Goal: Transaction & Acquisition: Purchase product/service

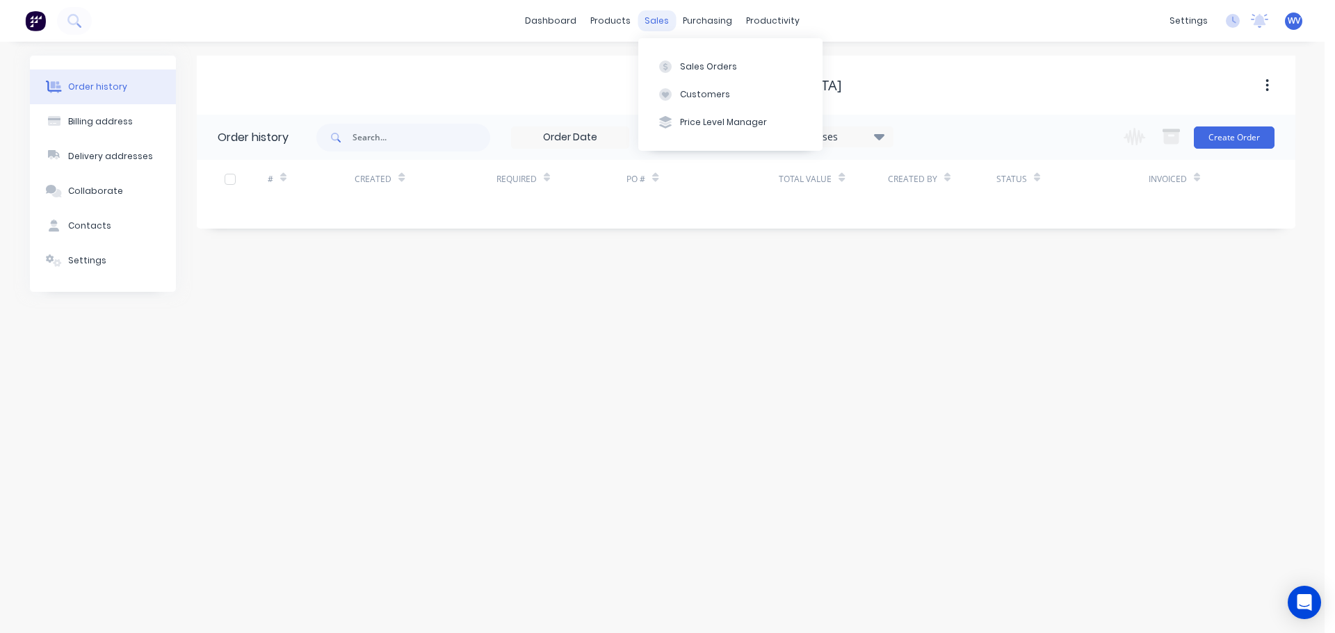
click at [664, 25] on div "sales" at bounding box center [656, 20] width 38 height 21
click at [697, 64] on div "Sales Orders" at bounding box center [708, 66] width 57 height 13
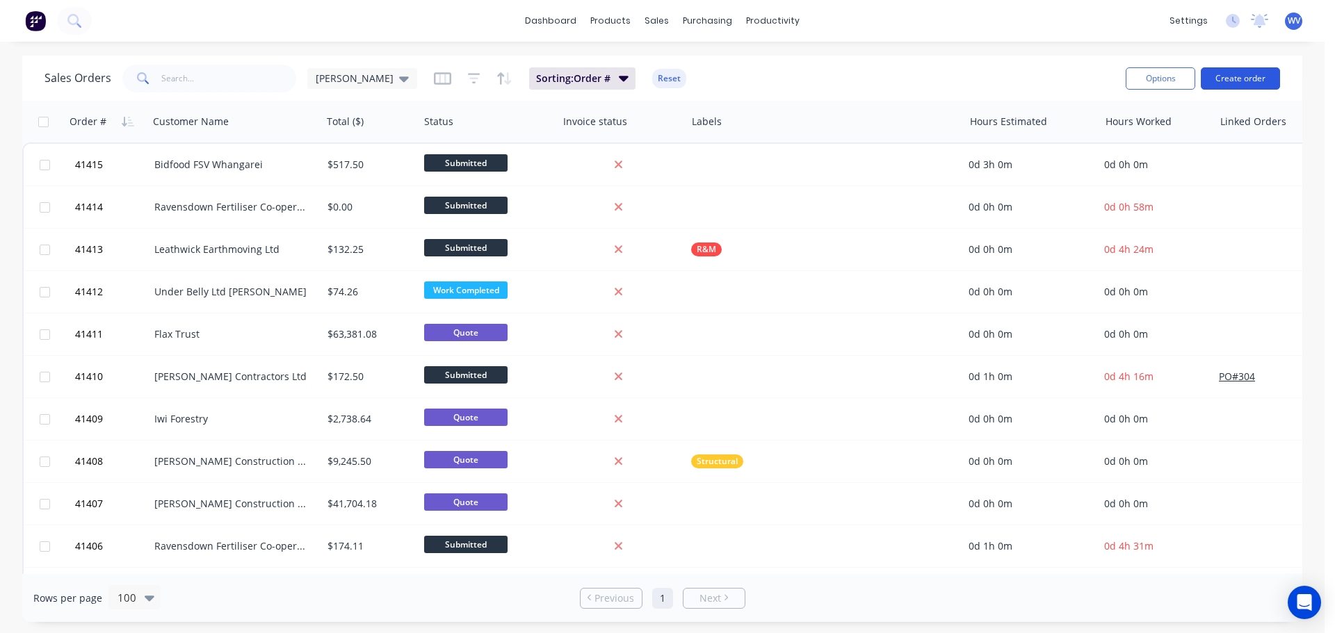
click at [1246, 79] on button "Create order" at bounding box center [1240, 78] width 79 height 22
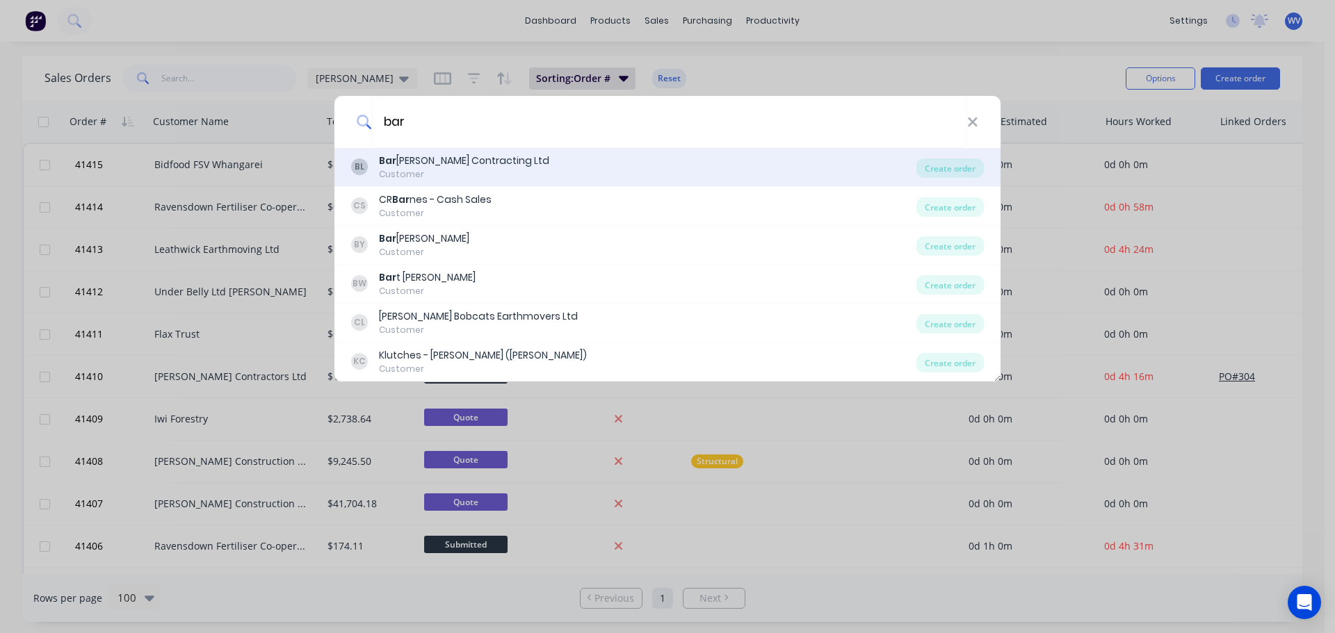
type input "bar"
click at [479, 169] on div "Customer" at bounding box center [464, 174] width 170 height 13
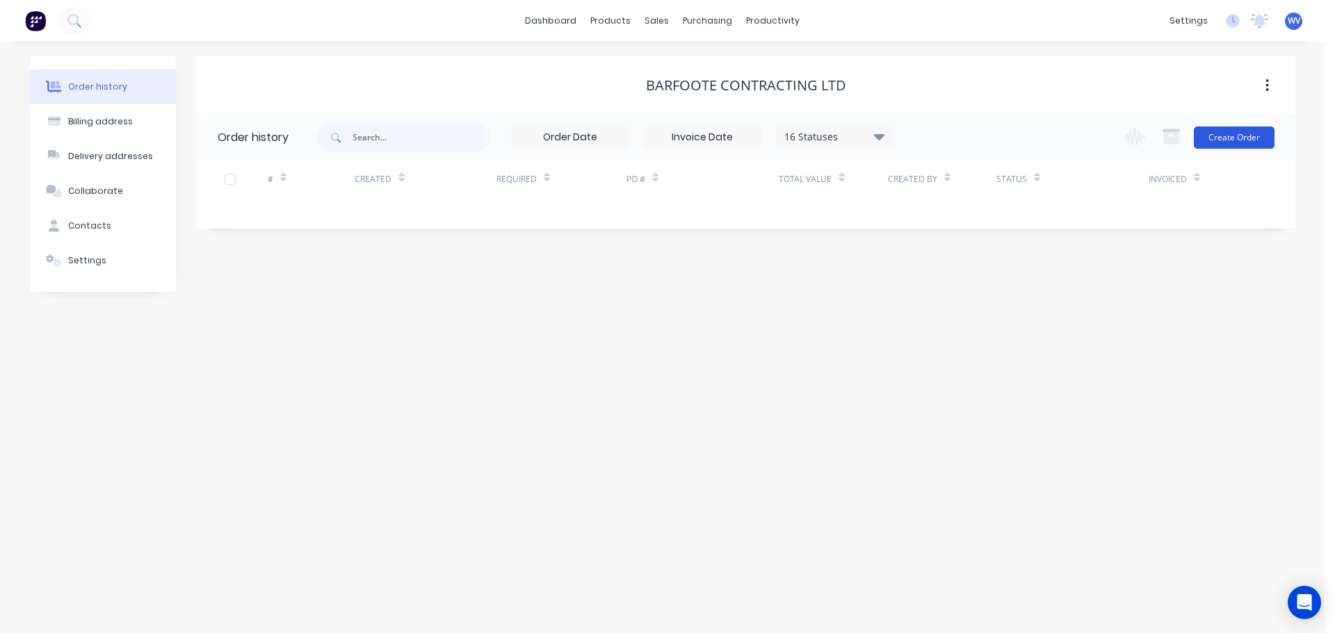
click at [1217, 133] on button "Create Order" at bounding box center [1234, 138] width 81 height 22
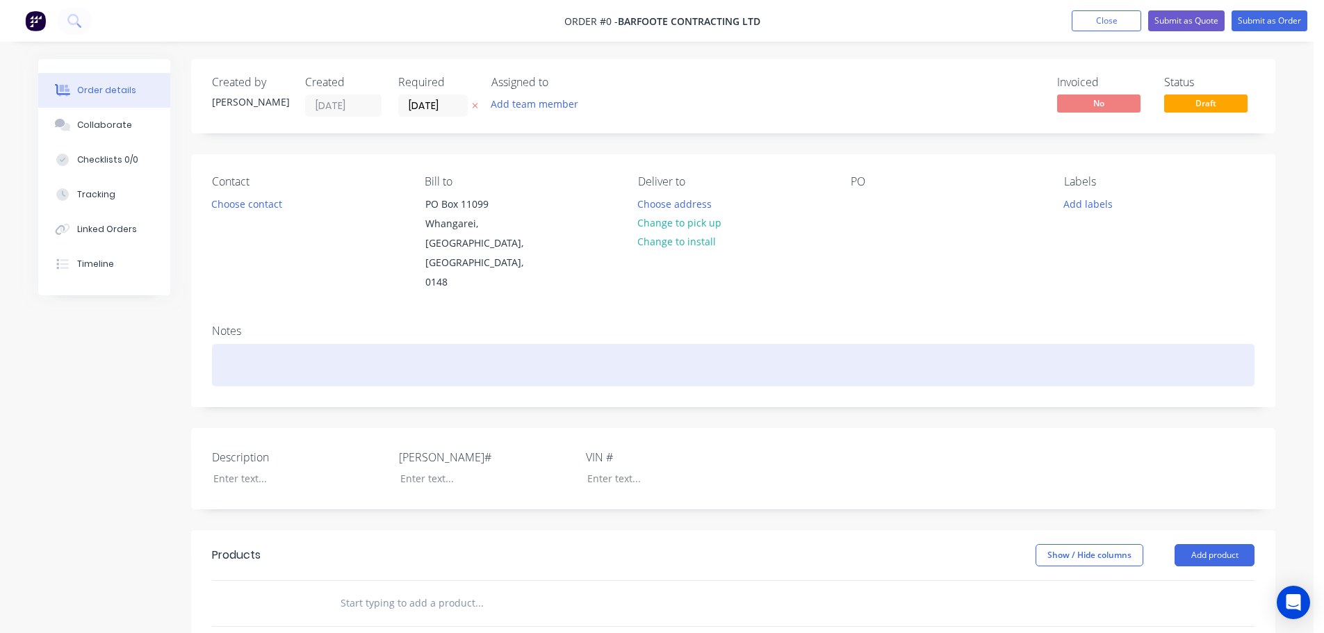
click at [227, 344] on div at bounding box center [733, 365] width 1043 height 42
click at [416, 344] on div "Straighten bumper" at bounding box center [733, 365] width 1043 height 42
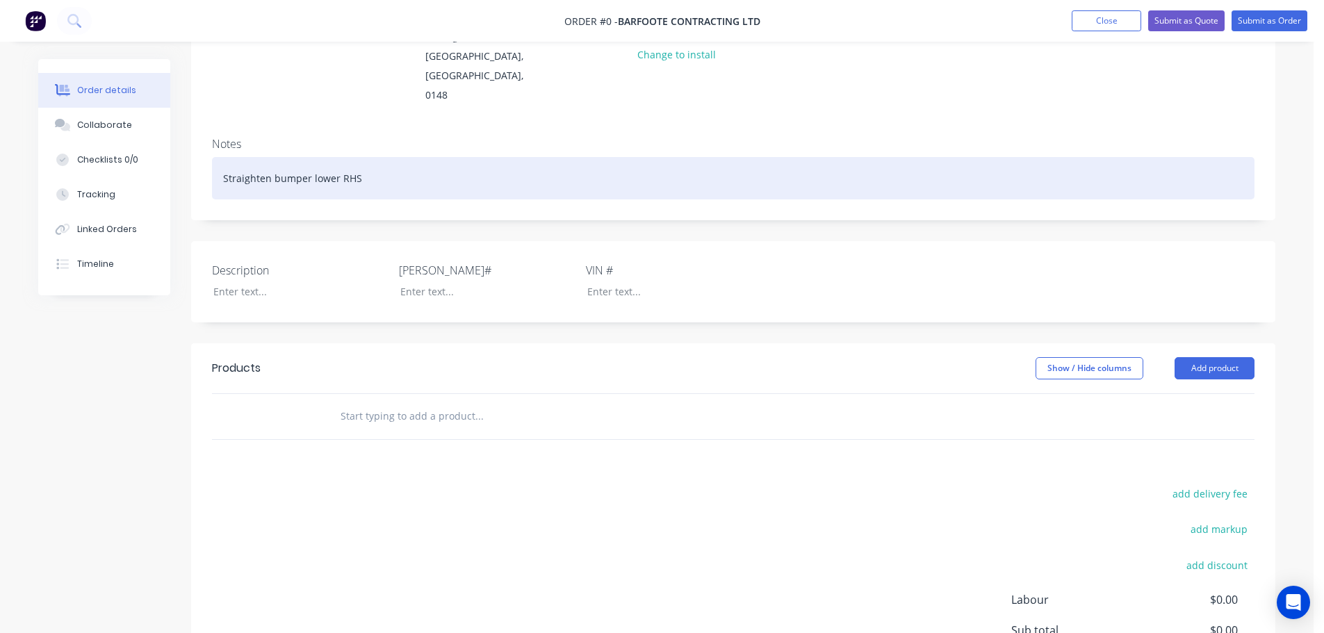
scroll to position [278, 0]
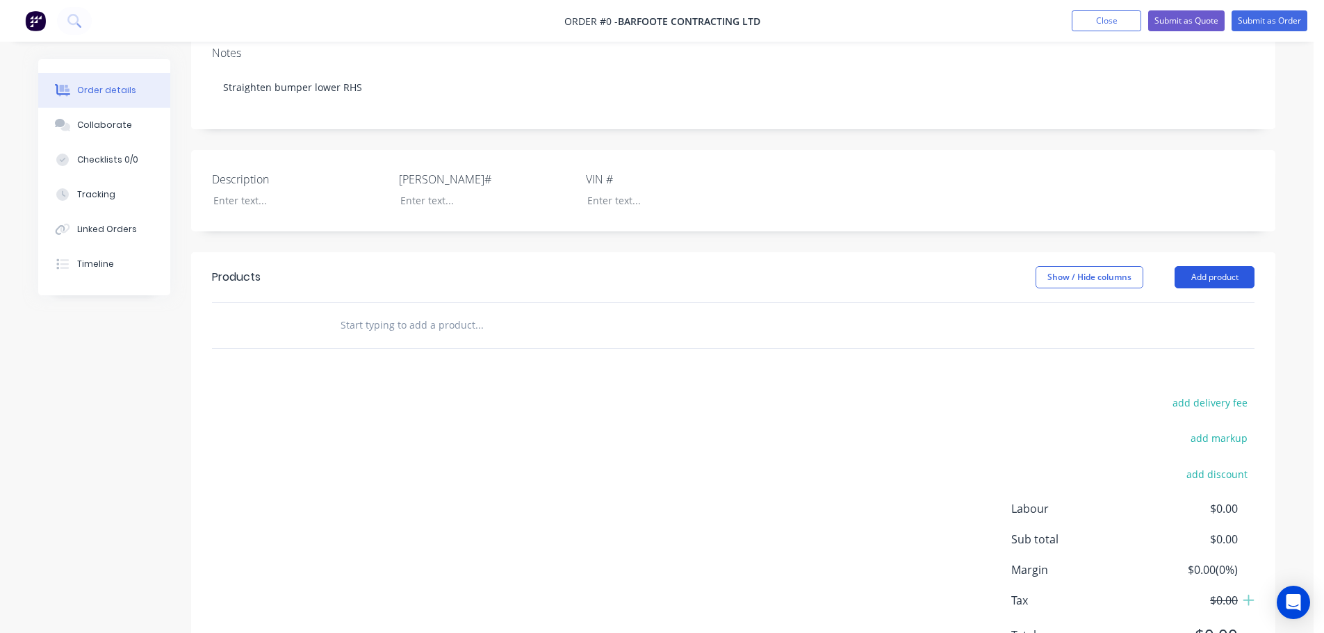
click at [1208, 230] on div "Order details Collaborate Checklists 0/0 Tracking Linked Orders Timeline Order …" at bounding box center [656, 242] width 1265 height 922
click at [1207, 266] on button "Add product" at bounding box center [1215, 277] width 80 height 22
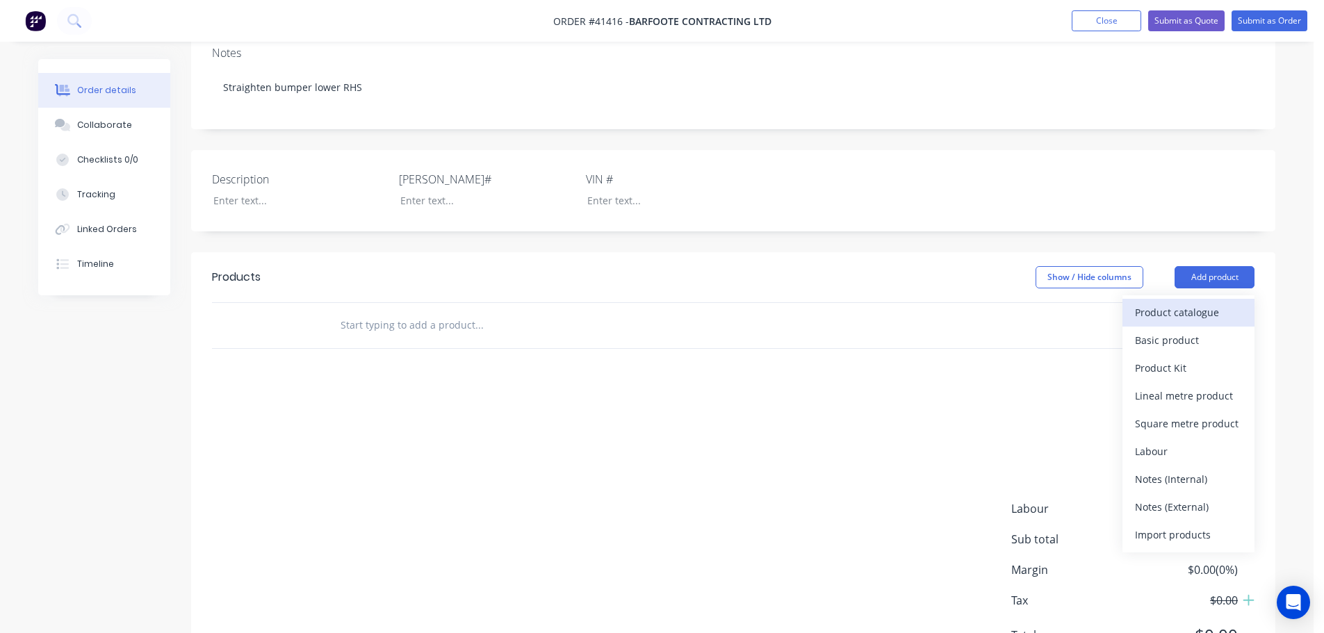
click at [1184, 302] on div "Product catalogue" at bounding box center [1188, 312] width 107 height 20
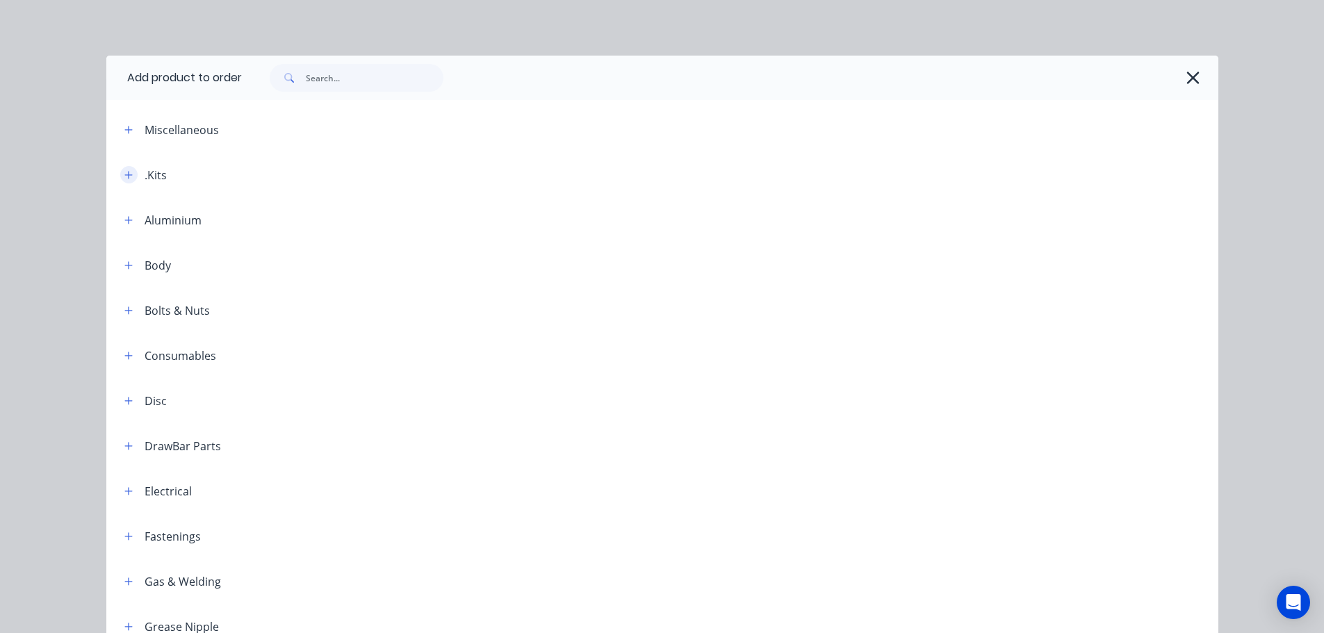
click at [120, 172] on button "button" at bounding box center [128, 174] width 17 height 17
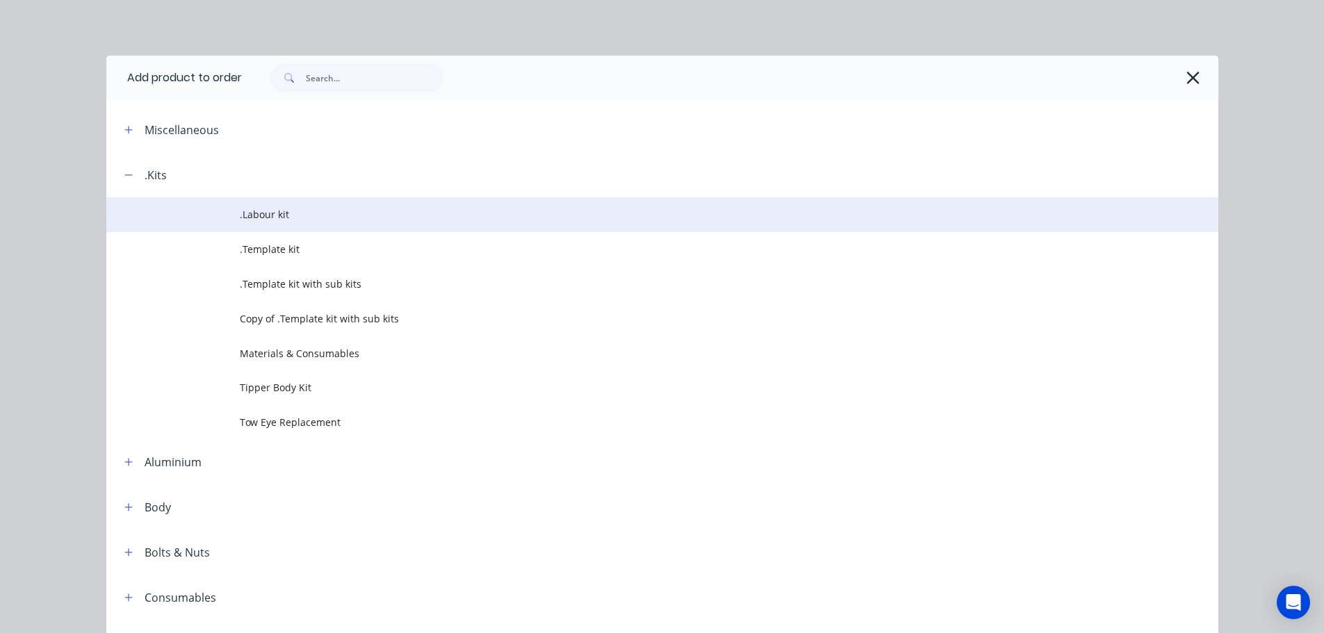
click at [255, 215] on span ".Labour kit" at bounding box center [631, 214] width 783 height 15
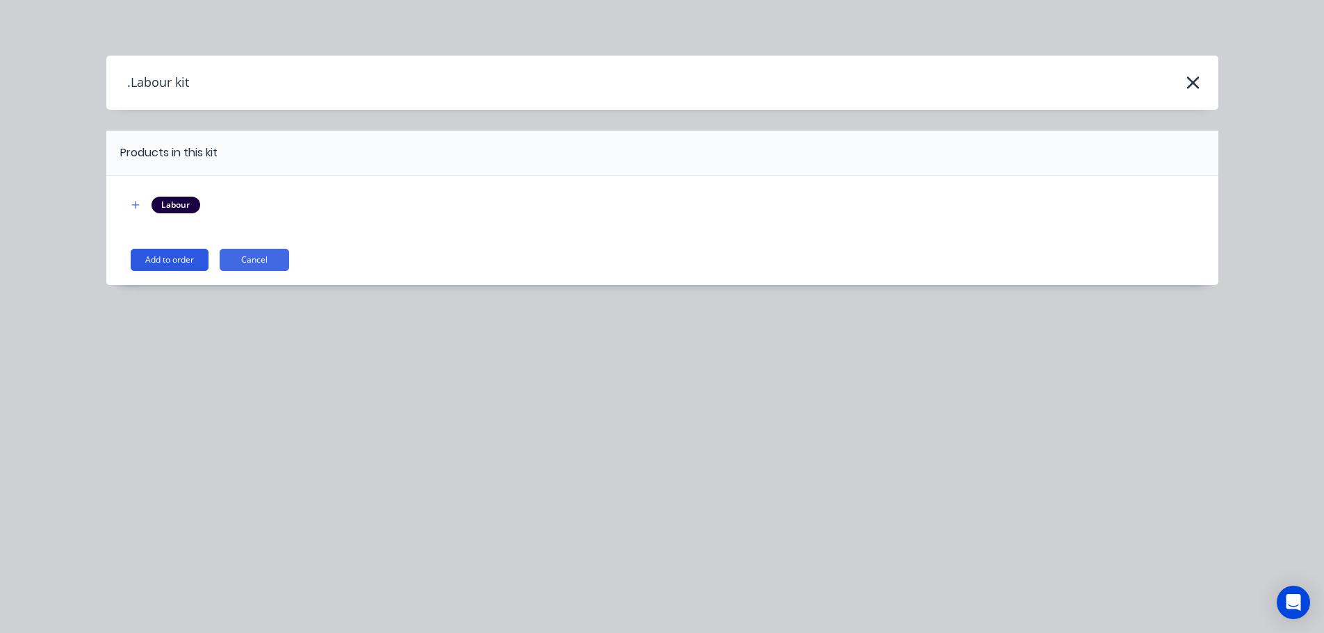
click at [158, 261] on button "Add to order" at bounding box center [170, 260] width 78 height 22
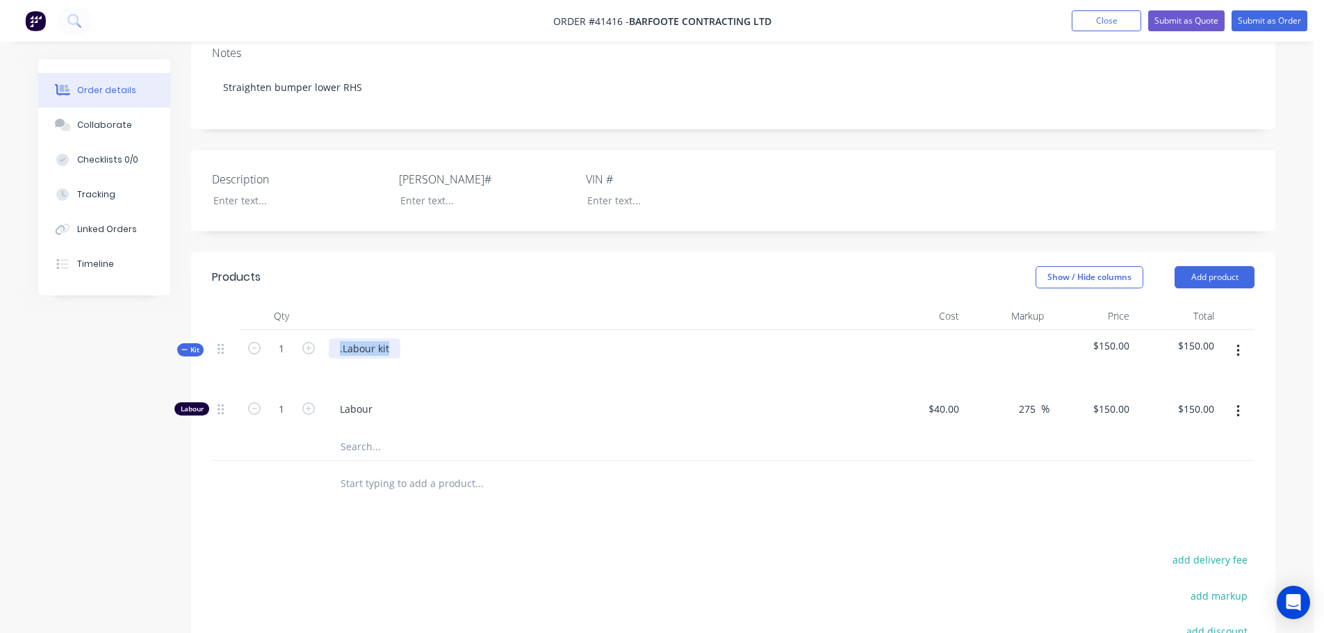
drag, startPoint x: 395, startPoint y: 311, endPoint x: 327, endPoint y: 309, distance: 67.5
click at [327, 330] on div ".Labour kit" at bounding box center [601, 360] width 556 height 60
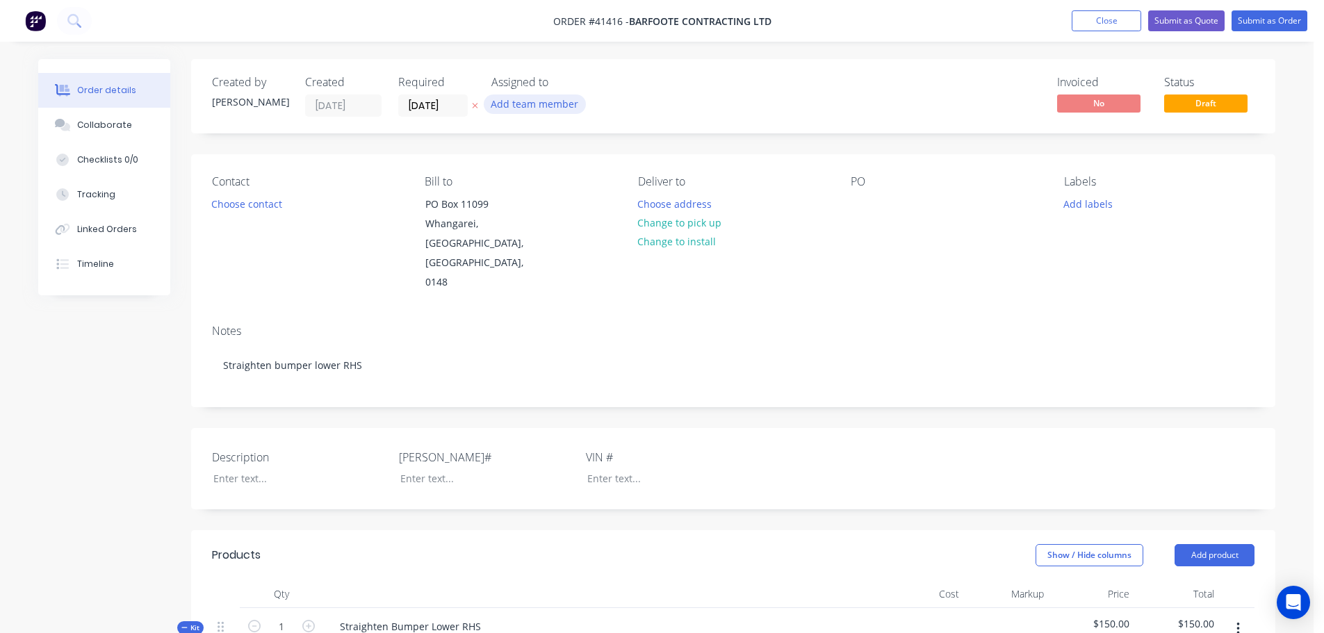
click at [564, 110] on button "Add team member" at bounding box center [535, 104] width 102 height 19
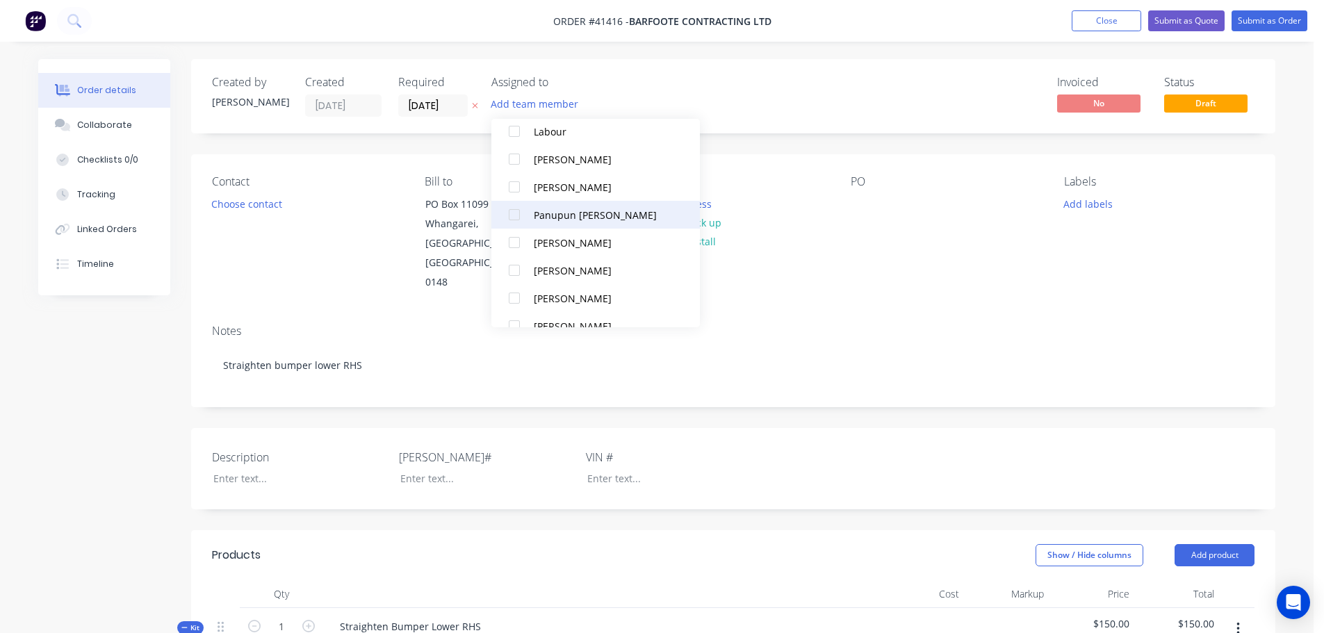
scroll to position [264, 0]
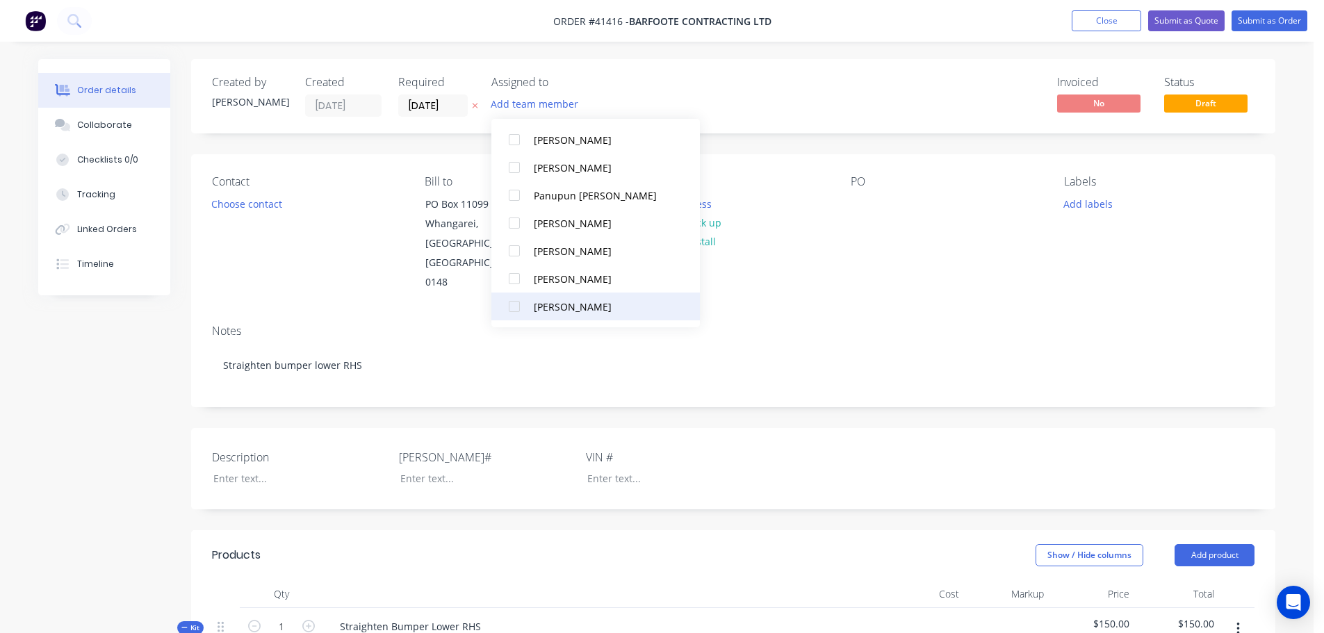
click at [546, 300] on div "[PERSON_NAME]" at bounding box center [603, 307] width 139 height 15
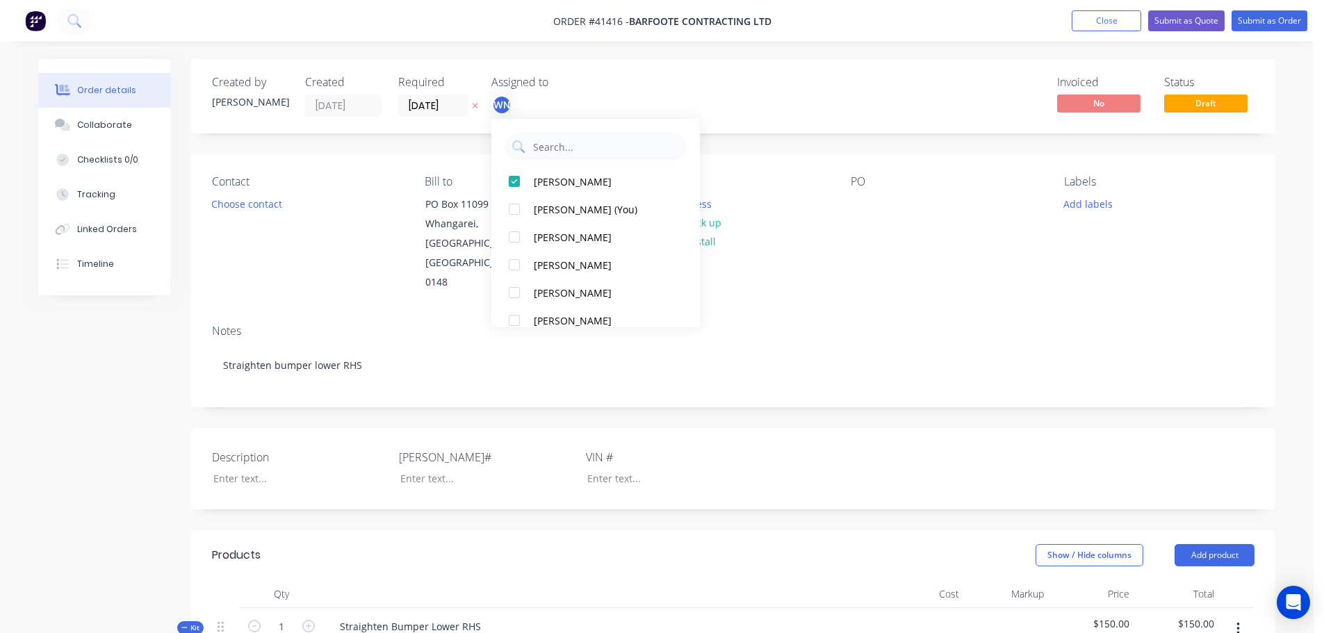
click at [909, 120] on div "Created by [PERSON_NAME] Created [DATE] Required [DATE] Assigned to WN Invoiced…" at bounding box center [733, 96] width 1084 height 74
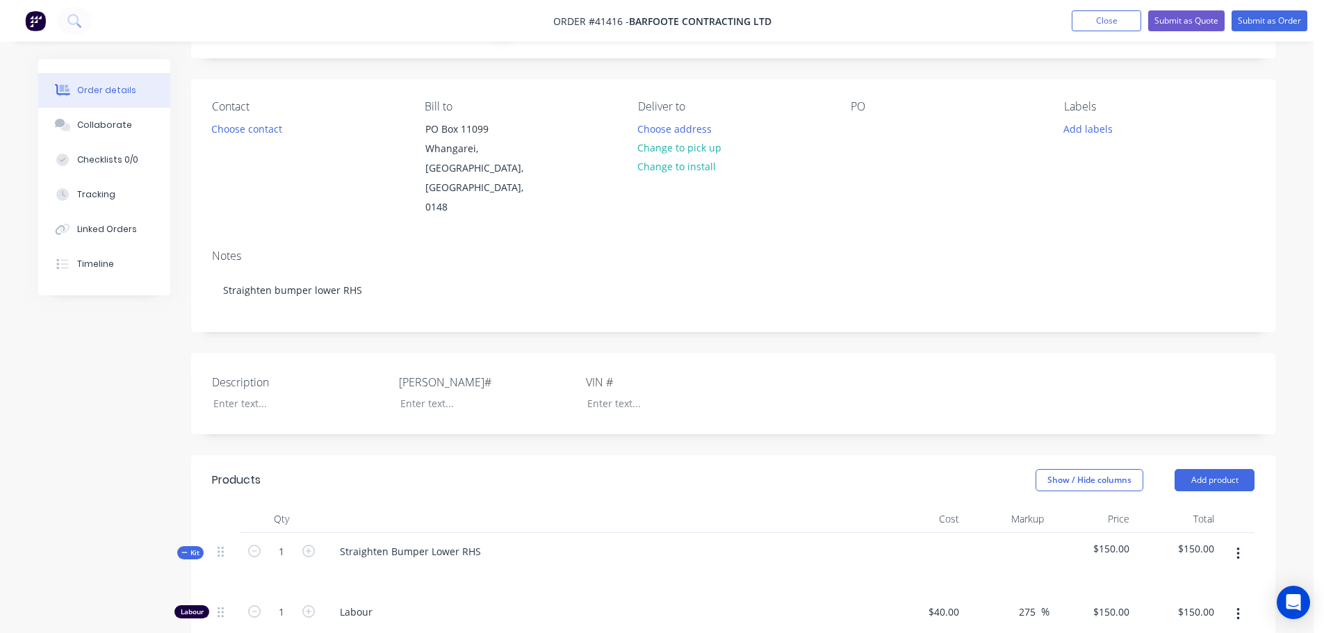
scroll to position [209, 0]
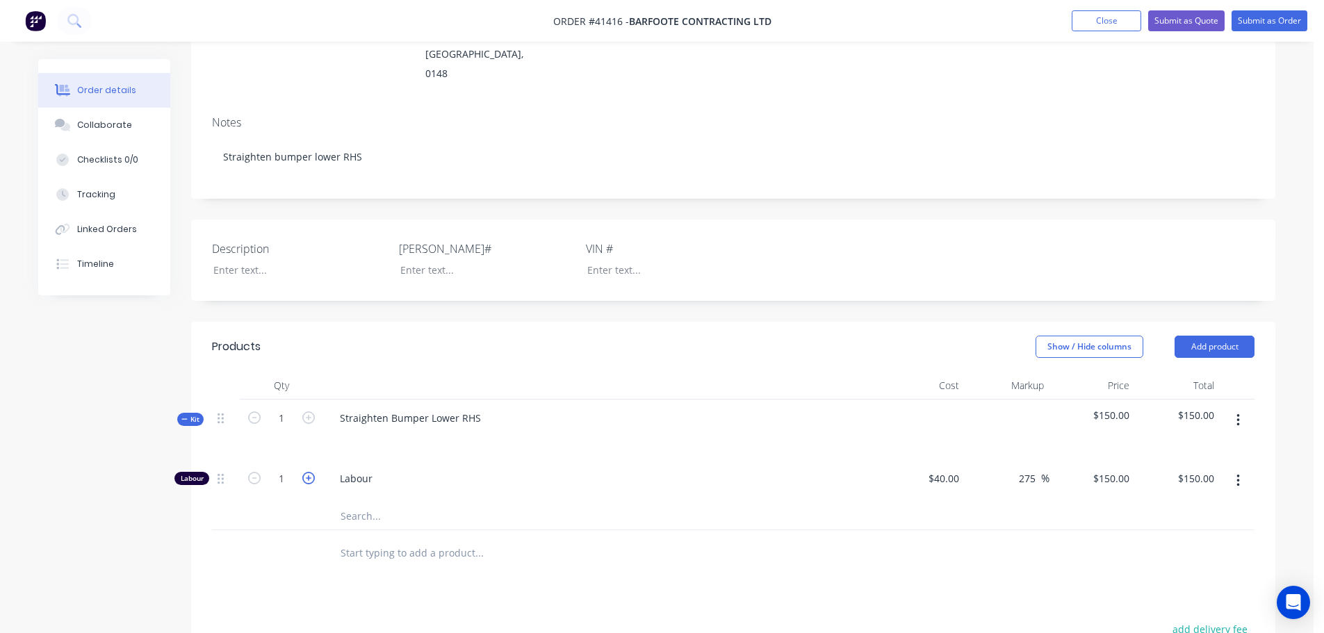
click at [306, 472] on icon "button" at bounding box center [308, 478] width 13 height 13
type input "2"
type input "$300.00"
click at [307, 472] on icon "button" at bounding box center [308, 478] width 13 height 13
type input "3"
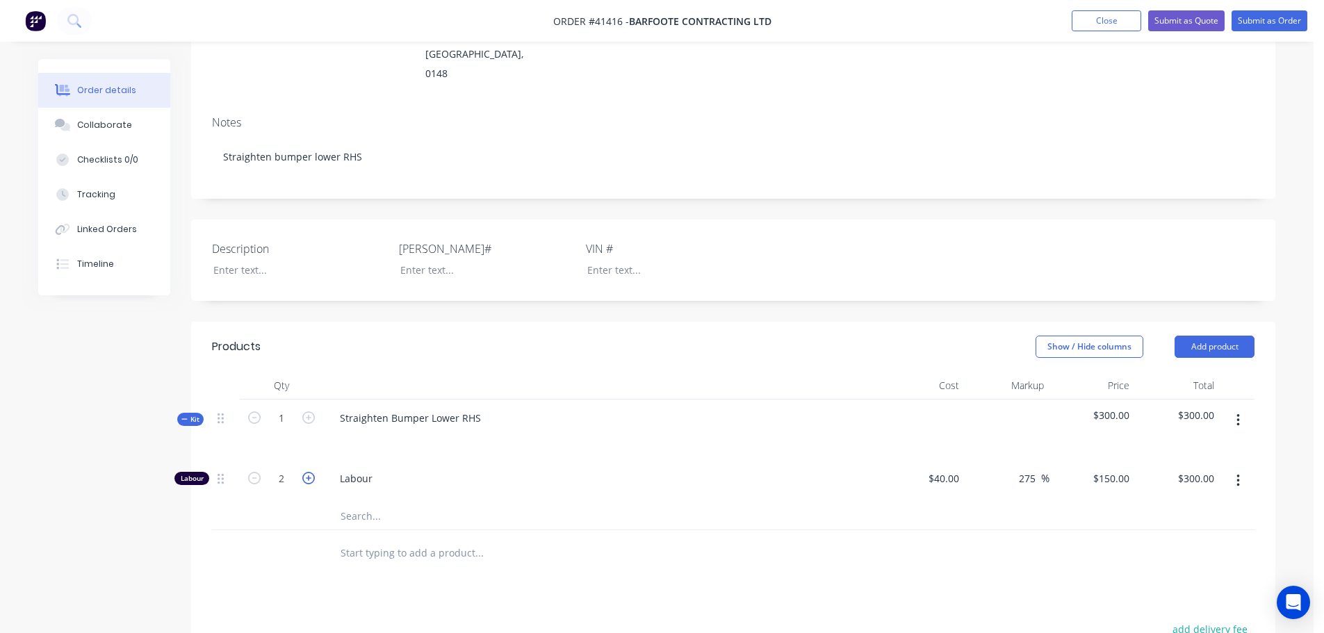
type input "$450.00"
click at [1279, 24] on button "Submit as Order" at bounding box center [1270, 20] width 76 height 21
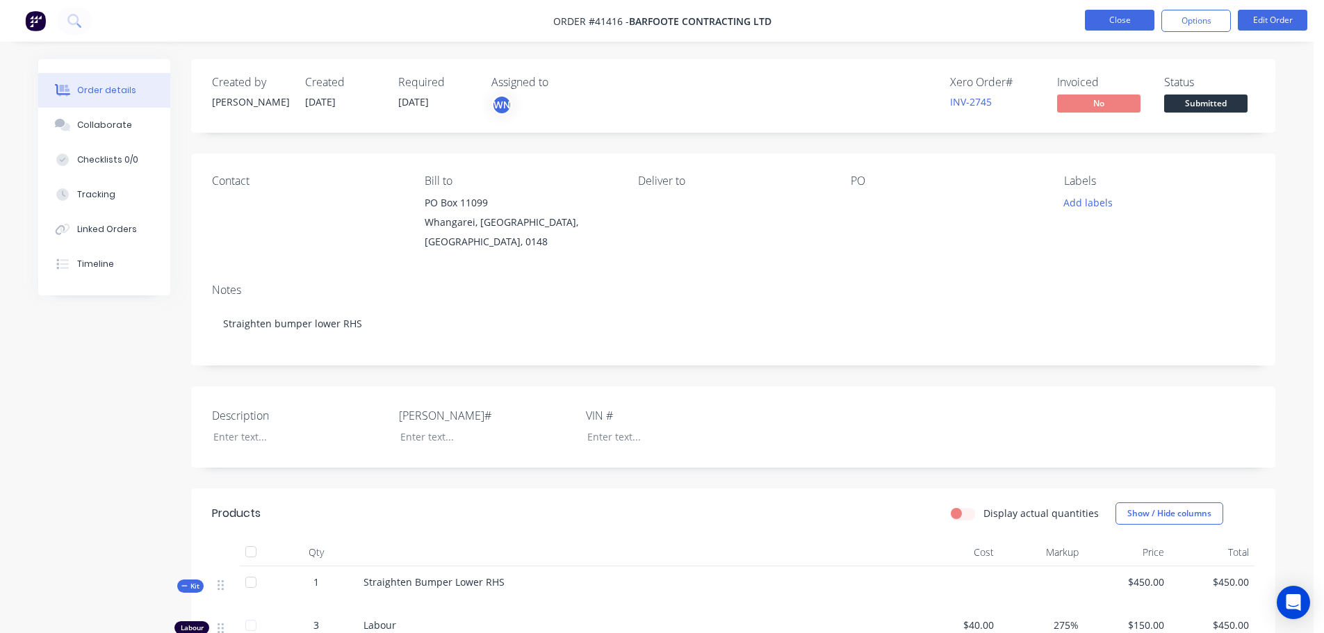
click at [1130, 16] on button "Close" at bounding box center [1120, 20] width 70 height 21
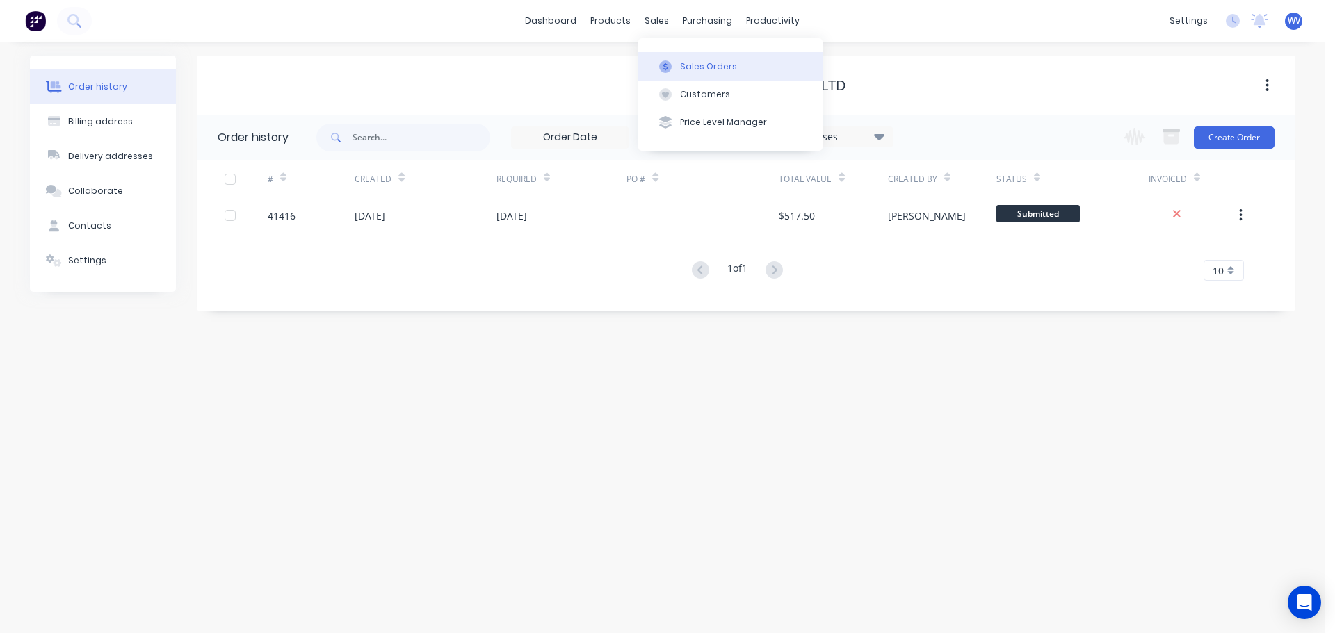
click at [693, 72] on div "Sales Orders" at bounding box center [708, 66] width 57 height 13
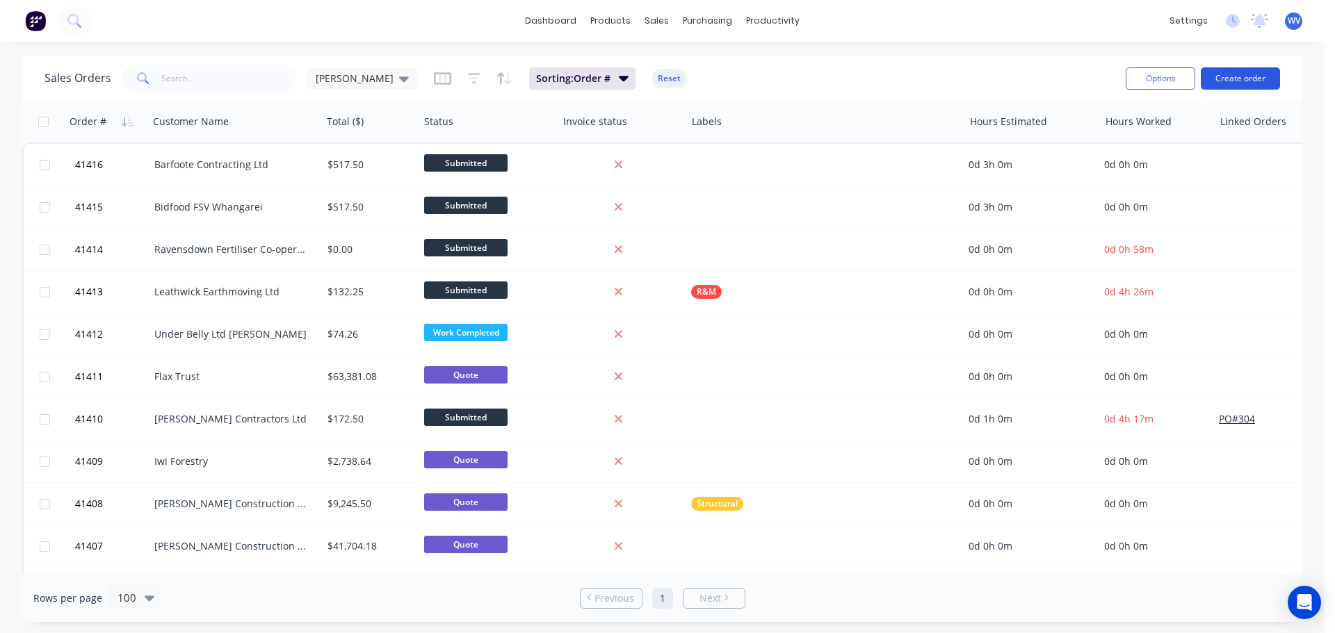
click at [1250, 78] on button "Create order" at bounding box center [1240, 78] width 79 height 22
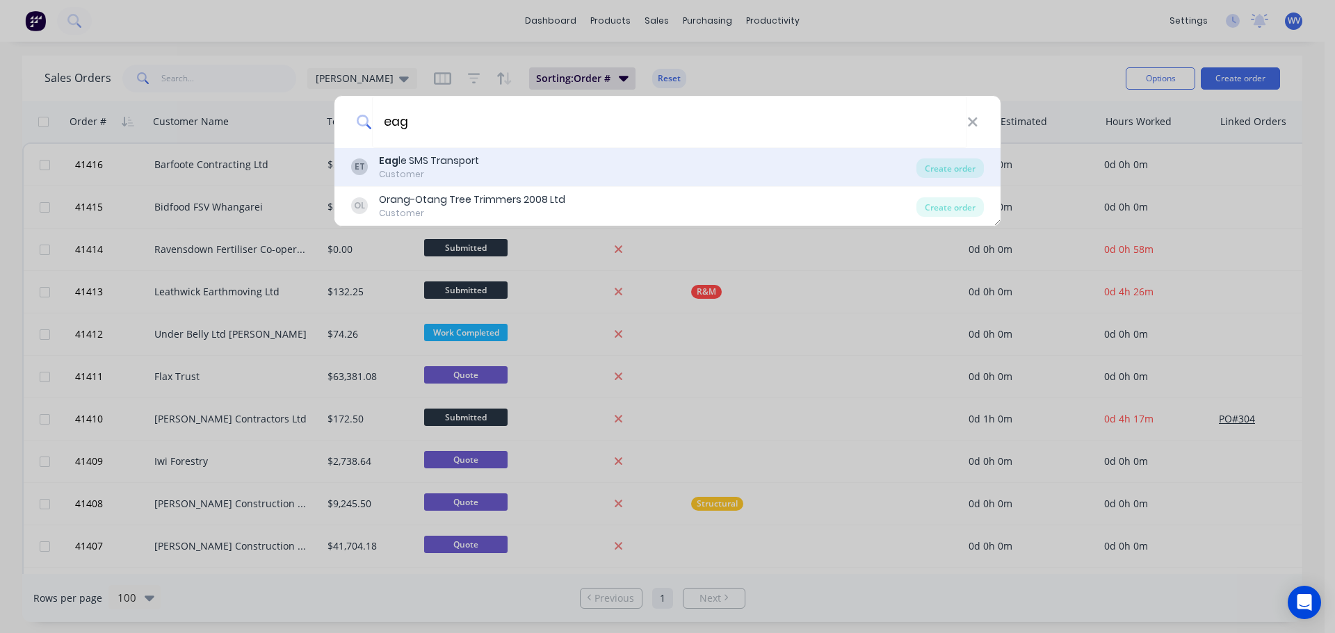
type input "eag"
click at [437, 163] on div "Eag le SMS Transport" at bounding box center [429, 161] width 100 height 15
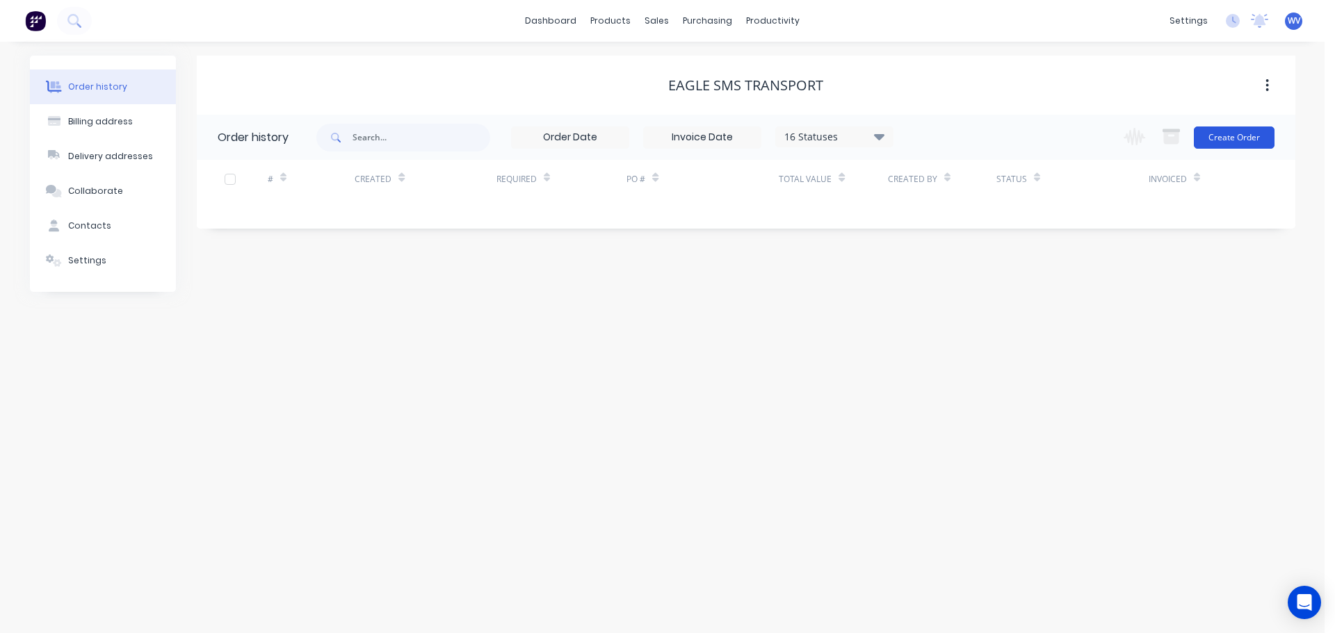
click at [1240, 135] on button "Create Order" at bounding box center [1234, 138] width 81 height 22
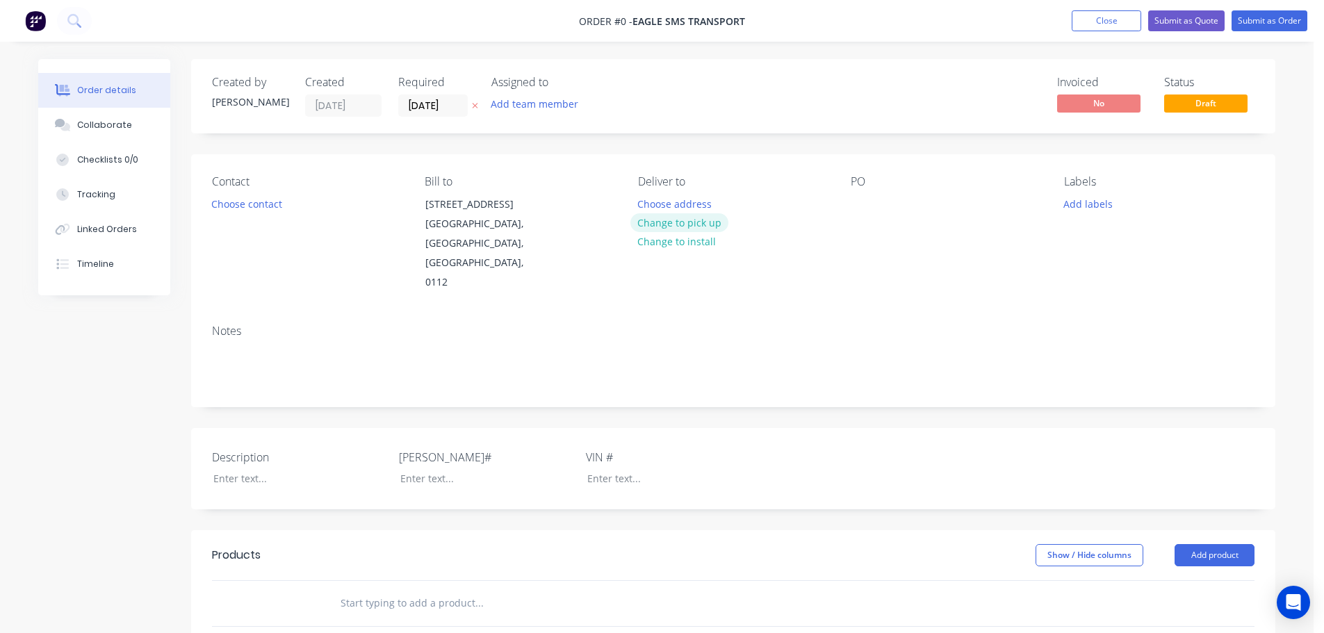
click at [694, 226] on button "Change to pick up" at bounding box center [680, 222] width 99 height 19
click at [651, 206] on div at bounding box center [649, 204] width 22 height 20
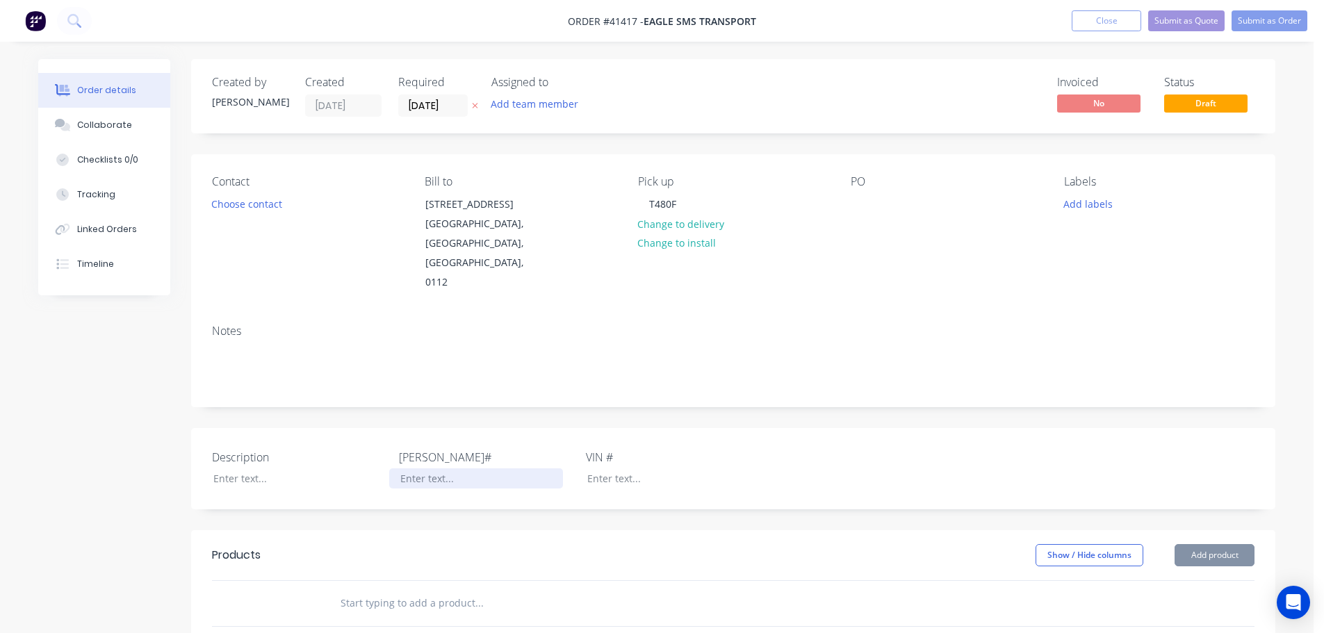
click at [396, 469] on div at bounding box center [476, 479] width 174 height 20
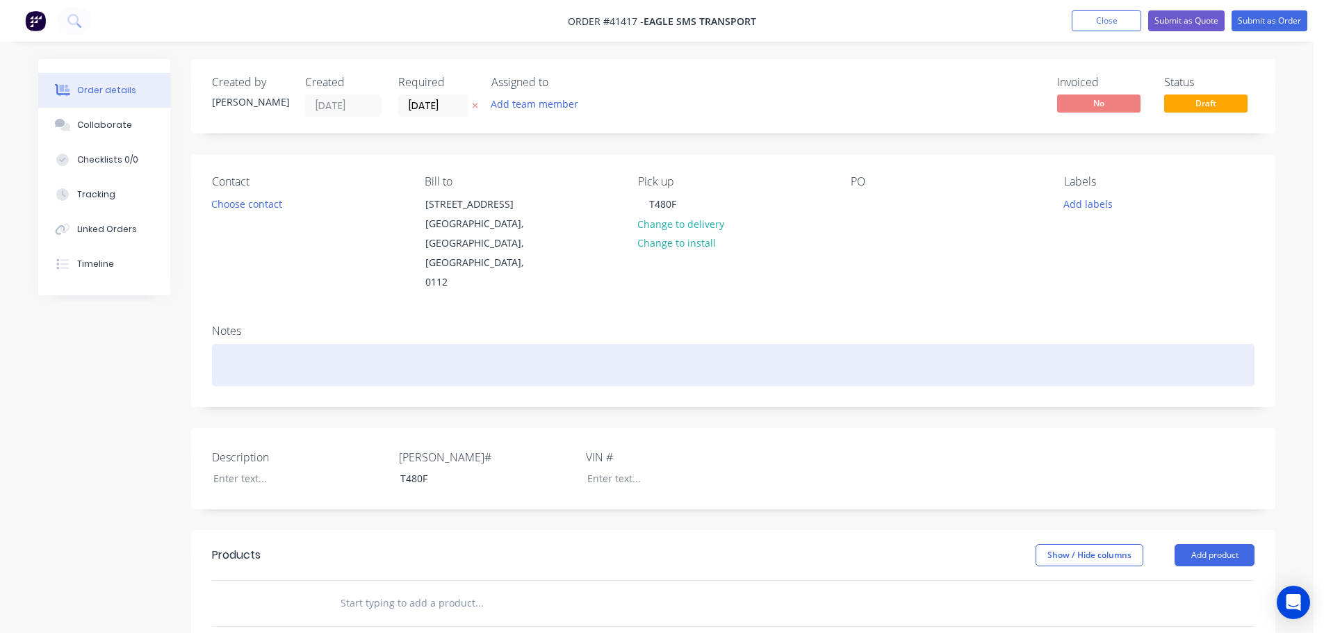
click at [244, 348] on div at bounding box center [733, 365] width 1043 height 42
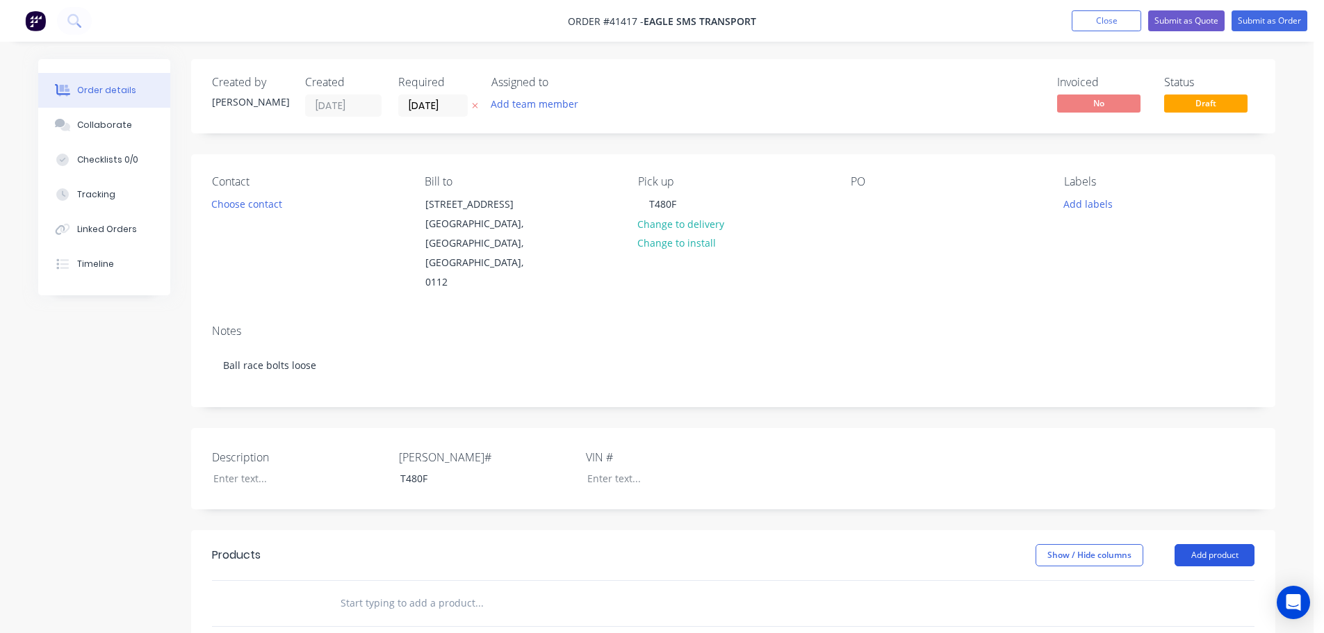
click at [1214, 544] on button "Add product" at bounding box center [1215, 555] width 80 height 22
drag, startPoint x: 1160, startPoint y: 568, endPoint x: 1151, endPoint y: 569, distance: 8.5
click at [1151, 580] on div "Product catalogue" at bounding box center [1188, 590] width 107 height 20
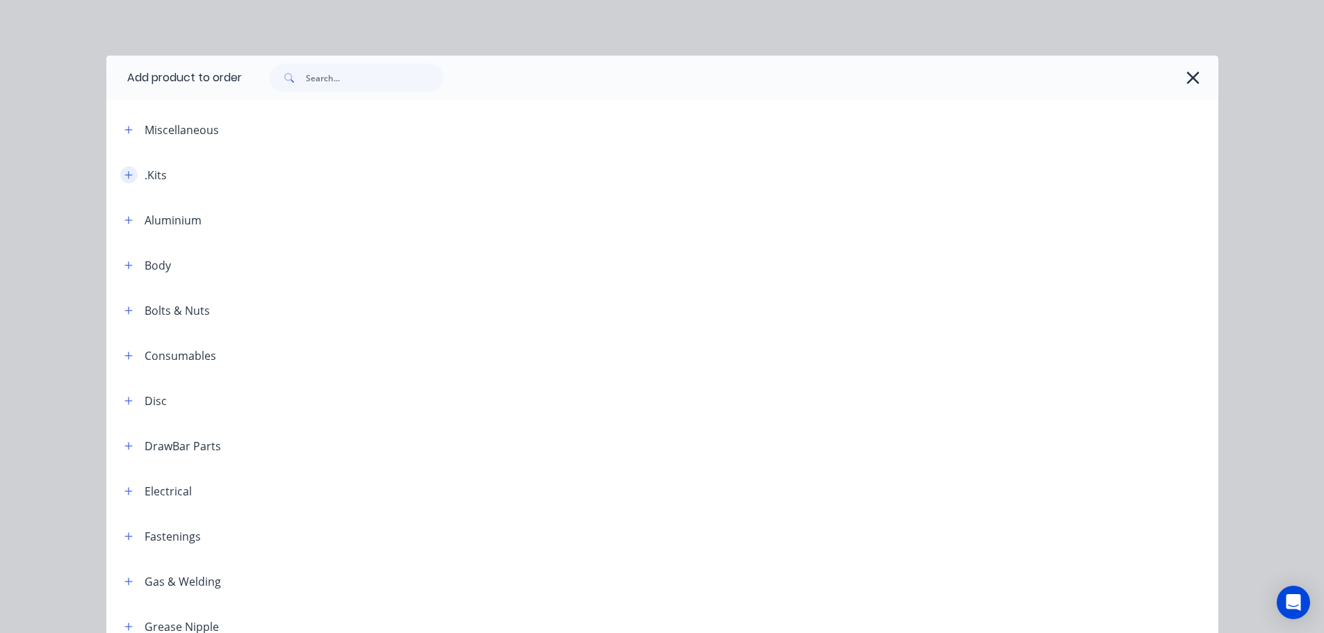
click at [124, 172] on icon "button" at bounding box center [128, 175] width 8 height 8
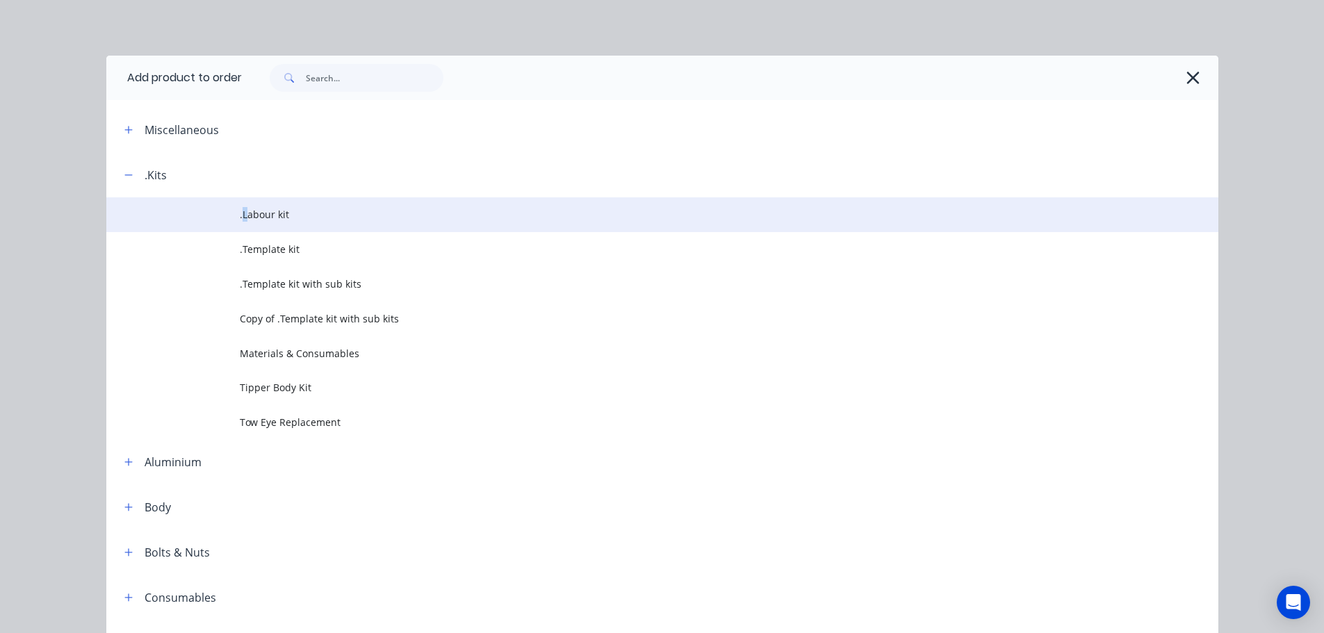
click at [240, 219] on span ".Labour kit" at bounding box center [631, 214] width 783 height 15
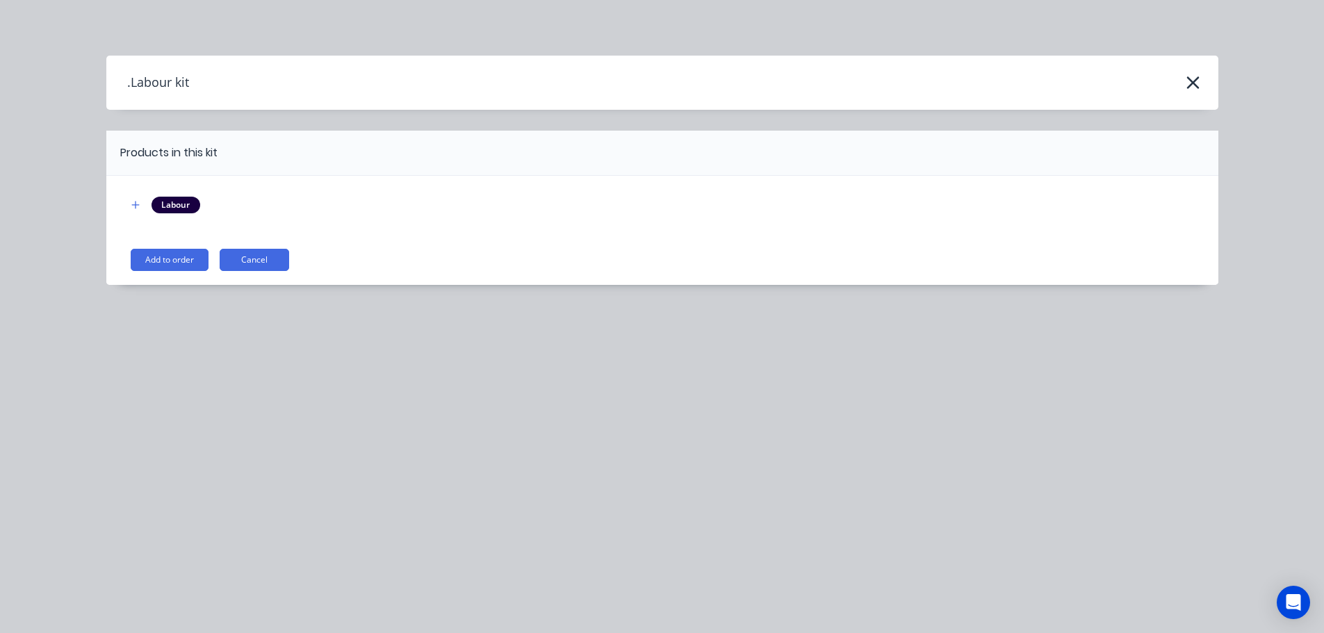
click at [164, 256] on button "Add to order" at bounding box center [170, 260] width 78 height 22
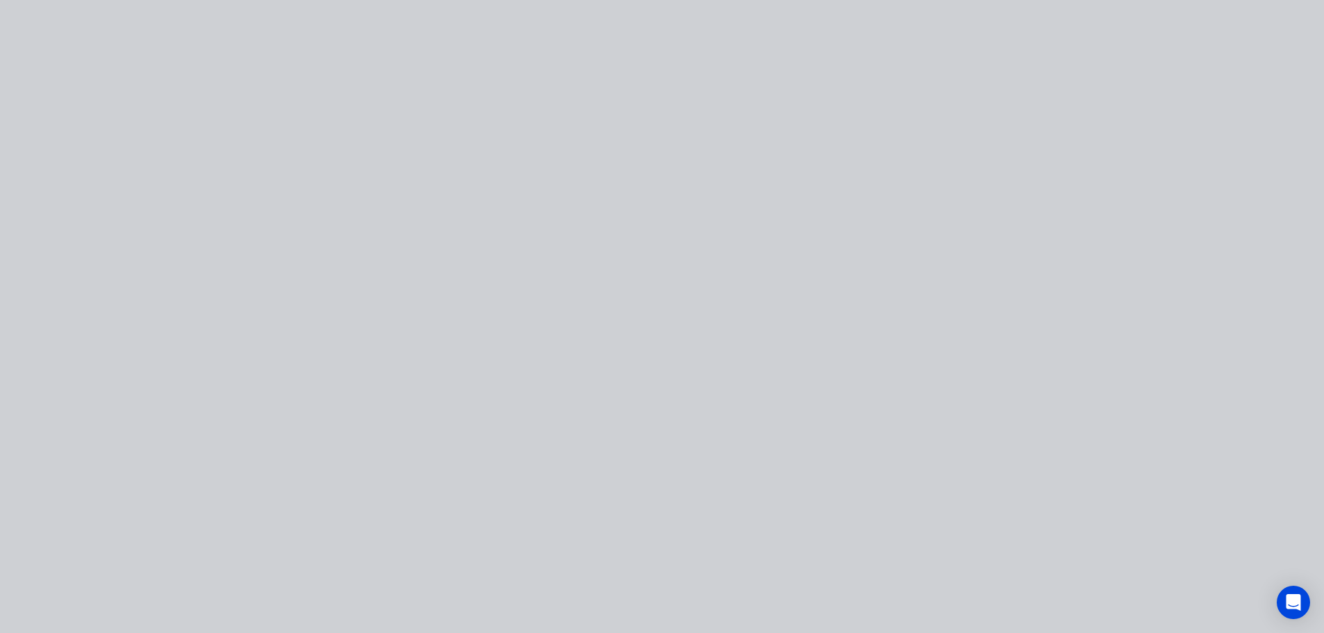
type input "$40.00"
type input "275"
type input "$150.00"
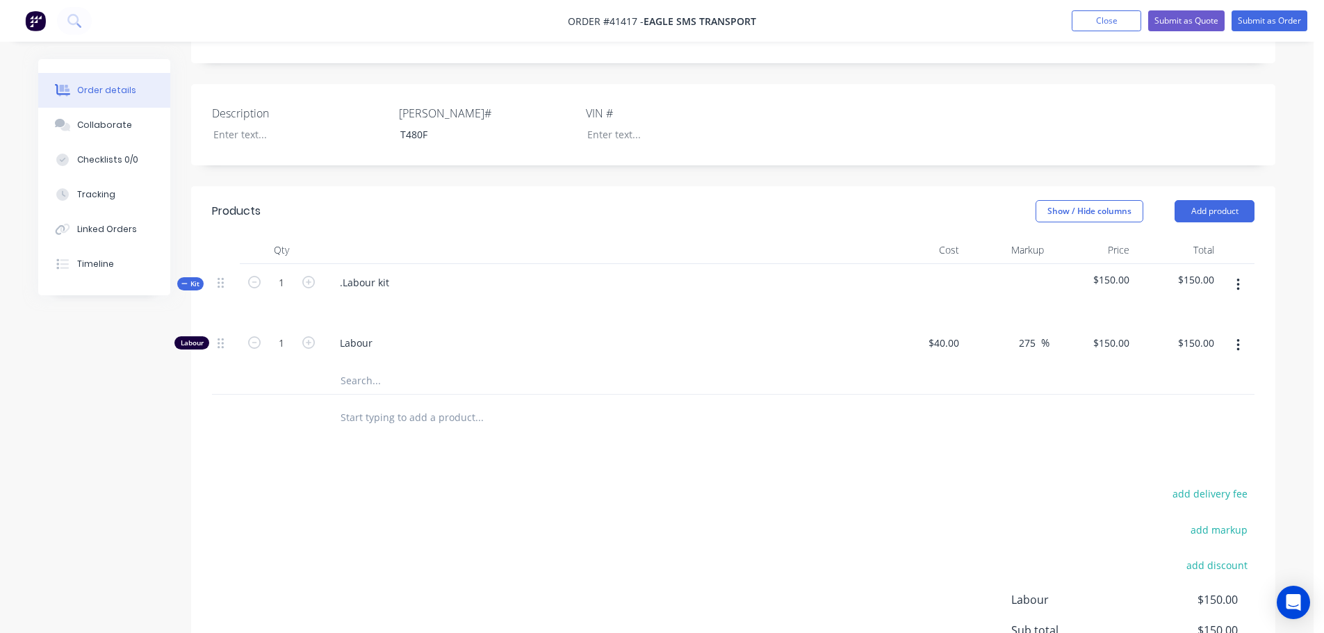
scroll to position [348, 0]
drag, startPoint x: 389, startPoint y: 259, endPoint x: 325, endPoint y: 257, distance: 64.0
click at [325, 261] on div ".Labour kit" at bounding box center [601, 291] width 556 height 60
click at [346, 289] on div at bounding box center [351, 299] width 22 height 20
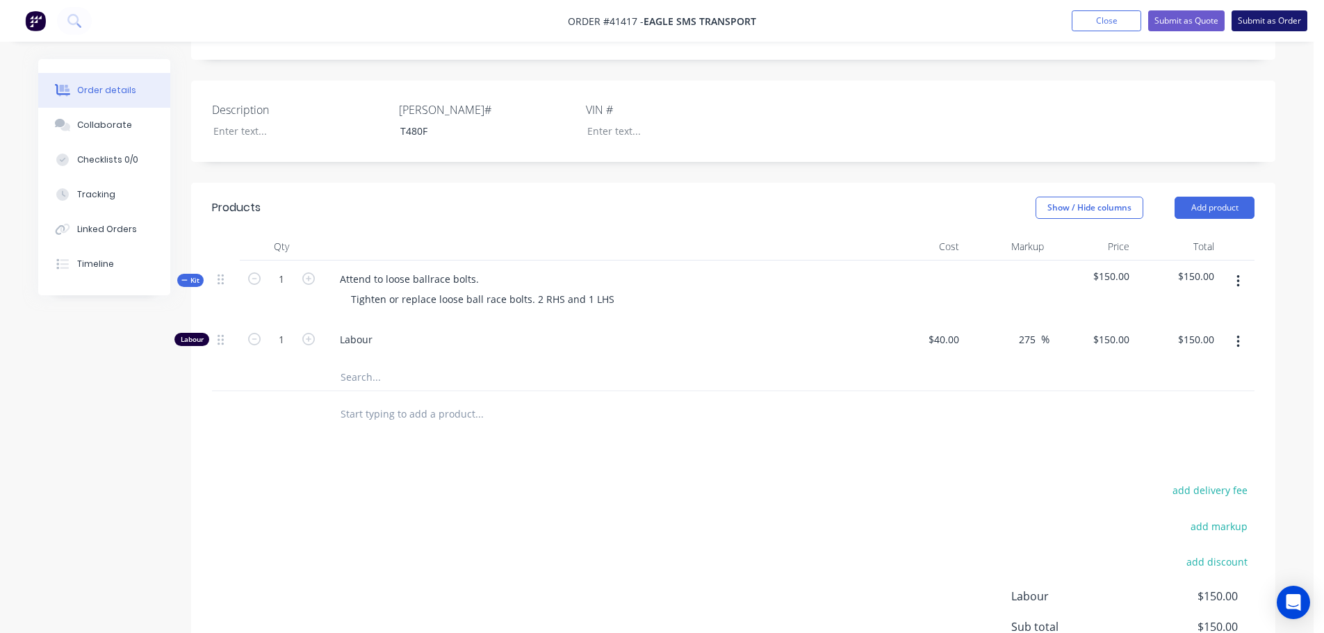
click at [1289, 19] on button "Submit as Order" at bounding box center [1270, 20] width 76 height 21
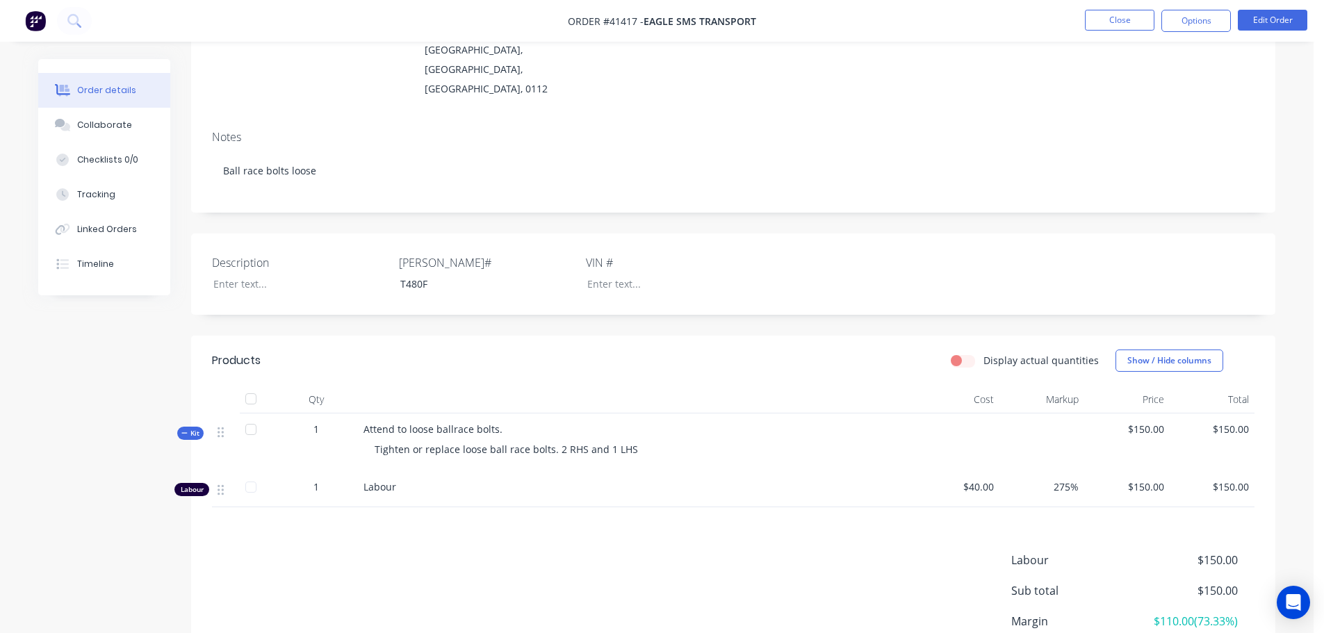
scroll to position [209, 0]
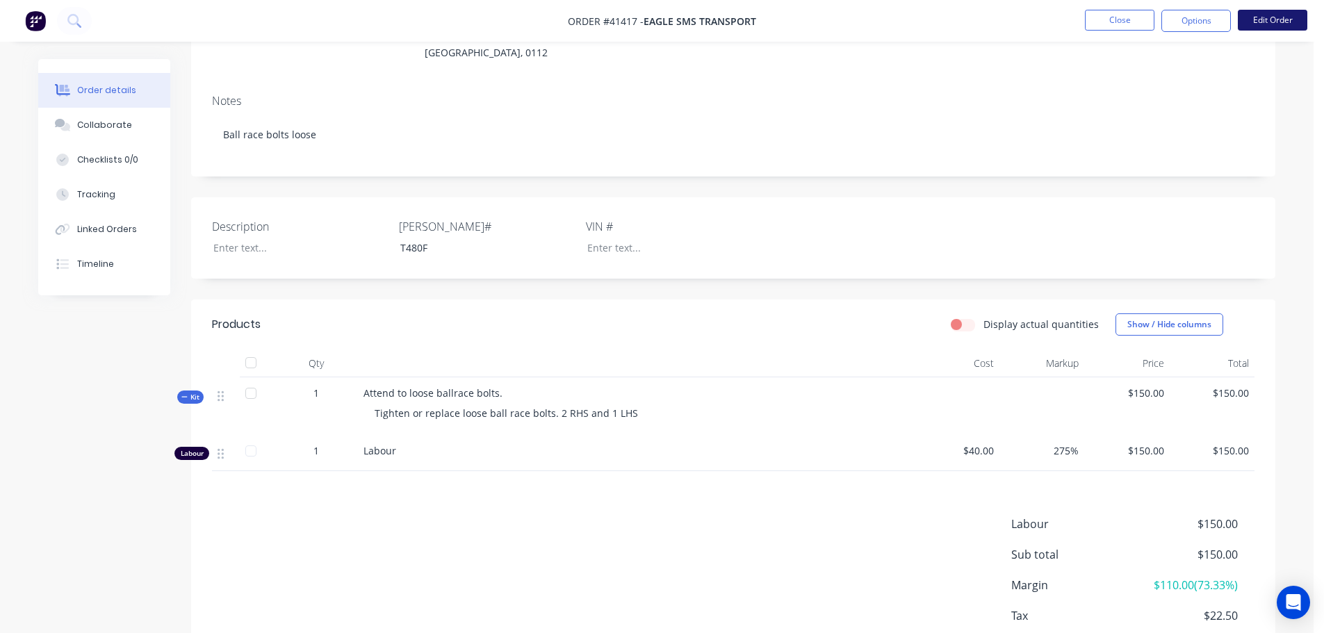
click at [1272, 13] on button "Edit Order" at bounding box center [1273, 20] width 70 height 21
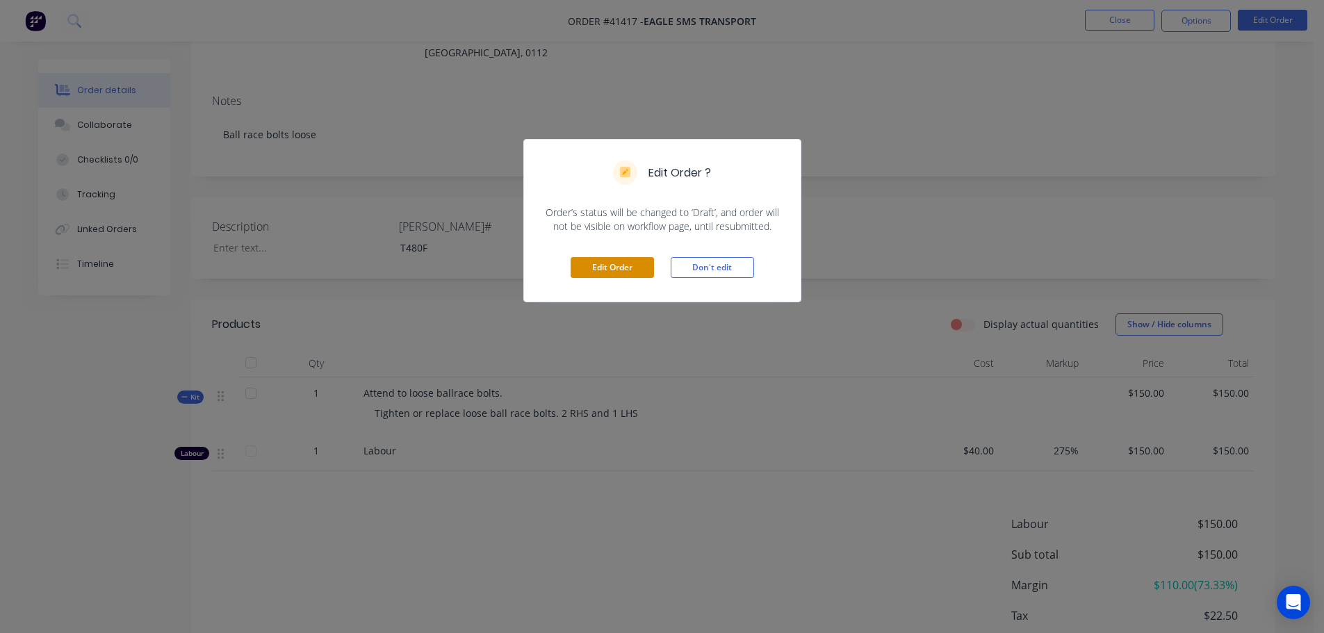
click at [604, 263] on button "Edit Order" at bounding box center [612, 267] width 83 height 21
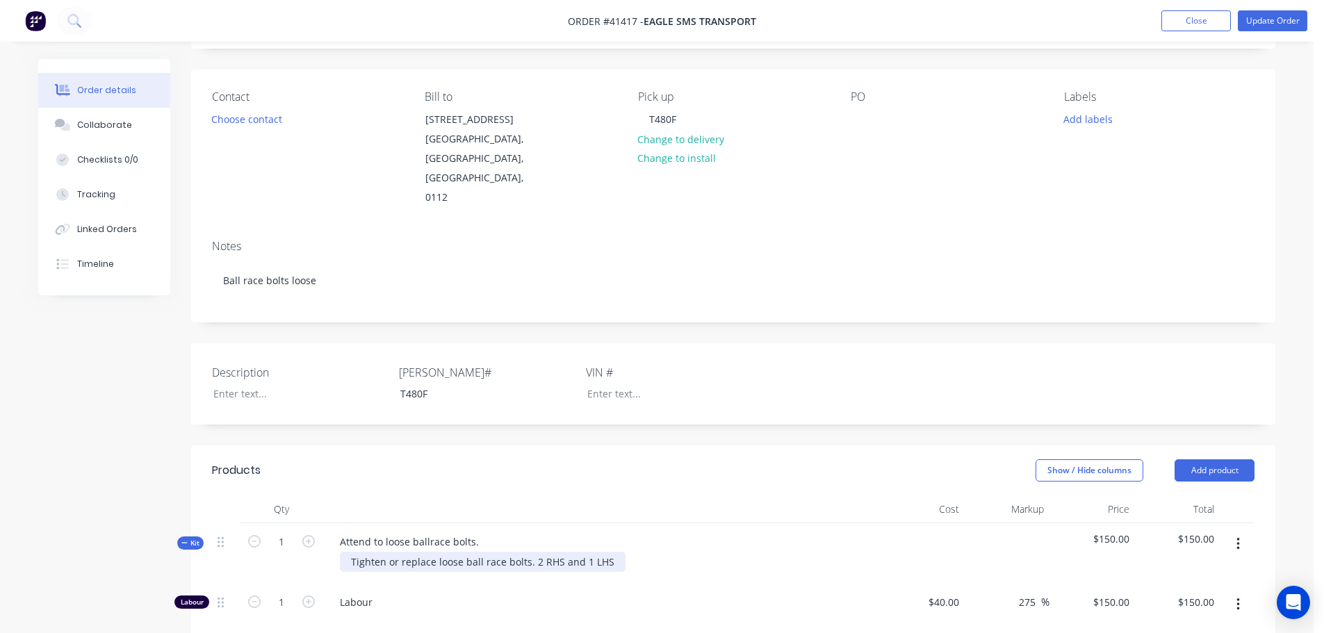
scroll to position [278, 0]
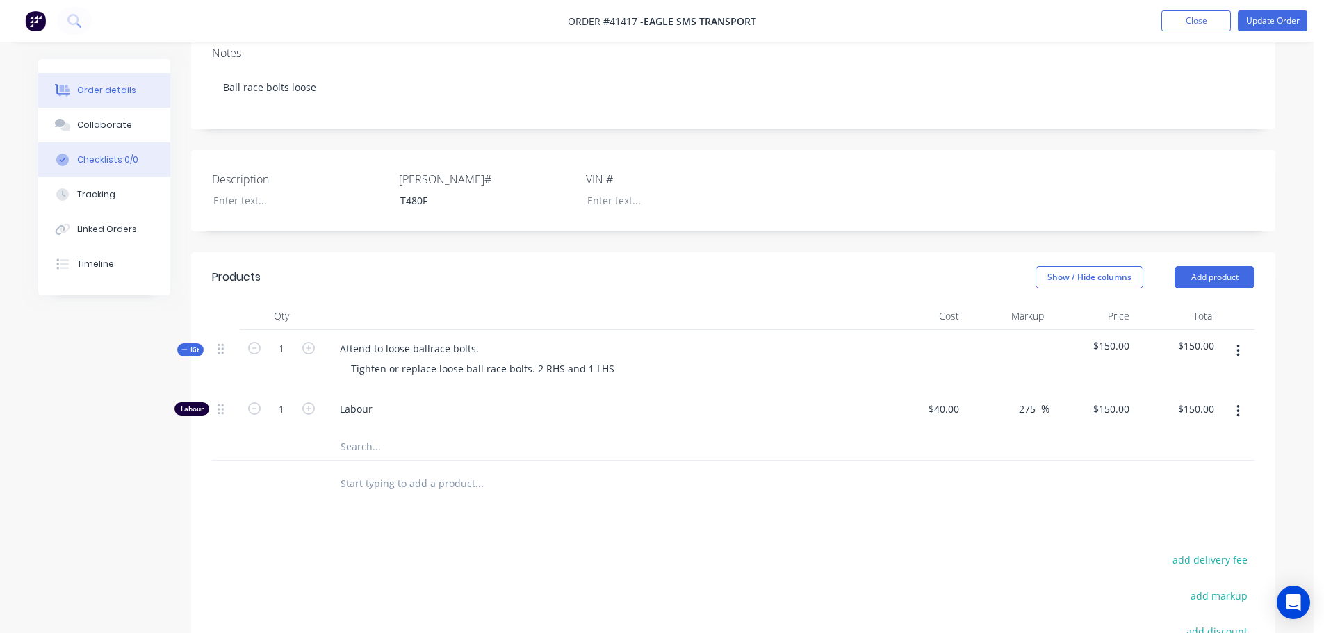
click at [97, 153] on button "Checklists 0/0" at bounding box center [104, 160] width 132 height 35
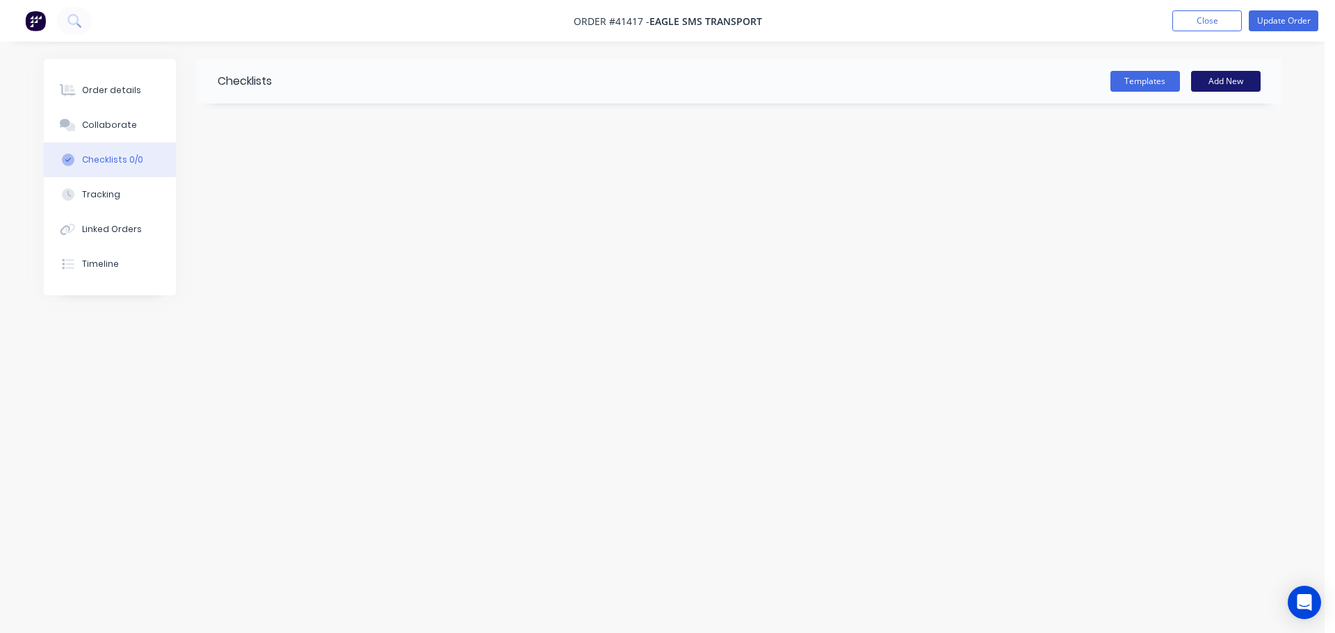
click at [1248, 79] on button "Add New" at bounding box center [1226, 81] width 70 height 21
type input "Ballrace bolts"
click at [257, 168] on textarea at bounding box center [581, 167] width 669 height 20
type textarea "x"
type textarea "C"
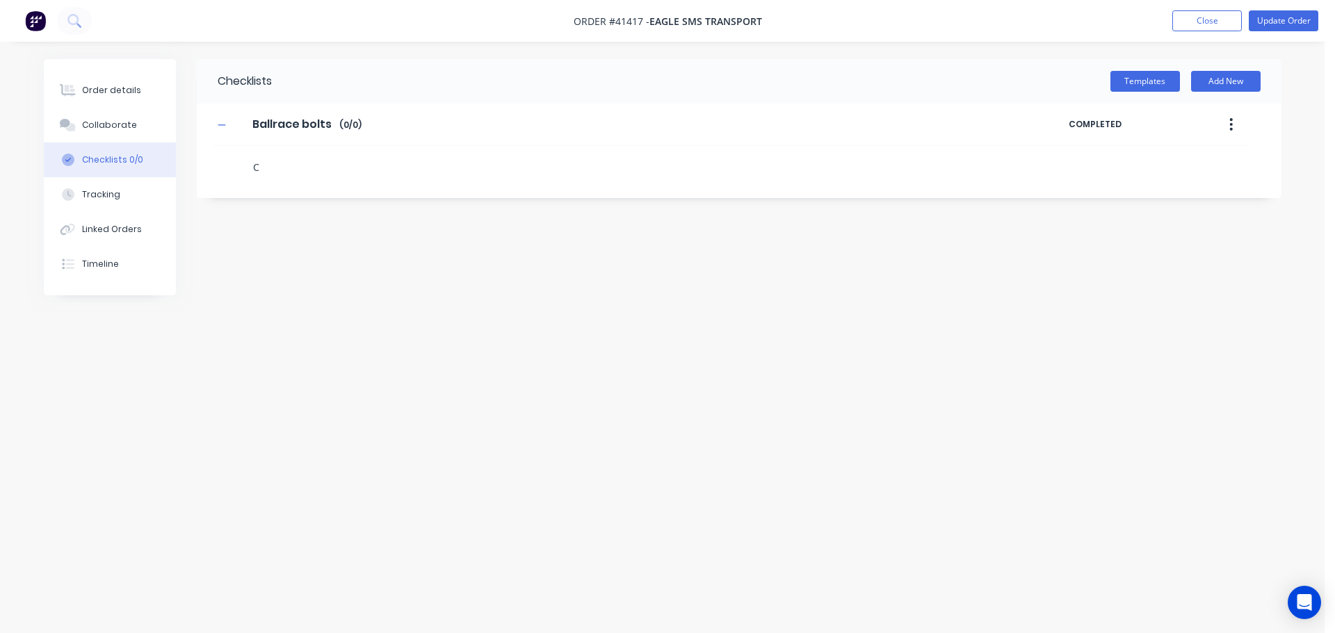
type textarea "x"
type textarea "Ch"
type textarea "x"
type textarea "Che"
type textarea "x"
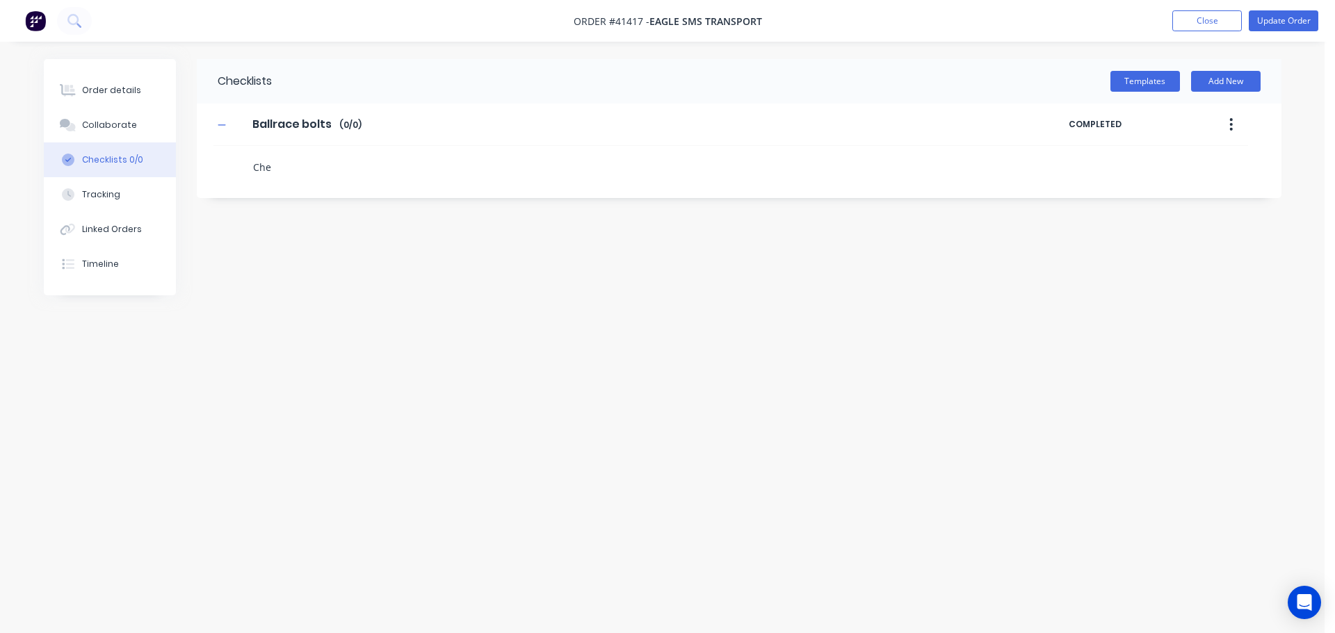
type textarea "Chec"
type textarea "x"
type textarea "Check"
type textarea "x"
type textarea "Check"
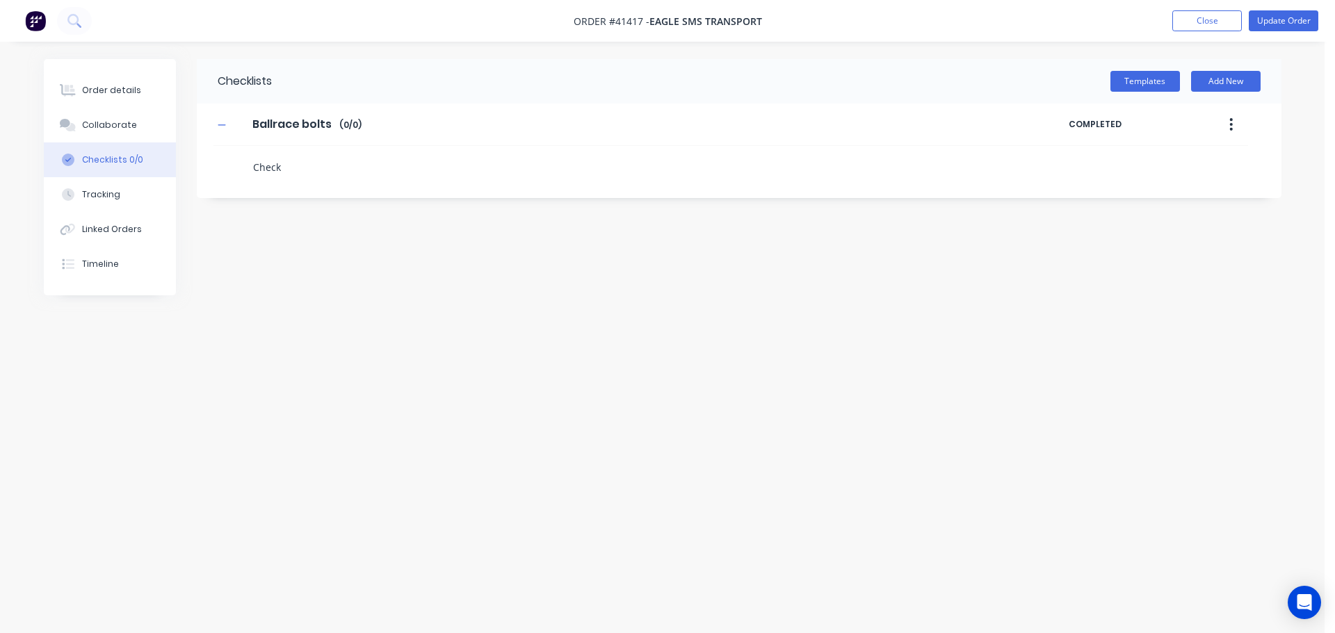
type textarea "x"
type textarea "Check a"
type textarea "x"
type textarea "Check al"
type textarea "x"
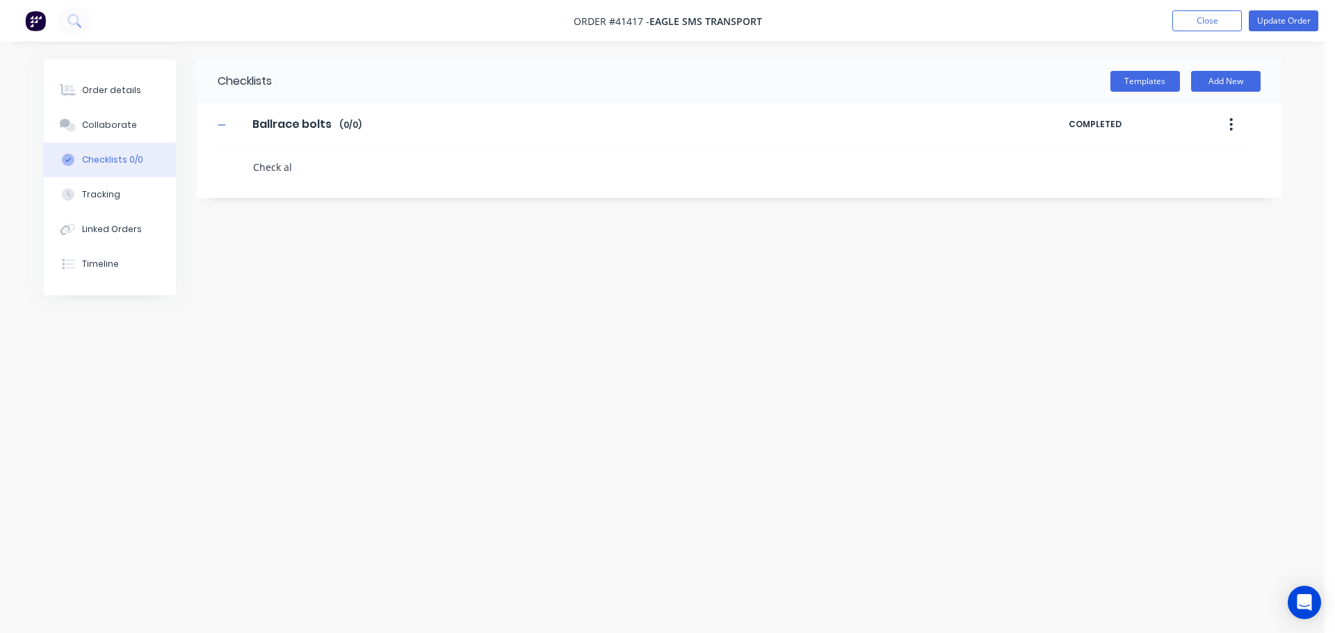
type textarea "Check all"
type textarea "x"
type textarea "Check all"
type textarea "x"
type textarea "Check all b"
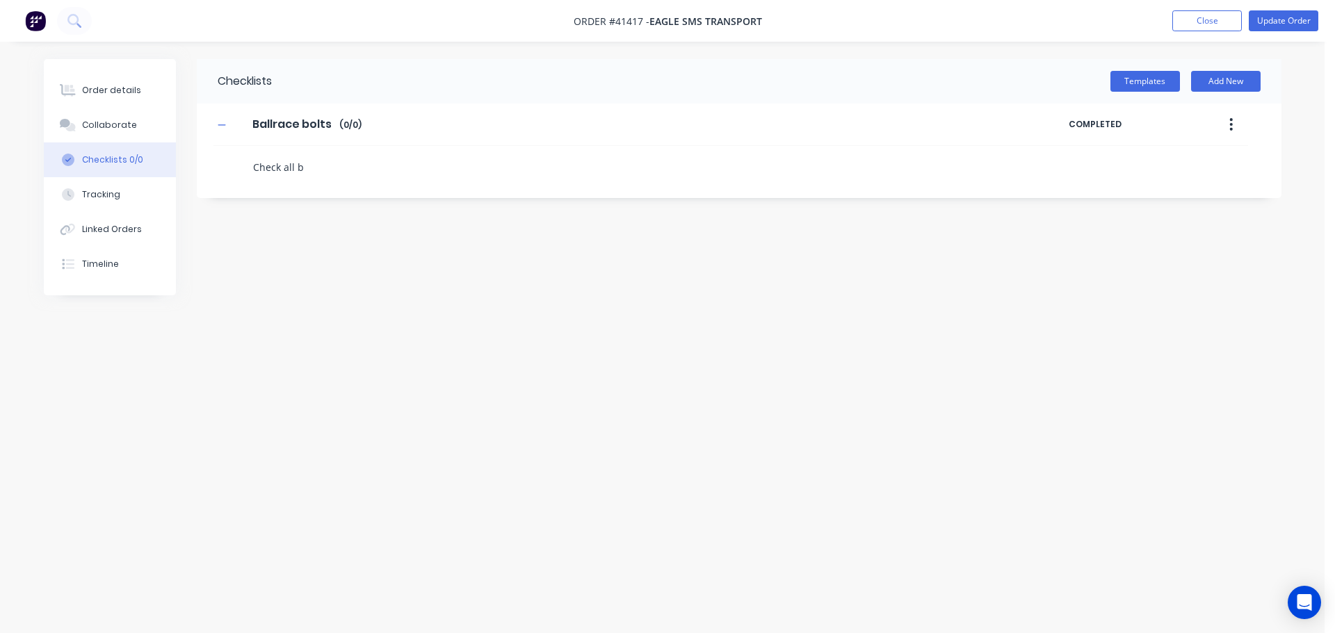
type textarea "x"
type textarea "Check all ba"
type textarea "x"
type textarea "Check all [MEDICAL_DATA]"
type textarea "x"
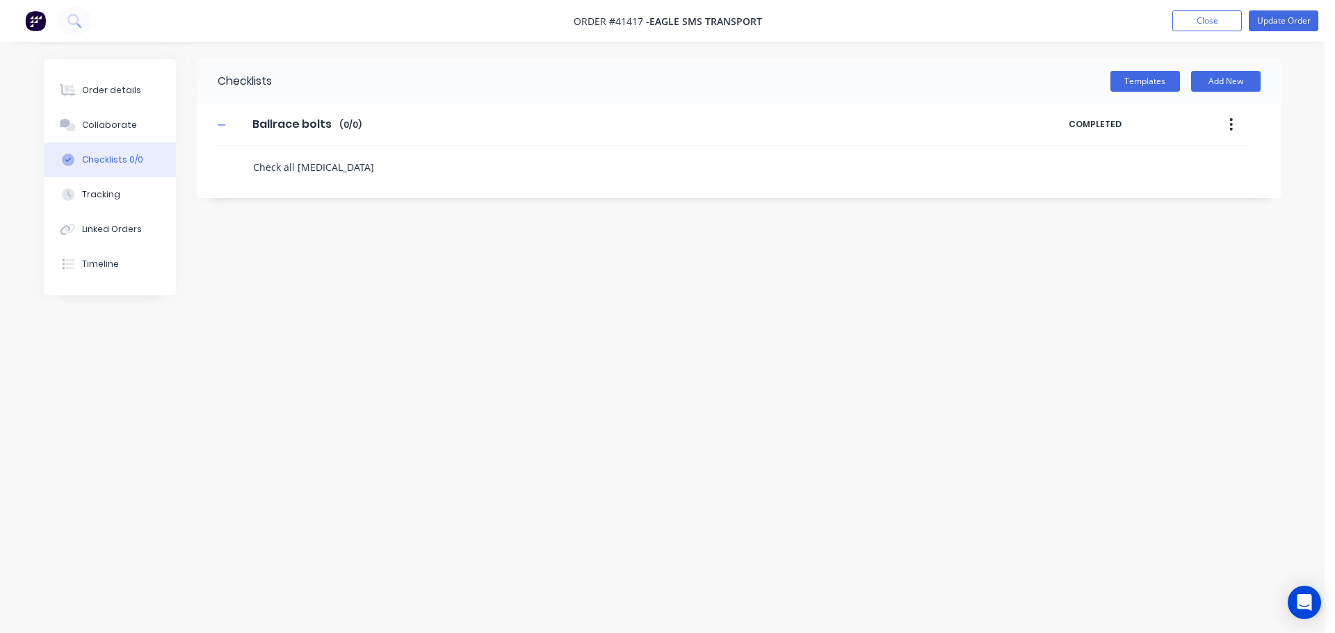
type textarea "Check all ball"
type textarea "x"
type textarea "Check all ball"
type textarea "x"
type textarea "Check all ball r"
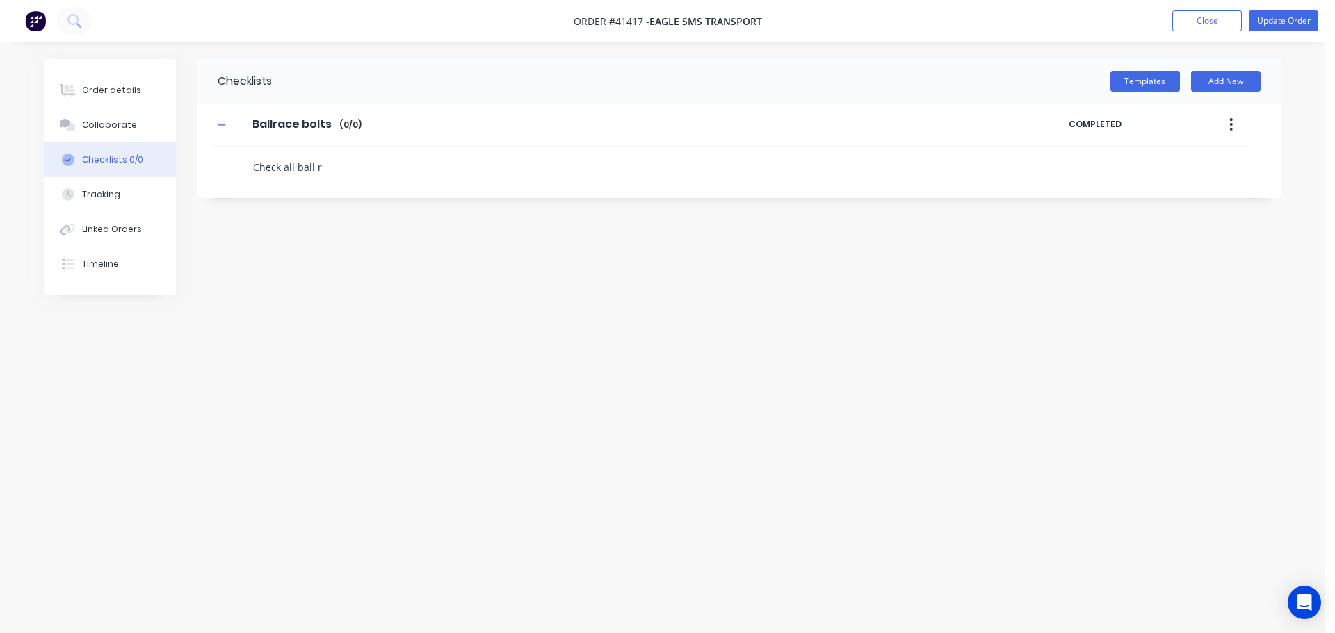
type textarea "x"
type textarea "Check all [PERSON_NAME]"
type textarea "x"
type textarea "Check all ball rac"
type textarea "x"
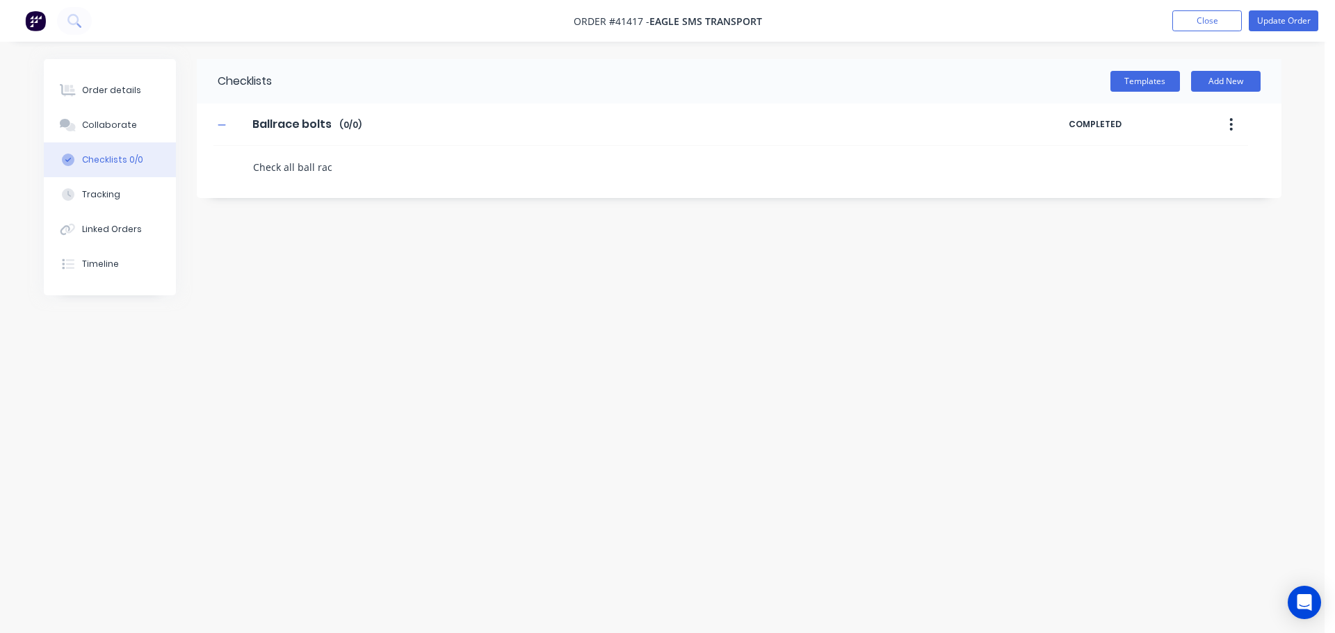
type textarea "Check all ball race"
type textarea "x"
type textarea "Check all ball race"
type textarea "x"
type textarea "Check all ball race b"
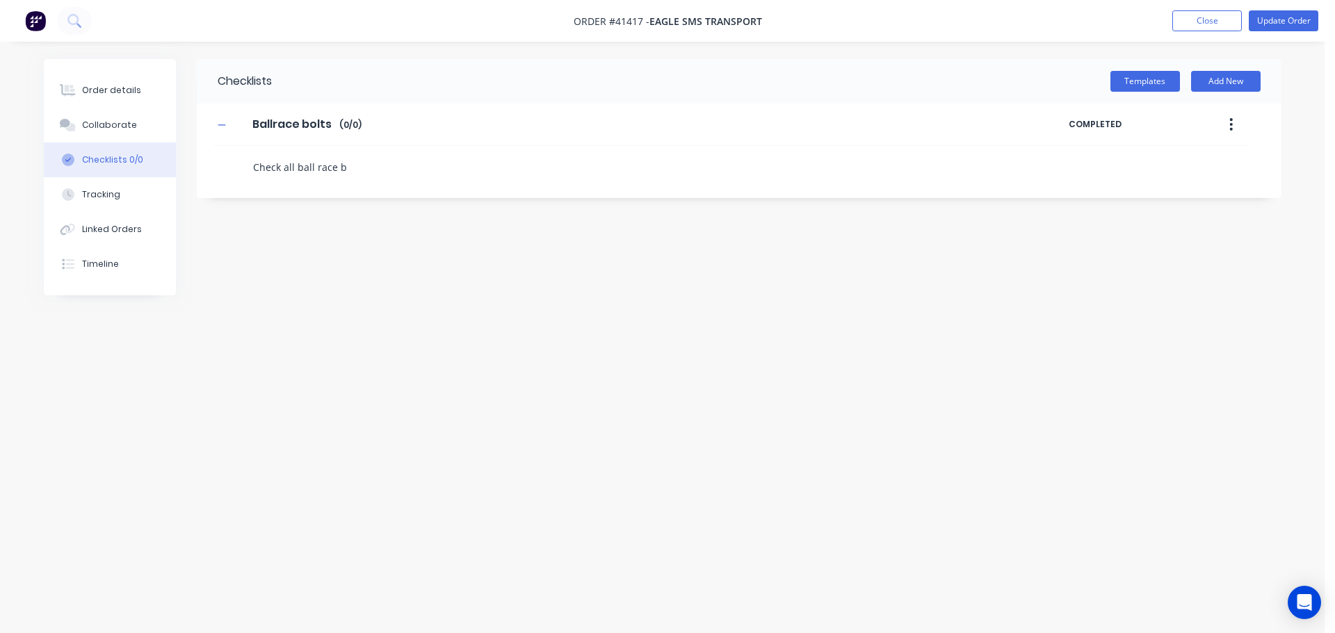
type textarea "x"
type textarea "Check all ball race bo"
type textarea "x"
type textarea "Check all ball race bol"
type textarea "x"
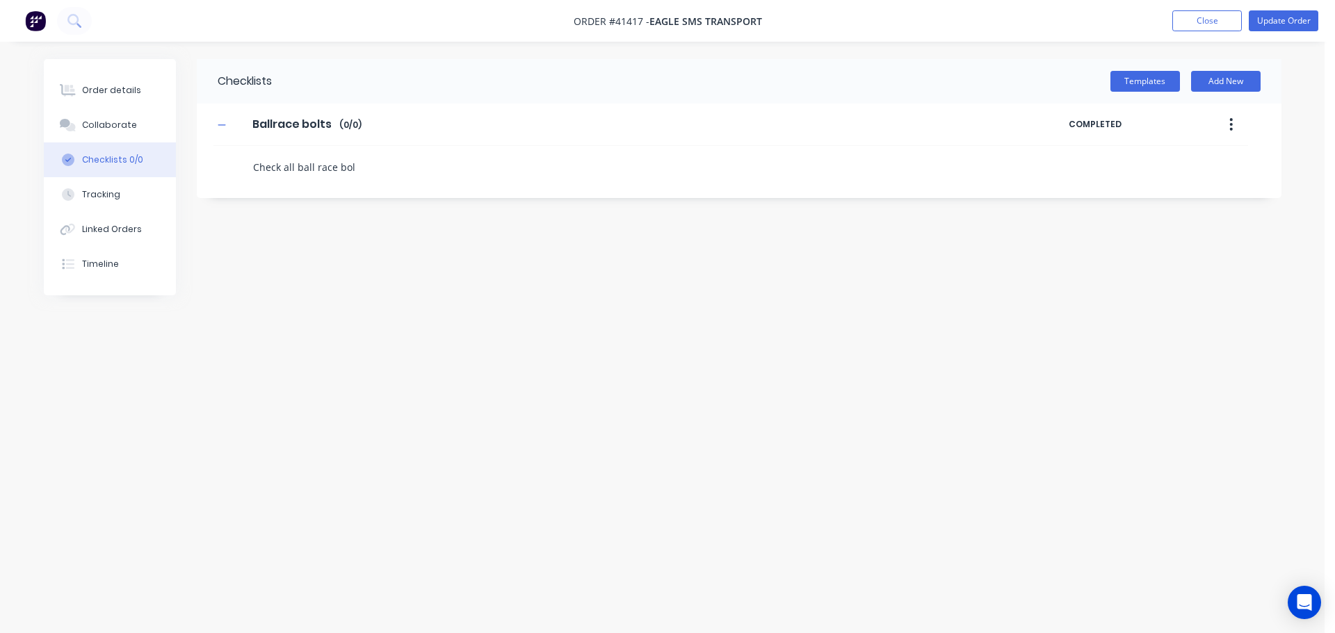
type textarea "Check all ball race bolt"
type textarea "x"
type textarea "Check all ball race bolts"
type textarea "x"
type textarea "Check all ball race bolts."
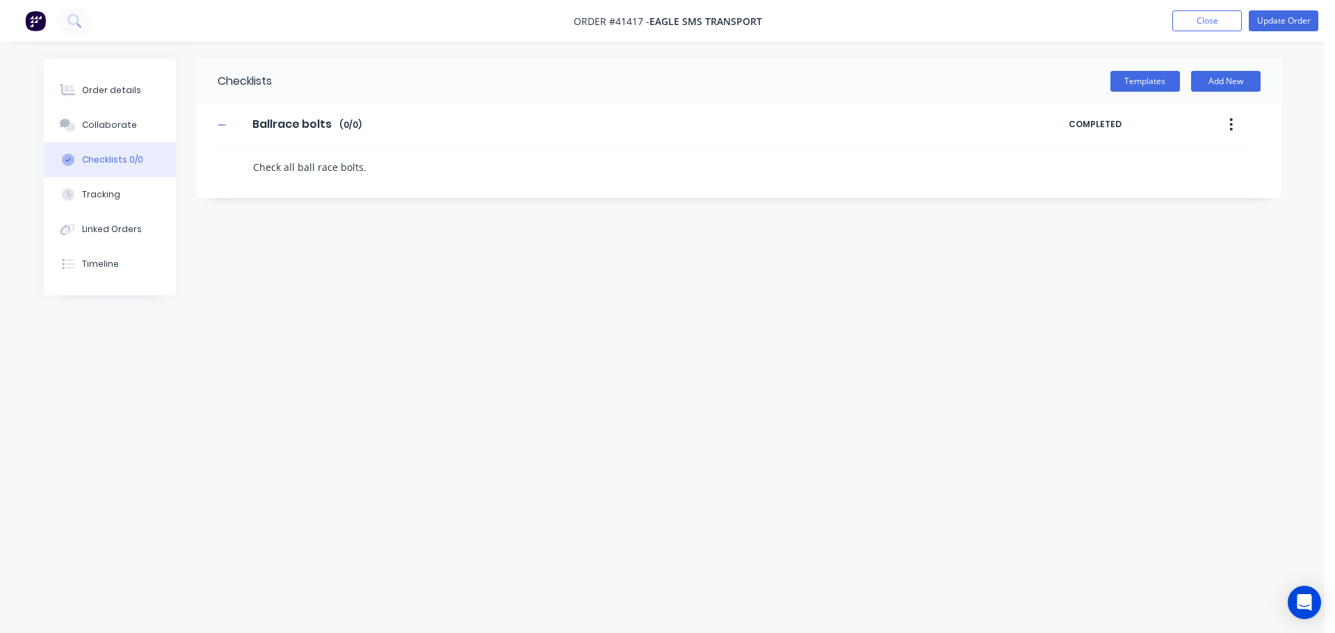
type textarea "x"
type textarea "t"
type textarea "x"
type textarea "ti"
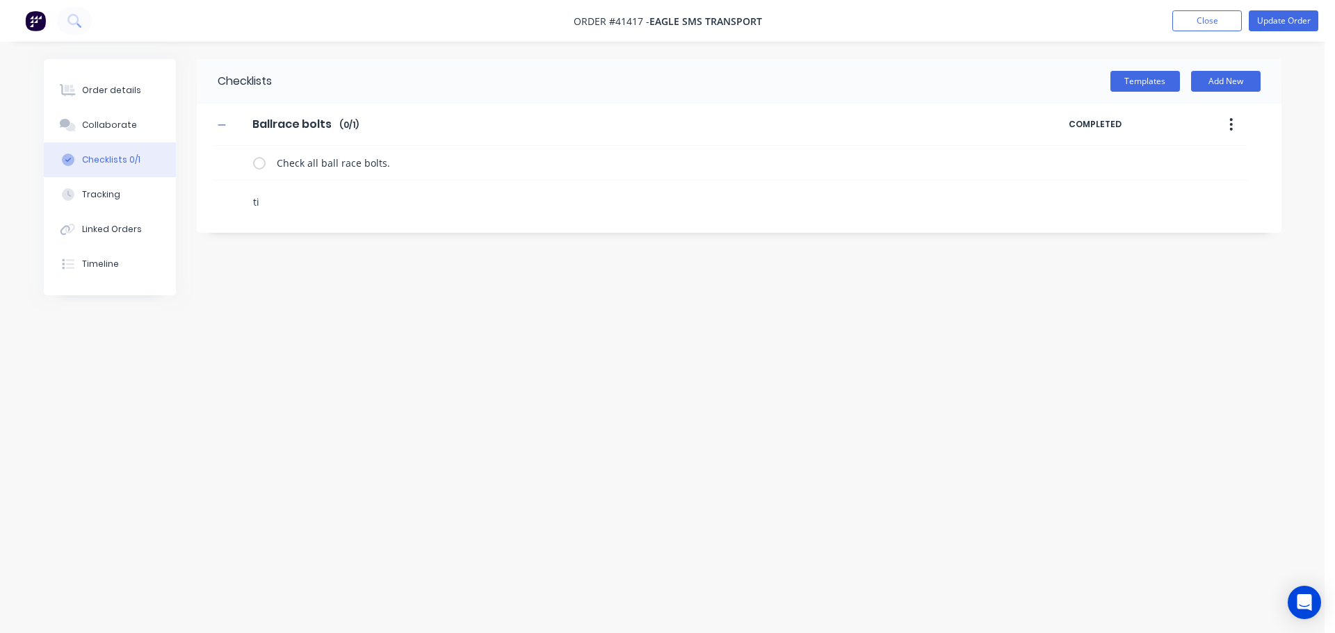
type textarea "x"
type textarea "tig"
type textarea "x"
type textarea "tigh"
type textarea "x"
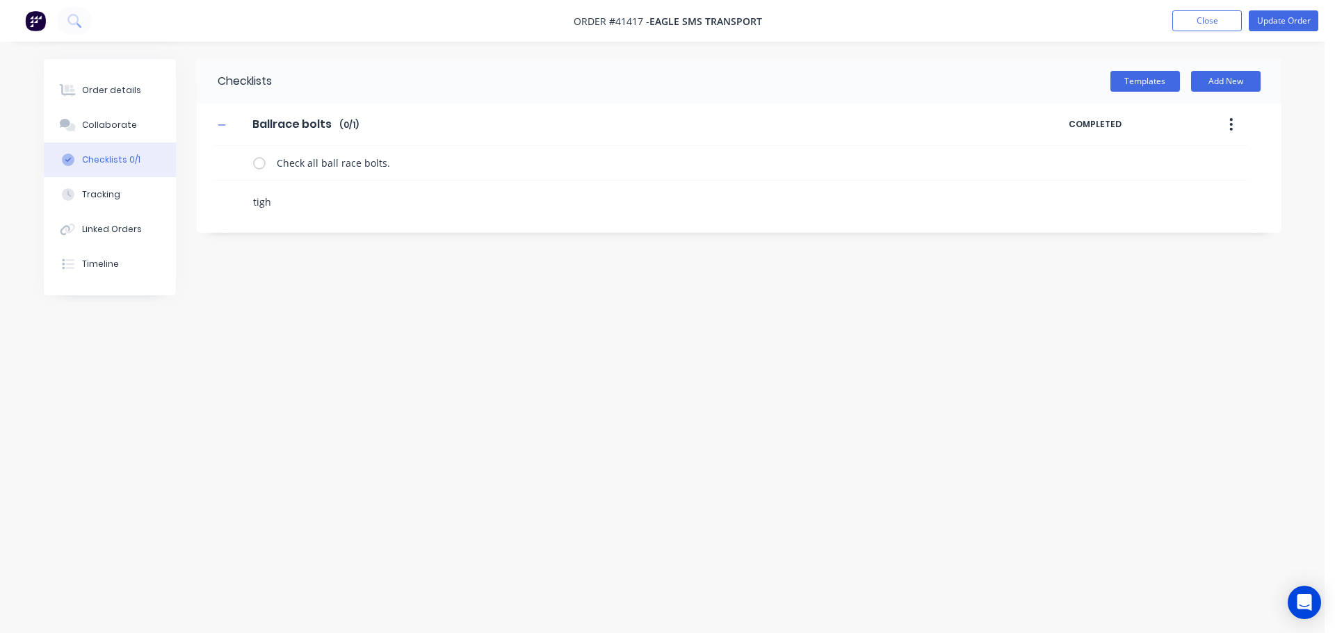
type textarea "tight"
type textarea "x"
type textarea "tighte"
type textarea "x"
type textarea "tighten"
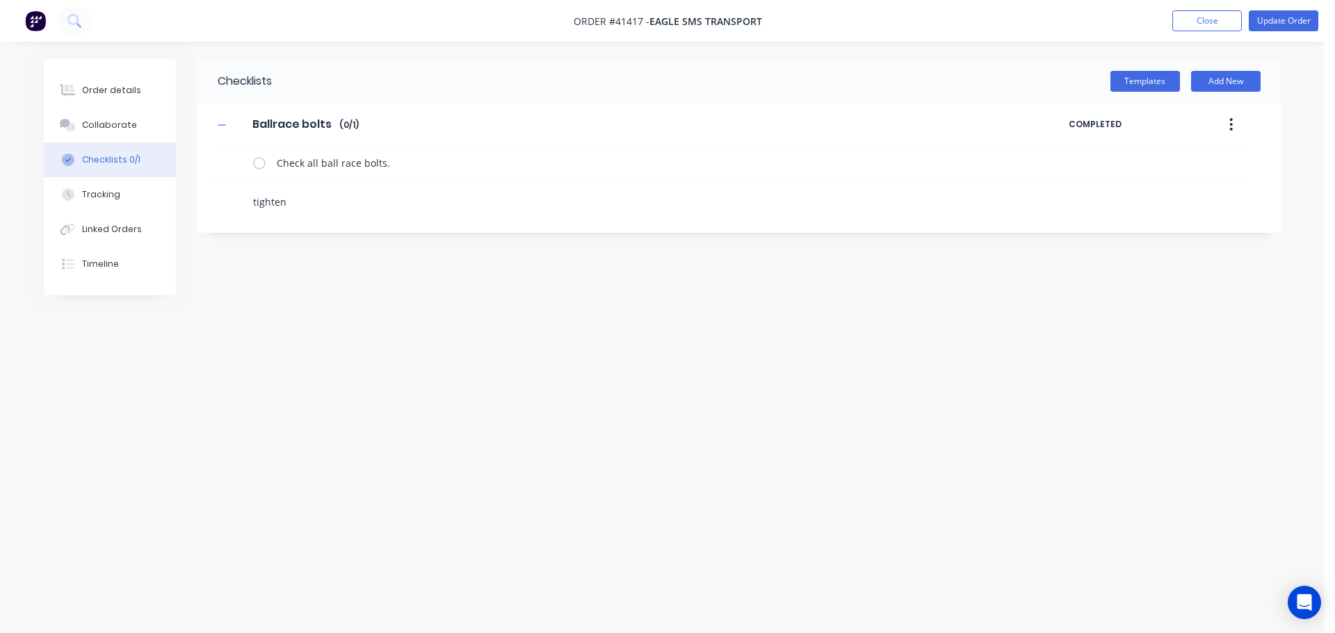
type textarea "x"
type textarea "tightene"
type textarea "x"
type textarea "tightene"
type textarea "x"
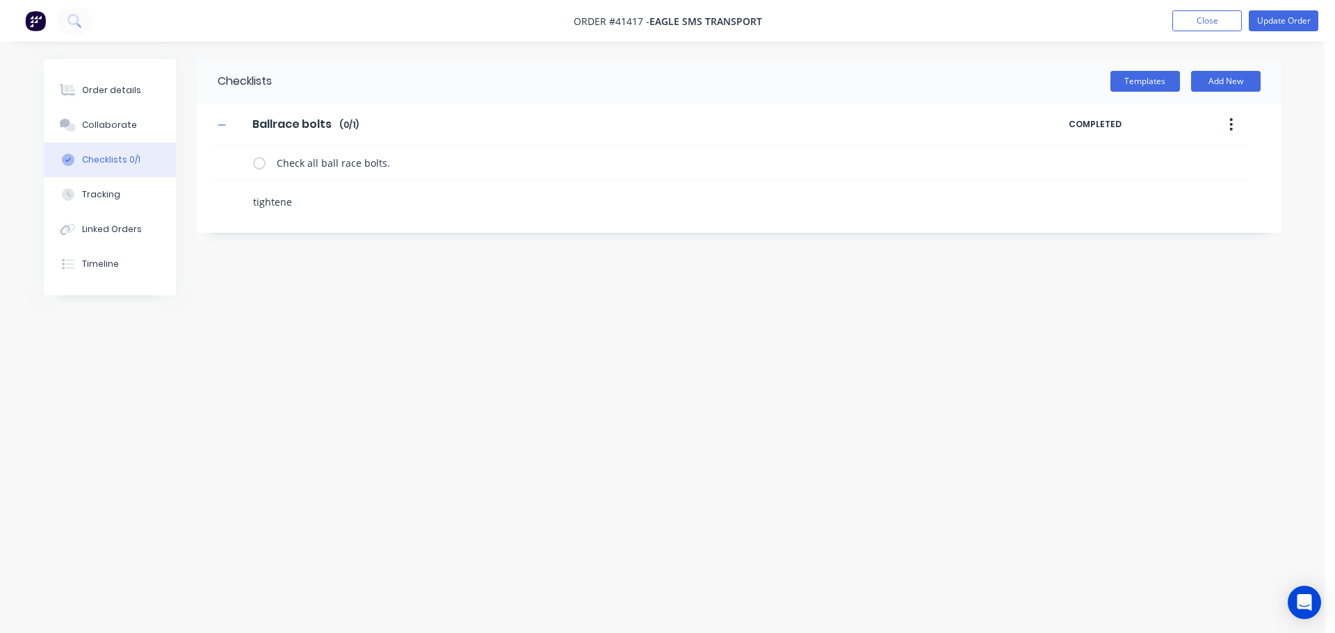
type textarea "tightene a"
type textarea "x"
type textarea "tightene an"
type textarea "x"
type textarea "tightene an"
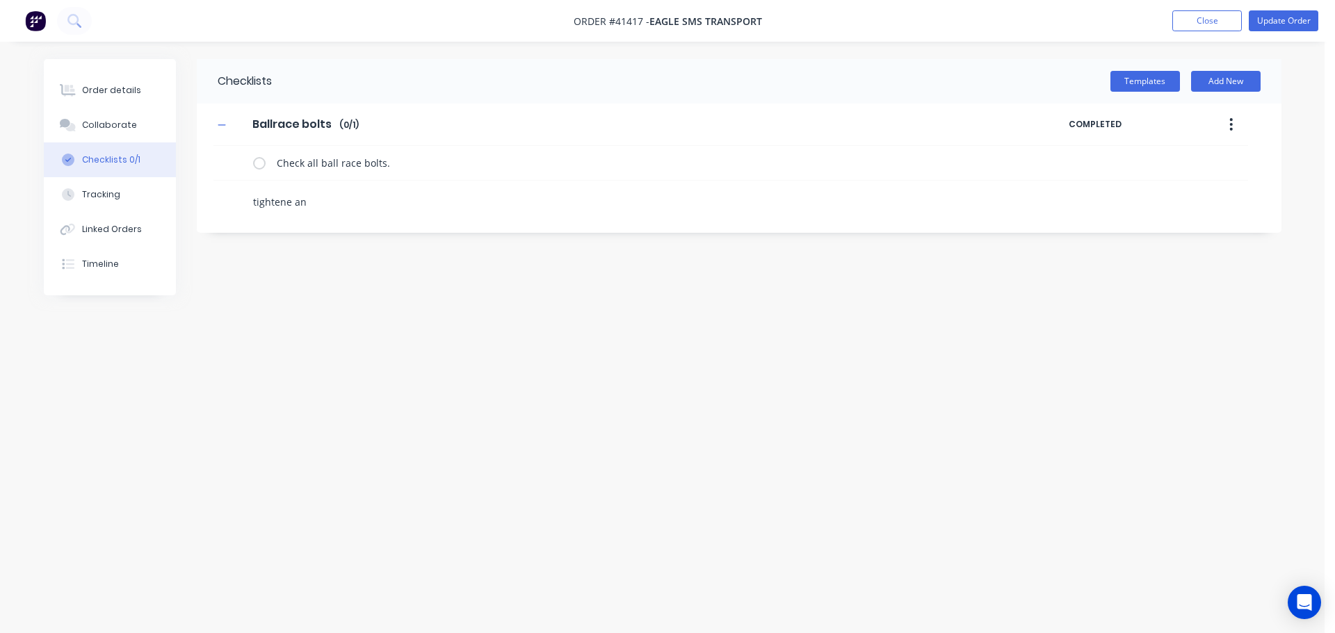
type textarea "x"
type textarea "tightene an"
type textarea "x"
type textarea "tightene and"
type textarea "x"
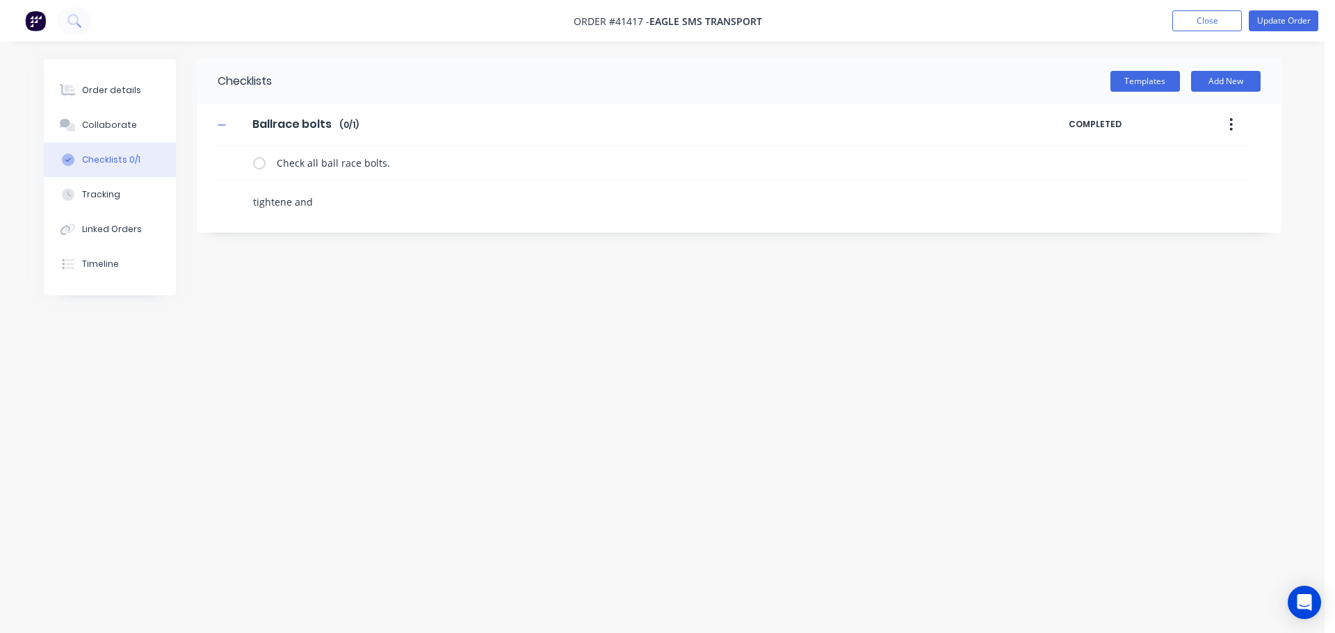
type textarea "tightene and"
type textarea "x"
type textarea "tightene and a"
type textarea "x"
type textarea "tightene and"
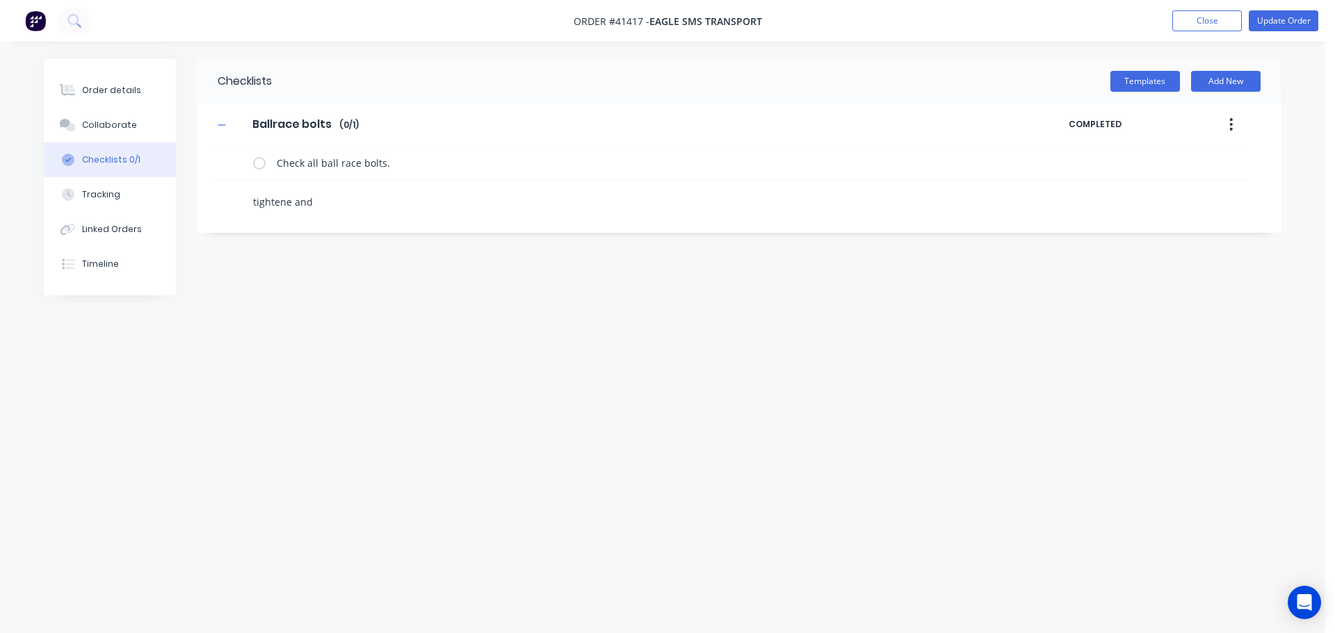
type textarea "x"
type textarea "tightene and"
type textarea "x"
type textarea "tightene an"
type textarea "x"
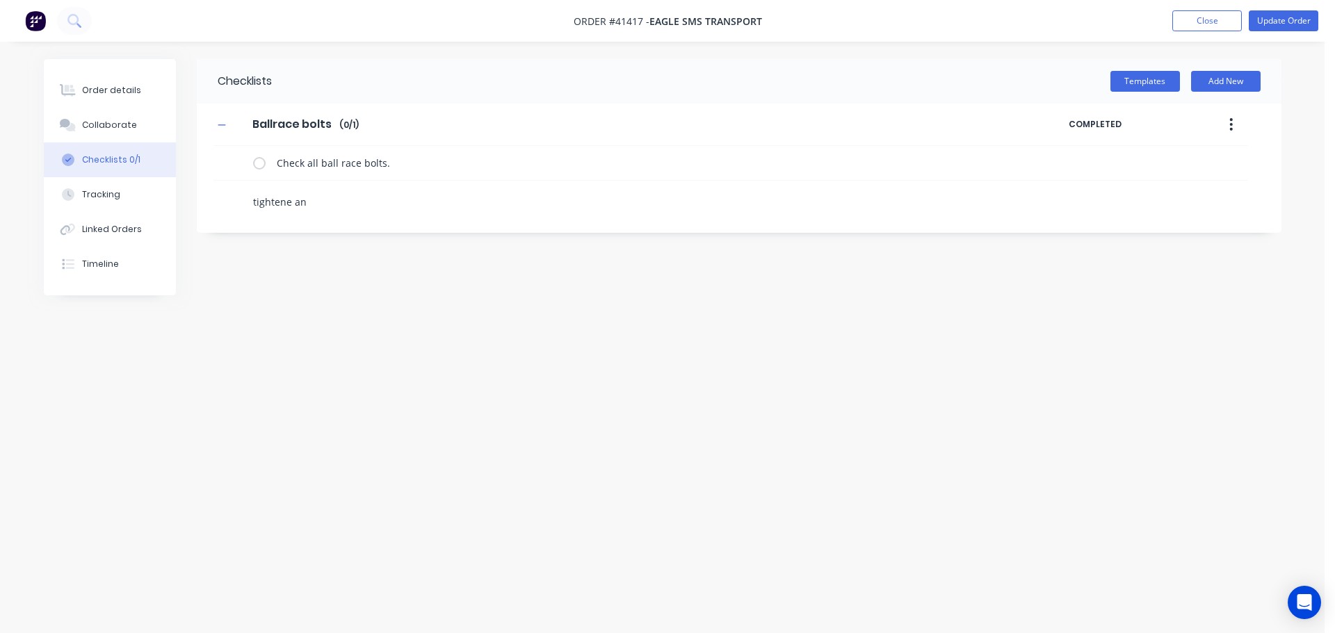
type textarea "tightene a"
type textarea "x"
type textarea "tightene"
type textarea "x"
type textarea "tightene"
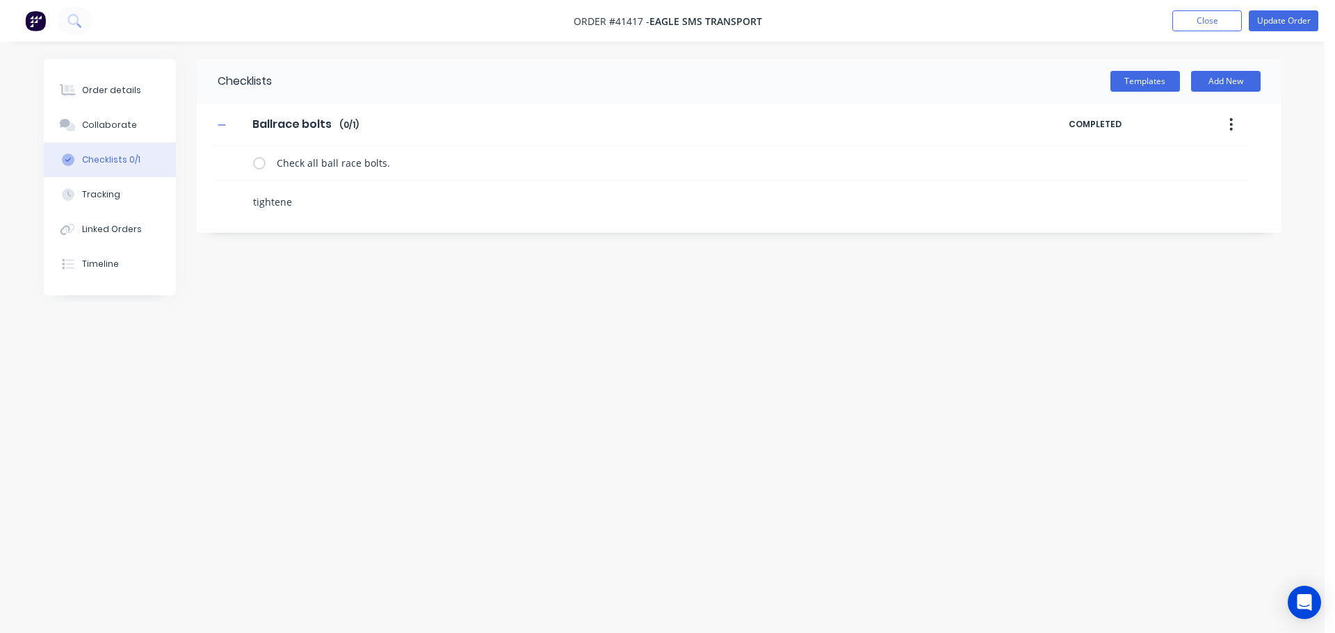
type textarea "x"
type textarea "tighten"
type textarea "x"
type textarea "tighten"
type textarea "x"
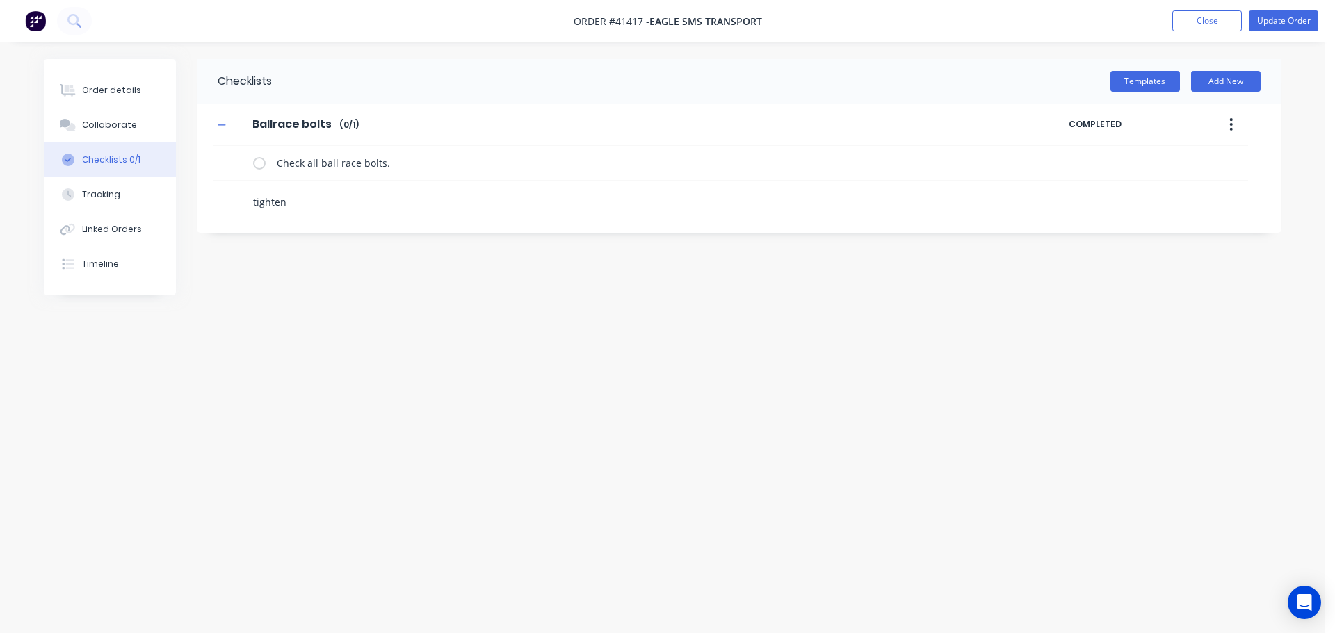
type textarea "tighten o"
type textarea "x"
type textarea "tighten or"
type textarea "x"
type textarea "tighten or"
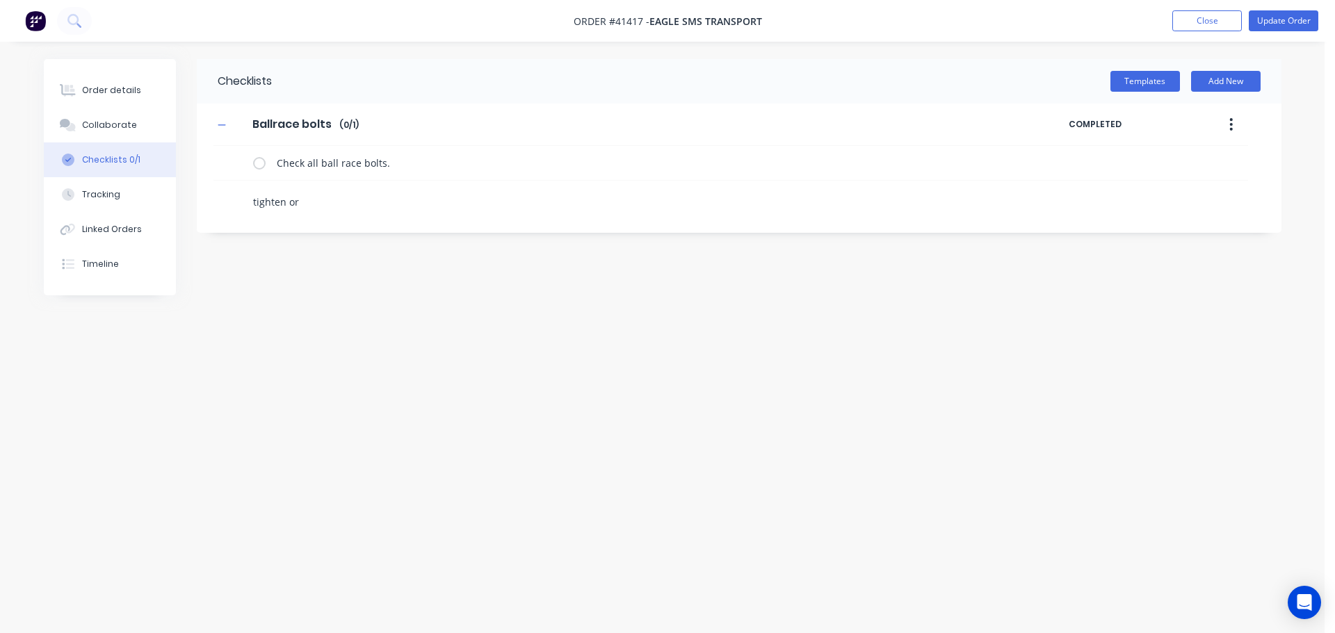
type textarea "x"
type textarea "tighten or r"
type textarea "x"
type textarea "tighten or re"
type textarea "x"
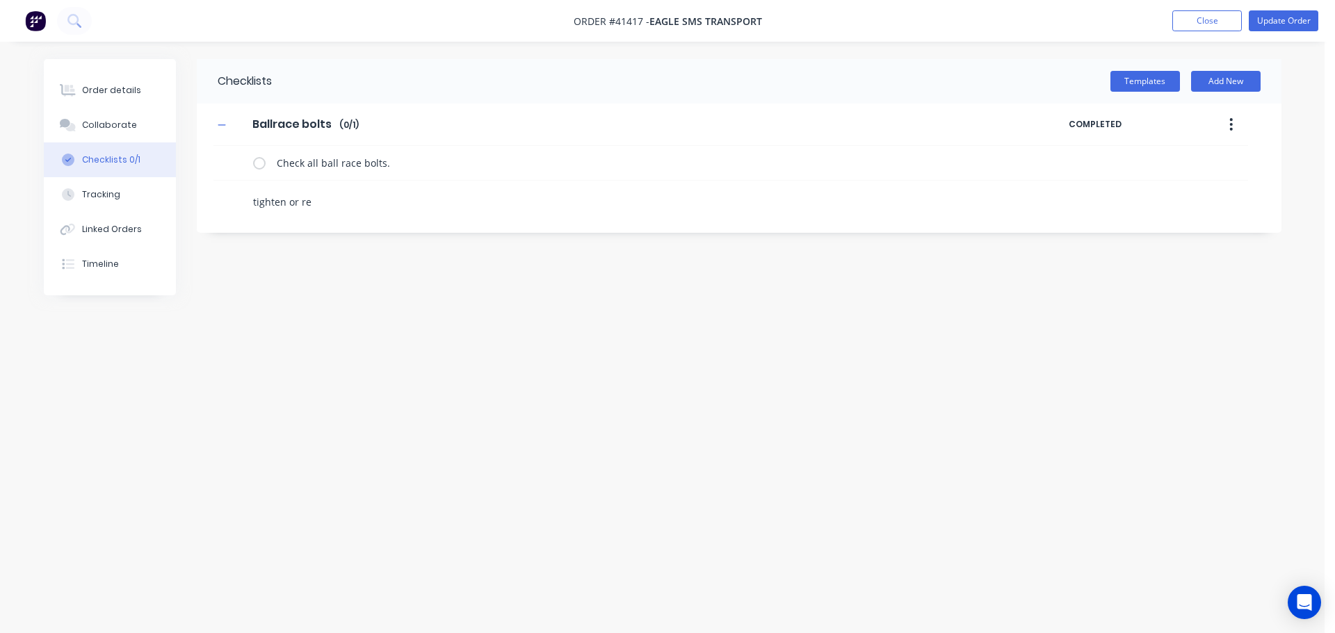
type textarea "tighten or rep"
type textarea "x"
type textarea "tighten or repl"
type textarea "x"
type textarea "tighten or repla"
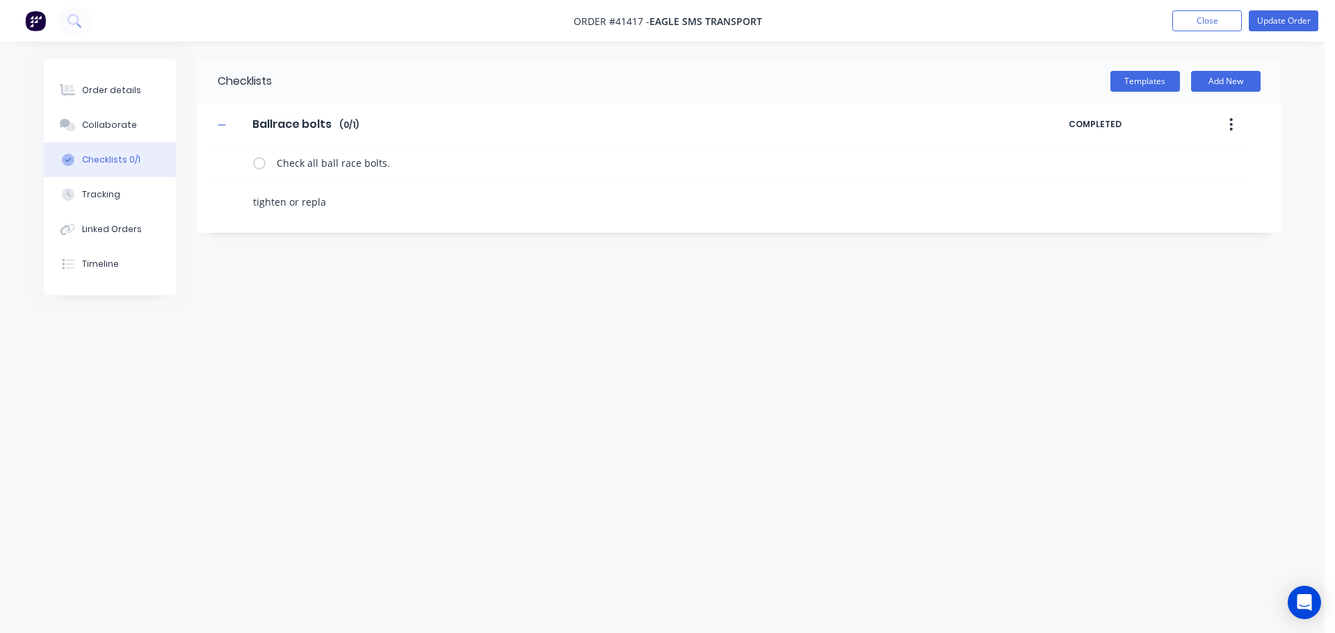
type textarea "x"
type textarea "tighten or replac"
type textarea "x"
type textarea "tighten or replace"
type textarea "x"
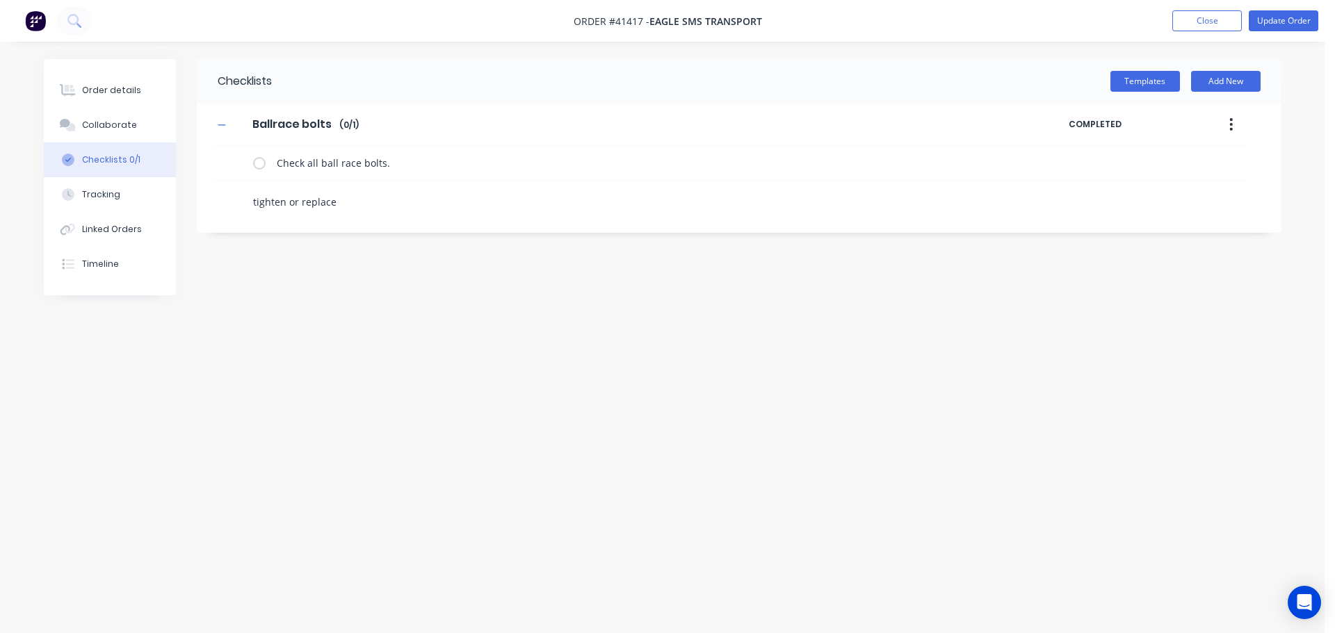
type textarea "tighten or replace"
type textarea "x"
type textarea "tighten or replace w"
type textarea "x"
type textarea "tighten or replace [PERSON_NAME]"
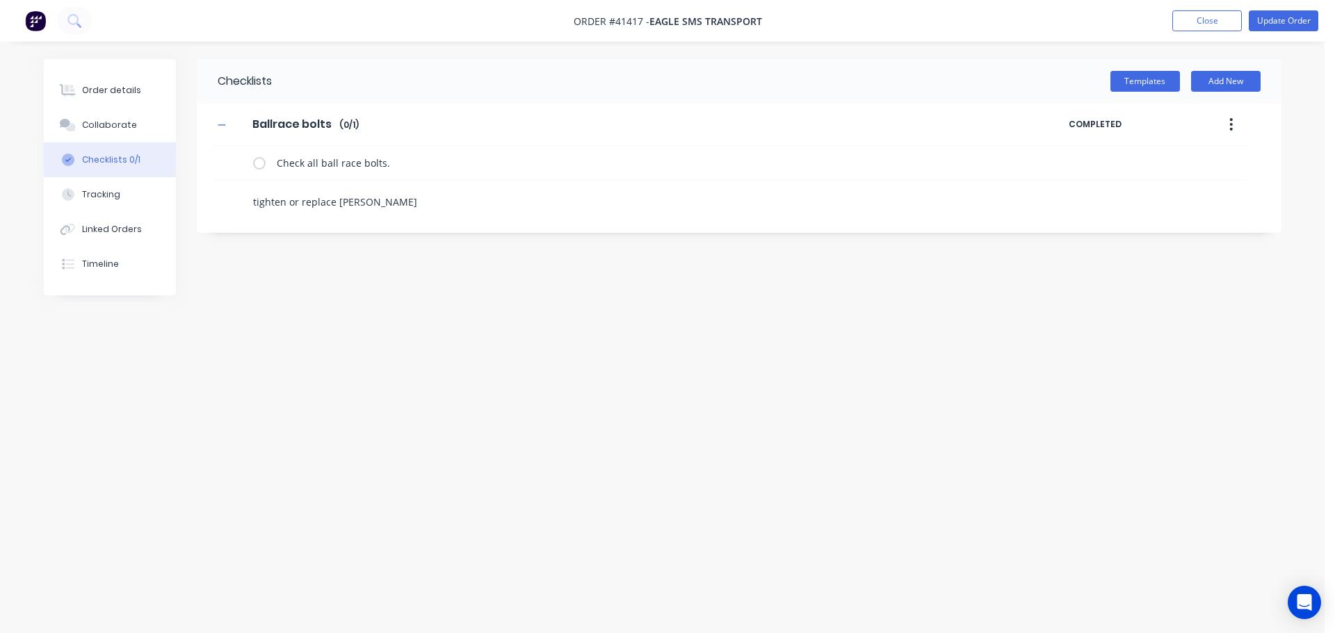
type textarea "x"
type textarea "tighten or replace wit"
type textarea "x"
type textarea "tighten or replace with"
type textarea "x"
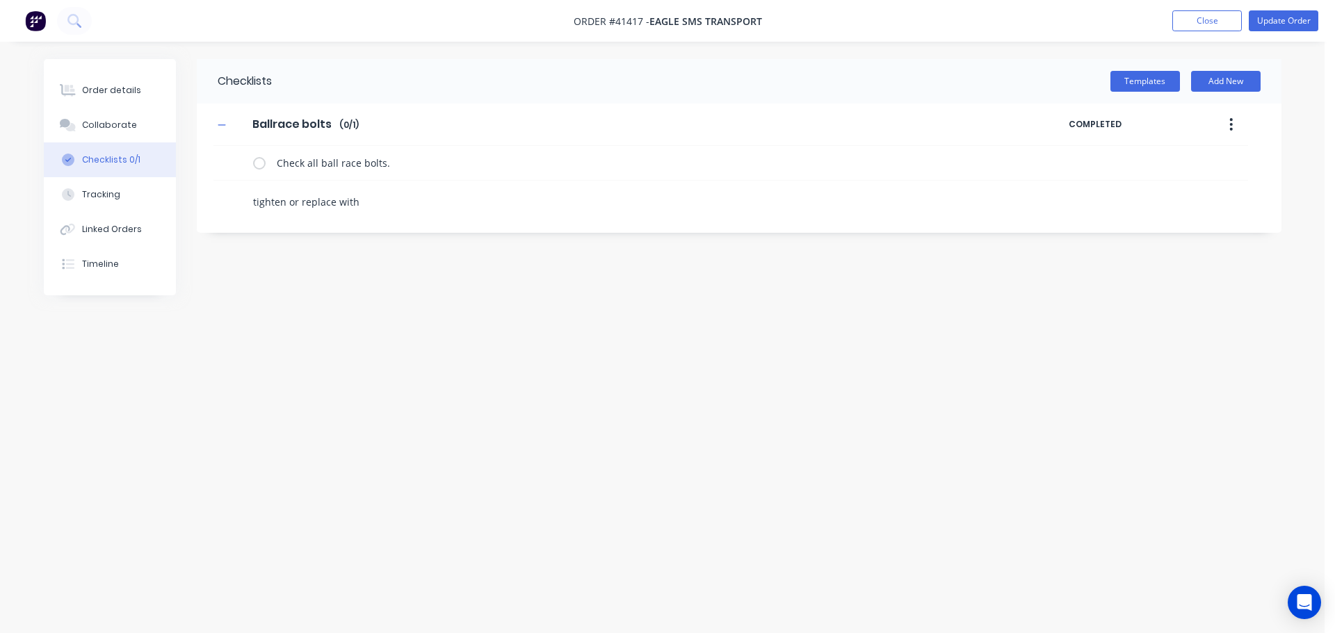
type textarea "tighten or replace with"
type textarea "x"
type textarea "tighten or replace with n"
type textarea "x"
type textarea "tighten or replace with [PERSON_NAME]"
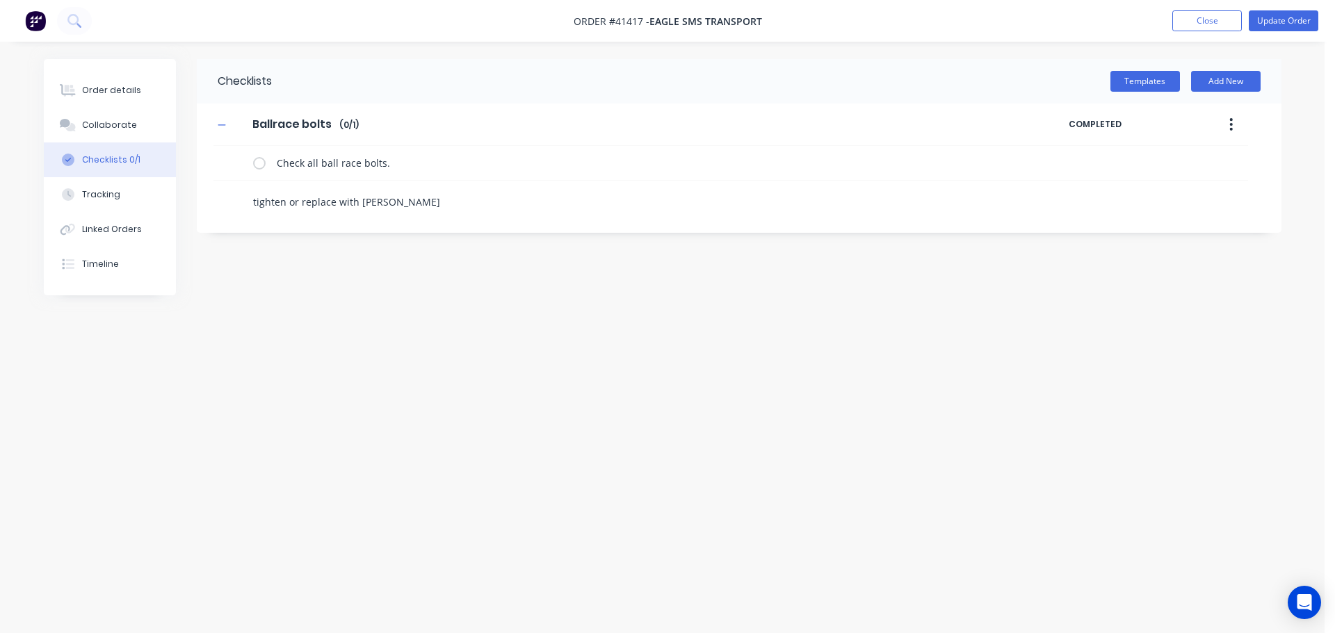
type textarea "x"
type textarea "tighten or replace with new"
click at [259, 200] on textarea "tighten or replace with new" at bounding box center [581, 202] width 669 height 20
type textarea "x"
type textarea "ighten or replace with new"
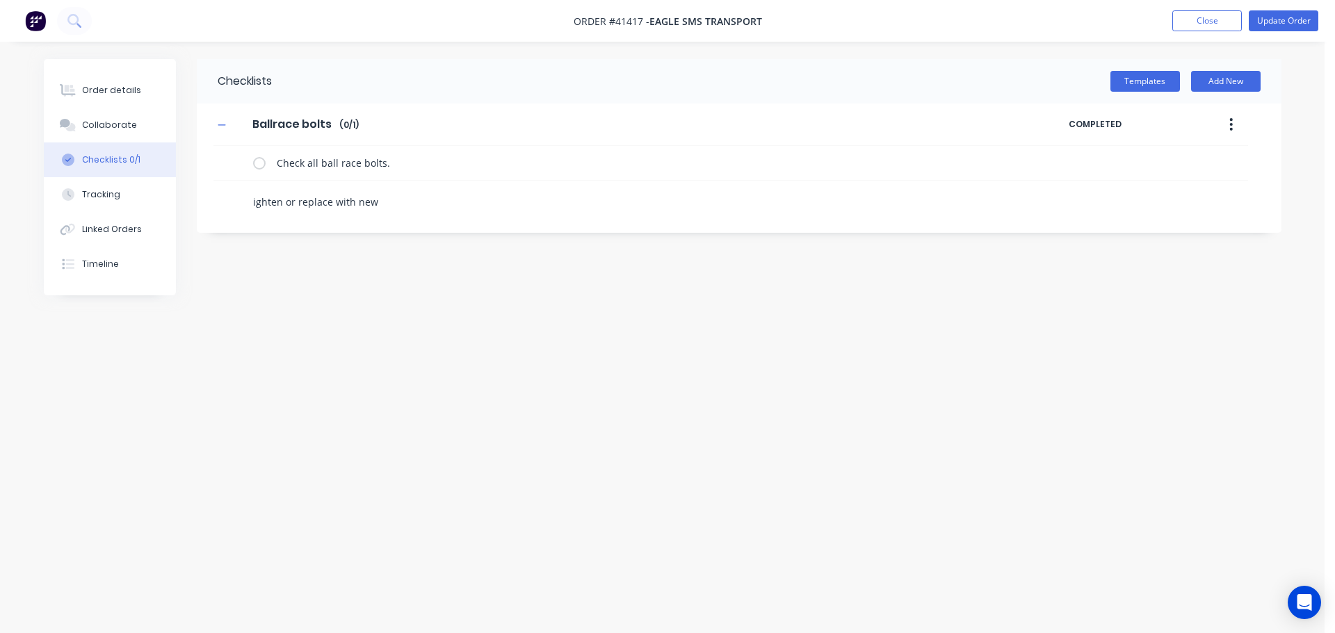
type textarea "x"
type textarea "Tighten or replace with new"
click at [516, 217] on div "Checklists Templates Add New Ballrace bolts Ballrace bolts Enter Checklist name…" at bounding box center [739, 146] width 1084 height 174
click at [437, 204] on textarea "Tighten or replace with new" at bounding box center [581, 202] width 669 height 20
type textarea "x"
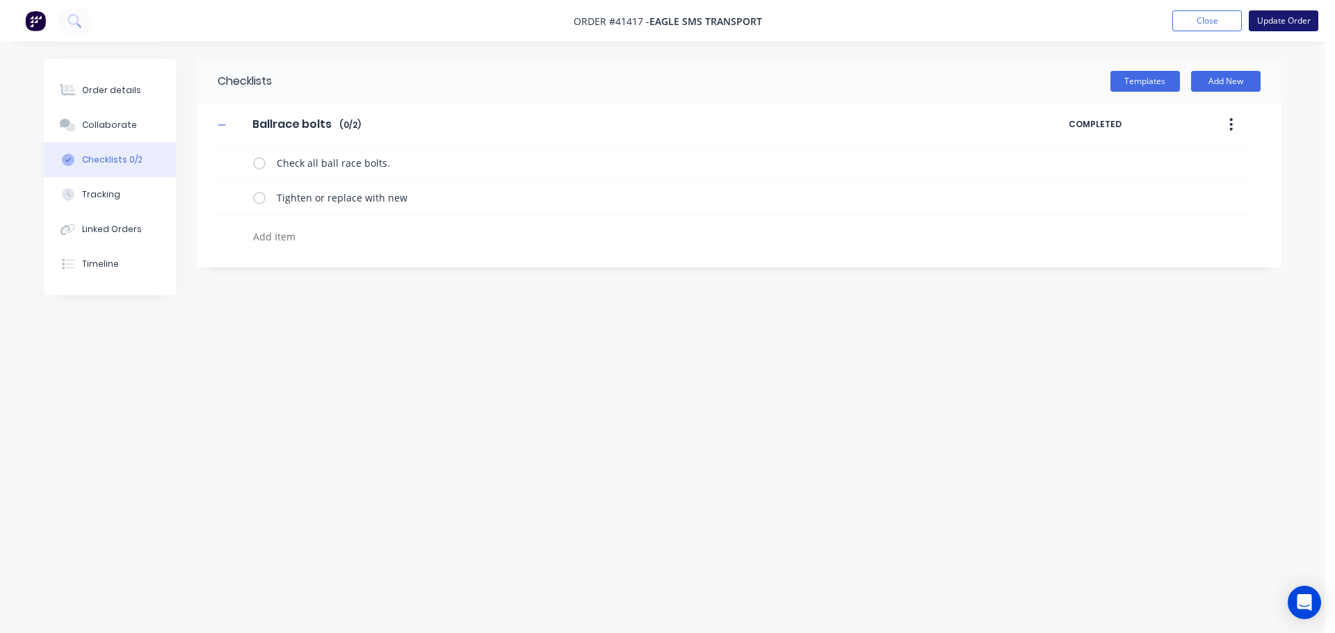
click at [1266, 18] on button "Update Order" at bounding box center [1283, 20] width 70 height 21
type textarea "x"
click at [1137, 9] on nav "Order #41417 - Eagle SMS Transport Close Options Edit Order" at bounding box center [667, 21] width 1335 height 42
click at [1134, 25] on button "Close" at bounding box center [1131, 20] width 70 height 21
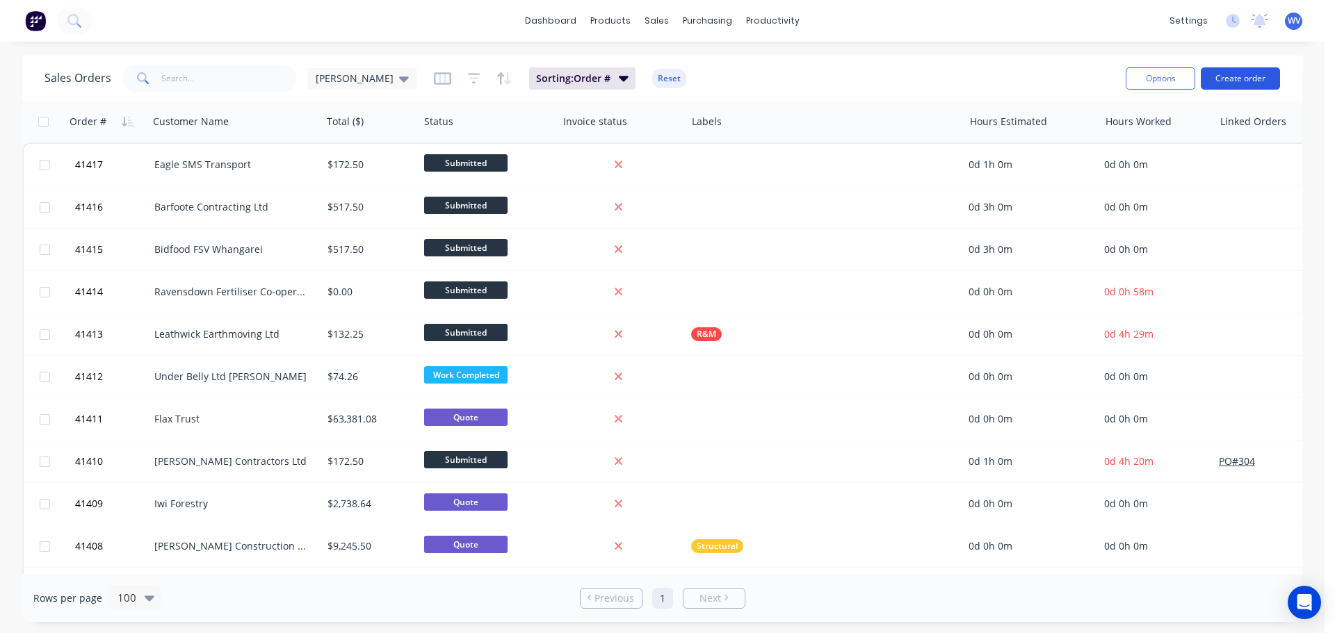
click at [1211, 79] on button "Create order" at bounding box center [1240, 78] width 79 height 22
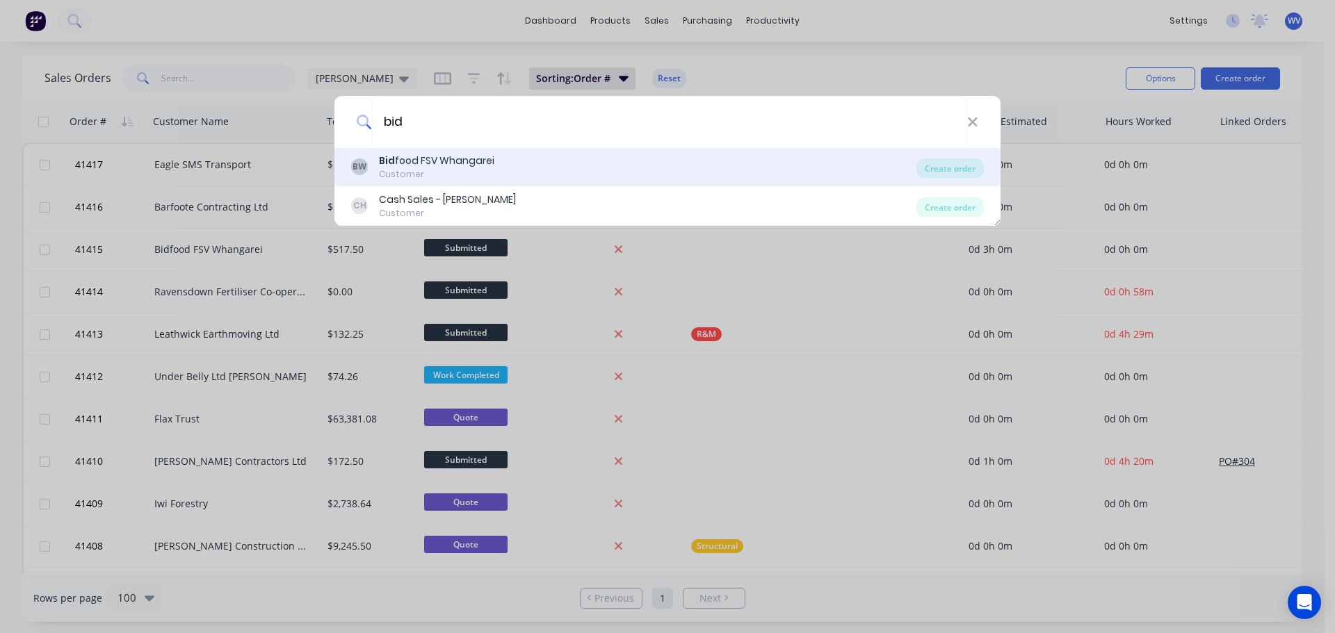
type input "bid"
click at [469, 165] on div "Bid food FSV Whangarei" at bounding box center [436, 161] width 115 height 15
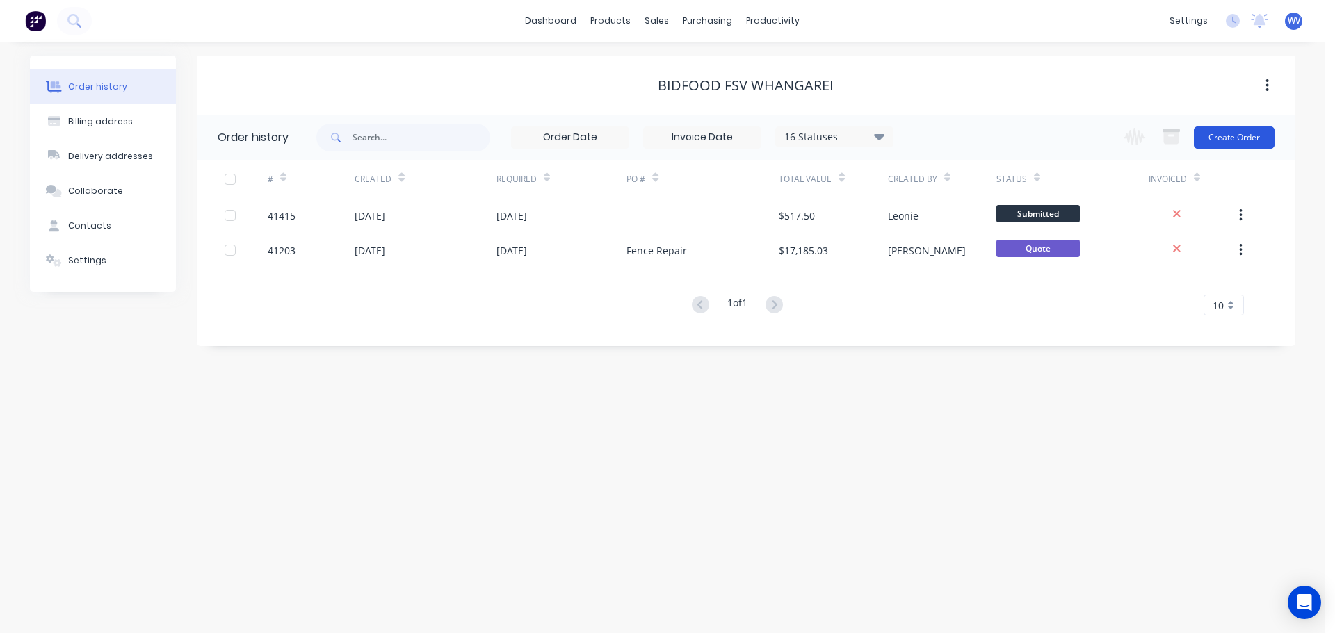
click at [1221, 137] on button "Create Order" at bounding box center [1234, 138] width 81 height 22
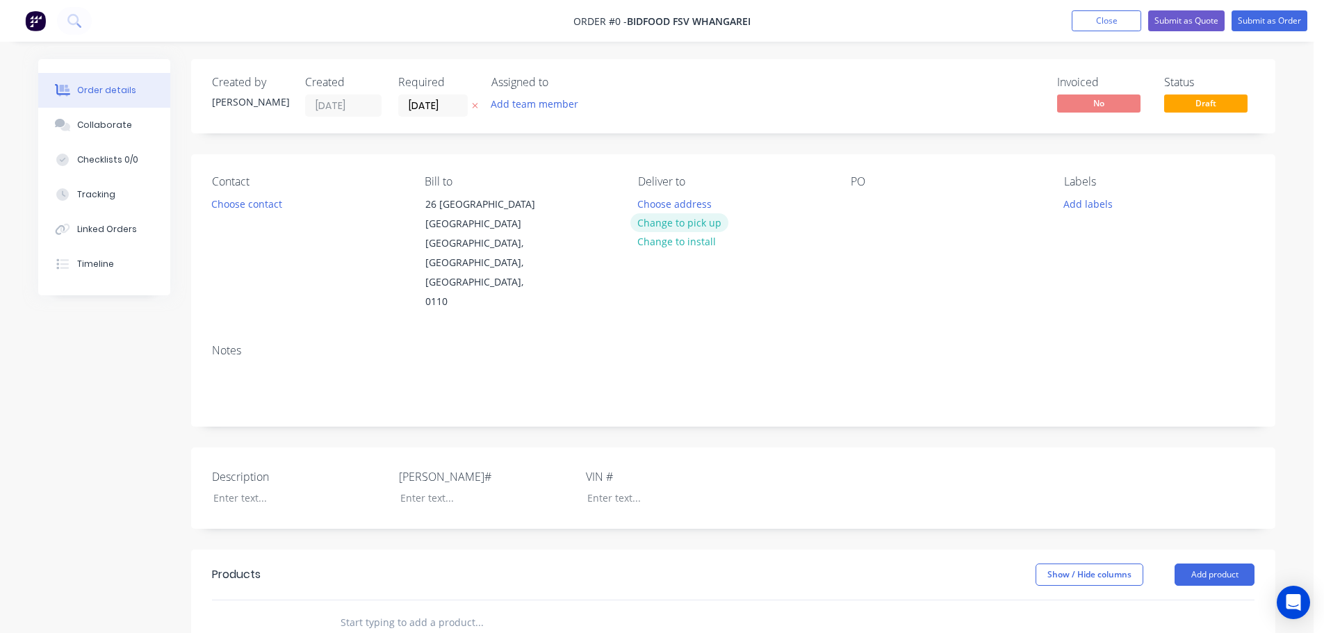
click at [675, 220] on button "Change to pick up" at bounding box center [680, 222] width 99 height 19
click at [660, 204] on div "Pick up Change to delivery Change to install" at bounding box center [733, 243] width 190 height 137
click at [645, 197] on div at bounding box center [649, 204] width 22 height 20
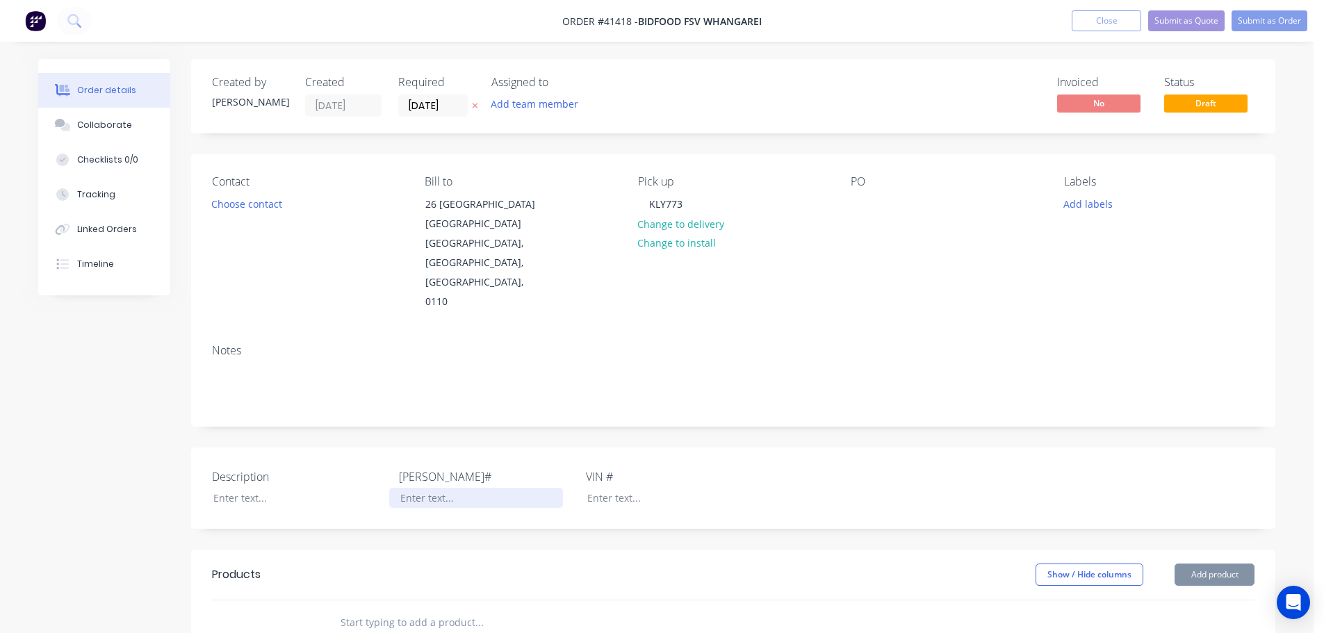
click at [411, 488] on div at bounding box center [476, 498] width 174 height 20
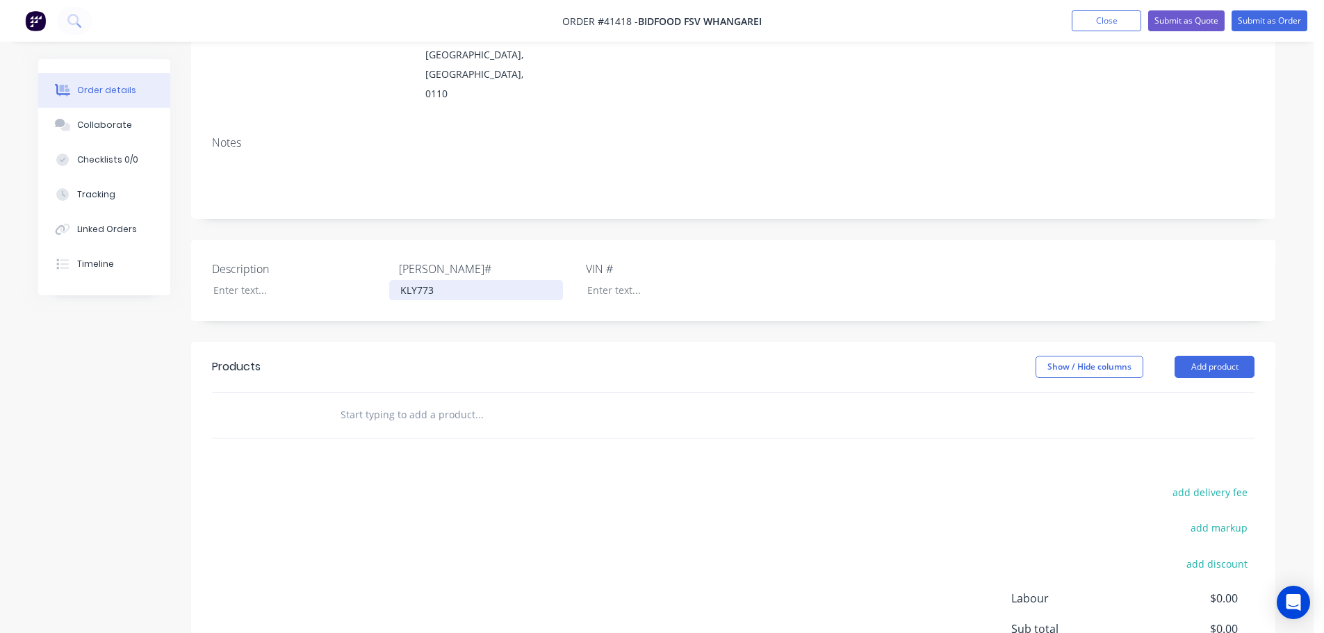
scroll to position [209, 0]
click at [1230, 355] on button "Add product" at bounding box center [1215, 366] width 80 height 22
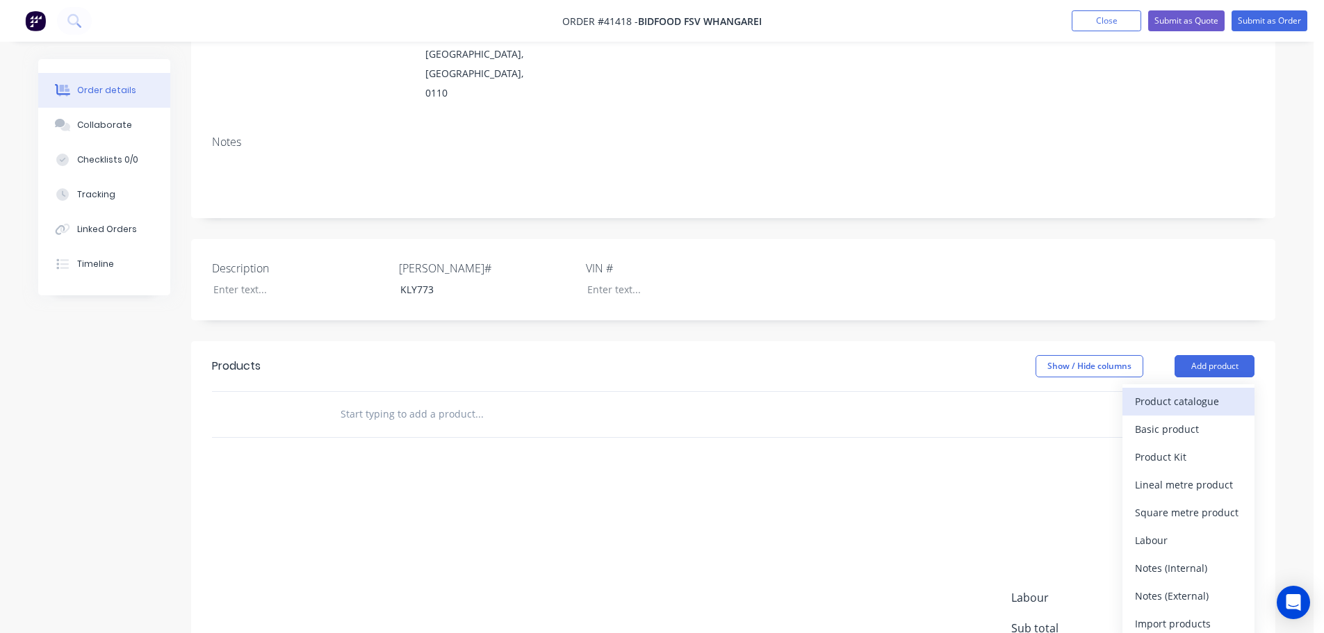
click at [1168, 391] on div "Product catalogue" at bounding box center [1188, 401] width 107 height 20
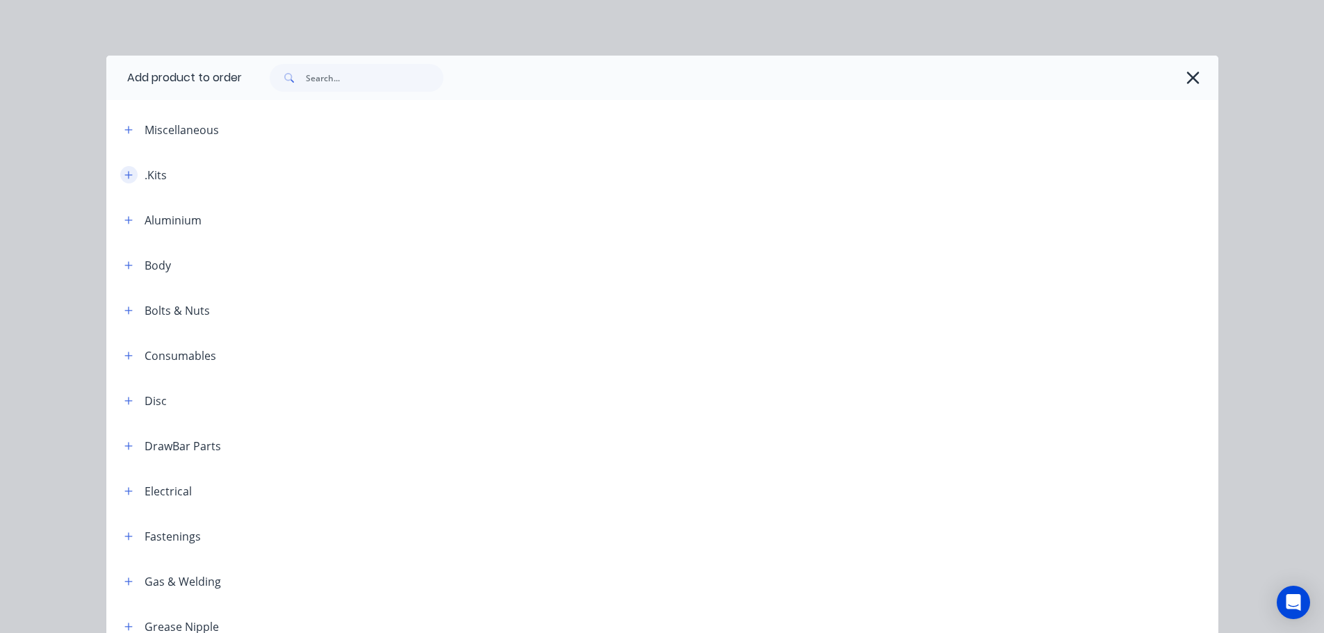
click at [124, 176] on icon "button" at bounding box center [128, 175] width 8 height 10
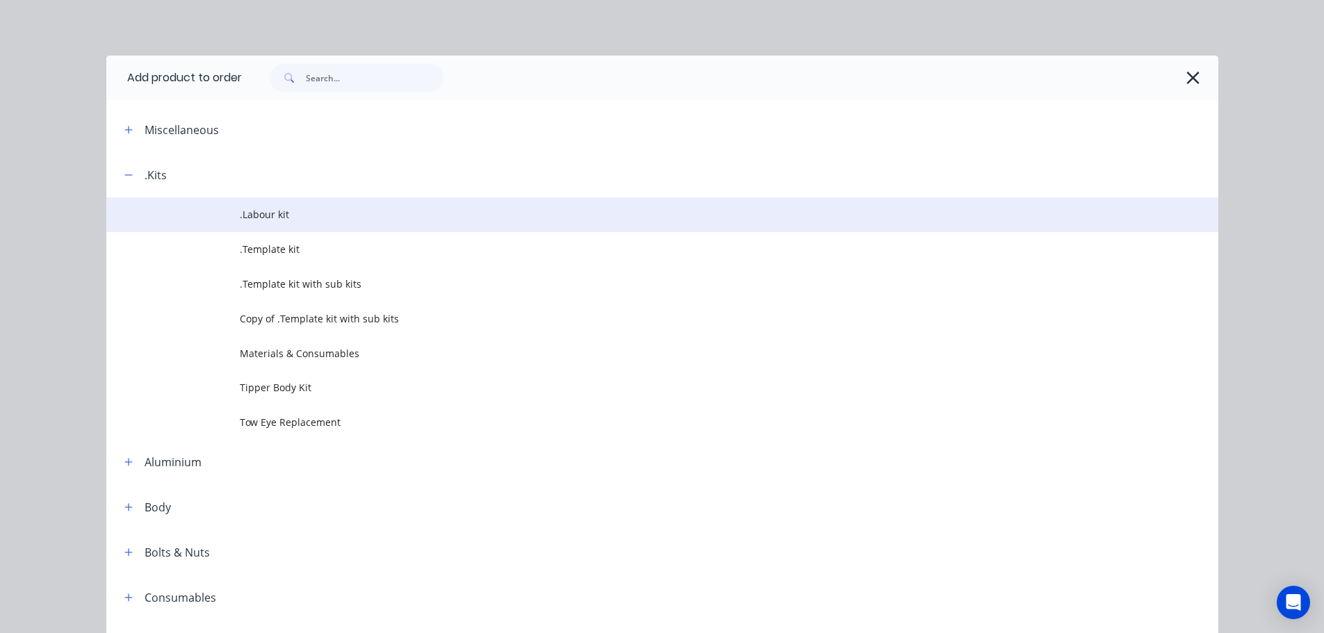
click at [262, 218] on span ".Labour kit" at bounding box center [631, 214] width 783 height 15
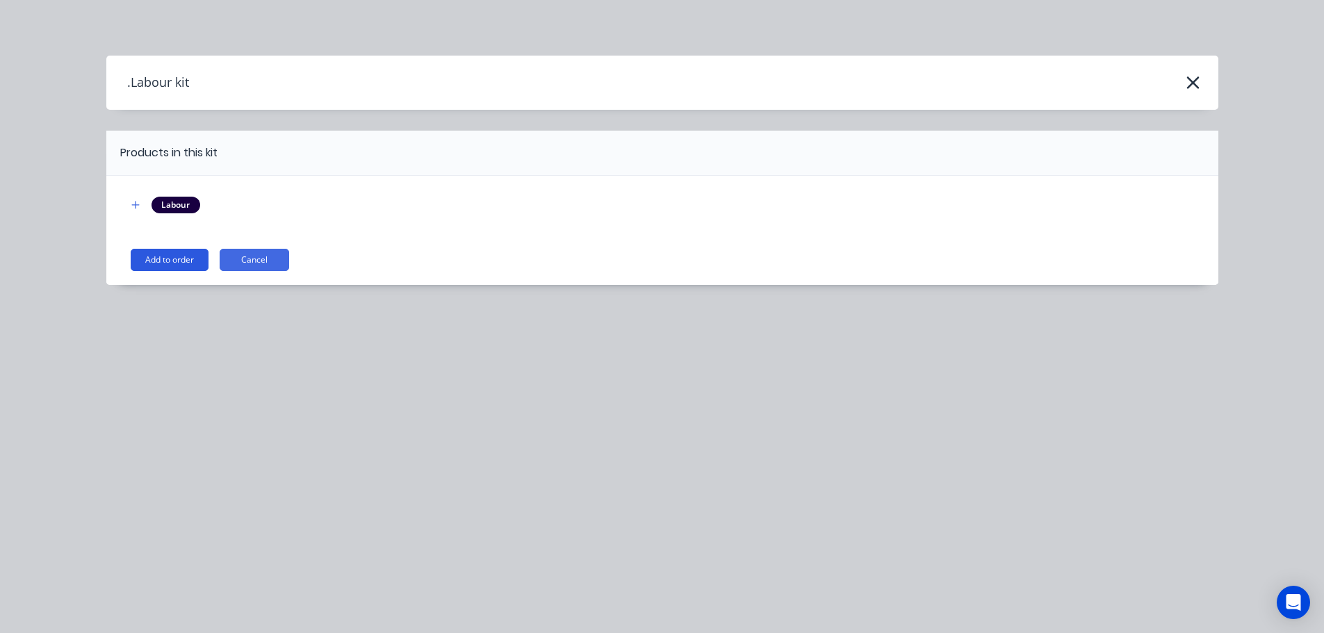
click at [181, 252] on button "Add to order" at bounding box center [170, 260] width 78 height 22
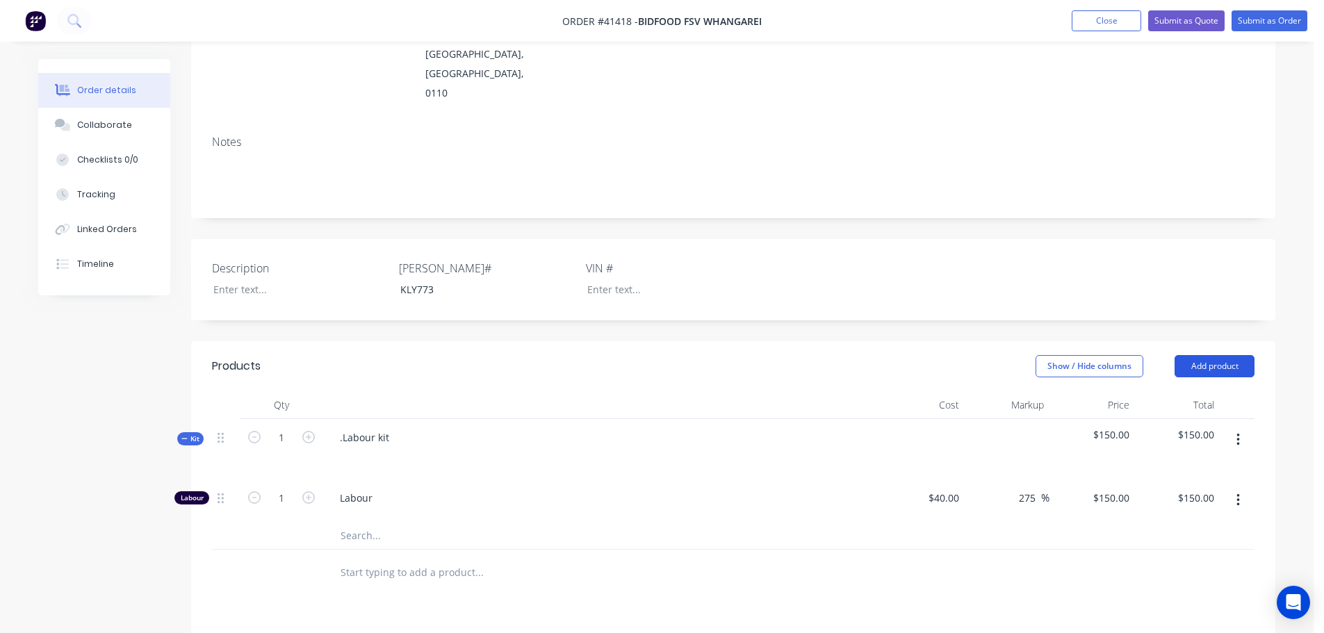
click at [1216, 355] on button "Add product" at bounding box center [1215, 366] width 80 height 22
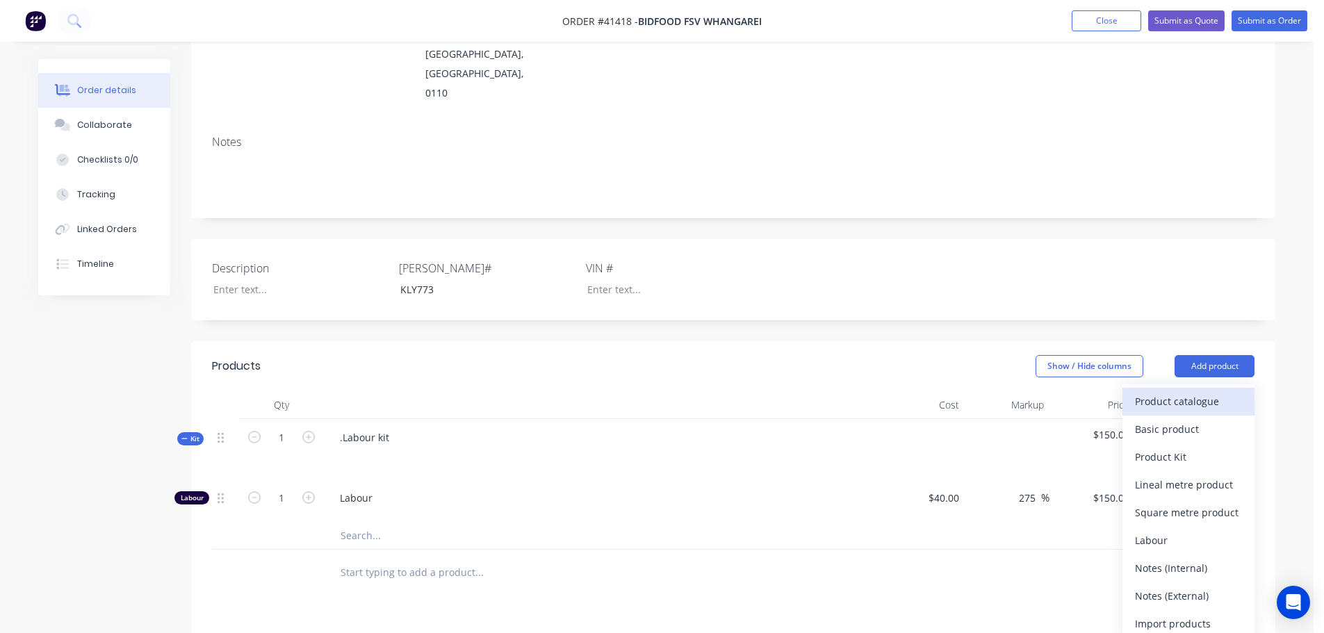
click at [1155, 391] on div "Product catalogue" at bounding box center [1188, 401] width 107 height 20
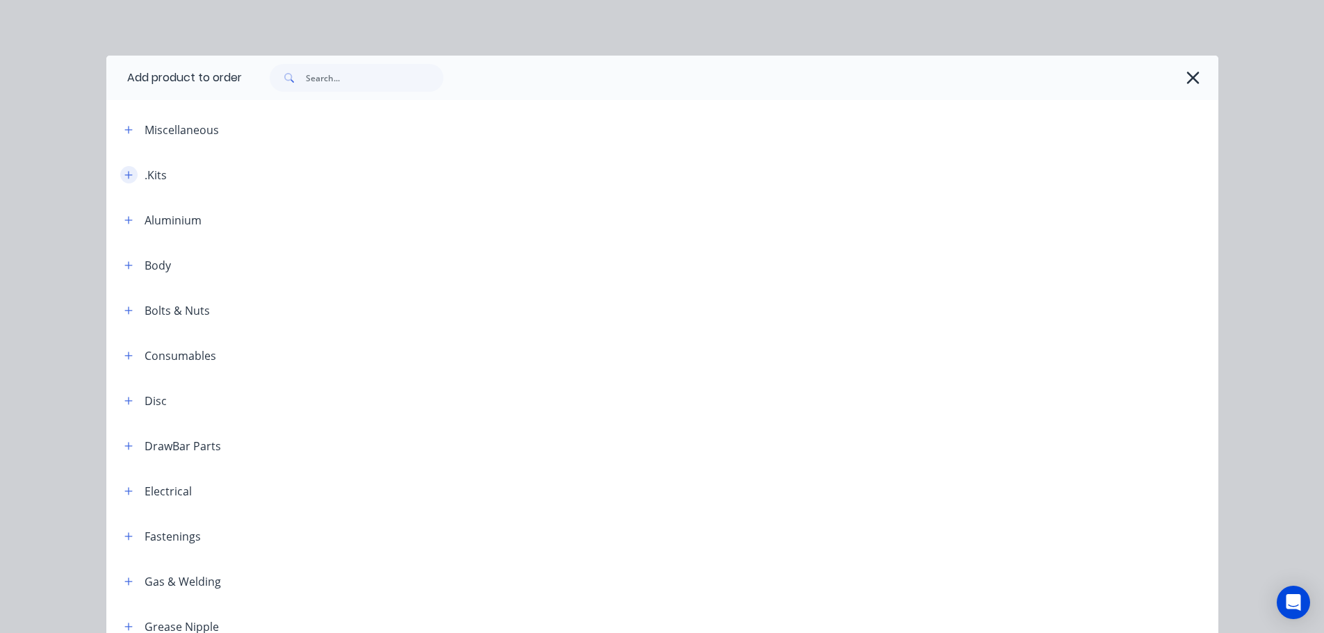
click at [124, 177] on icon "button" at bounding box center [128, 175] width 8 height 10
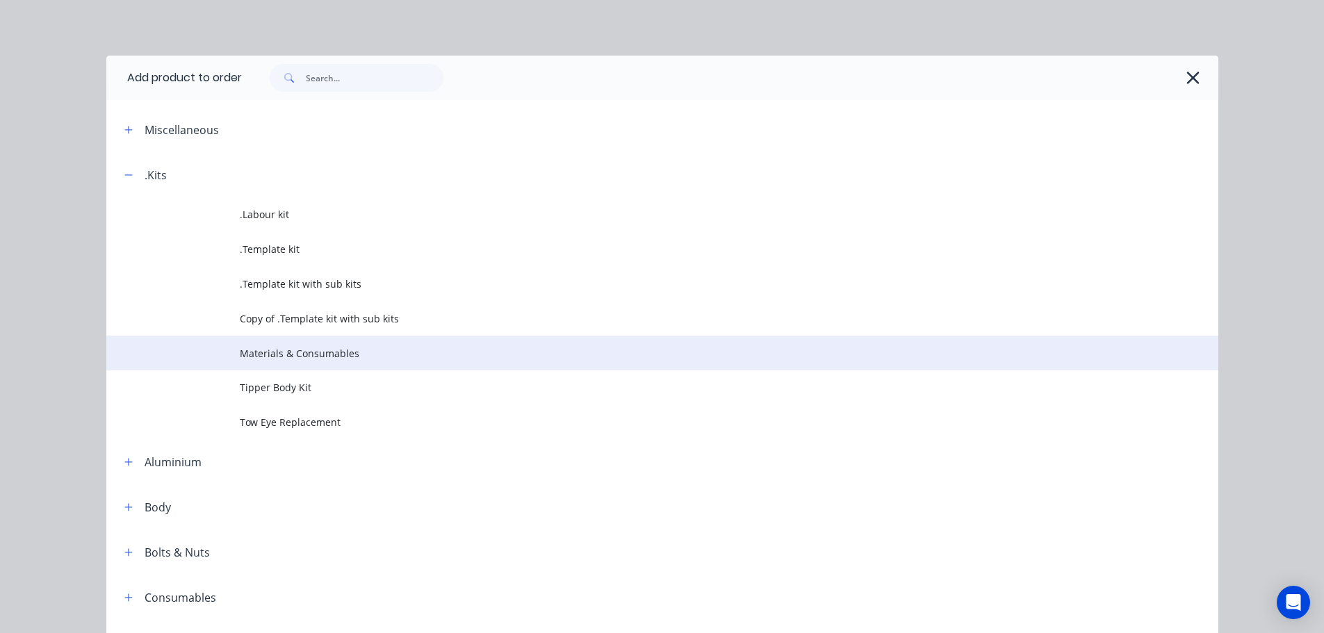
click at [298, 351] on span "Materials & Consumables" at bounding box center [631, 353] width 783 height 15
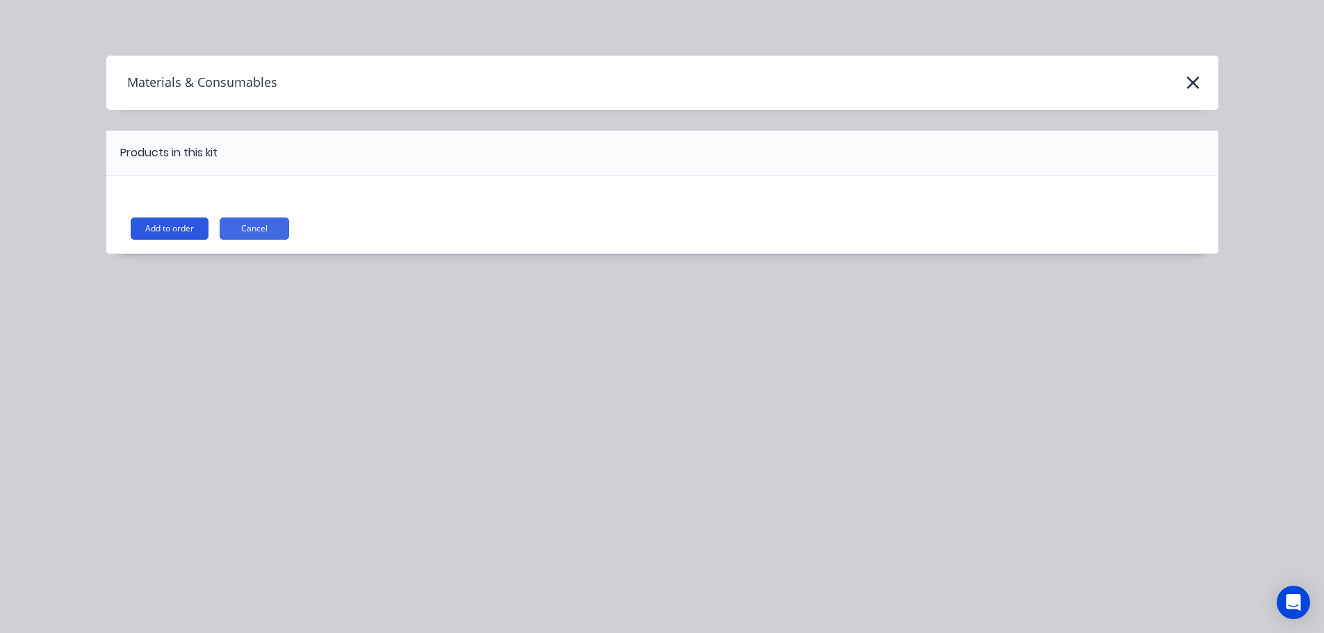
click at [184, 222] on button "Add to order" at bounding box center [170, 229] width 78 height 22
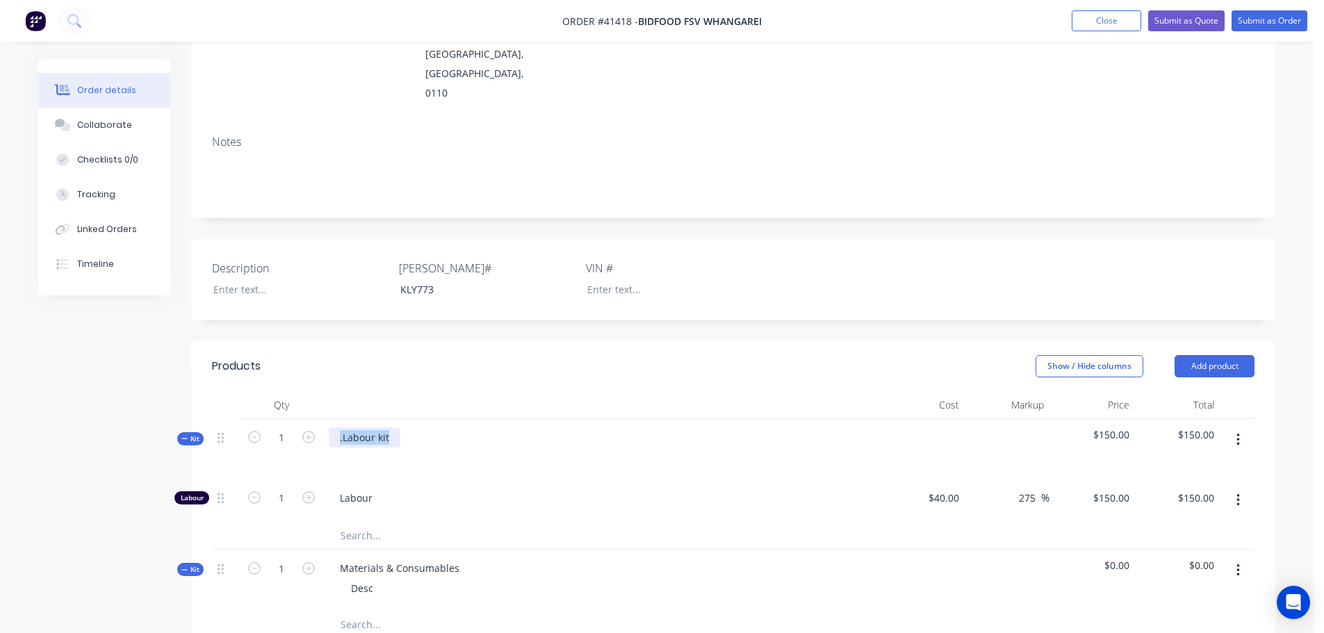
drag, startPoint x: 393, startPoint y: 396, endPoint x: 326, endPoint y: 391, distance: 67.0
click at [326, 419] on div ".Labour kit" at bounding box center [601, 449] width 556 height 60
click at [348, 448] on div at bounding box center [351, 458] width 22 height 20
click at [1267, 26] on button "Submit as Order" at bounding box center [1270, 20] width 76 height 21
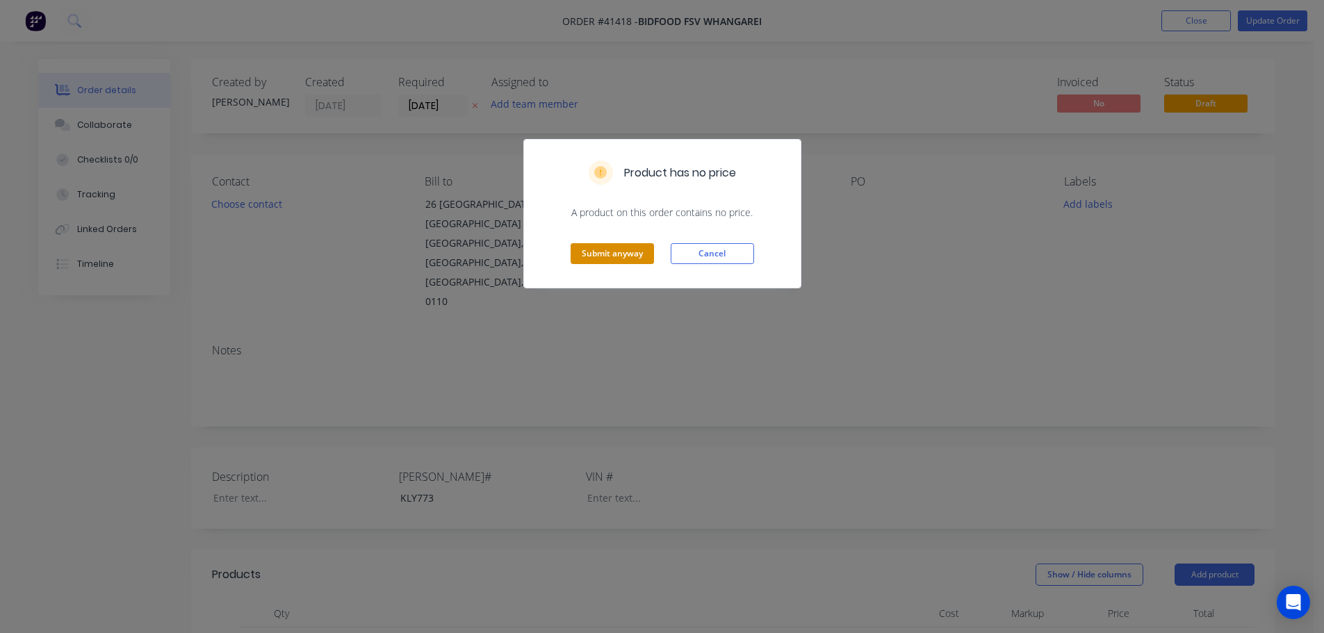
click at [608, 247] on button "Submit anyway" at bounding box center [612, 253] width 83 height 21
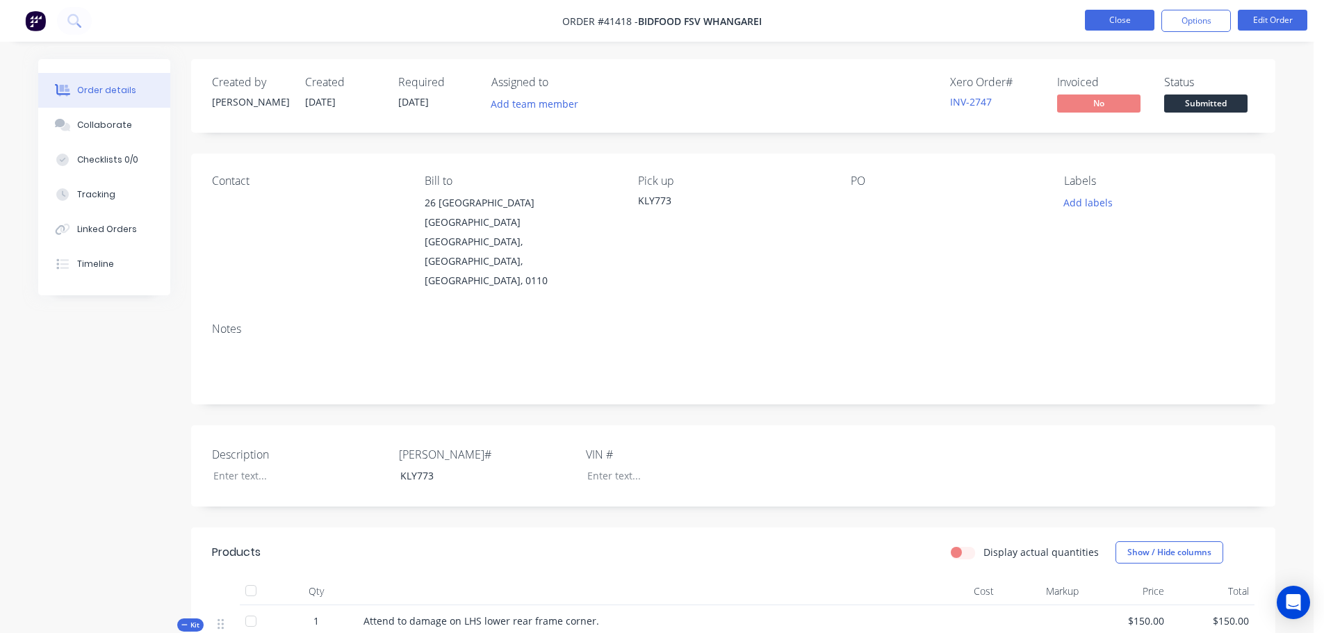
click at [1121, 17] on button "Close" at bounding box center [1120, 20] width 70 height 21
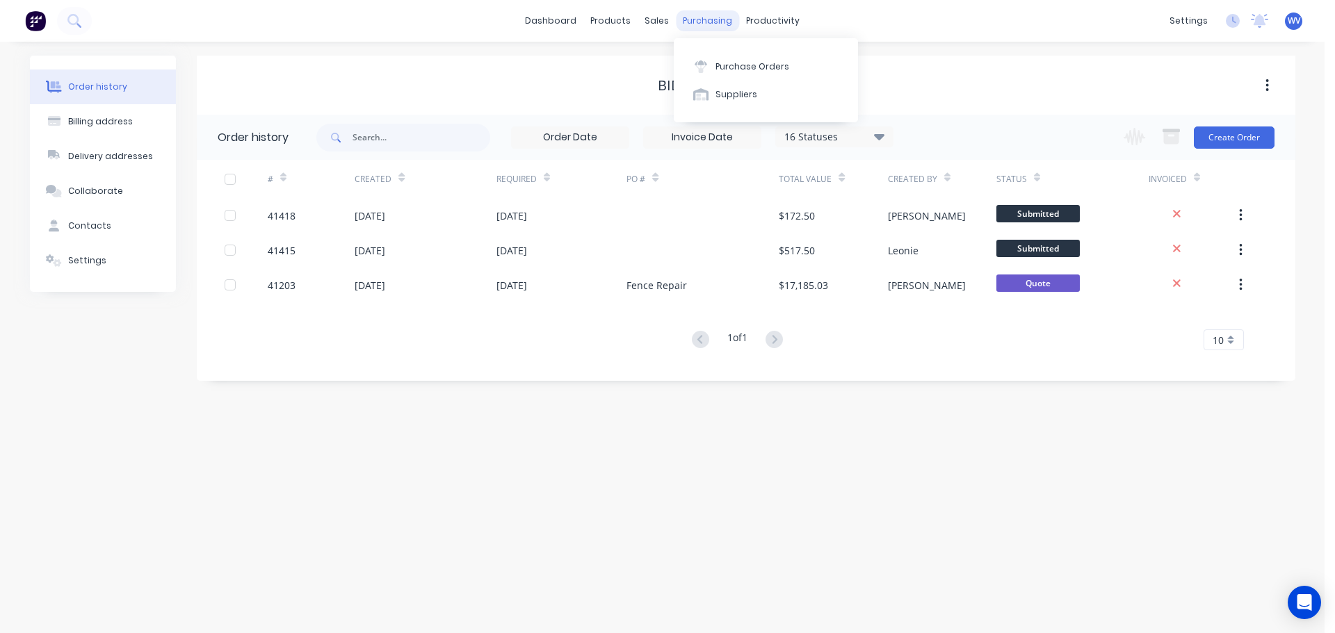
click at [722, 22] on div "purchasing" at bounding box center [707, 20] width 63 height 21
click at [752, 68] on div "Purchase Orders" at bounding box center [752, 66] width 74 height 13
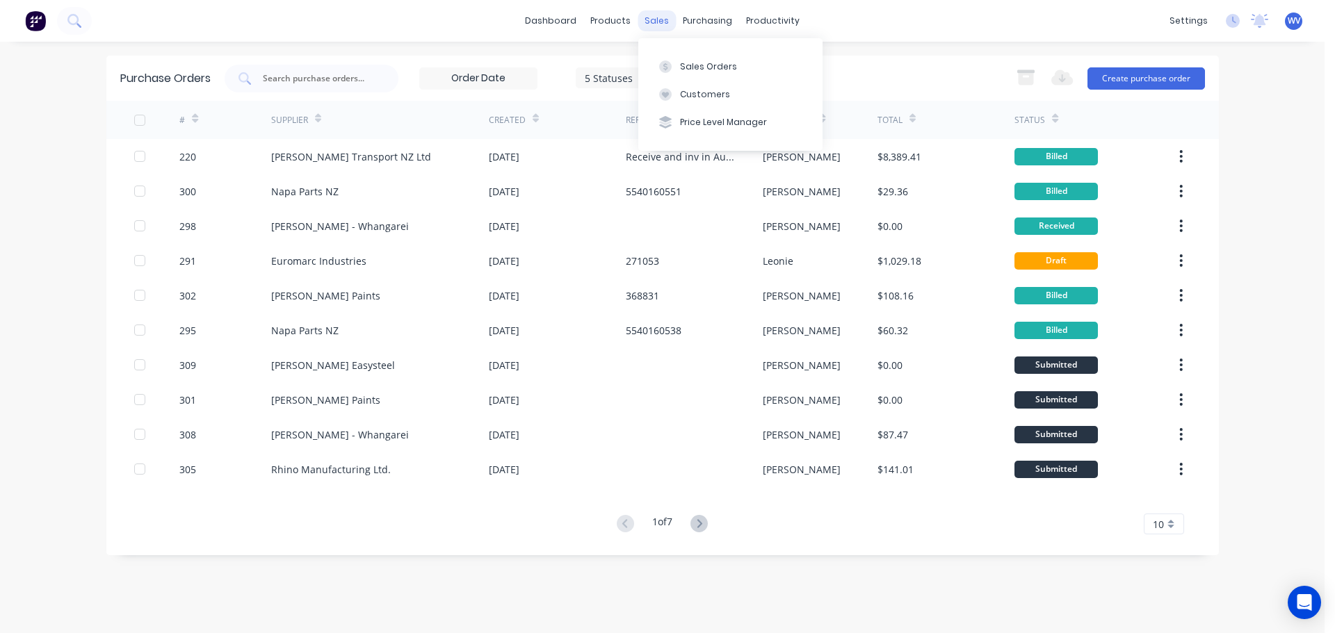
click at [648, 19] on div "sales" at bounding box center [656, 20] width 38 height 21
click at [697, 53] on button "Sales Orders" at bounding box center [730, 66] width 184 height 28
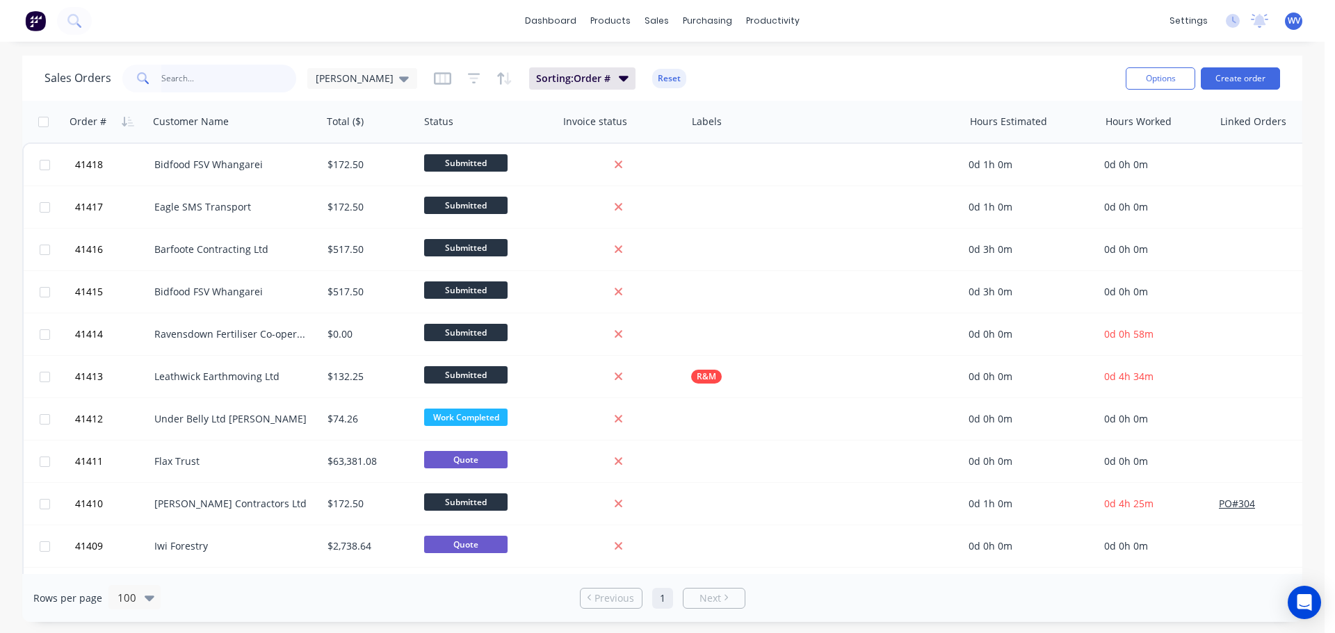
click at [199, 79] on input "text" at bounding box center [229, 79] width 136 height 28
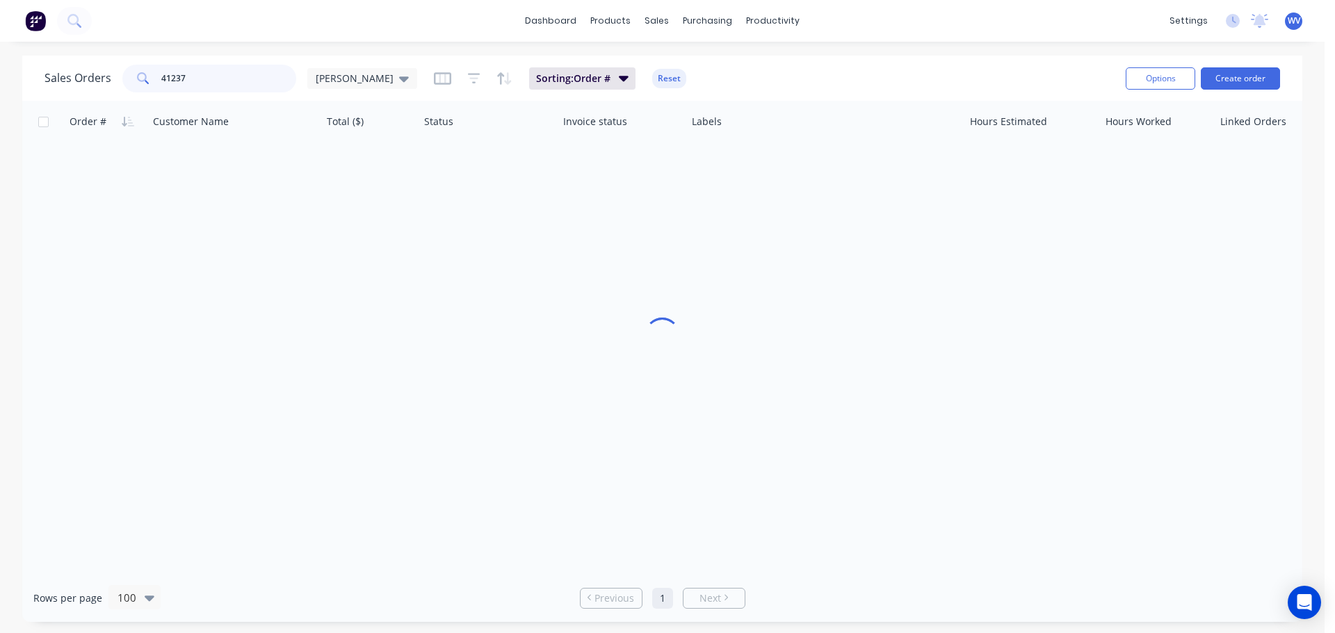
type input "41237"
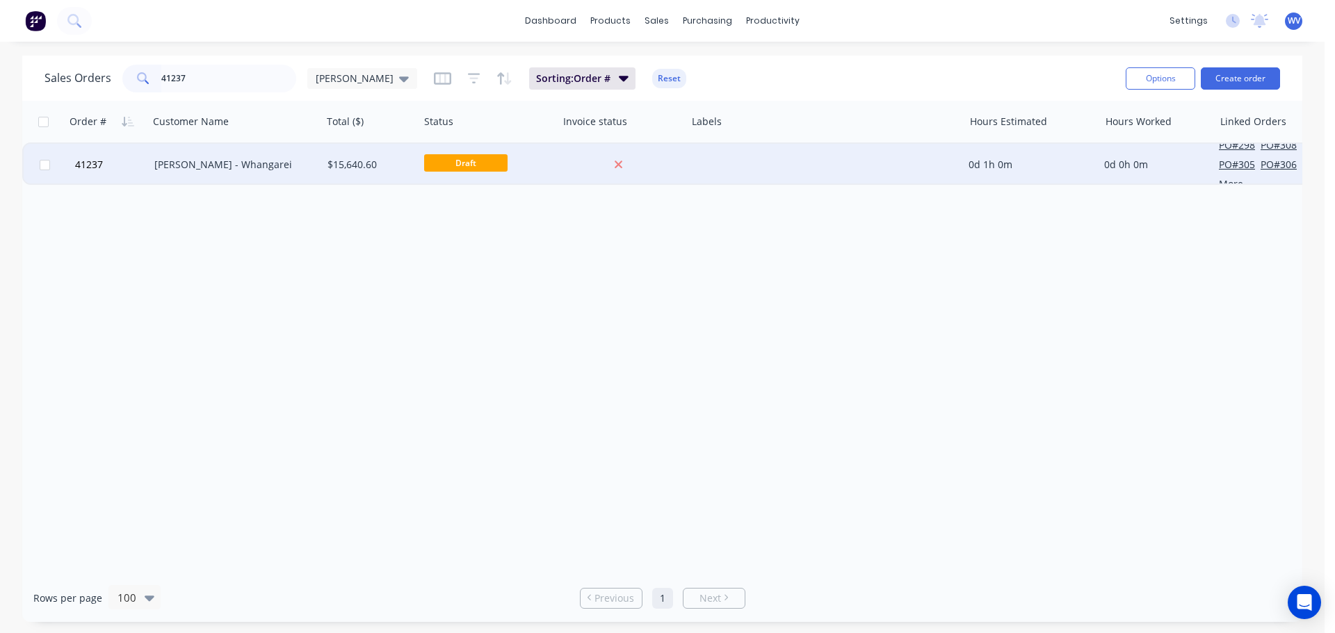
click at [233, 165] on div "[PERSON_NAME] - Whangarei" at bounding box center [231, 165] width 154 height 14
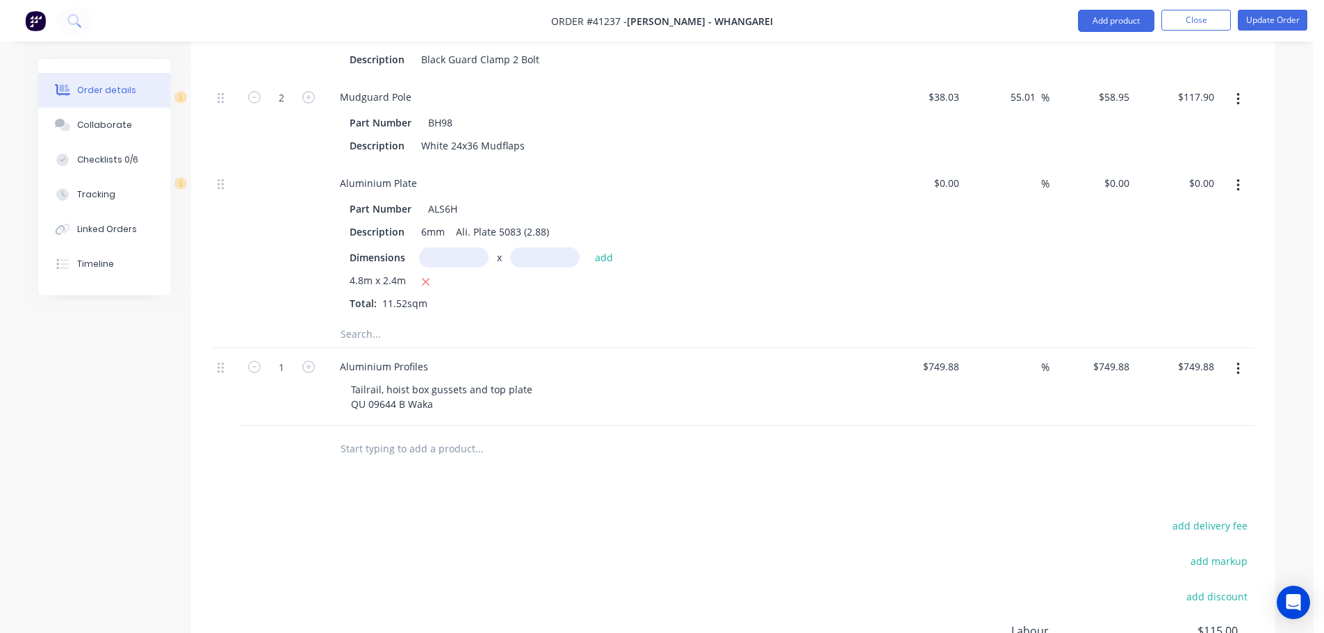
scroll to position [4605, 0]
click at [1266, 26] on button "Update Order" at bounding box center [1273, 20] width 70 height 21
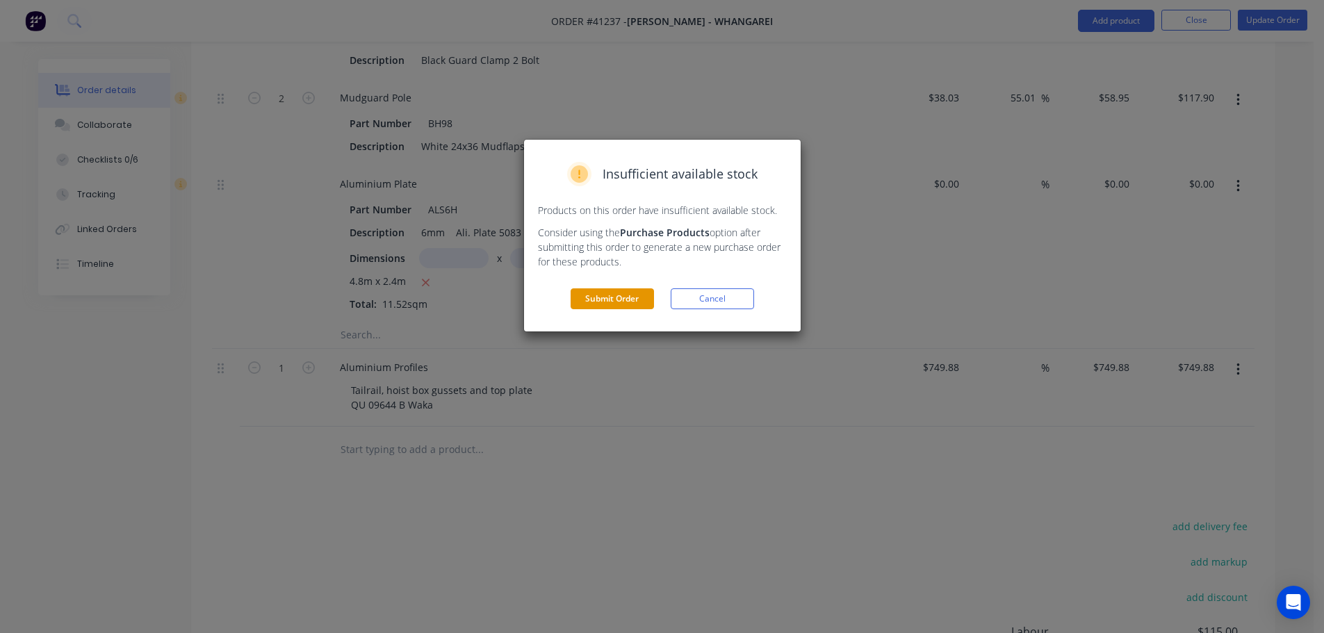
click at [643, 290] on button "Submit Order" at bounding box center [612, 298] width 83 height 21
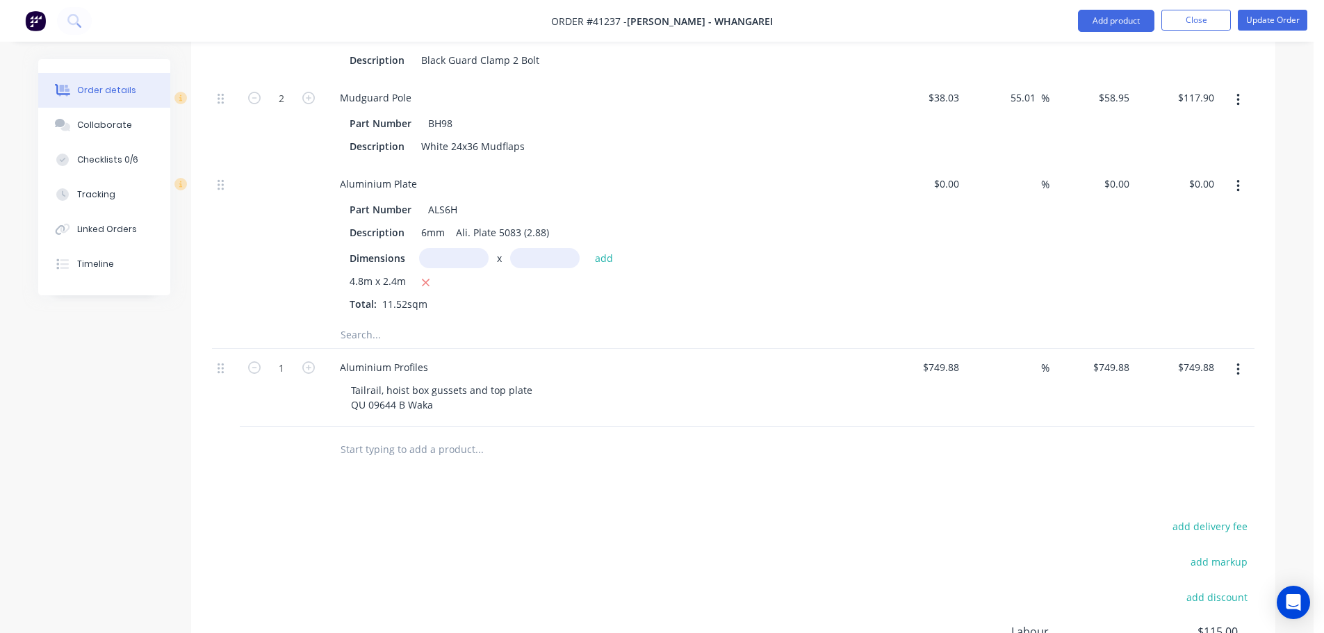
scroll to position [4242, 0]
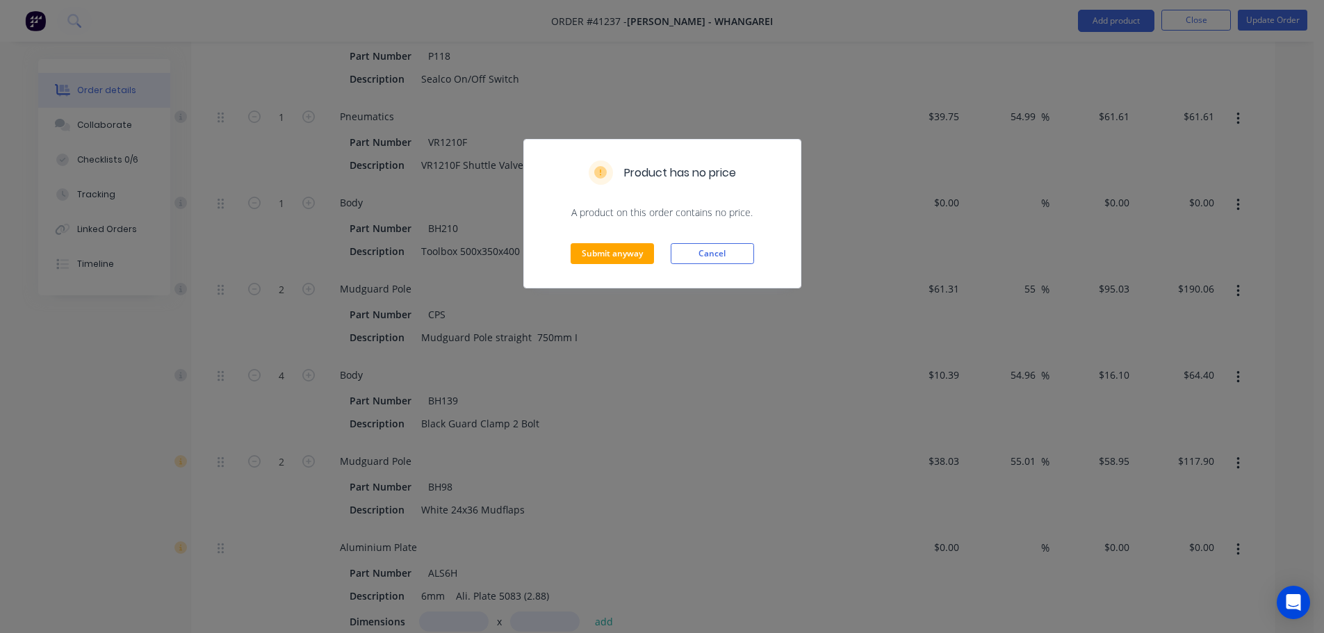
click at [606, 241] on div "Submit anyway Cancel" at bounding box center [662, 254] width 277 height 68
click at [611, 254] on button "Submit anyway" at bounding box center [612, 253] width 83 height 21
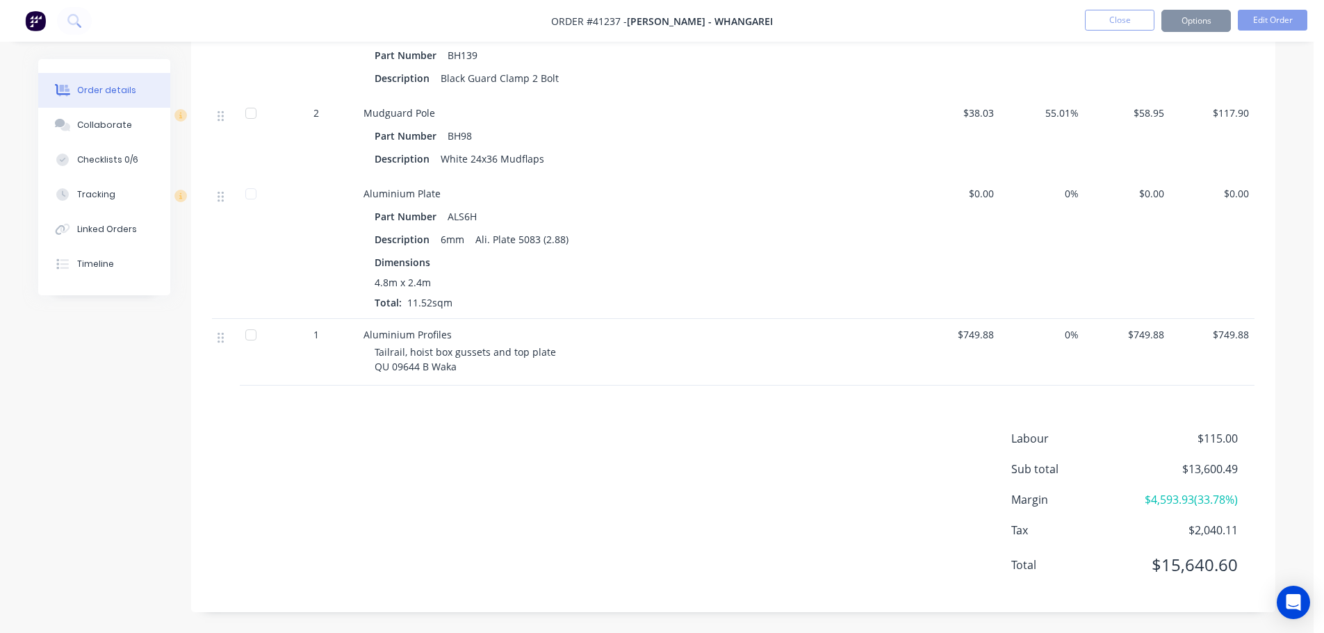
scroll to position [4225, 0]
click at [1221, 27] on button "Options" at bounding box center [1197, 21] width 70 height 22
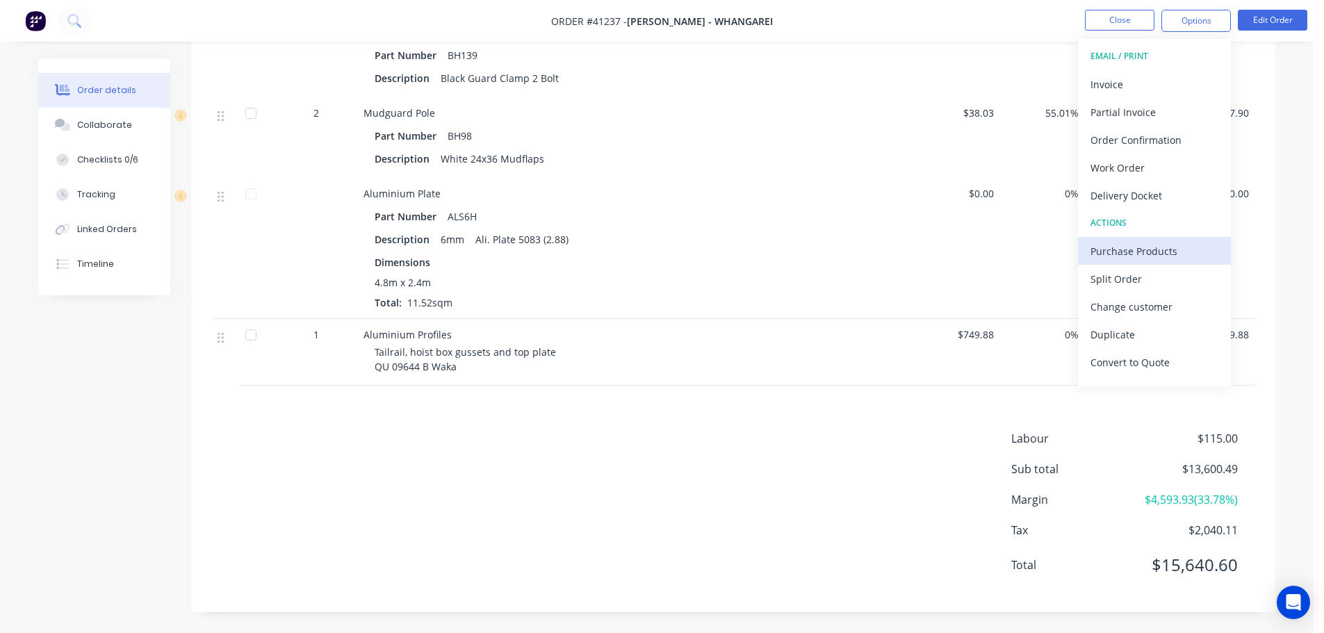
click at [1140, 240] on button "Purchase Products" at bounding box center [1154, 251] width 153 height 28
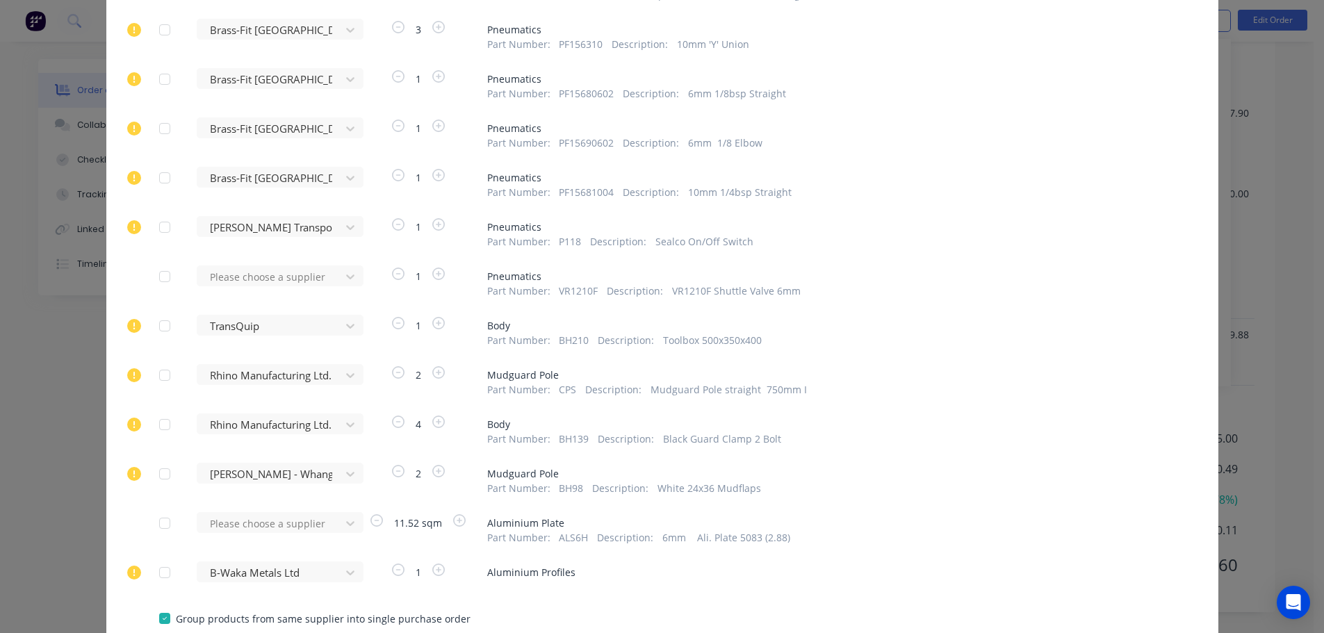
scroll to position [1737, 0]
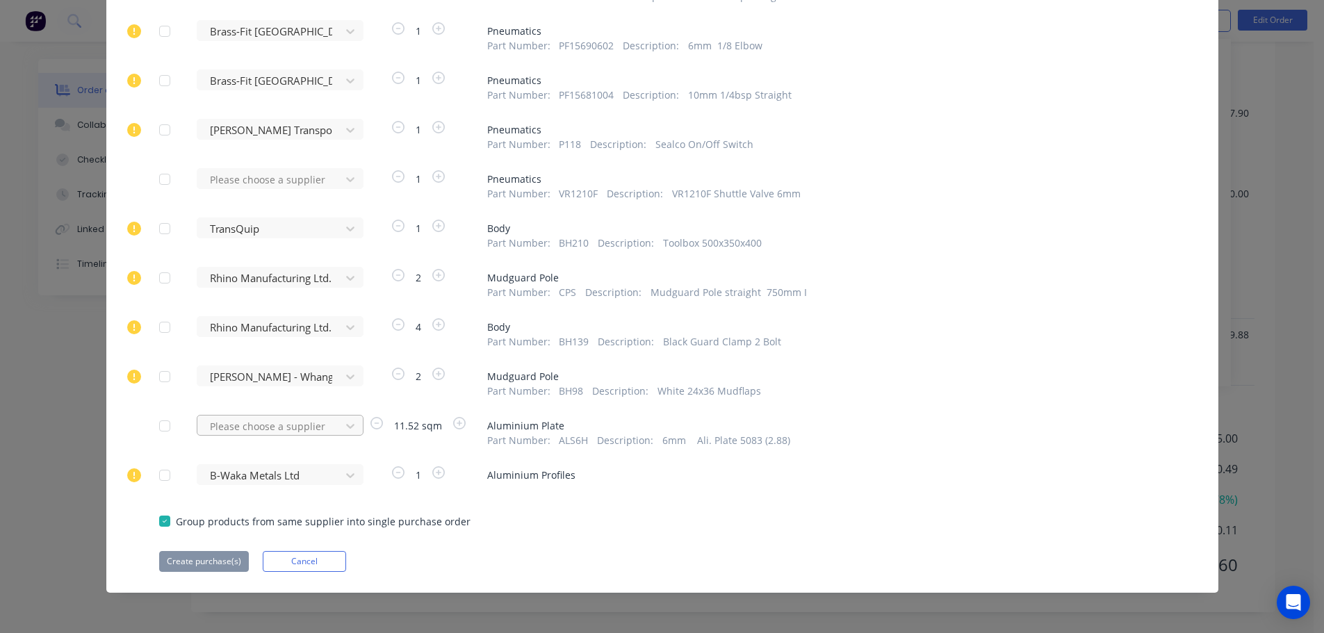
click at [301, 424] on div "Please choose a supplier" at bounding box center [273, 431] width 153 height 33
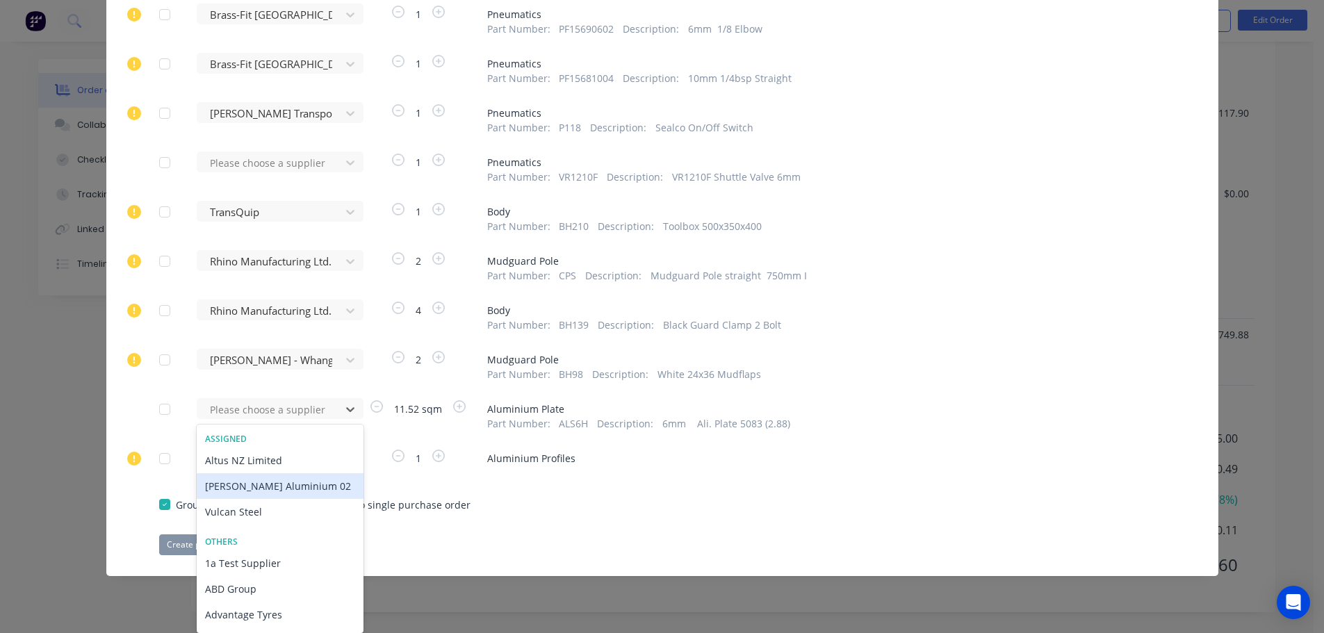
click at [272, 490] on div "[PERSON_NAME] Aluminium 02" at bounding box center [280, 486] width 167 height 26
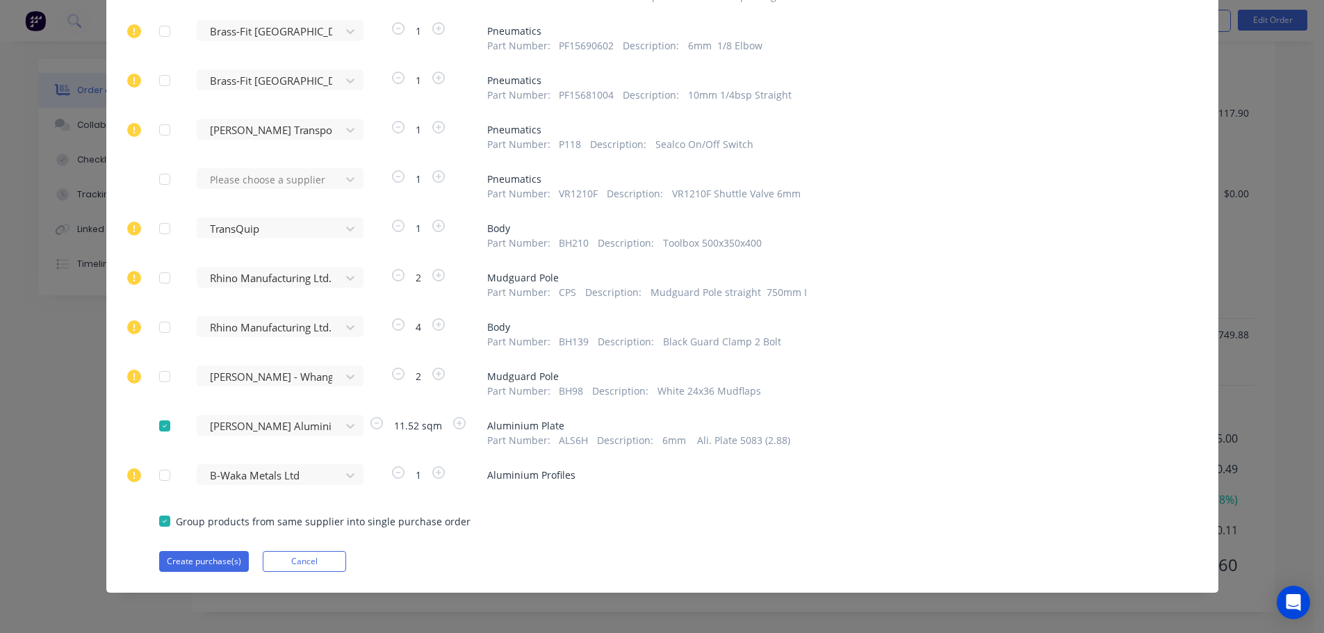
scroll to position [1737, 0]
click at [195, 555] on button "Create purchase(s)" at bounding box center [204, 561] width 90 height 21
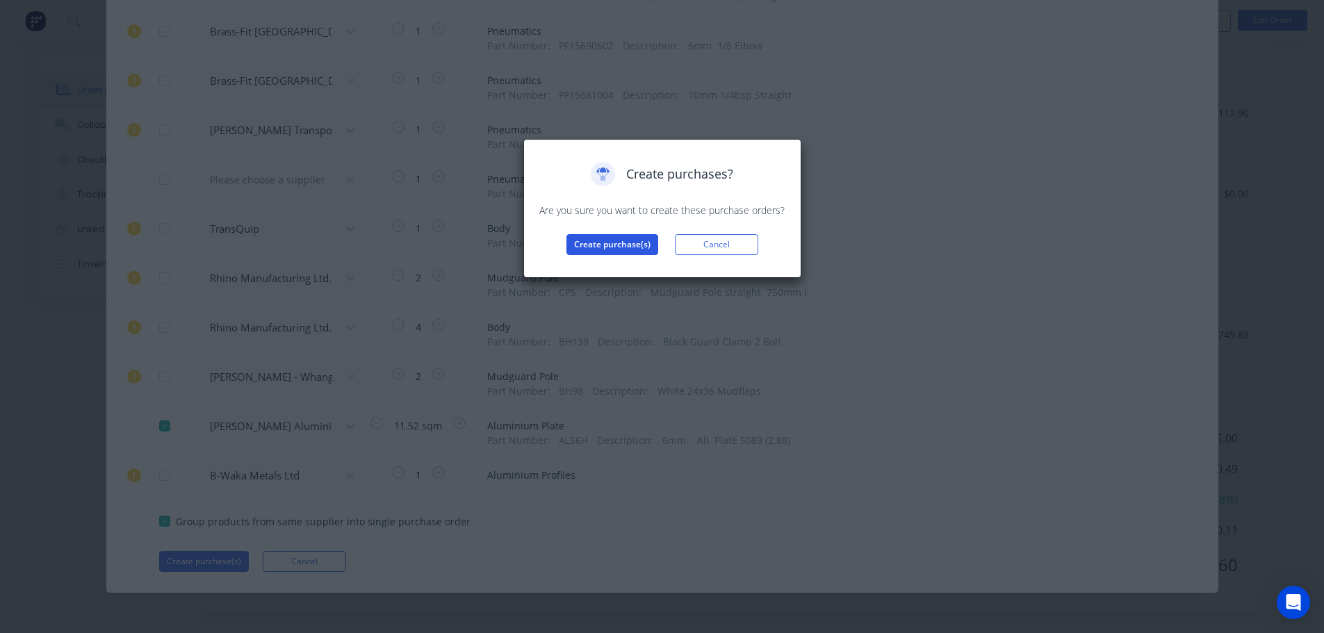
click at [585, 250] on button "Create purchase(s)" at bounding box center [613, 244] width 92 height 21
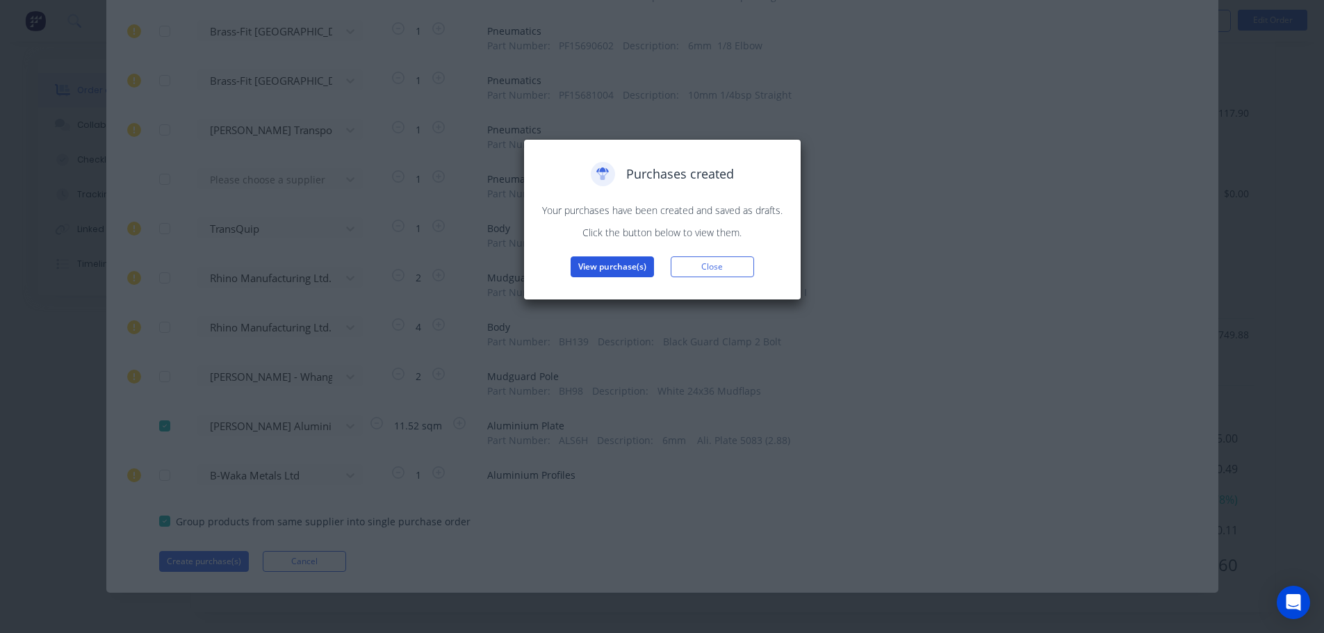
click at [598, 266] on button "View purchase(s)" at bounding box center [612, 267] width 83 height 21
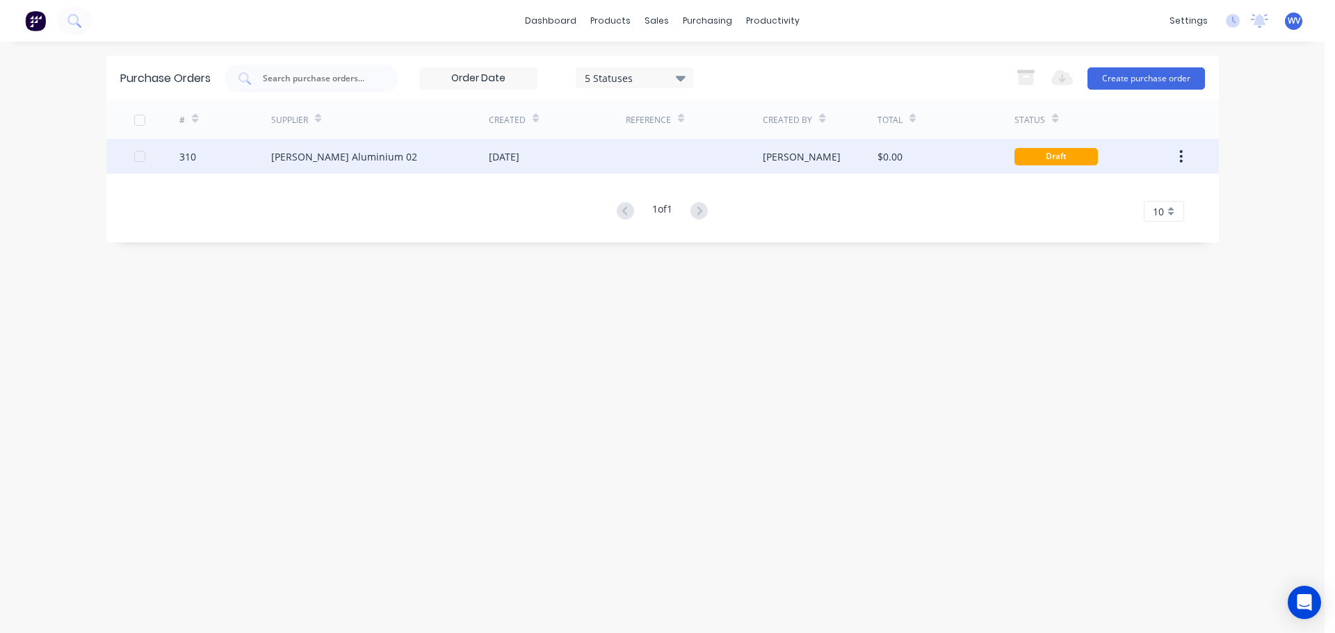
click at [355, 156] on div "[PERSON_NAME] Aluminium 02" at bounding box center [344, 156] width 146 height 15
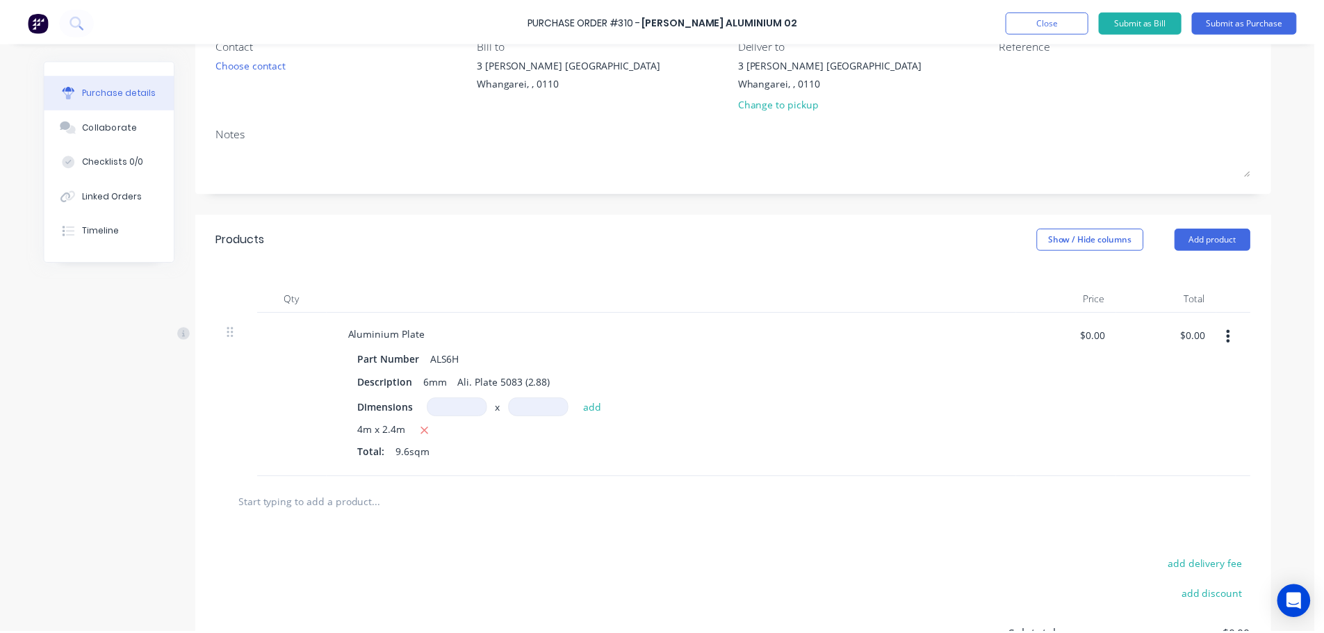
scroll to position [269, 0]
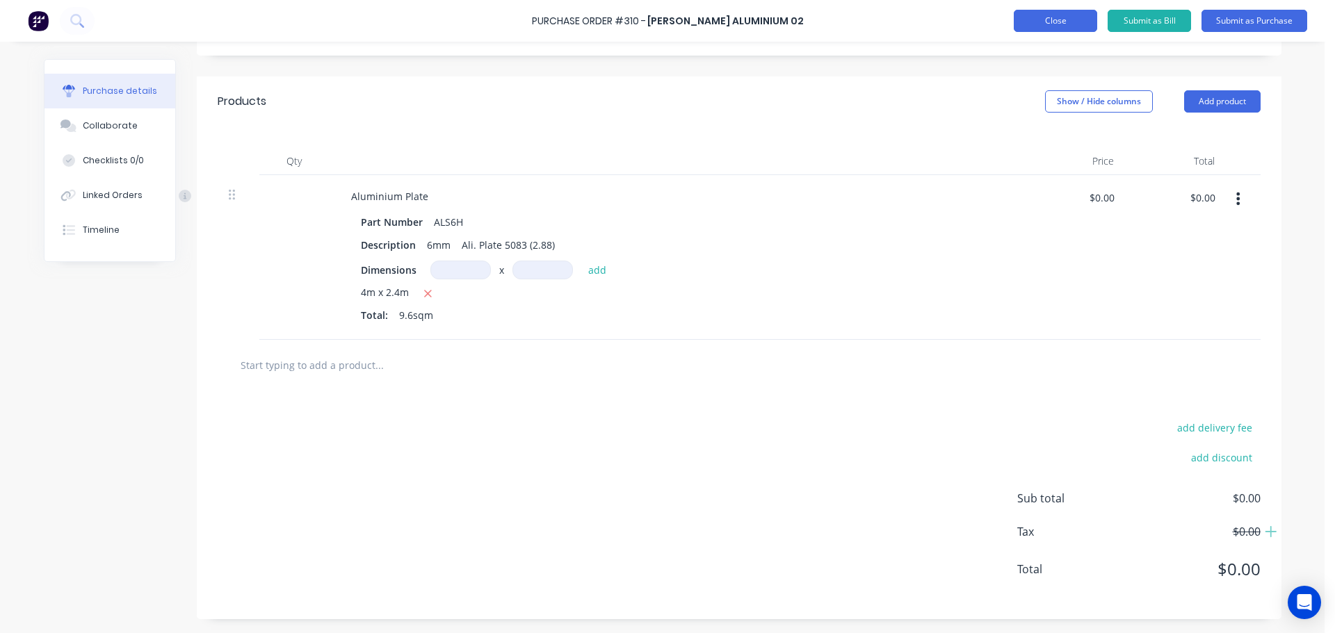
click at [1046, 23] on button "Close" at bounding box center [1055, 21] width 83 height 22
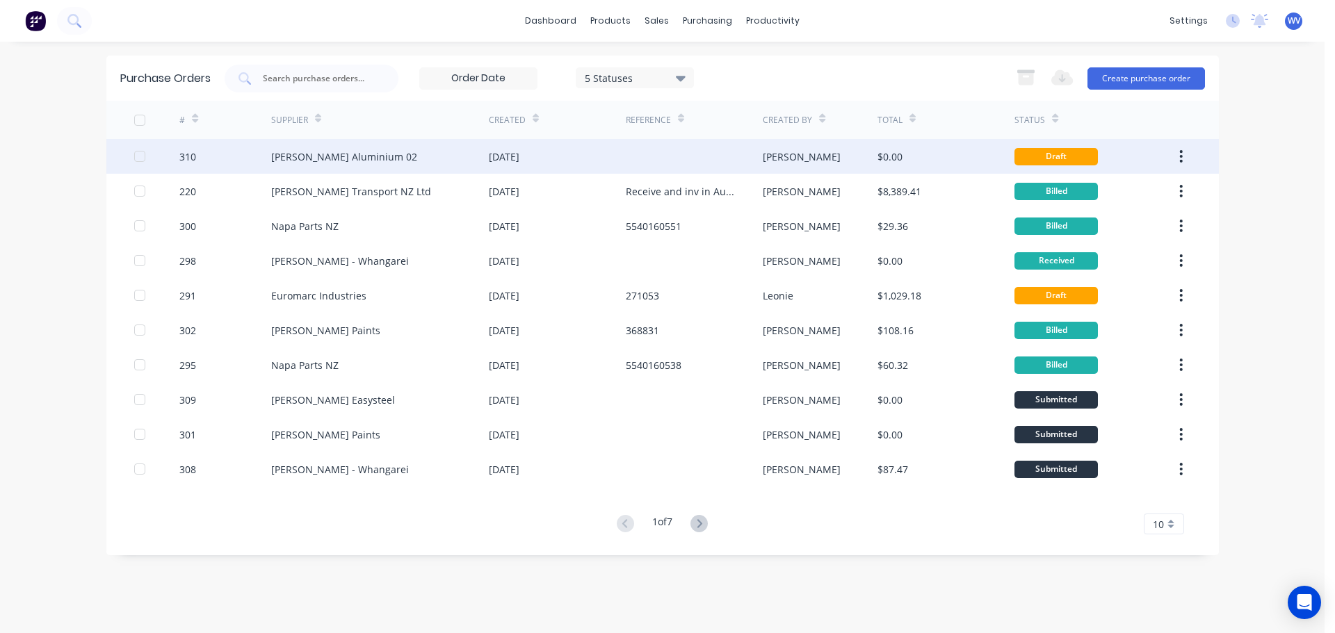
click at [330, 156] on div "[PERSON_NAME] Aluminium 02" at bounding box center [344, 156] width 146 height 15
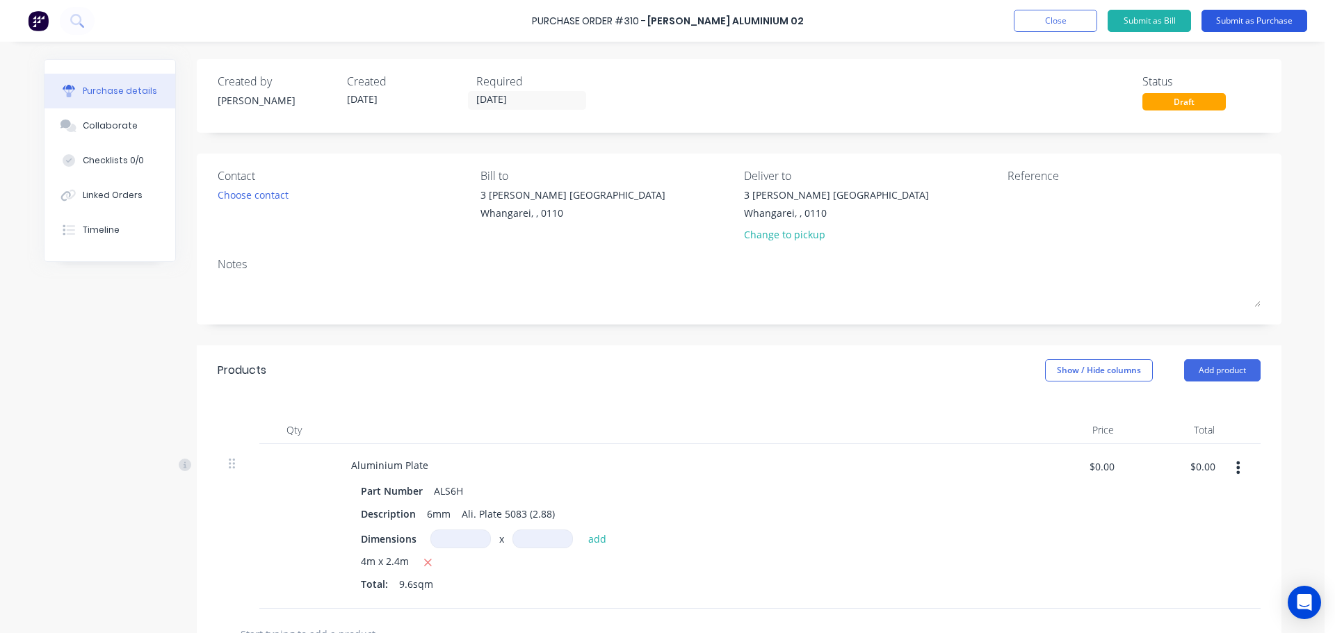
click at [1248, 26] on button "Submit as Purchase" at bounding box center [1254, 21] width 106 height 22
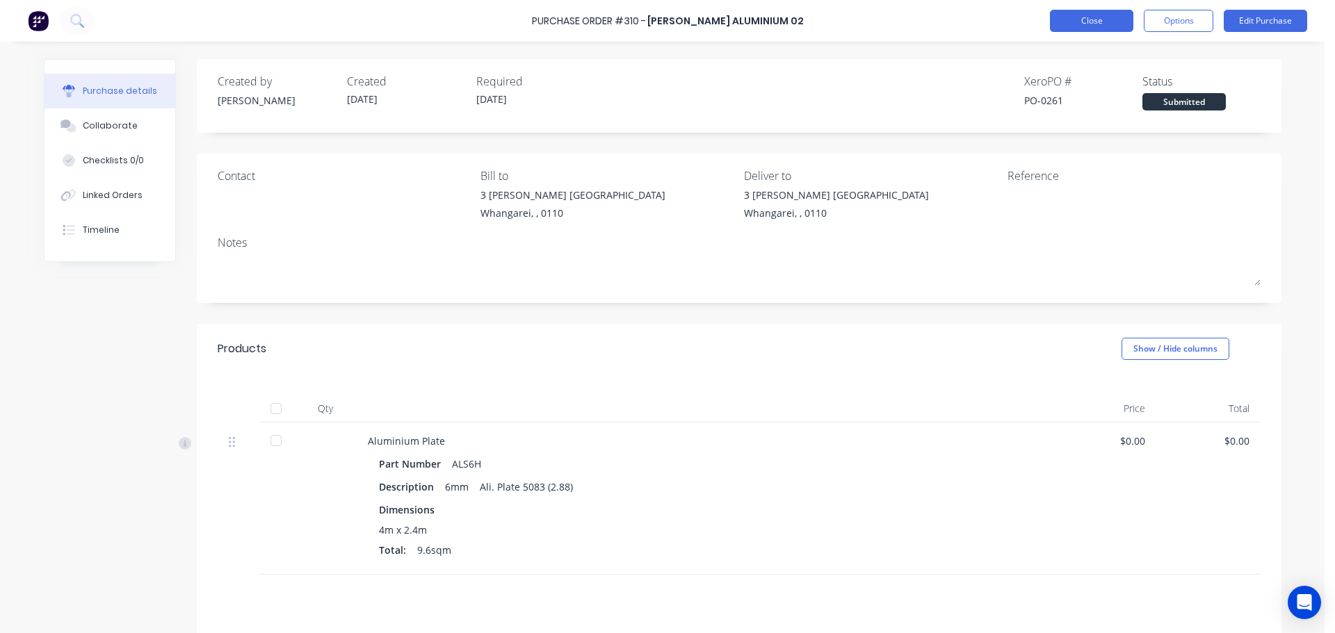
click at [1068, 12] on button "Close" at bounding box center [1091, 21] width 83 height 22
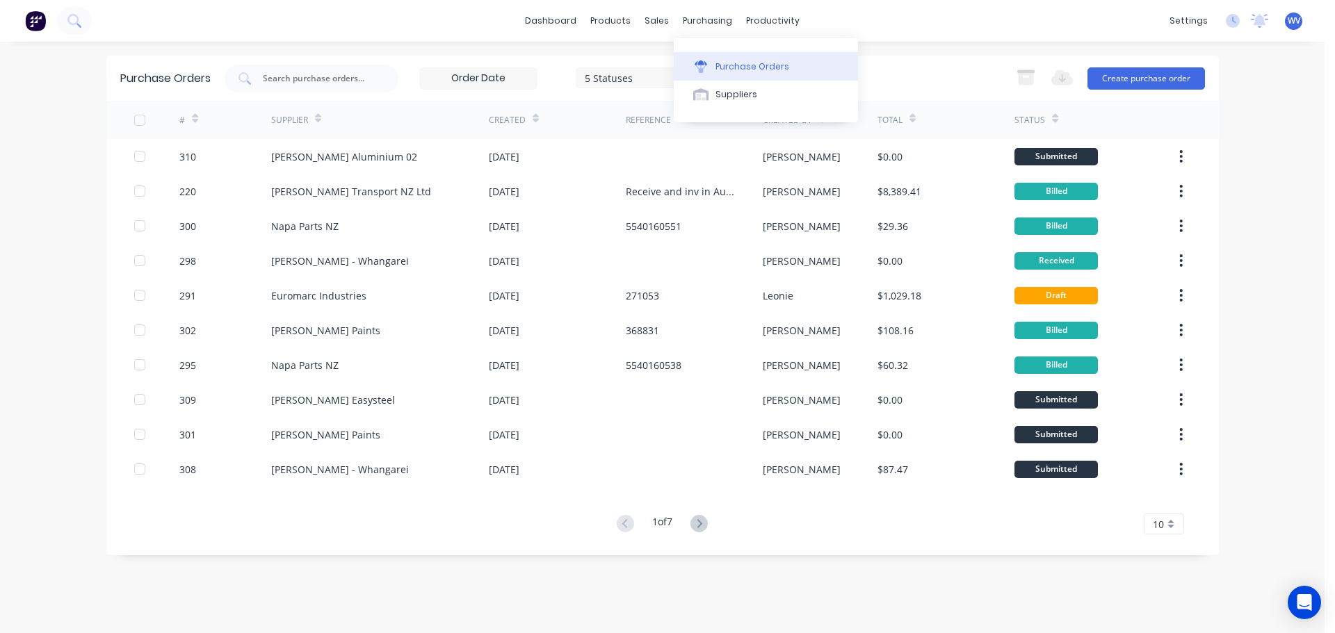
click at [738, 64] on div "Purchase Orders" at bounding box center [752, 66] width 74 height 13
click at [711, 97] on button "Suppliers" at bounding box center [766, 95] width 184 height 28
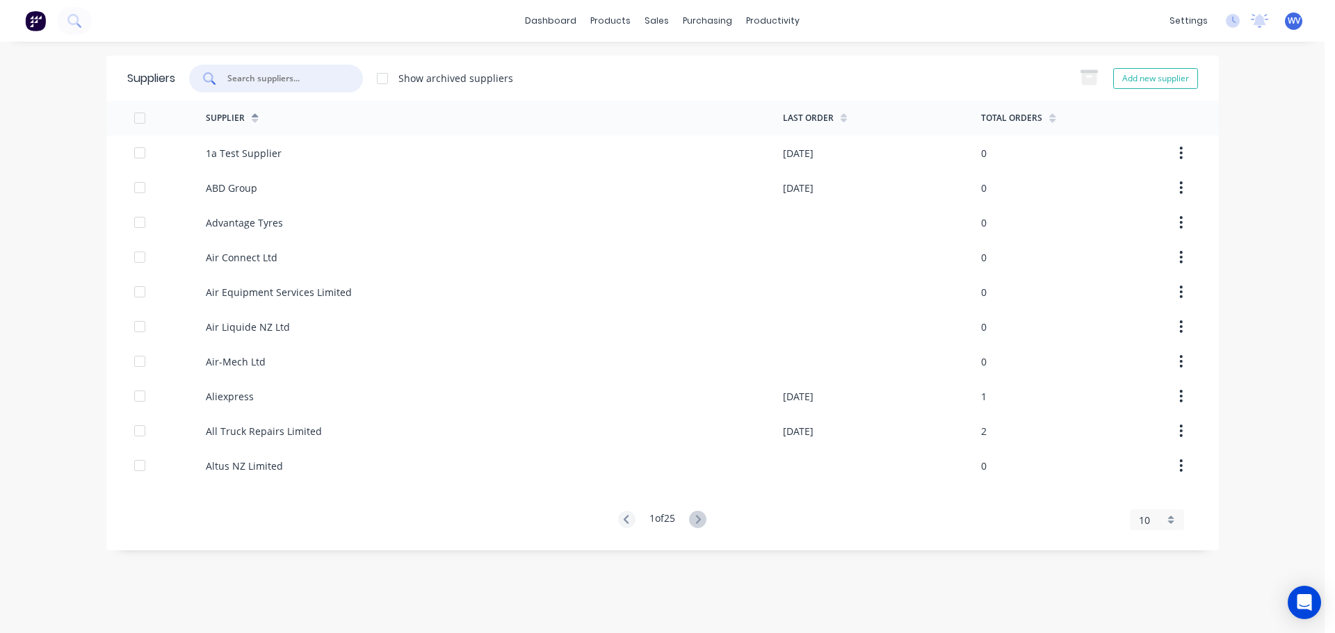
click at [271, 81] on input "text" at bounding box center [283, 79] width 115 height 14
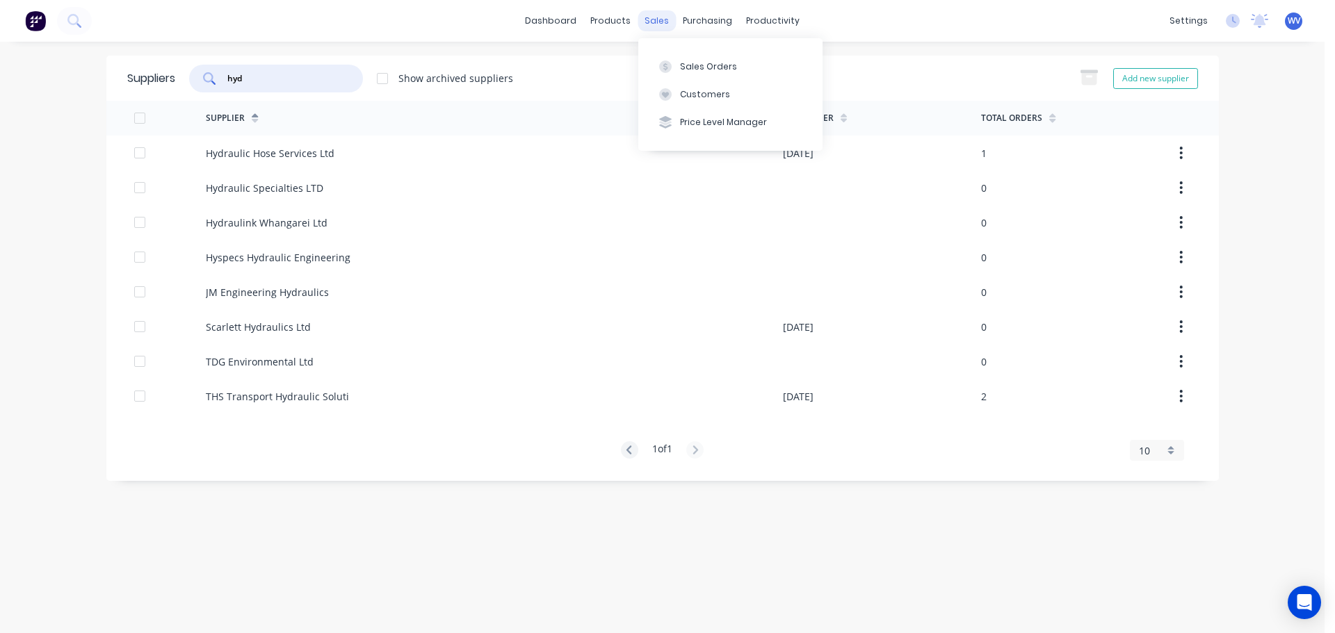
type input "hyd"
click at [656, 14] on div "sales" at bounding box center [656, 20] width 38 height 21
click at [697, 60] on div "Sales Orders" at bounding box center [708, 66] width 57 height 13
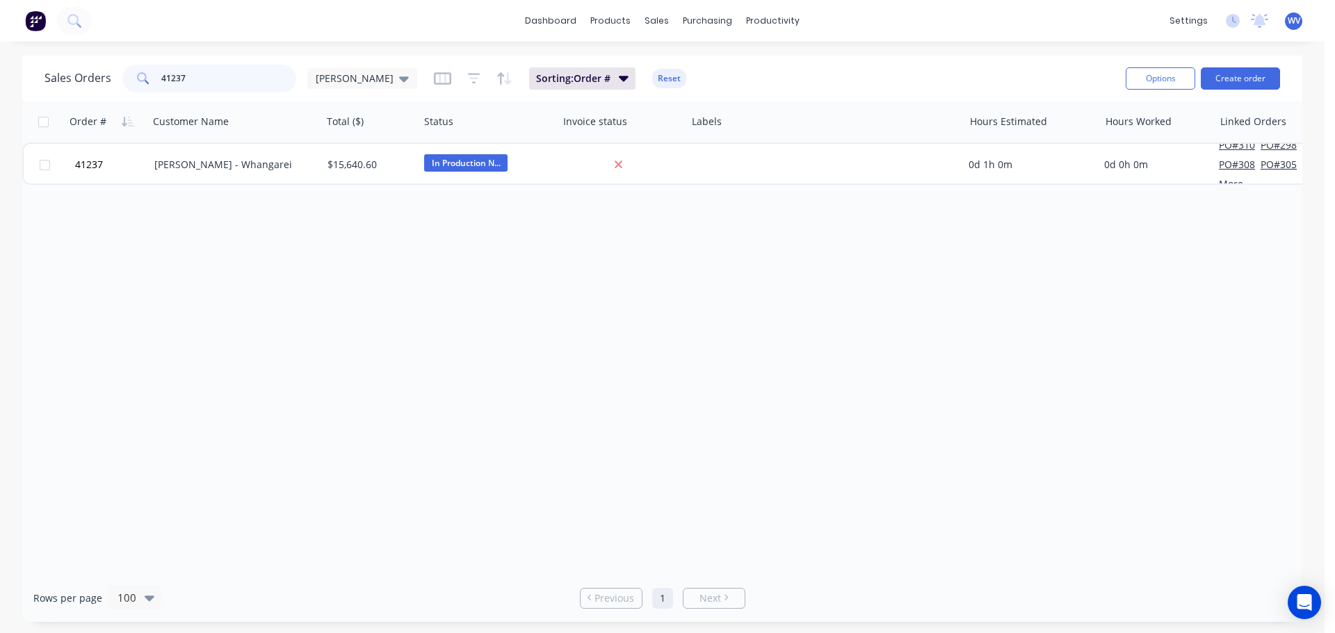
drag, startPoint x: 197, startPoint y: 83, endPoint x: 140, endPoint y: 79, distance: 57.8
click at [140, 79] on div "41237" at bounding box center [209, 79] width 174 height 28
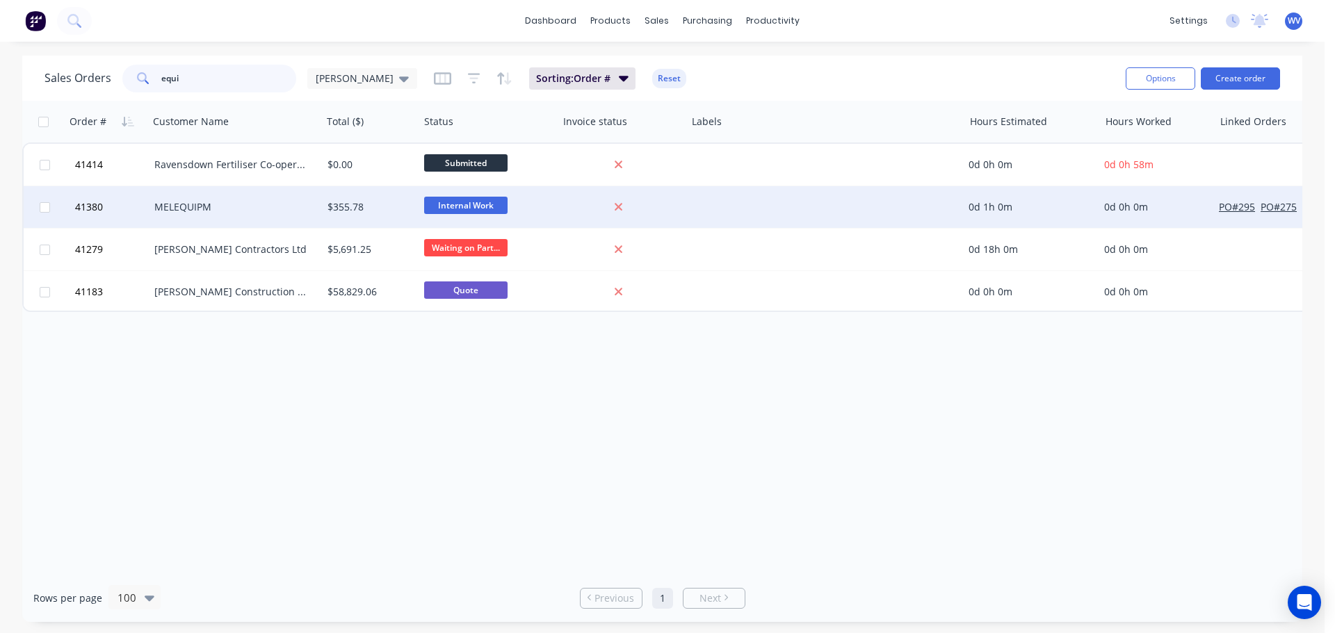
type input "equi"
click at [188, 212] on div "MELEQUIPM" at bounding box center [231, 207] width 154 height 14
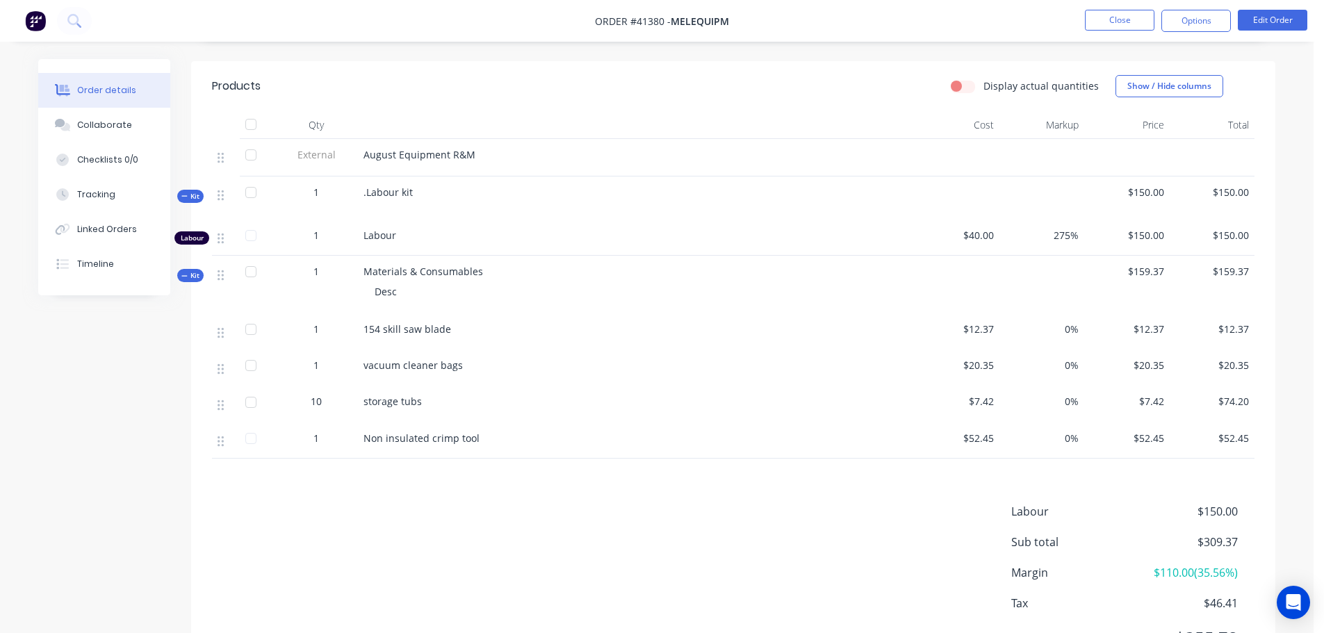
scroll to position [487, 0]
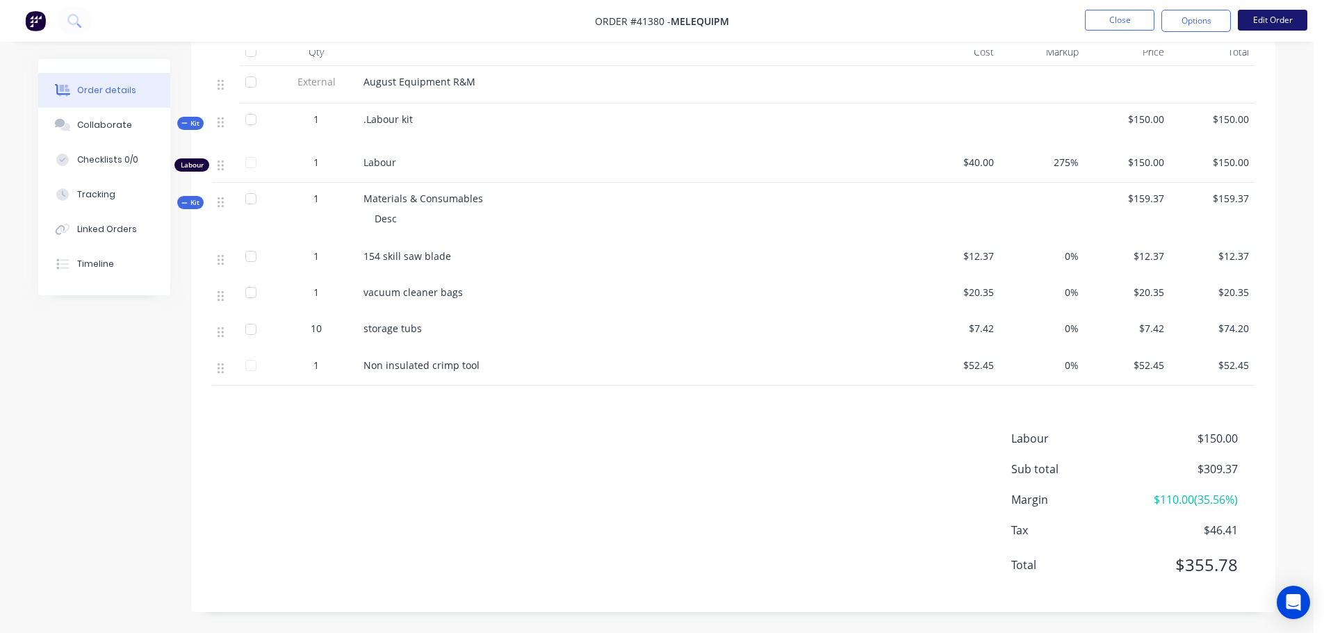
click at [1243, 18] on button "Edit Order" at bounding box center [1273, 20] width 70 height 21
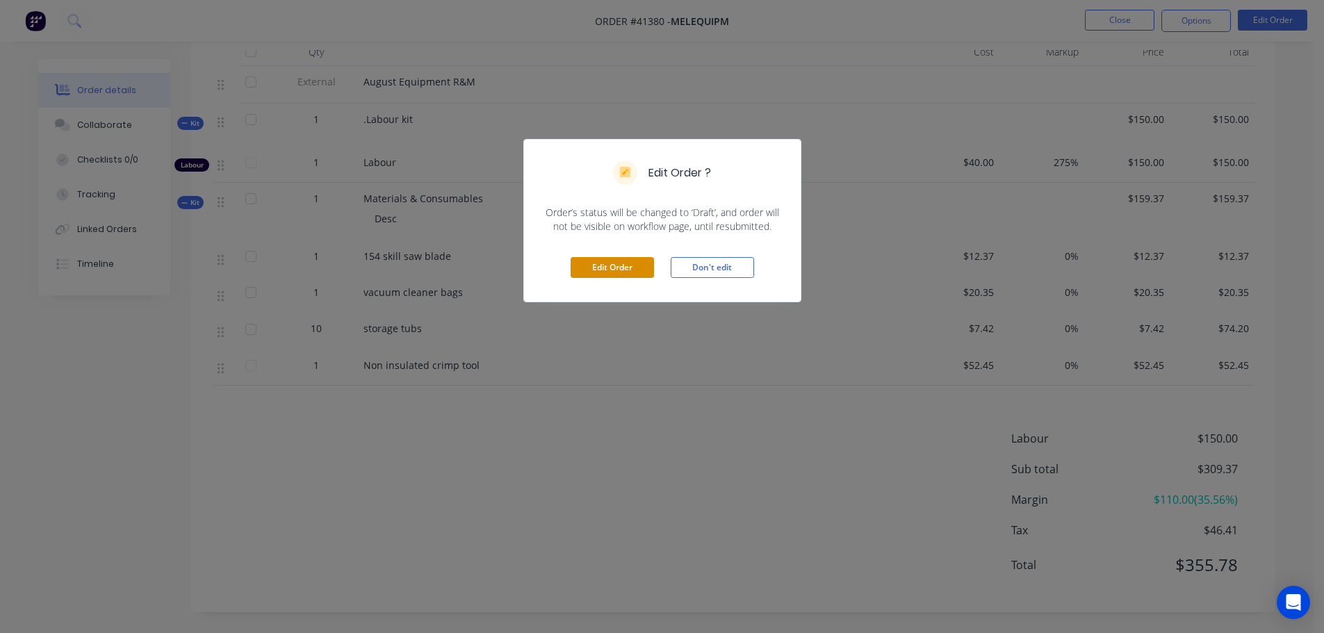
click at [608, 275] on button "Edit Order" at bounding box center [612, 267] width 83 height 21
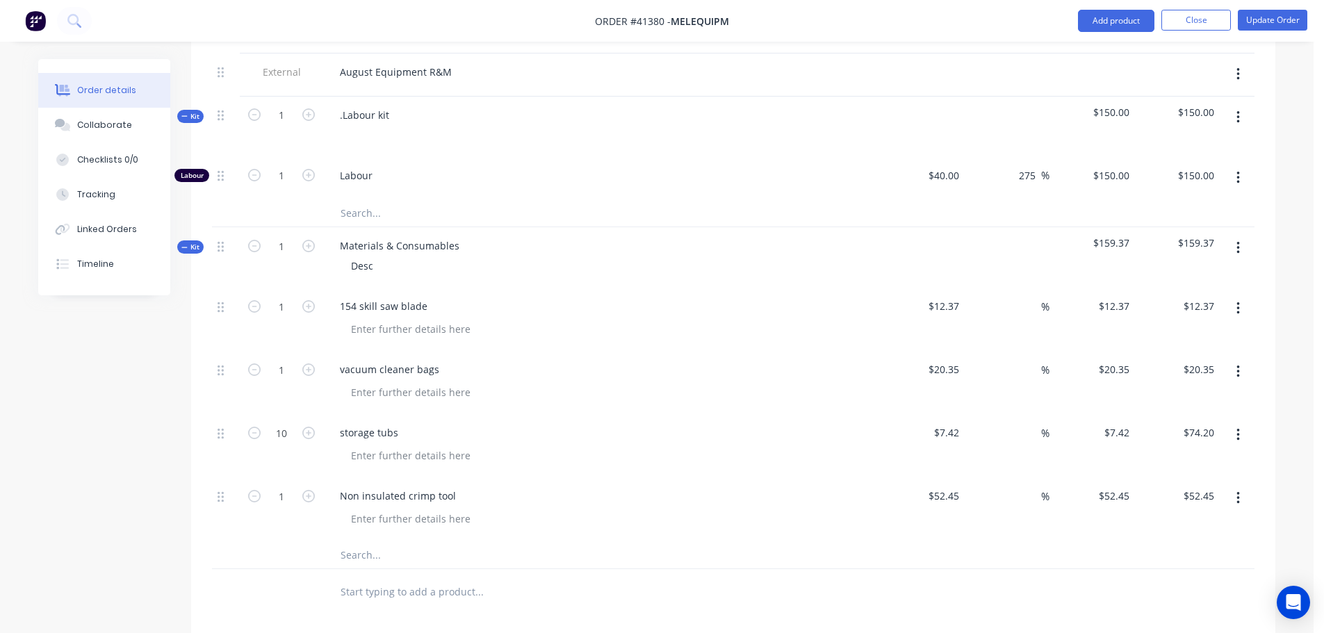
scroll to position [765, 0]
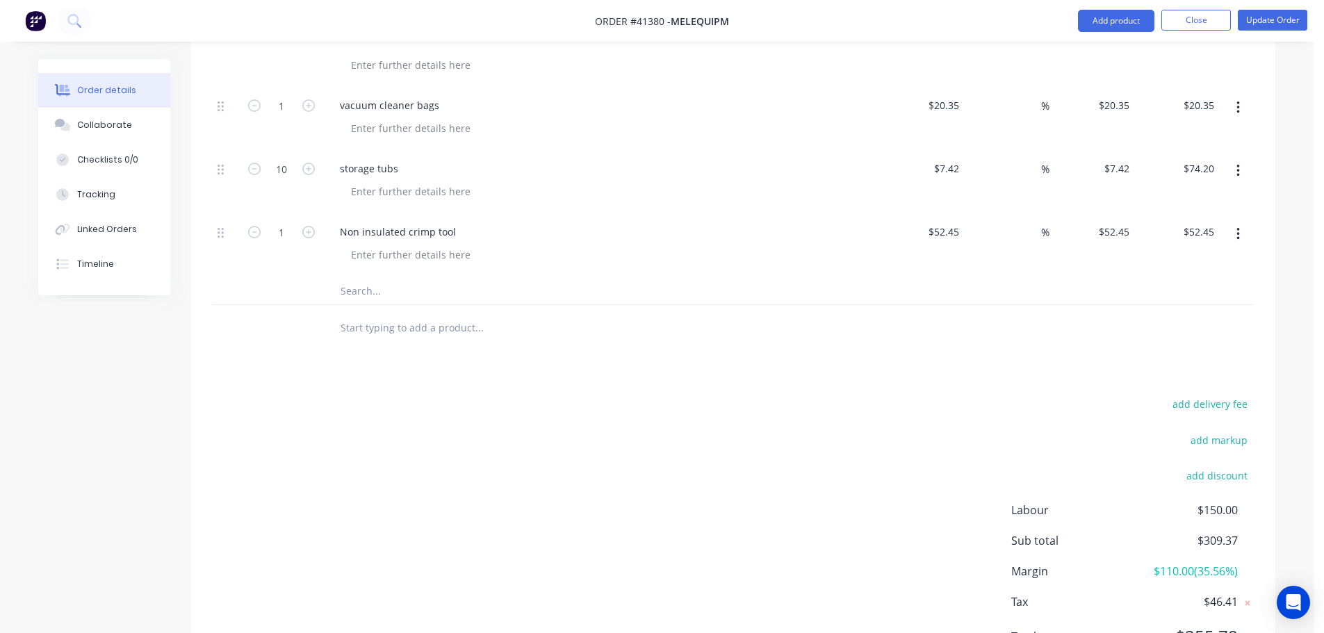
click at [366, 295] on input "text" at bounding box center [479, 291] width 278 height 28
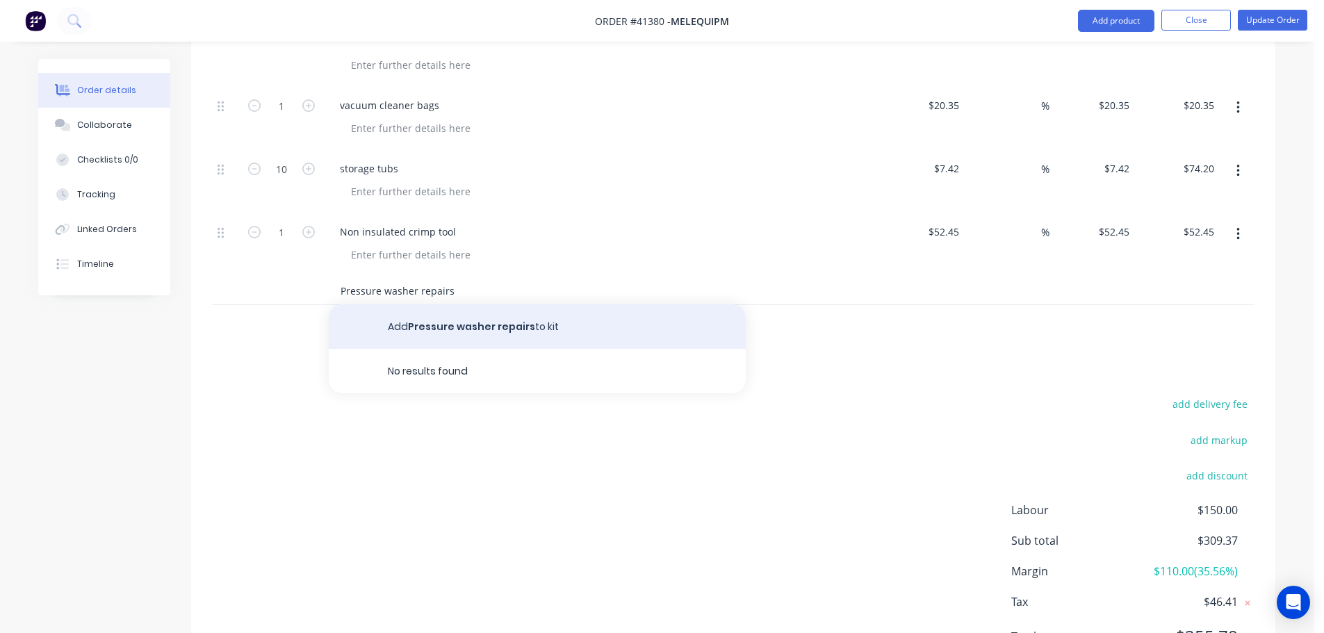
type input "Pressure washer repairs"
click at [522, 320] on button "Add Pressure washer repairs to kit" at bounding box center [537, 326] width 417 height 44
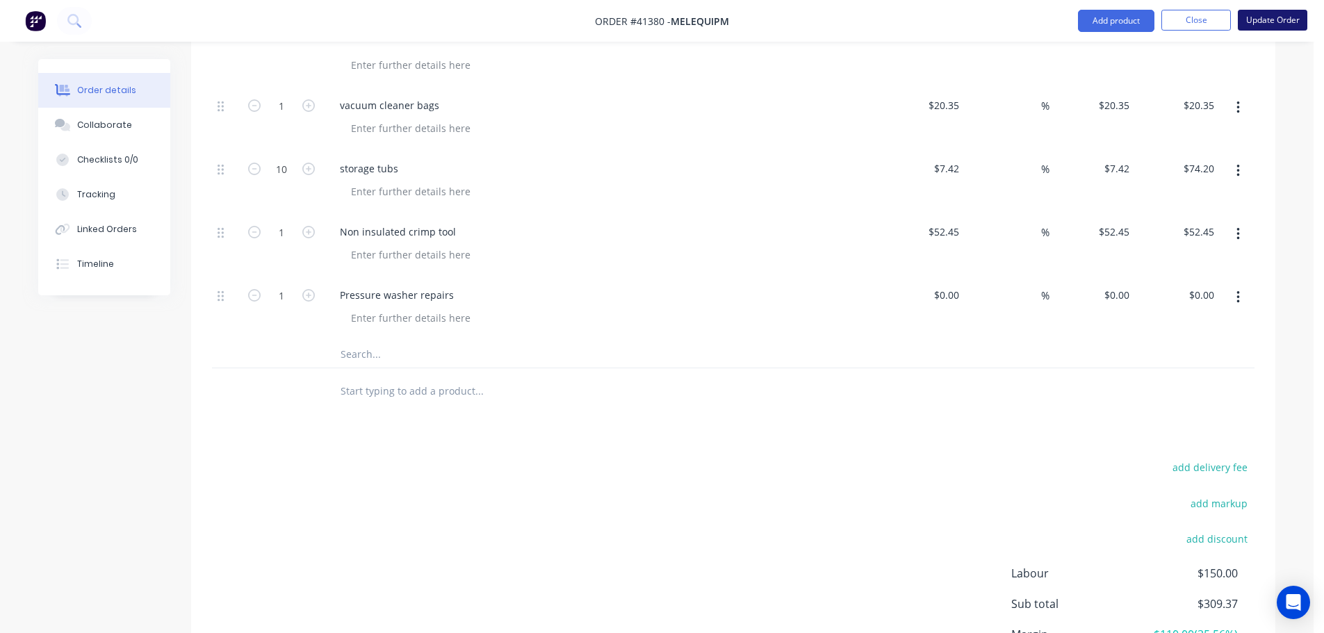
click at [1264, 26] on button "Update Order" at bounding box center [1273, 20] width 70 height 21
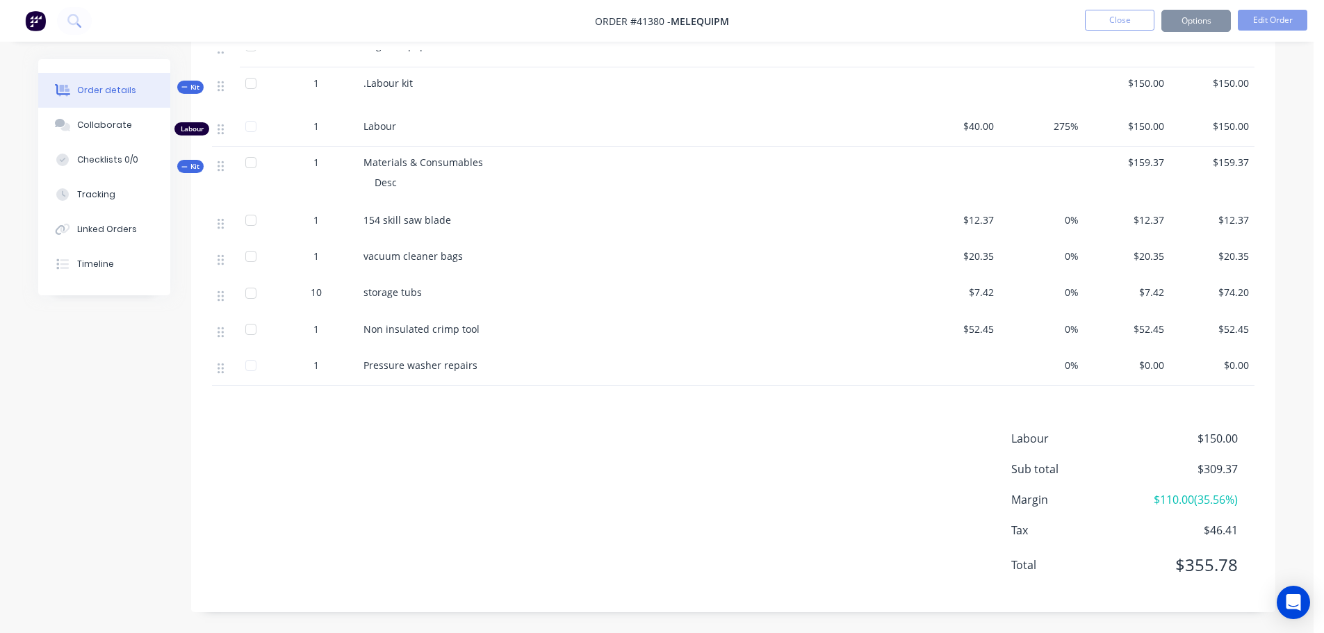
scroll to position [0, 0]
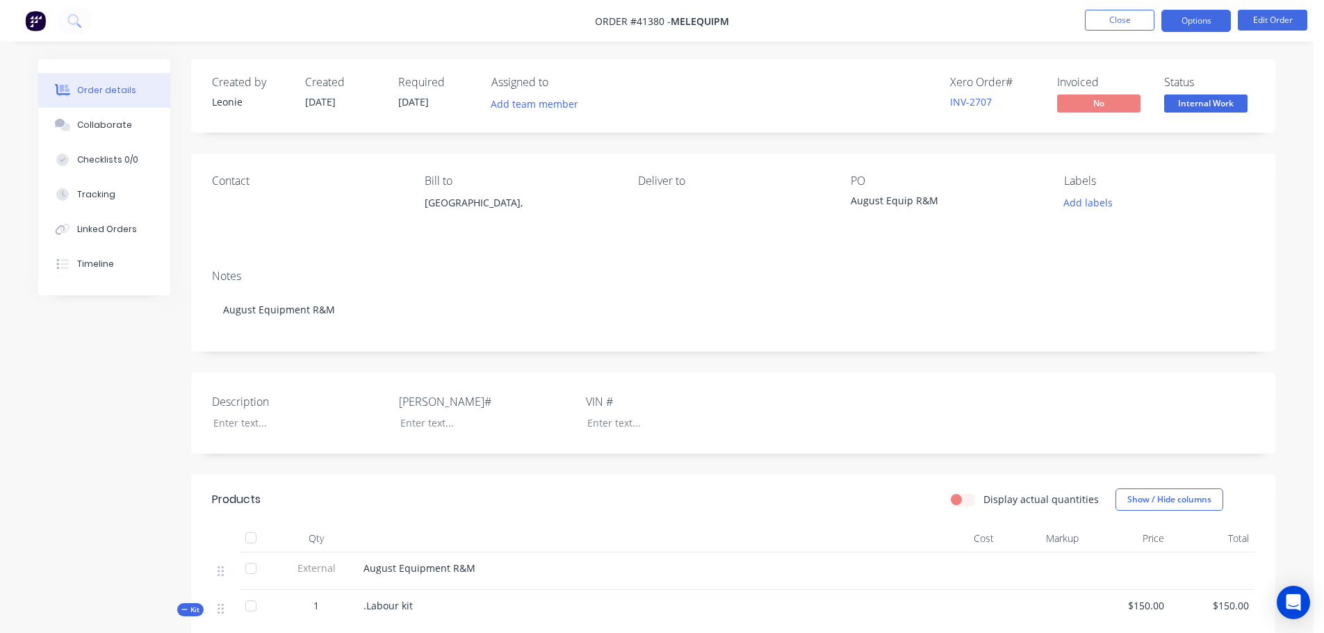
click at [1225, 26] on button "Options" at bounding box center [1197, 21] width 70 height 22
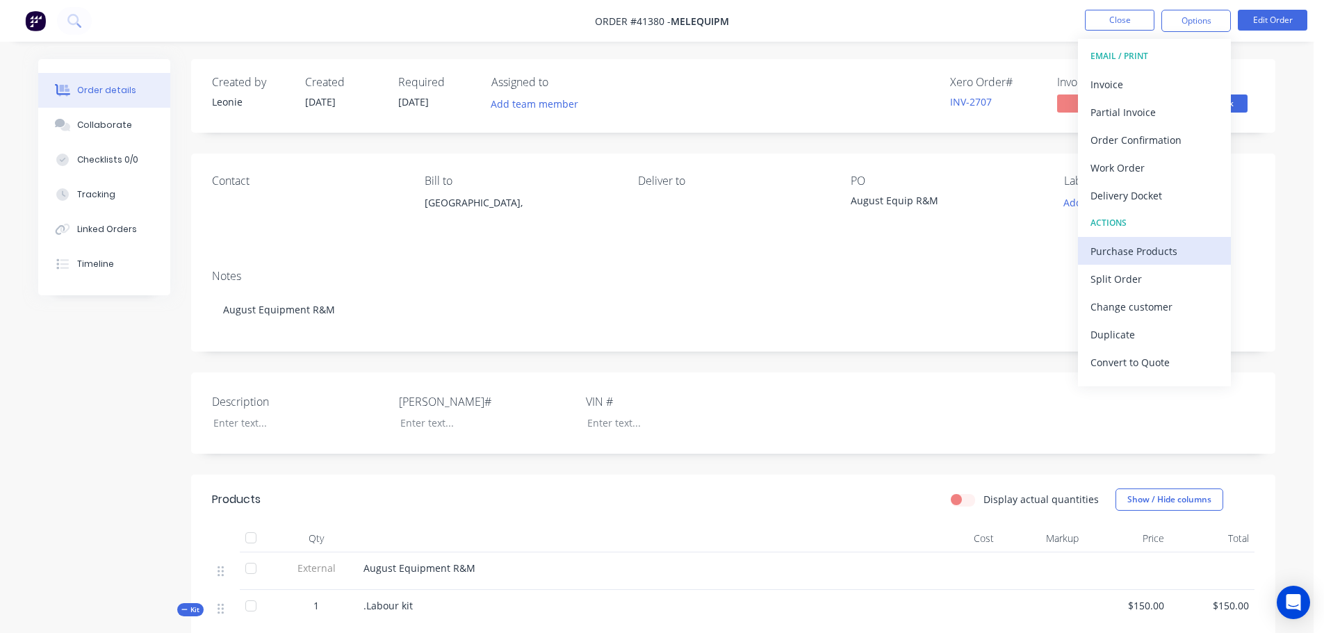
click at [1128, 244] on div "Purchase Products" at bounding box center [1155, 251] width 128 height 20
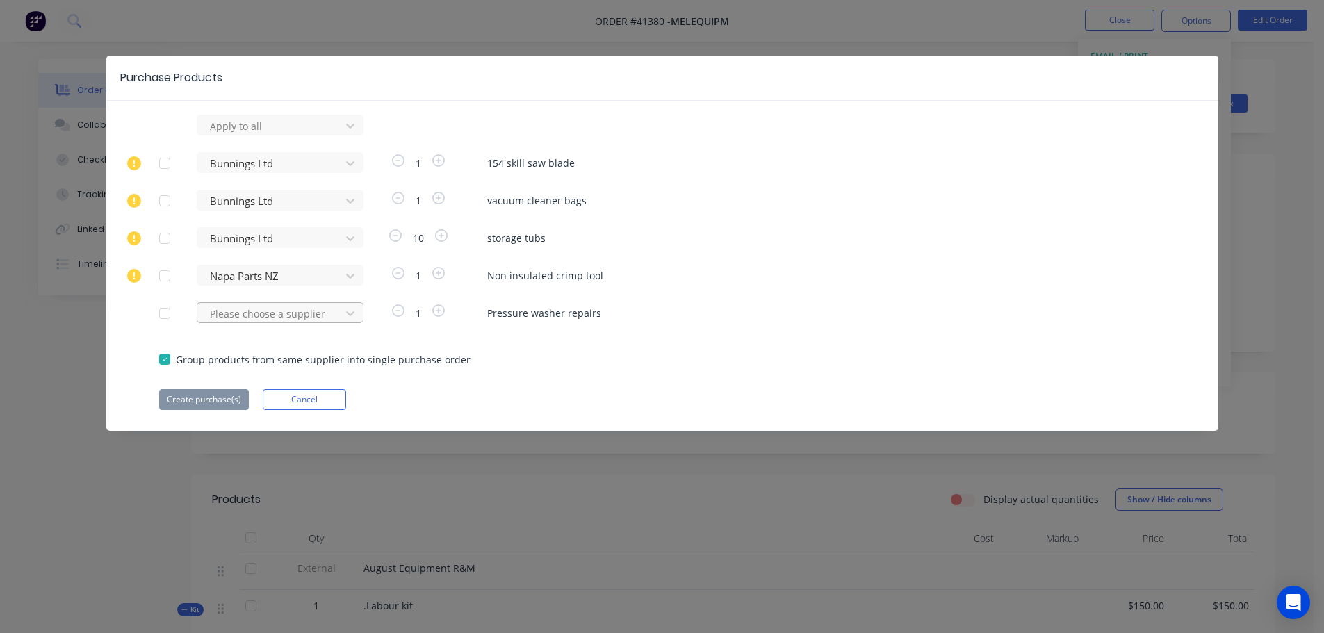
click at [247, 135] on div at bounding box center [271, 125] width 125 height 17
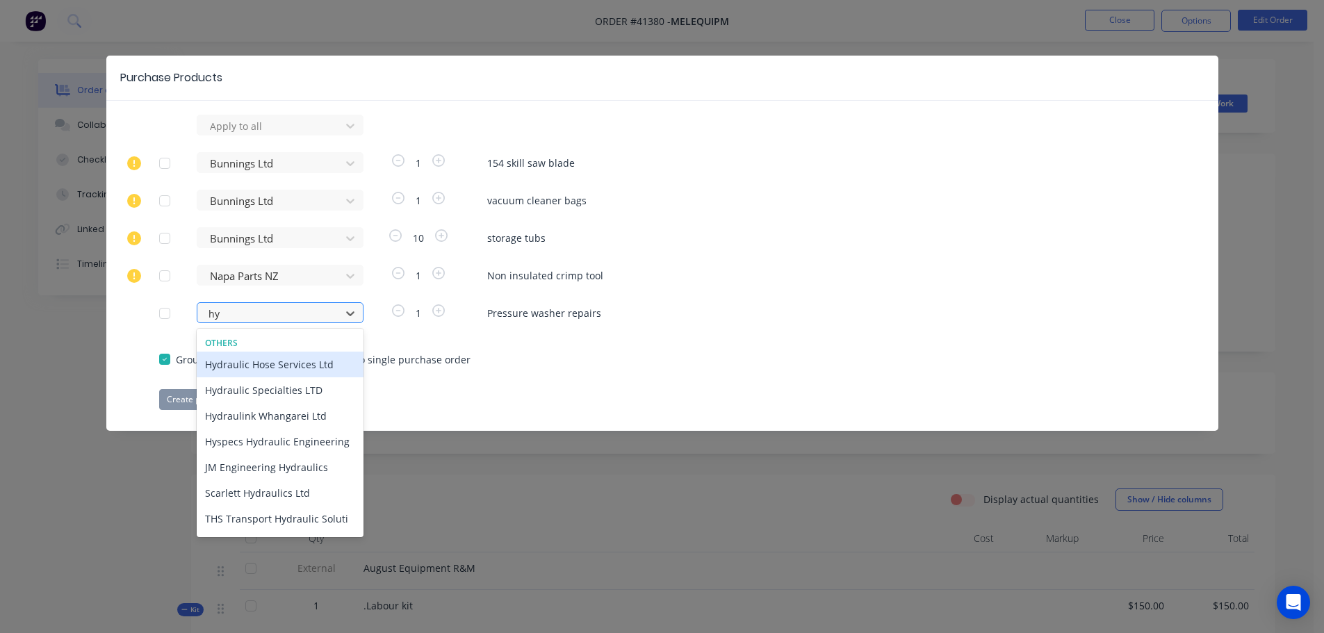
type input "hyd"
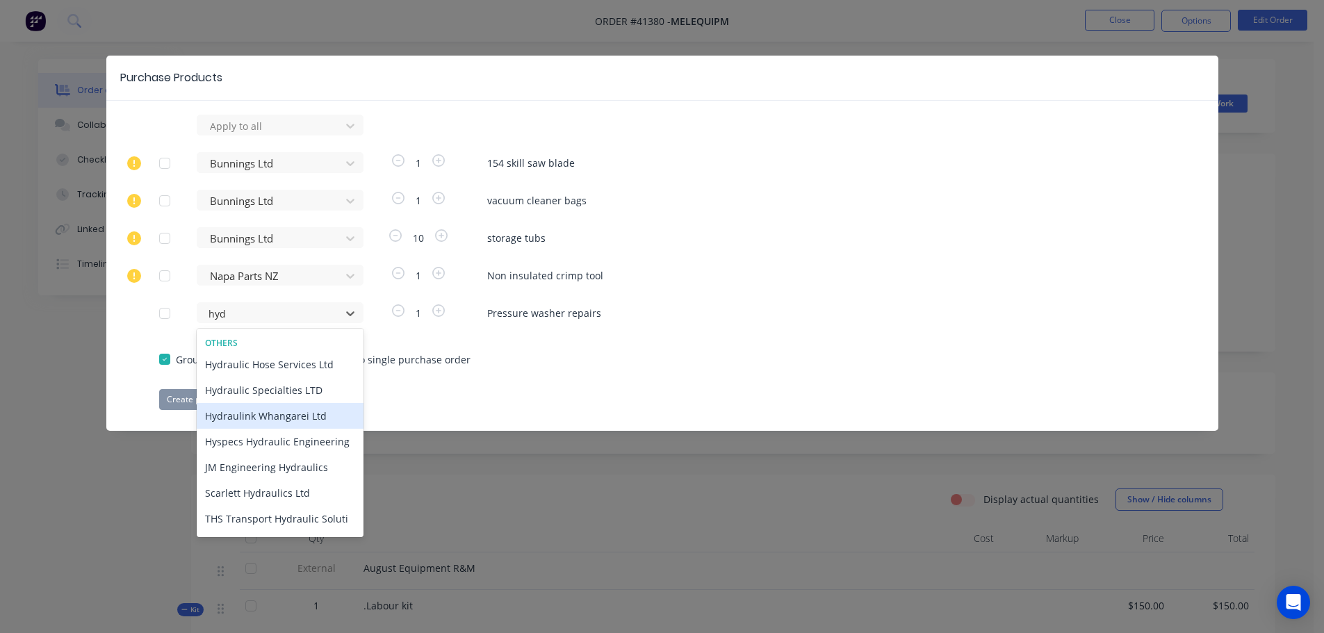
click at [239, 420] on div "Hydraulink Whangarei Ltd" at bounding box center [280, 416] width 167 height 26
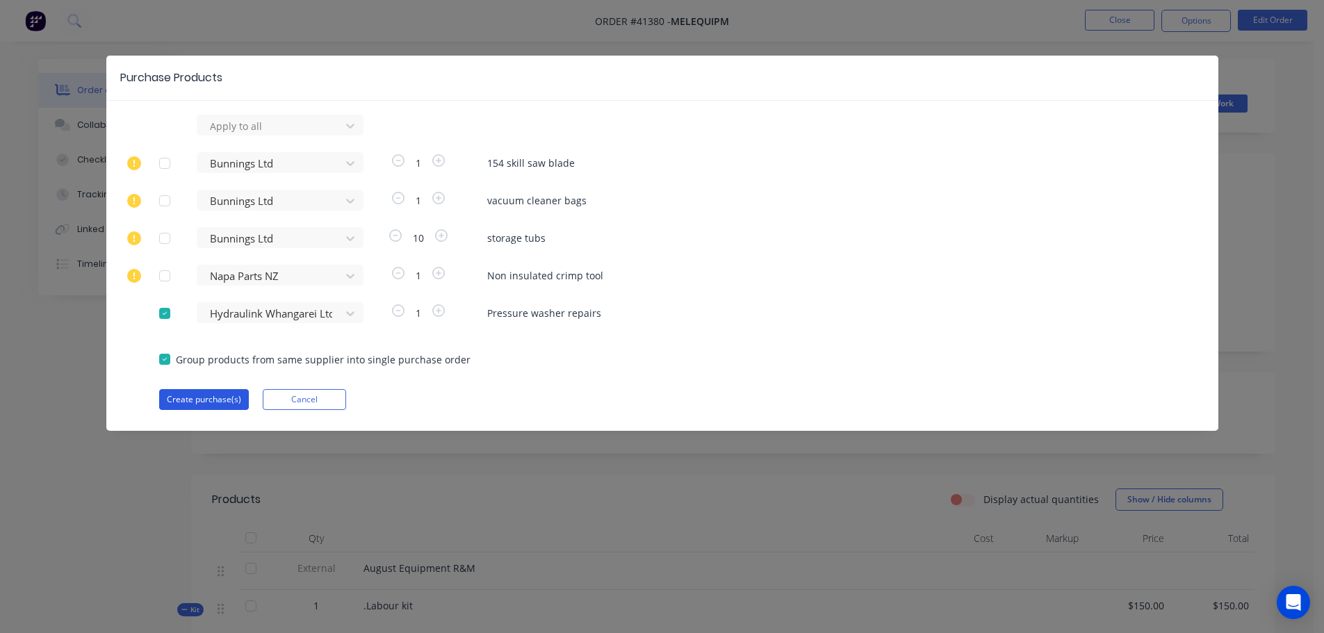
click at [193, 402] on button "Create purchase(s)" at bounding box center [204, 399] width 90 height 21
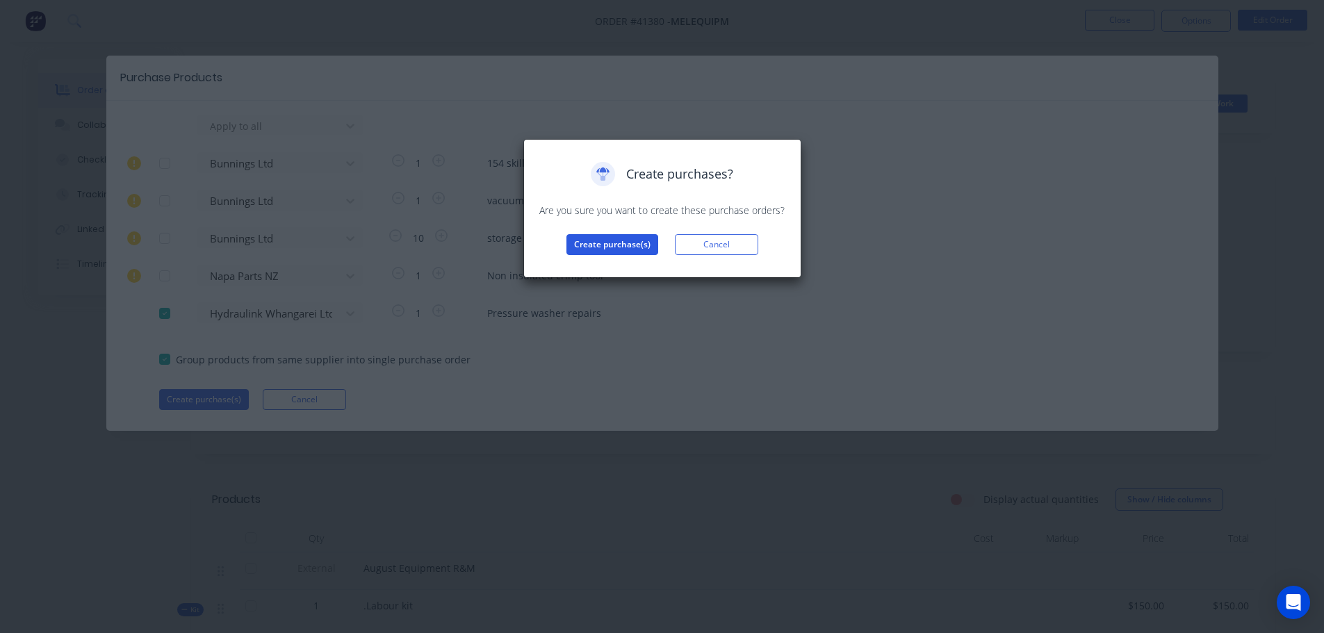
click at [590, 240] on button "Create purchase(s)" at bounding box center [613, 244] width 92 height 21
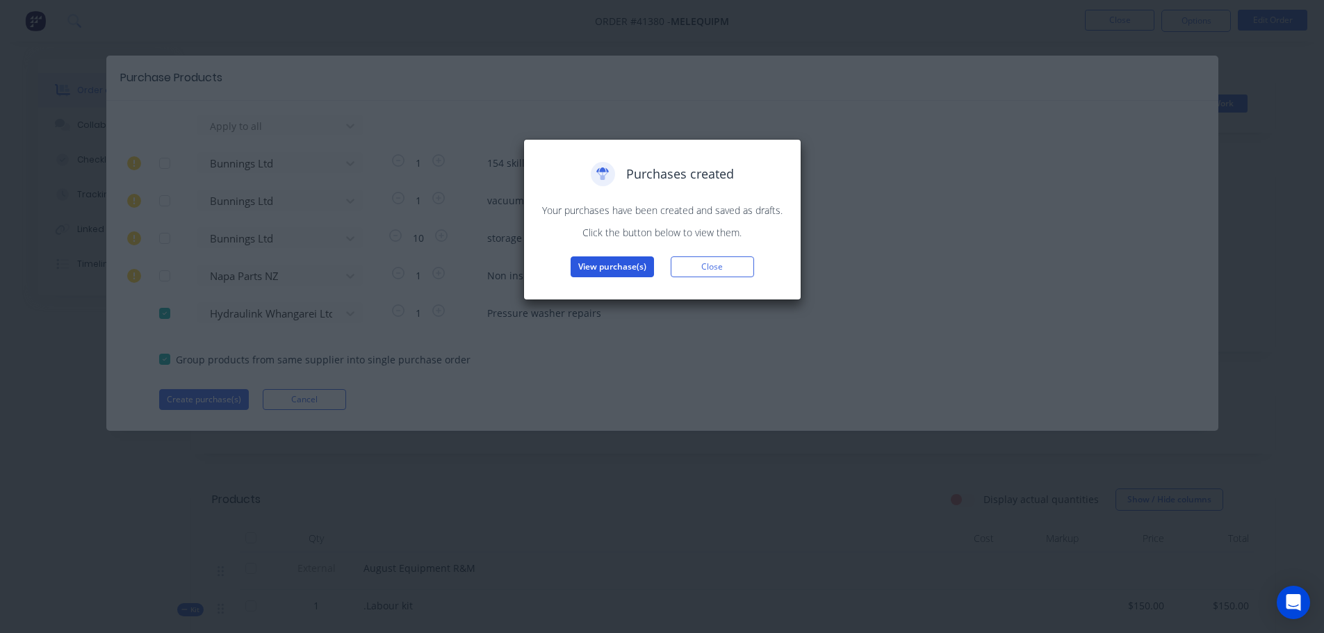
click at [614, 260] on button "View purchase(s)" at bounding box center [612, 267] width 83 height 21
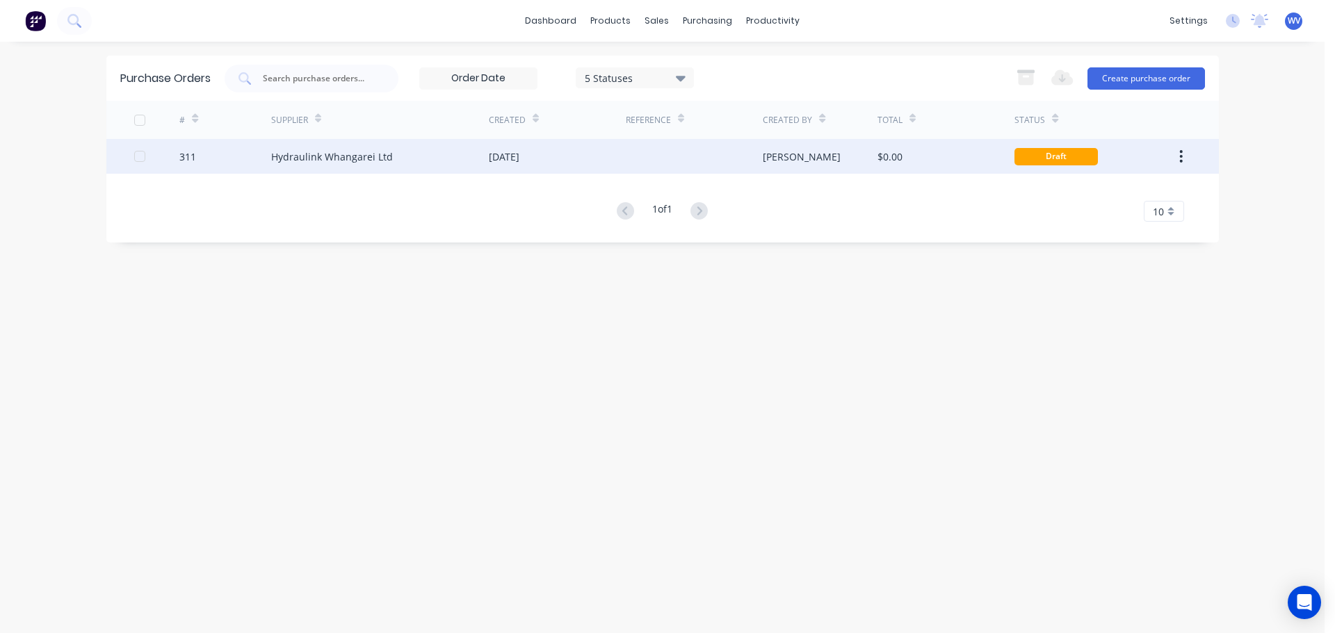
click at [469, 158] on div "Hydraulink Whangarei Ltd" at bounding box center [380, 156] width 218 height 35
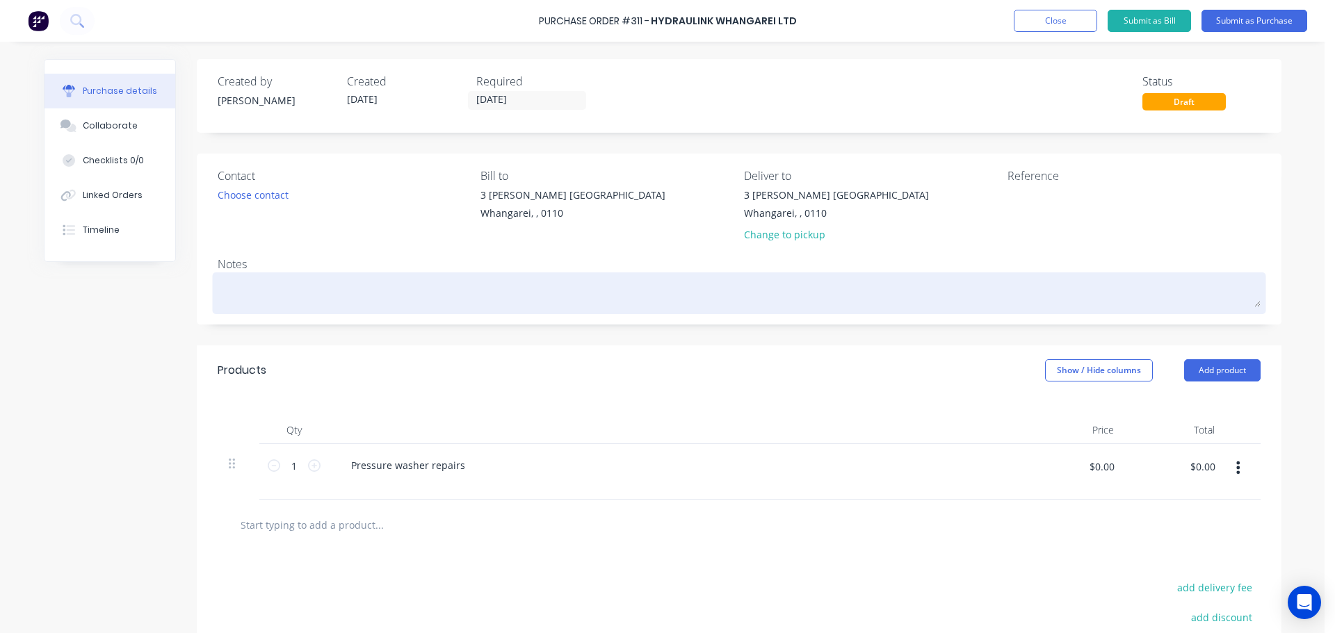
click at [284, 285] on textarea at bounding box center [739, 291] width 1043 height 31
type textarea "x"
type textarea "P"
type textarea "x"
type textarea "Pa"
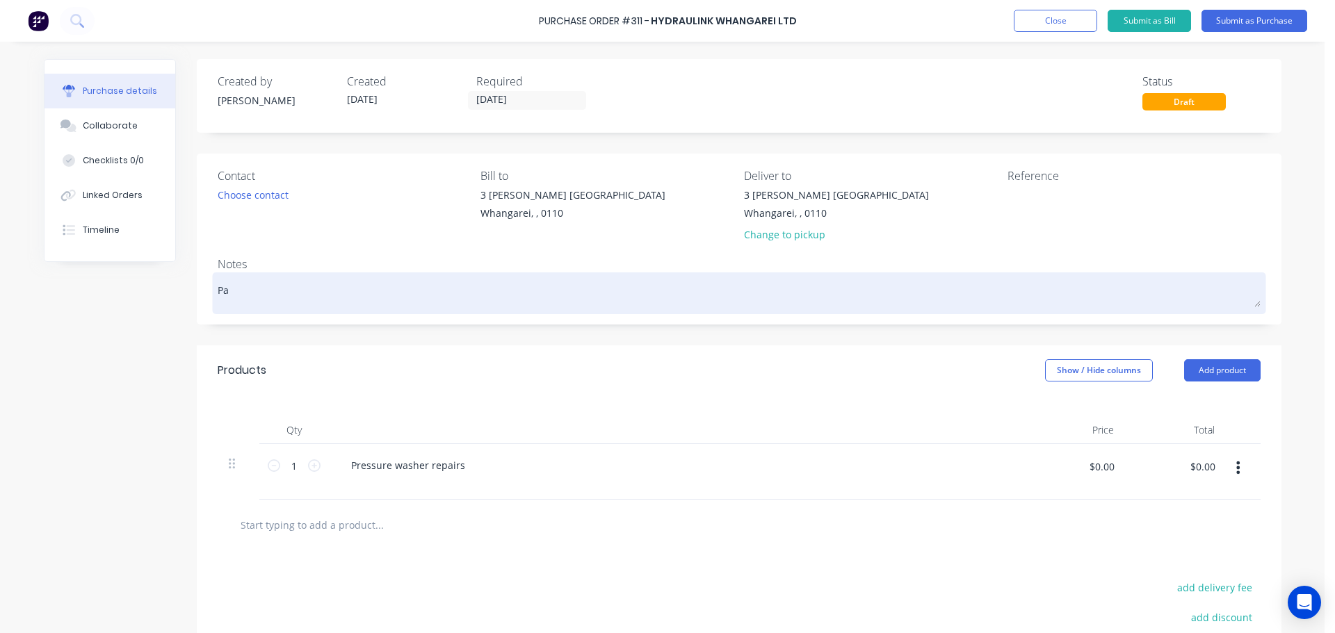
type textarea "x"
type textarea "Pai"
type textarea "x"
type textarea "Paid"
type textarea "x"
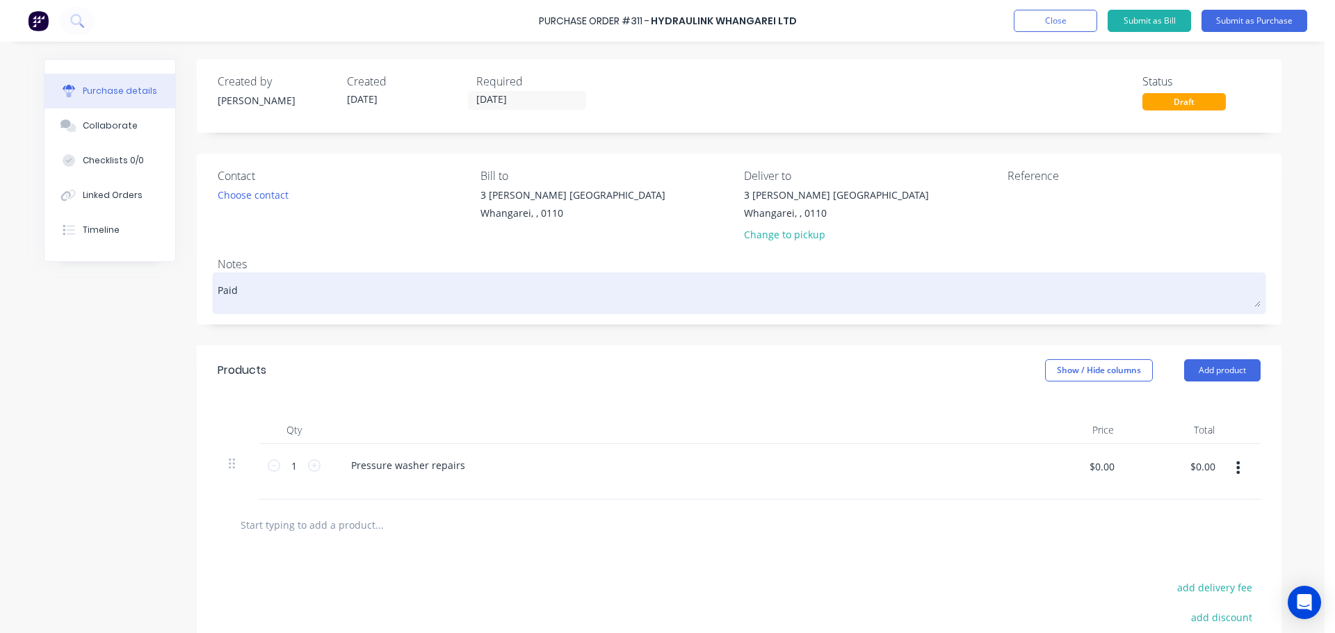
type textarea "Paid"
type textarea "x"
type textarea "Paid b"
type textarea "x"
type textarea "Paid by"
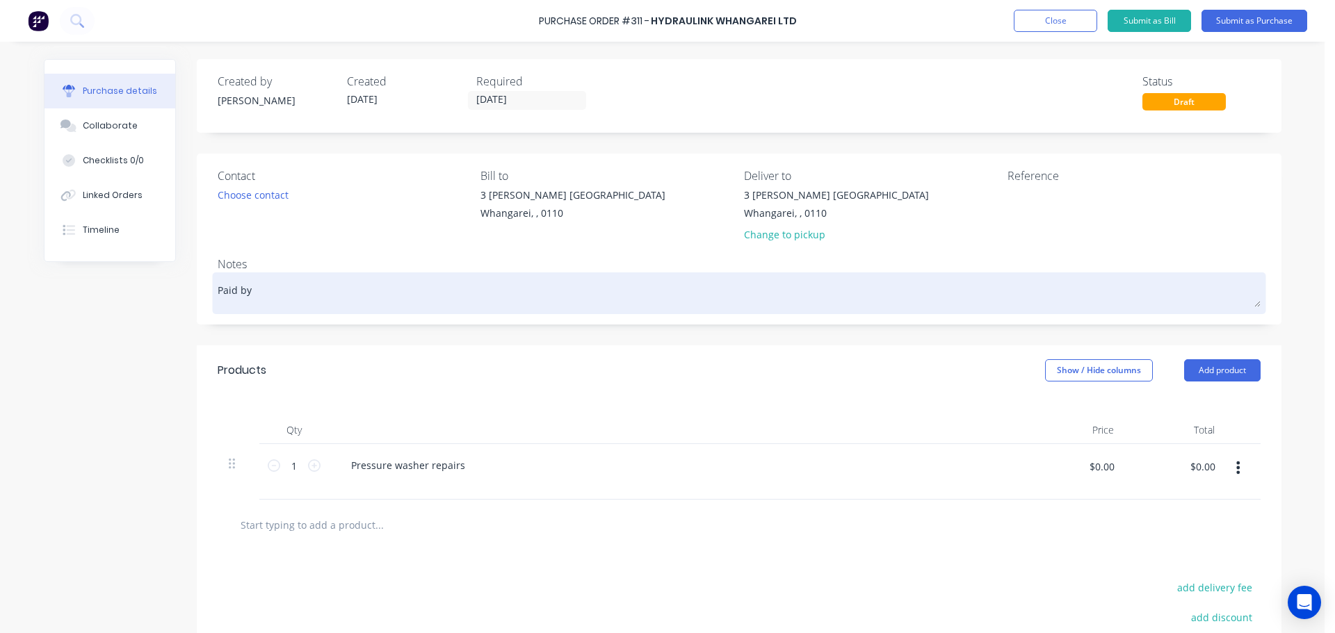
type textarea "x"
type textarea "Paid by"
type textarea "x"
type textarea "Paid by C"
type textarea "x"
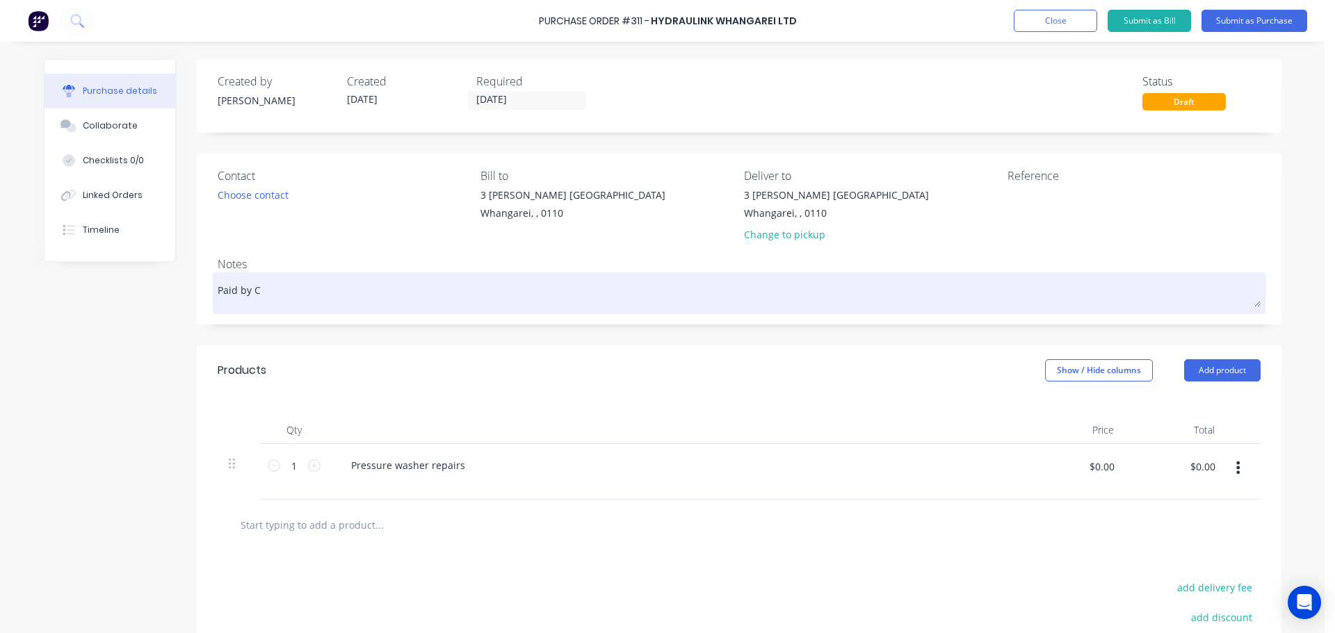
type textarea "Paid by CC"
type textarea "x"
type textarea "Paid by CC"
type textarea "x"
type textarea "Paid by CC c"
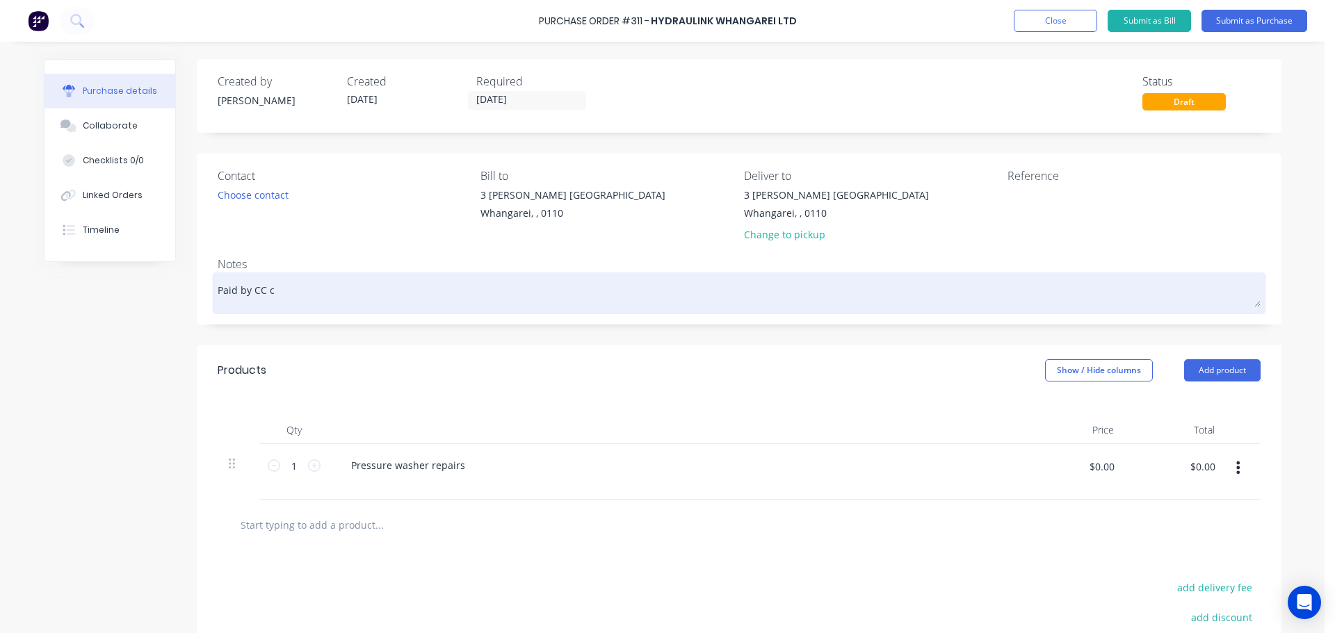
type textarea "x"
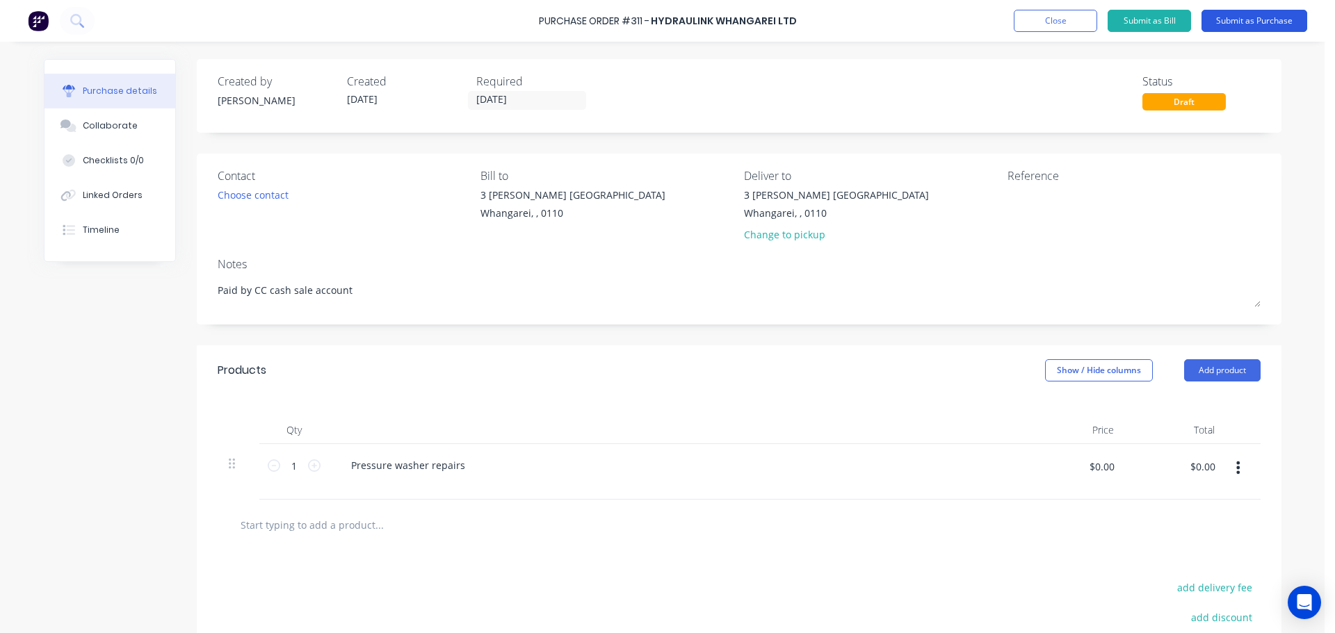
click at [1246, 14] on button "Submit as Purchase" at bounding box center [1254, 21] width 106 height 22
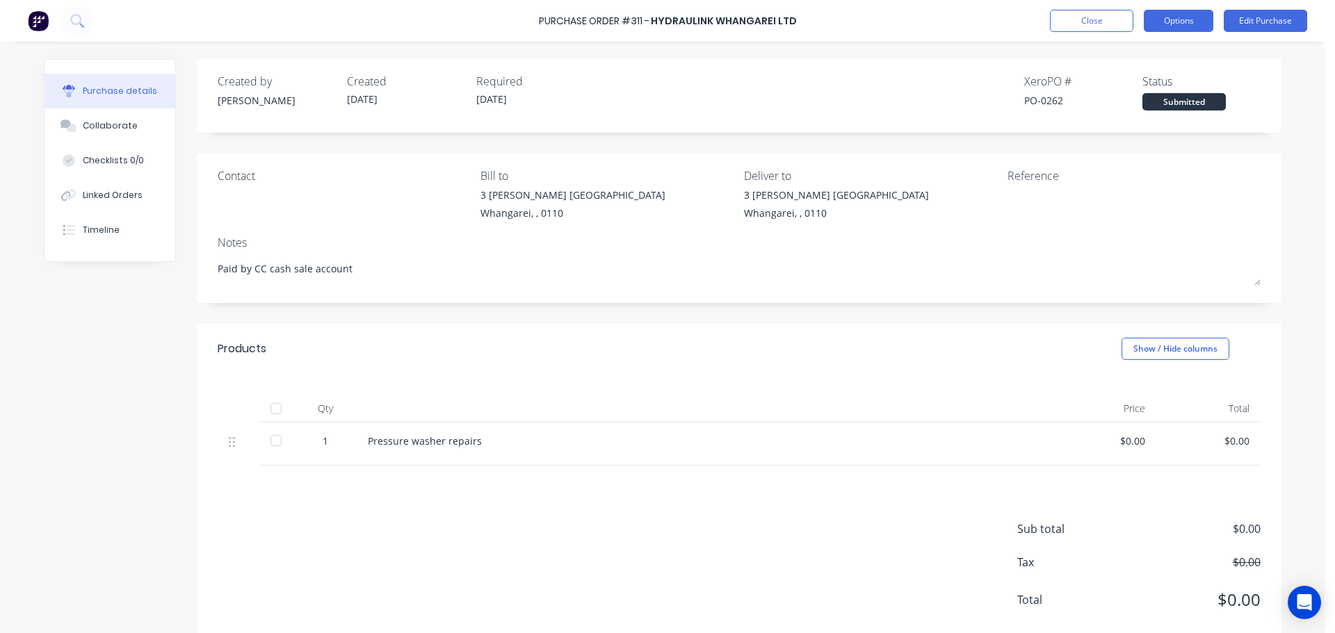
click at [1199, 26] on button "Options" at bounding box center [1179, 21] width 70 height 22
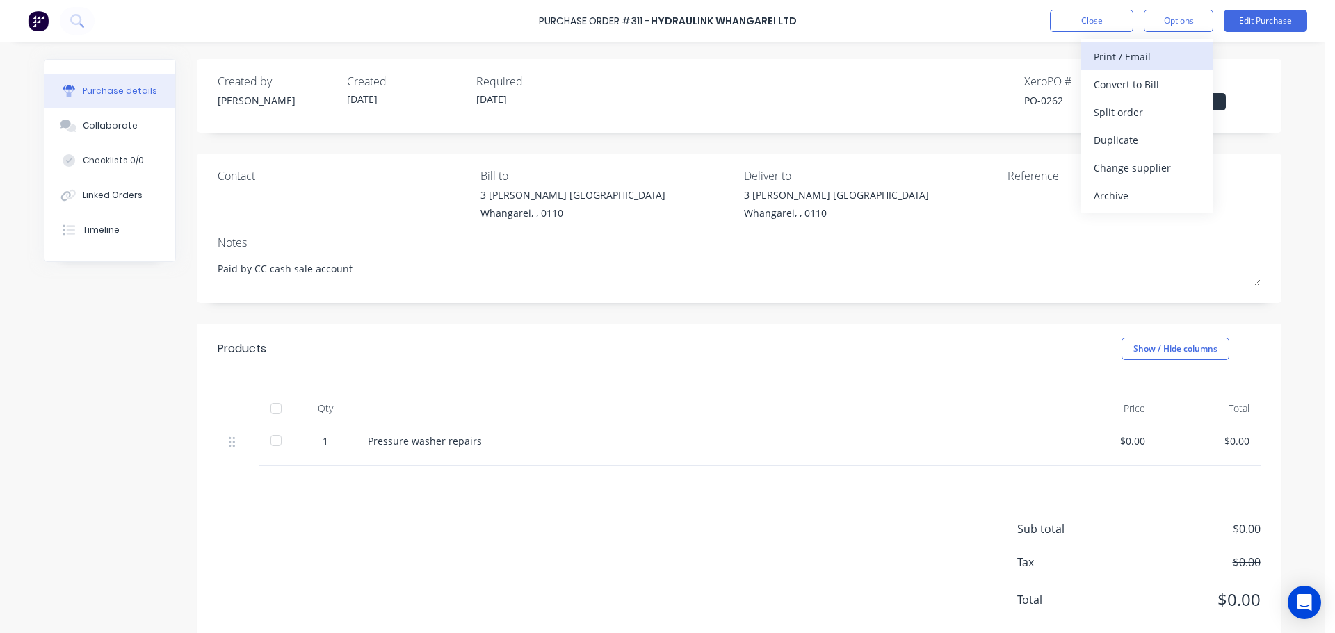
click at [1140, 63] on div "Print / Email" at bounding box center [1146, 57] width 107 height 20
click at [1134, 111] on div "Without pricing" at bounding box center [1146, 112] width 107 height 20
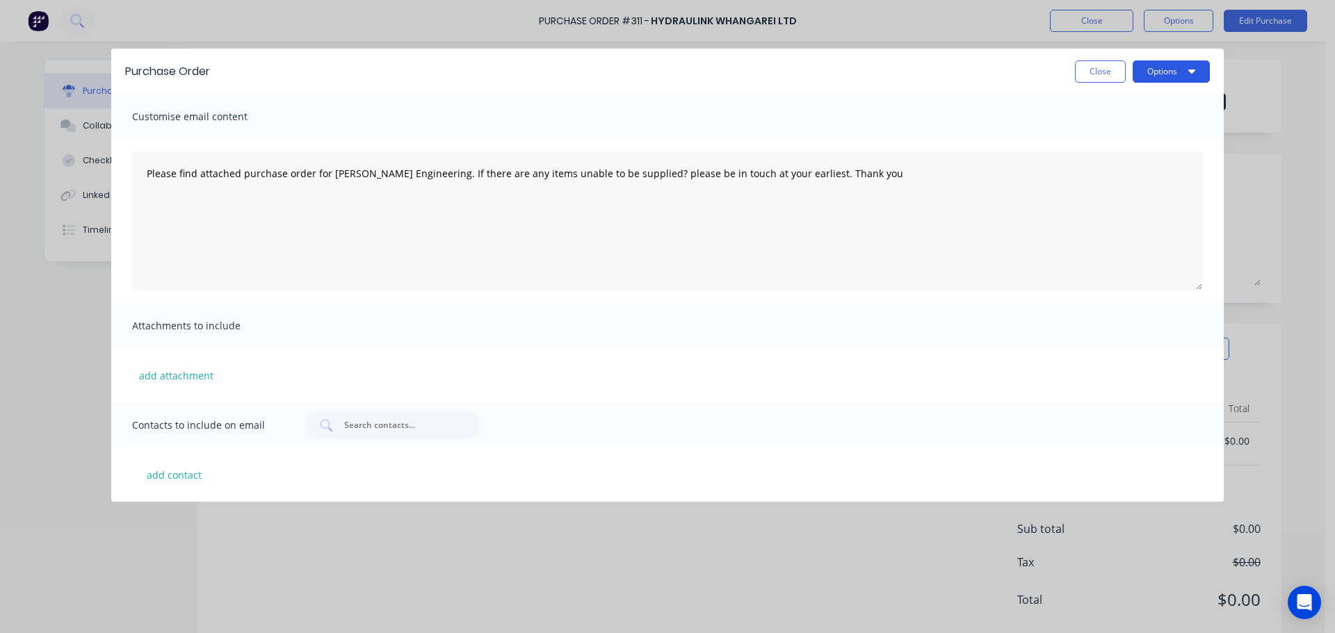
click at [1155, 74] on button "Options" at bounding box center [1170, 71] width 77 height 22
click at [1111, 112] on div "Print" at bounding box center [1143, 107] width 107 height 20
click at [1090, 72] on button "Close" at bounding box center [1100, 71] width 51 height 22
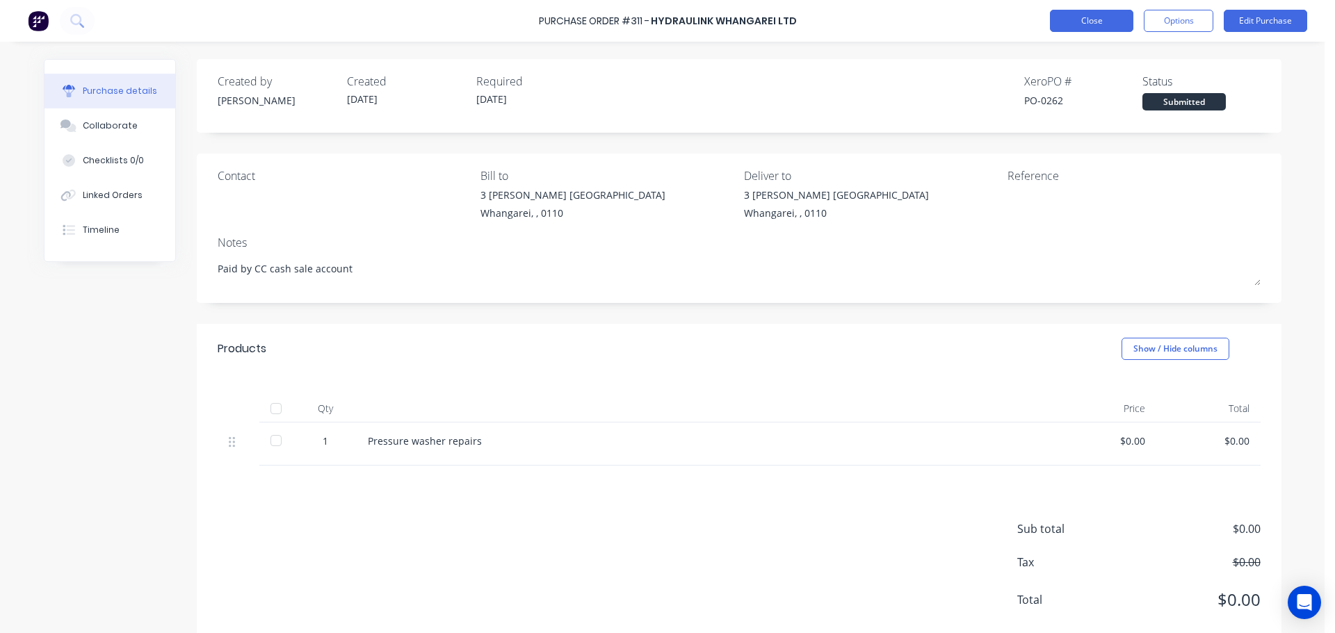
click at [1127, 23] on button "Close" at bounding box center [1091, 21] width 83 height 22
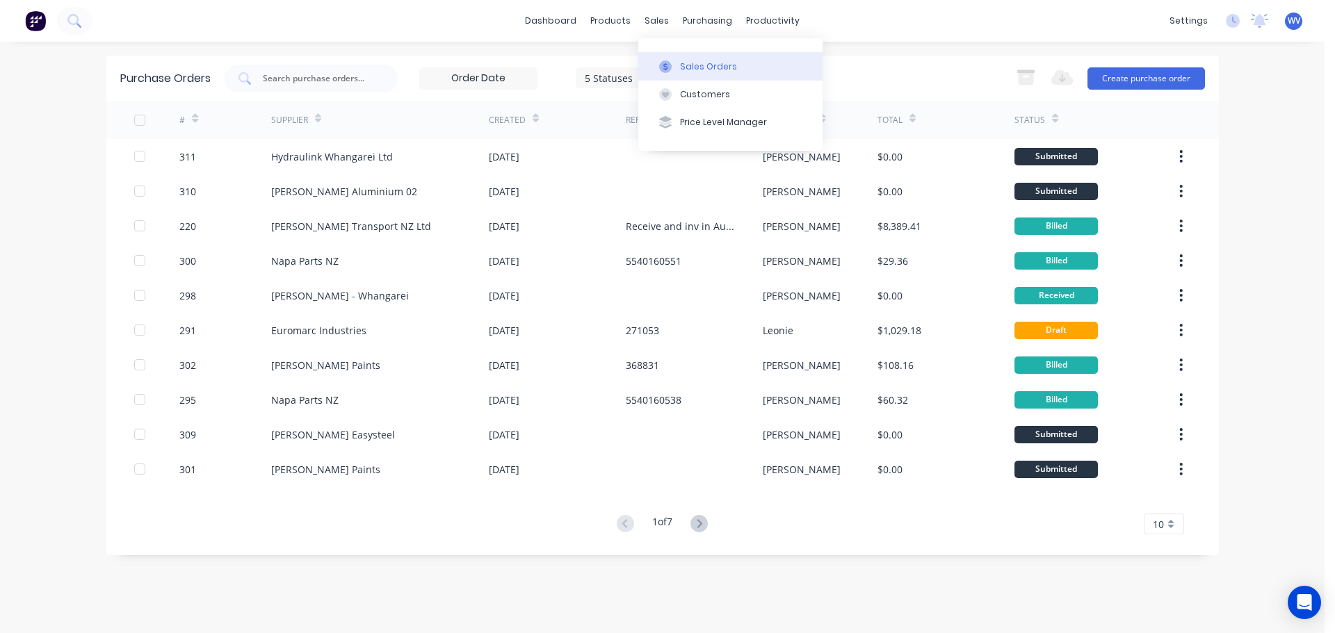
click at [722, 73] on button "Sales Orders" at bounding box center [730, 66] width 184 height 28
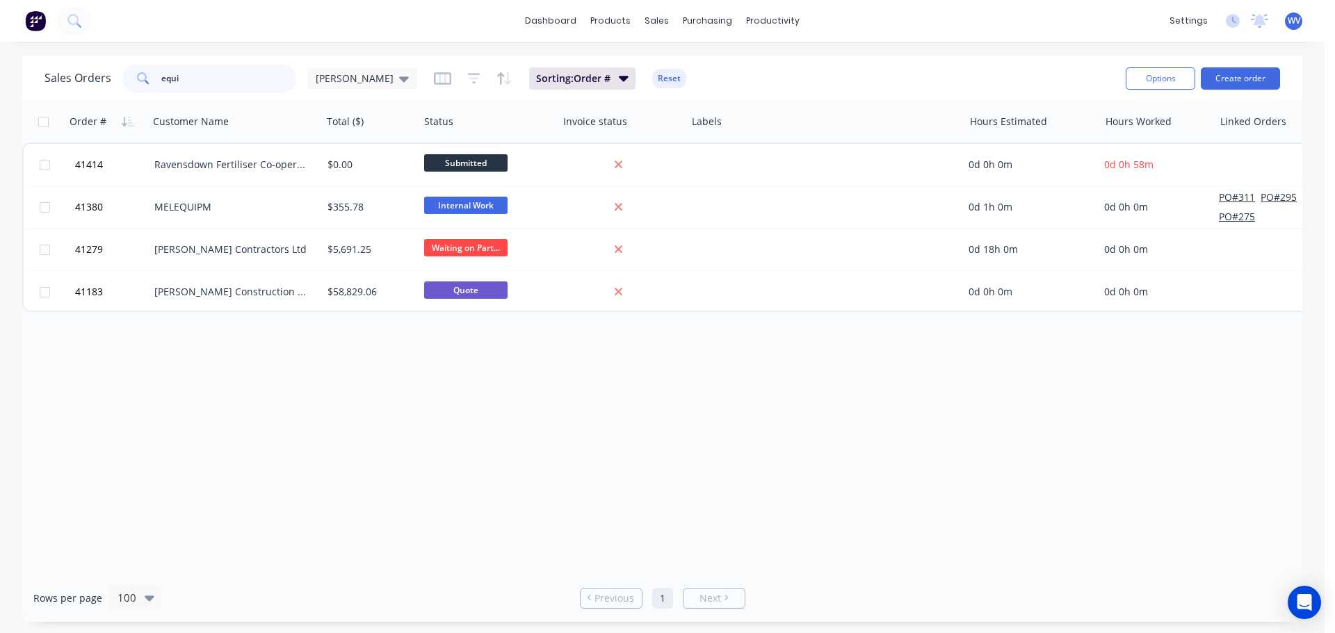
drag, startPoint x: 181, startPoint y: 74, endPoint x: 152, endPoint y: 74, distance: 29.2
click at [154, 74] on div "equi" at bounding box center [209, 79] width 174 height 28
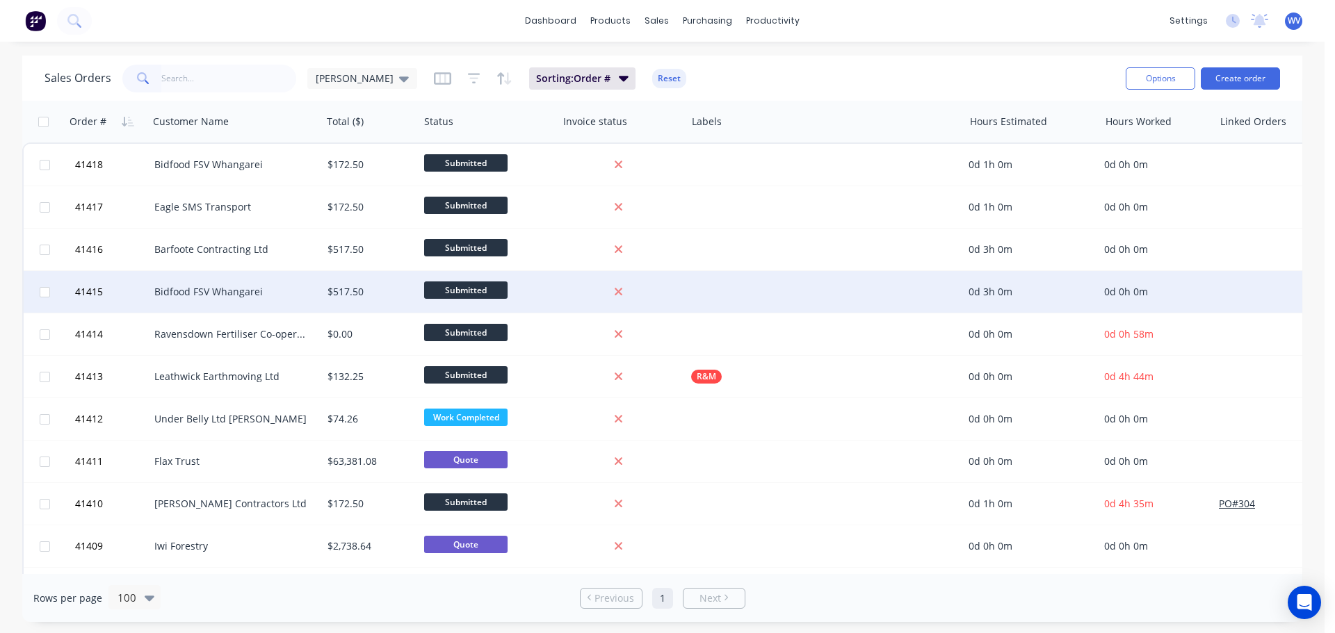
click at [209, 298] on div "Bidfood FSV Whangarei" at bounding box center [231, 292] width 154 height 14
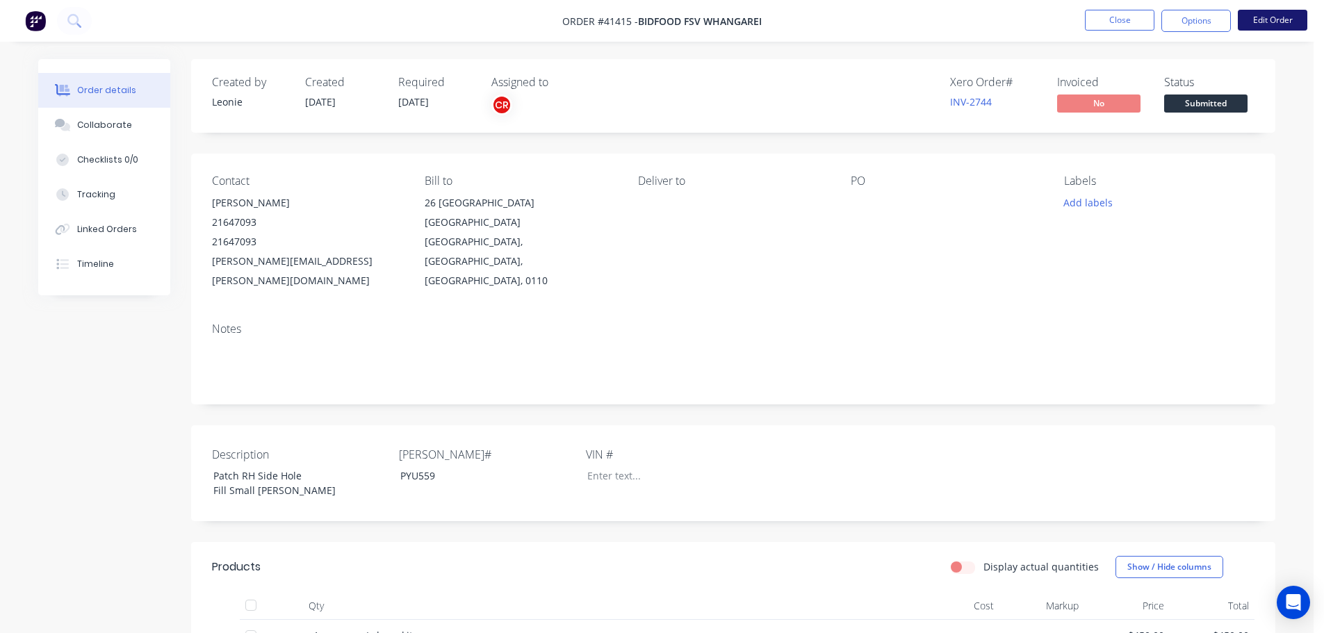
click at [1277, 22] on button "Edit Order" at bounding box center [1273, 20] width 70 height 21
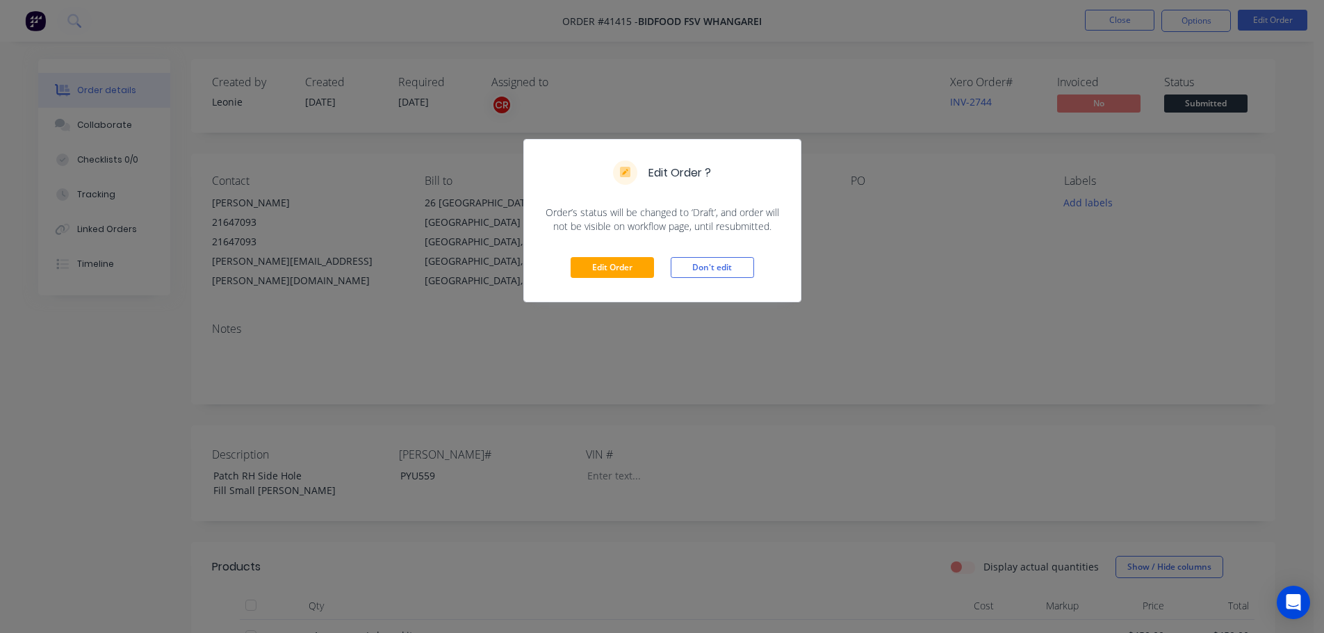
click at [635, 254] on div "Edit Order Don't edit" at bounding box center [662, 268] width 277 height 68
click at [635, 259] on button "Edit Order" at bounding box center [612, 267] width 83 height 21
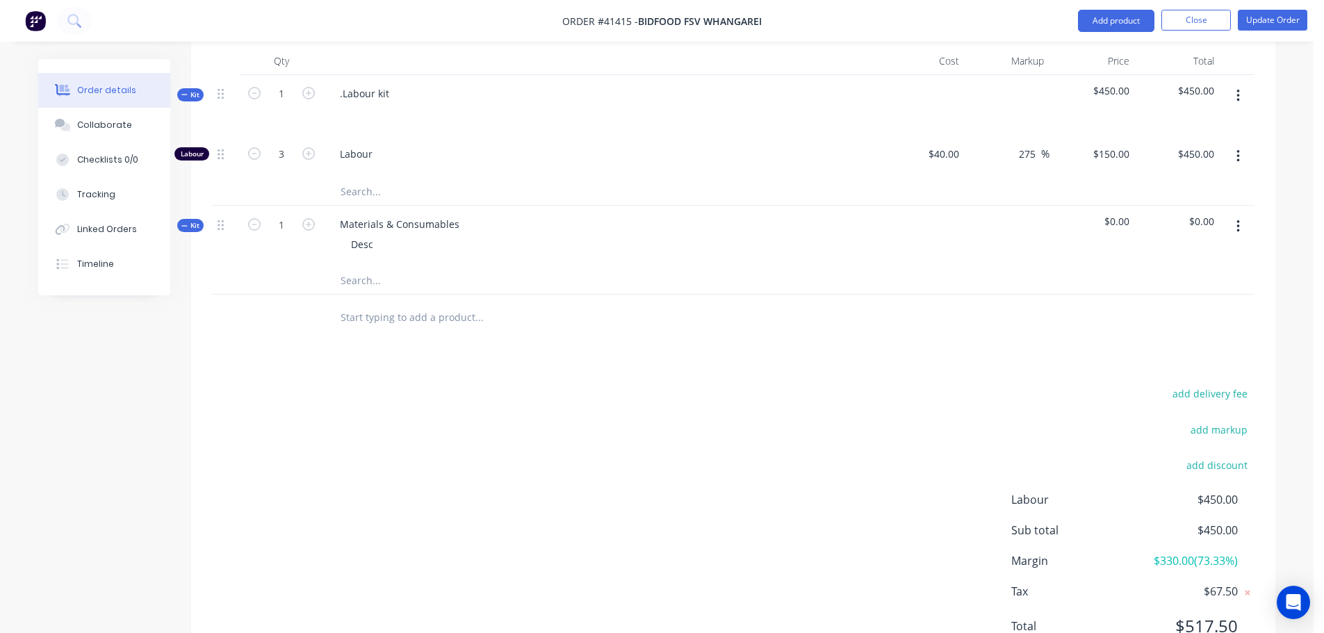
scroll to position [589, 0]
click at [365, 263] on input "text" at bounding box center [479, 277] width 278 height 28
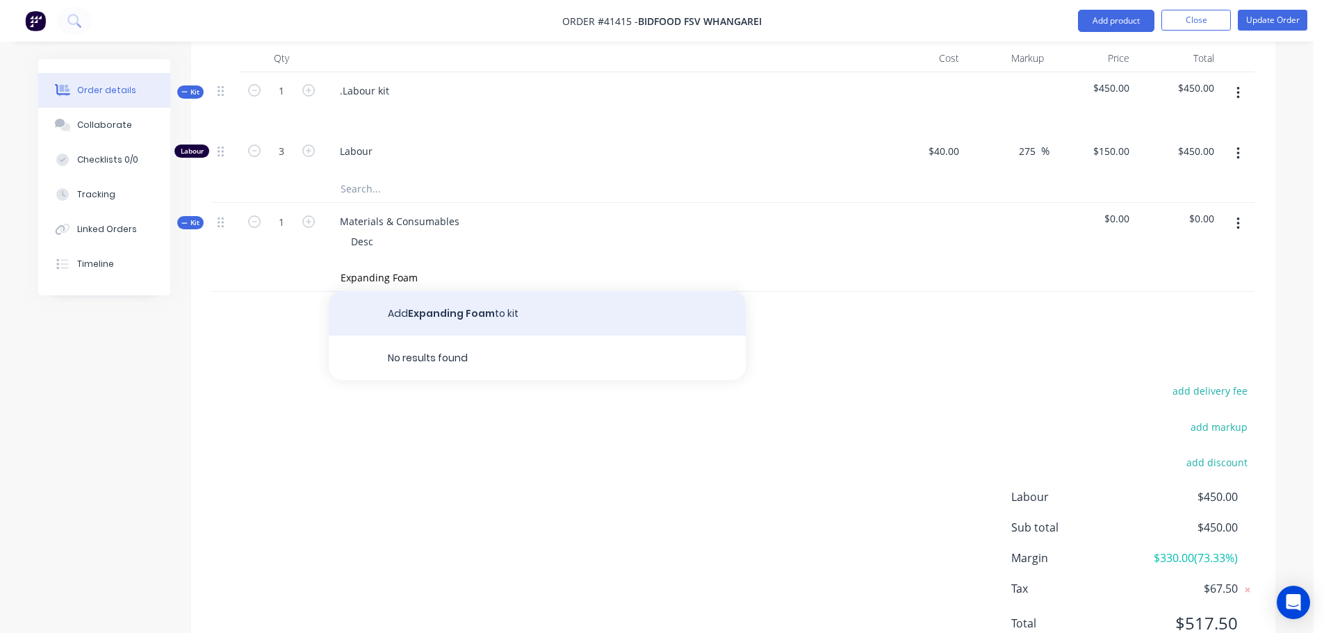
click at [466, 291] on button "Add Expanding Foam to kit" at bounding box center [537, 313] width 417 height 44
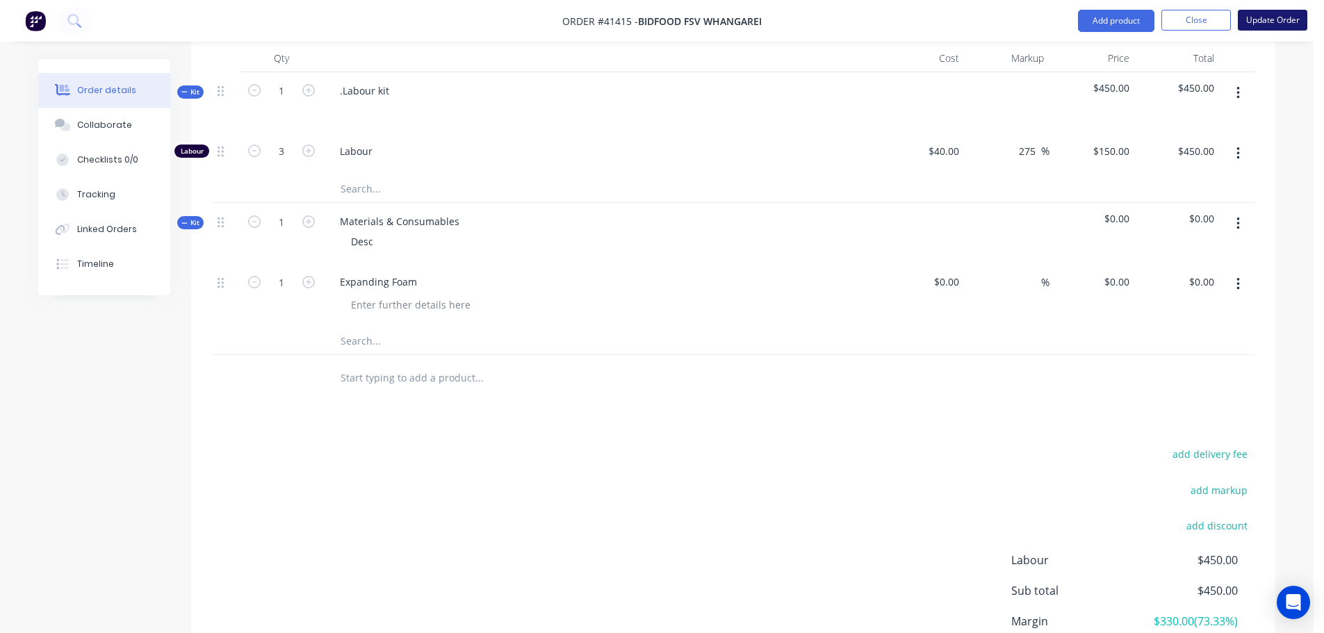
click at [1284, 21] on button "Update Order" at bounding box center [1273, 20] width 70 height 21
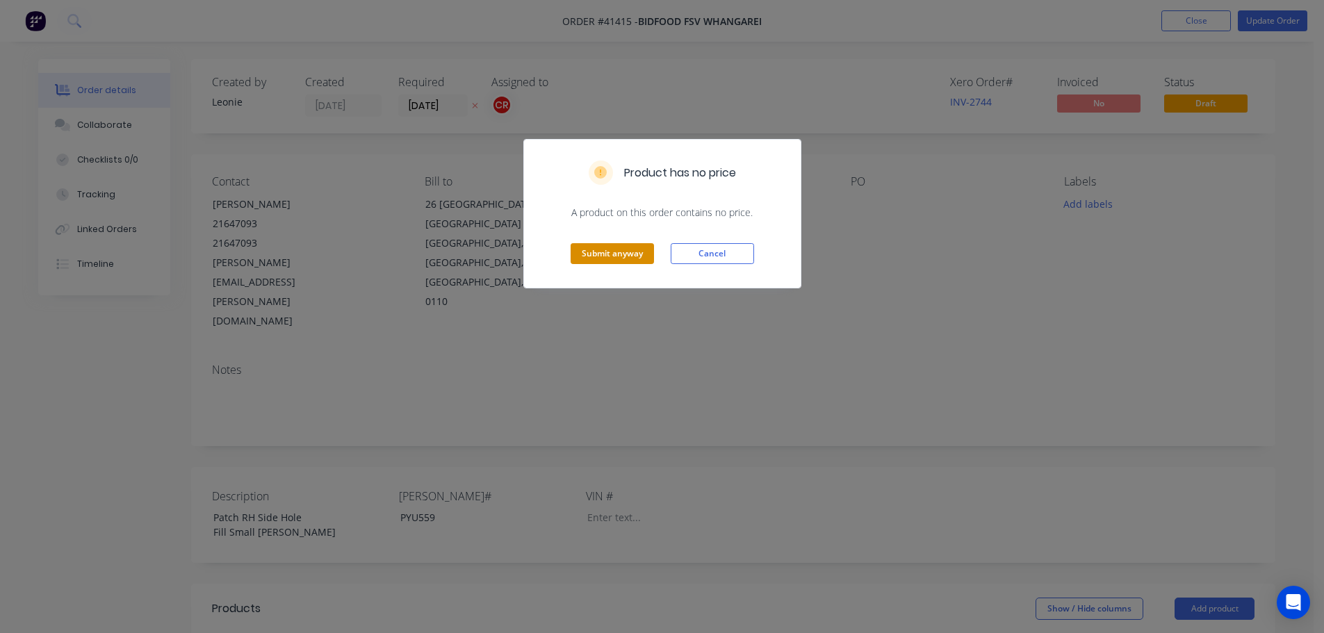
click at [599, 252] on button "Submit anyway" at bounding box center [612, 253] width 83 height 21
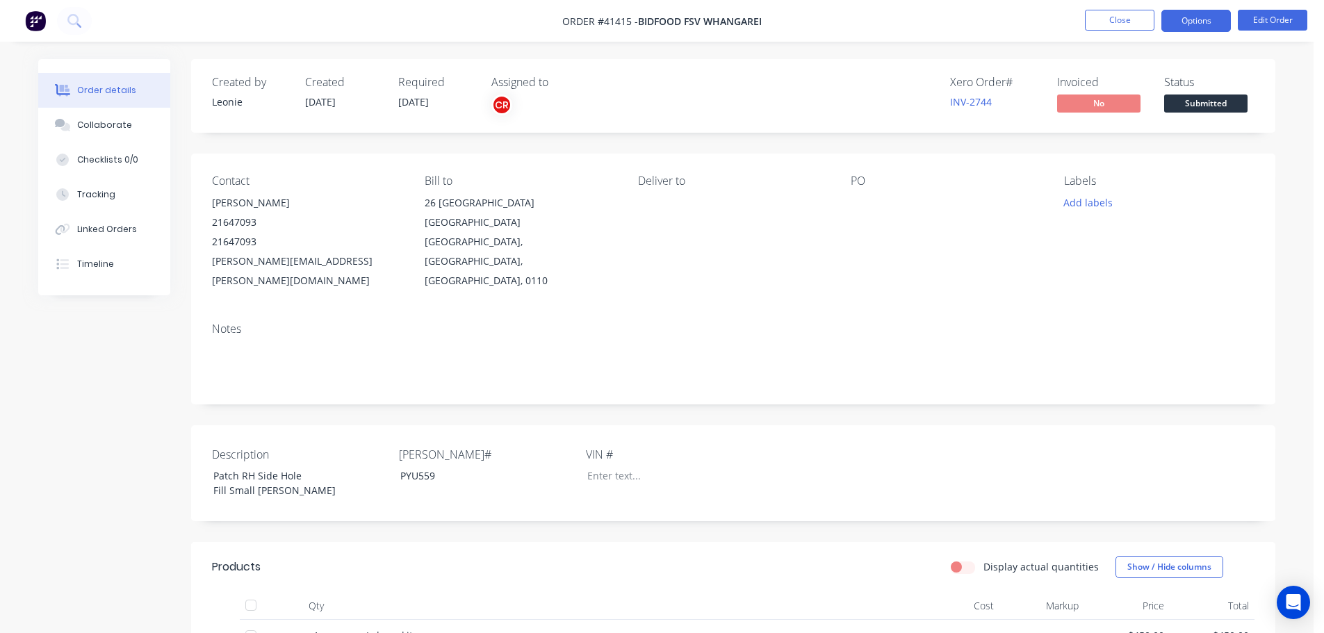
click at [1211, 25] on button "Options" at bounding box center [1197, 21] width 70 height 22
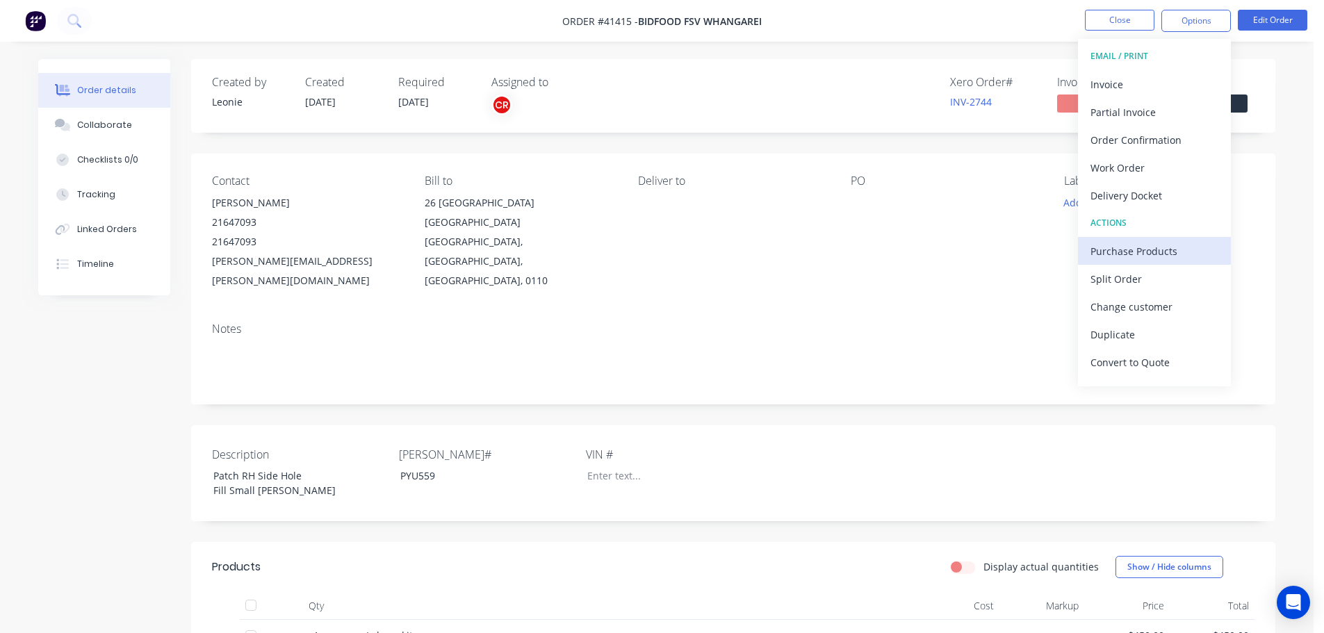
click at [1144, 243] on div "Purchase Products" at bounding box center [1155, 251] width 128 height 20
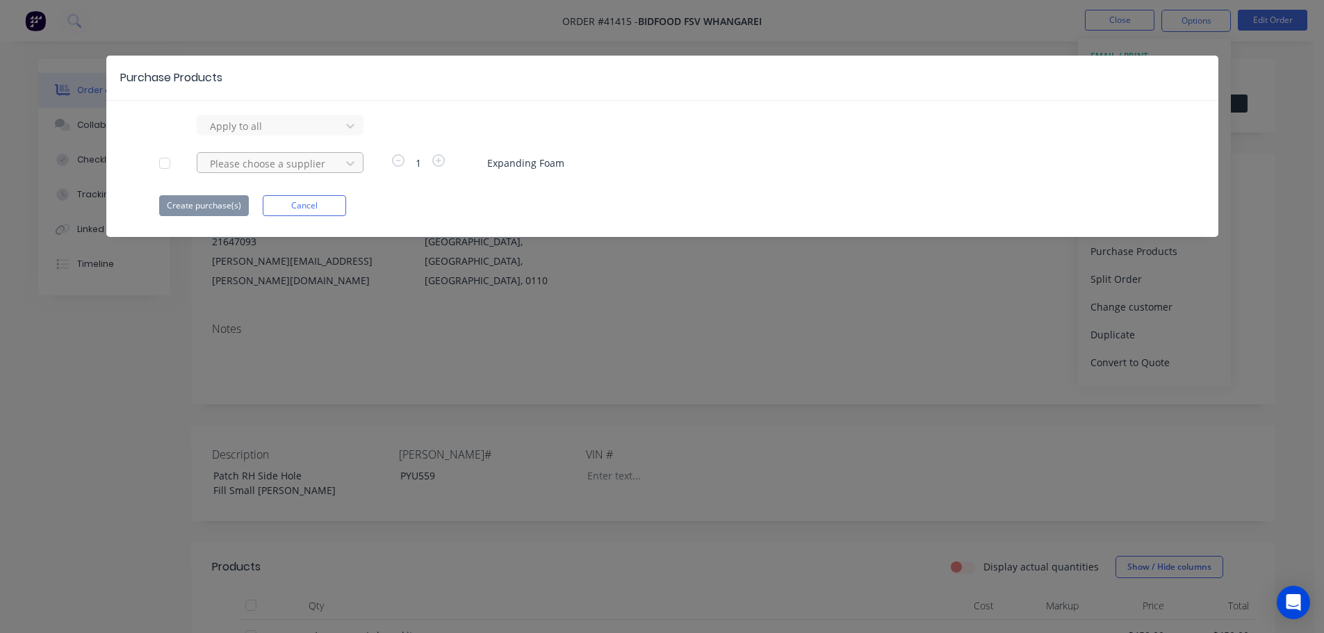
click at [261, 135] on div at bounding box center [271, 125] width 125 height 17
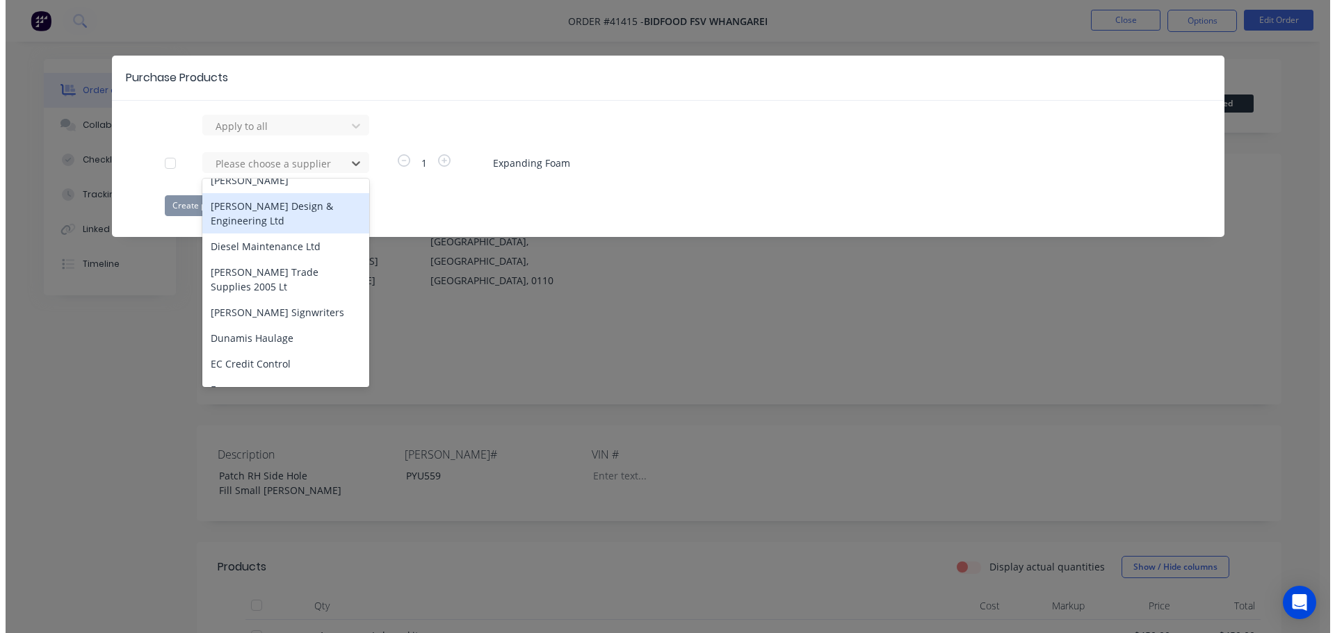
scroll to position [1390, 0]
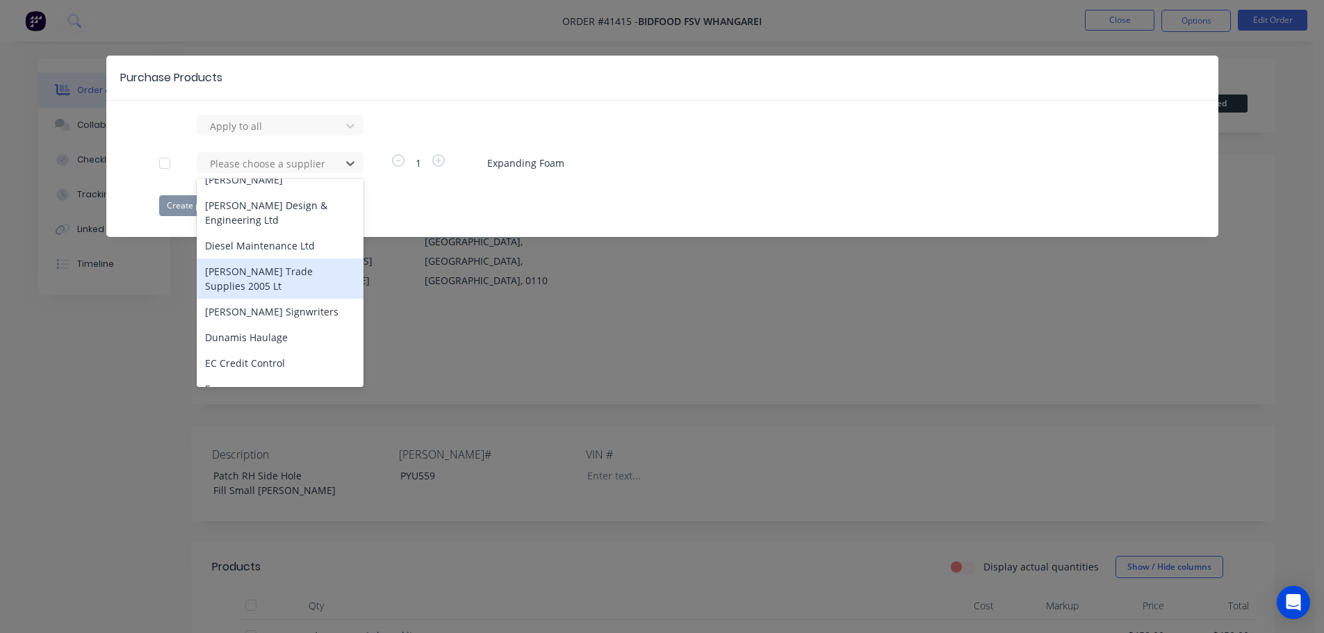
click at [272, 259] on div "[PERSON_NAME] Trade Supplies 2005 Lt" at bounding box center [280, 279] width 167 height 40
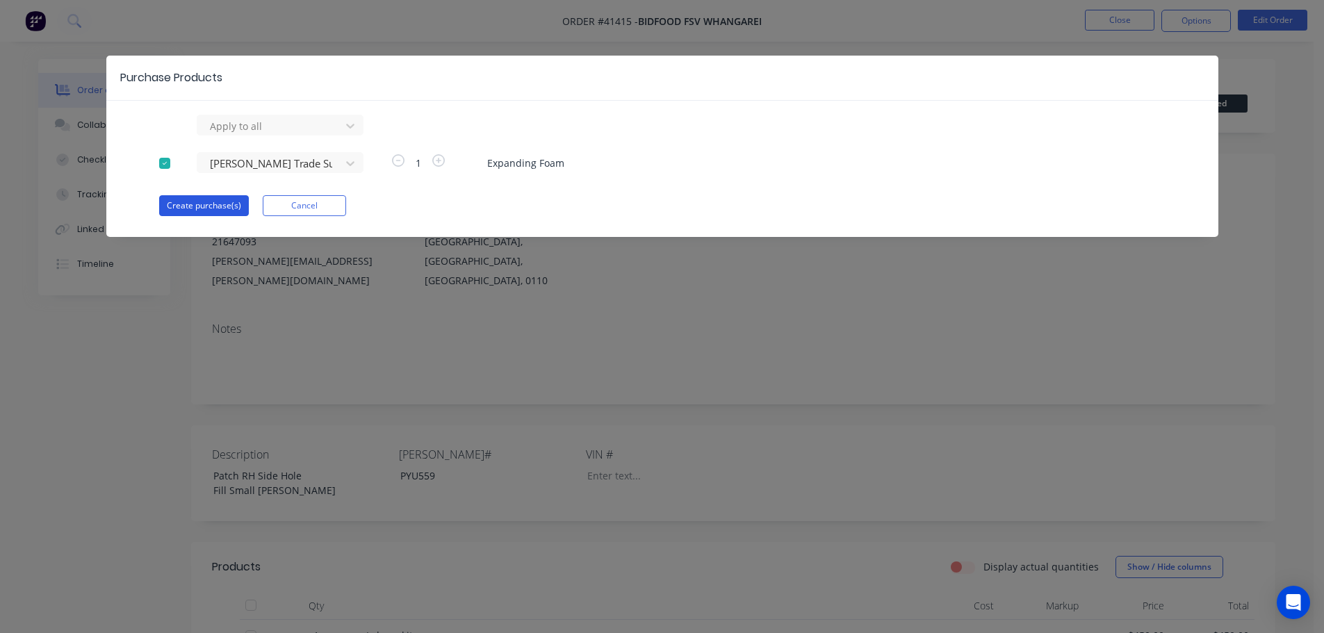
click at [210, 198] on button "Create purchase(s)" at bounding box center [204, 205] width 90 height 21
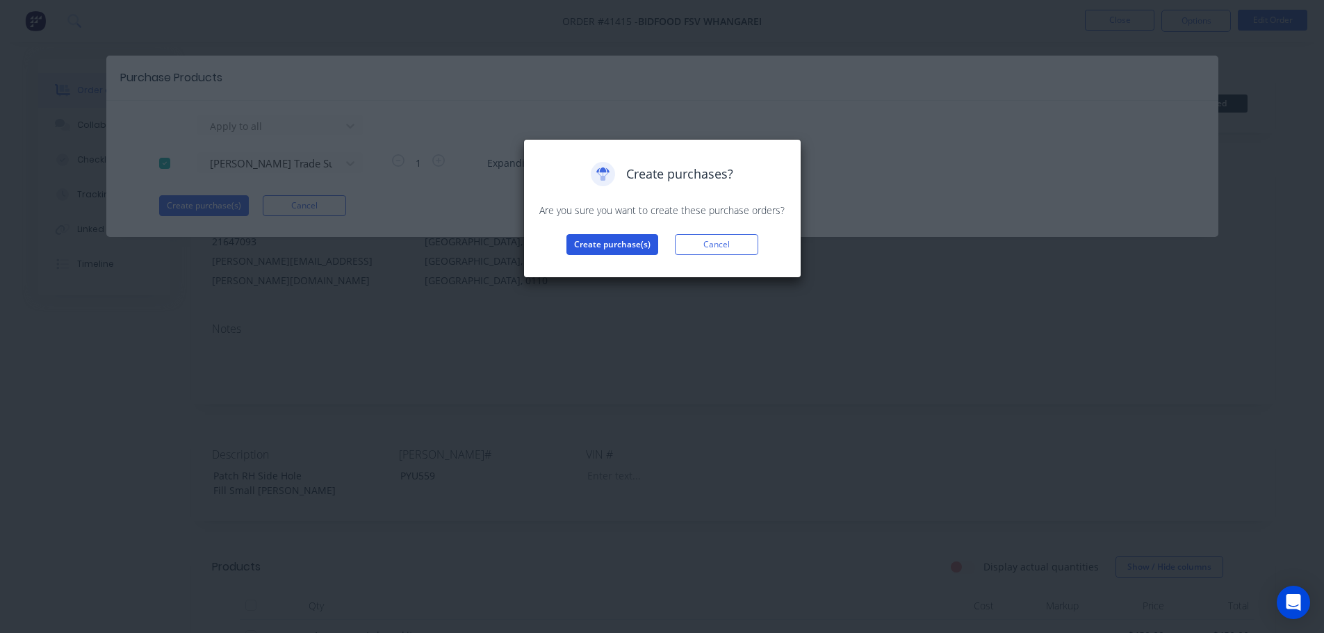
click at [601, 245] on button "Create purchase(s)" at bounding box center [613, 244] width 92 height 21
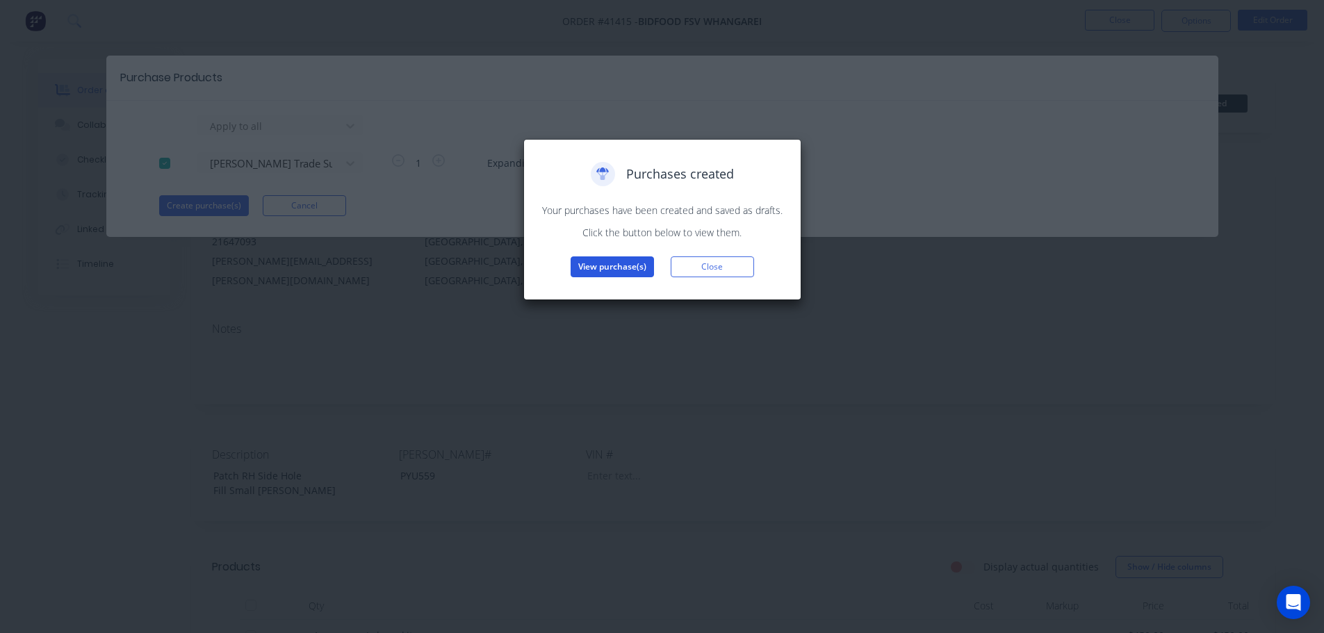
click at [601, 263] on button "View purchase(s)" at bounding box center [612, 267] width 83 height 21
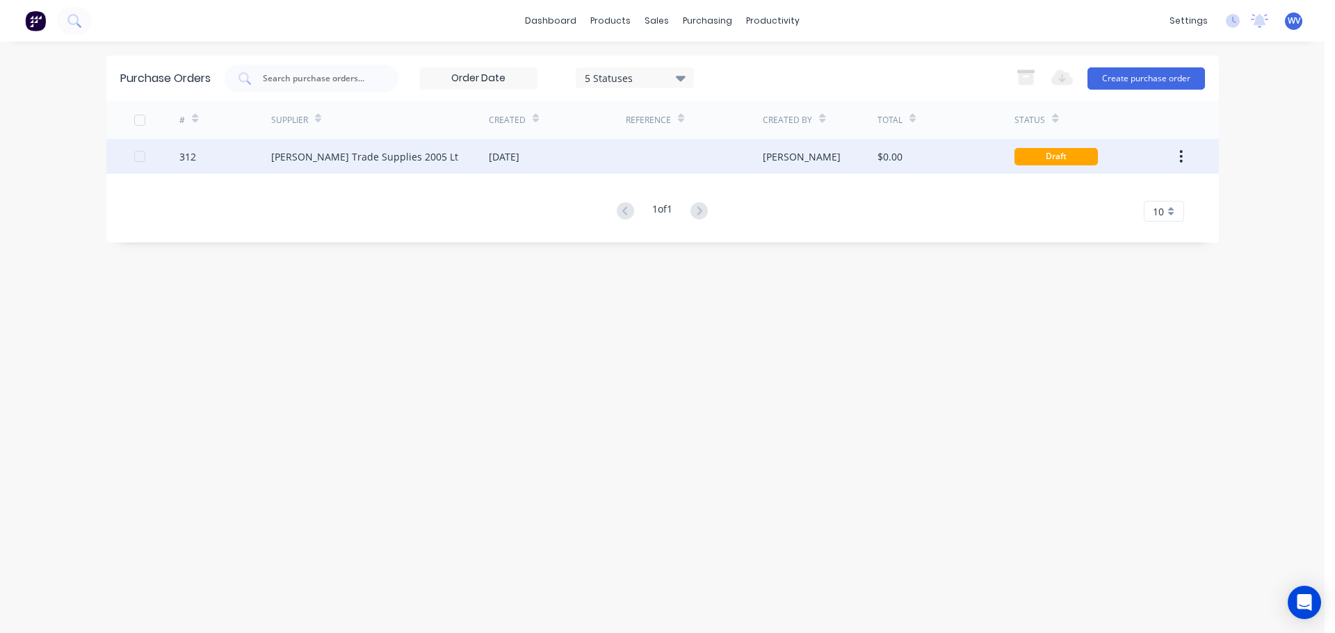
click at [348, 157] on div "[PERSON_NAME] Trade Supplies 2005 Lt" at bounding box center [364, 156] width 187 height 15
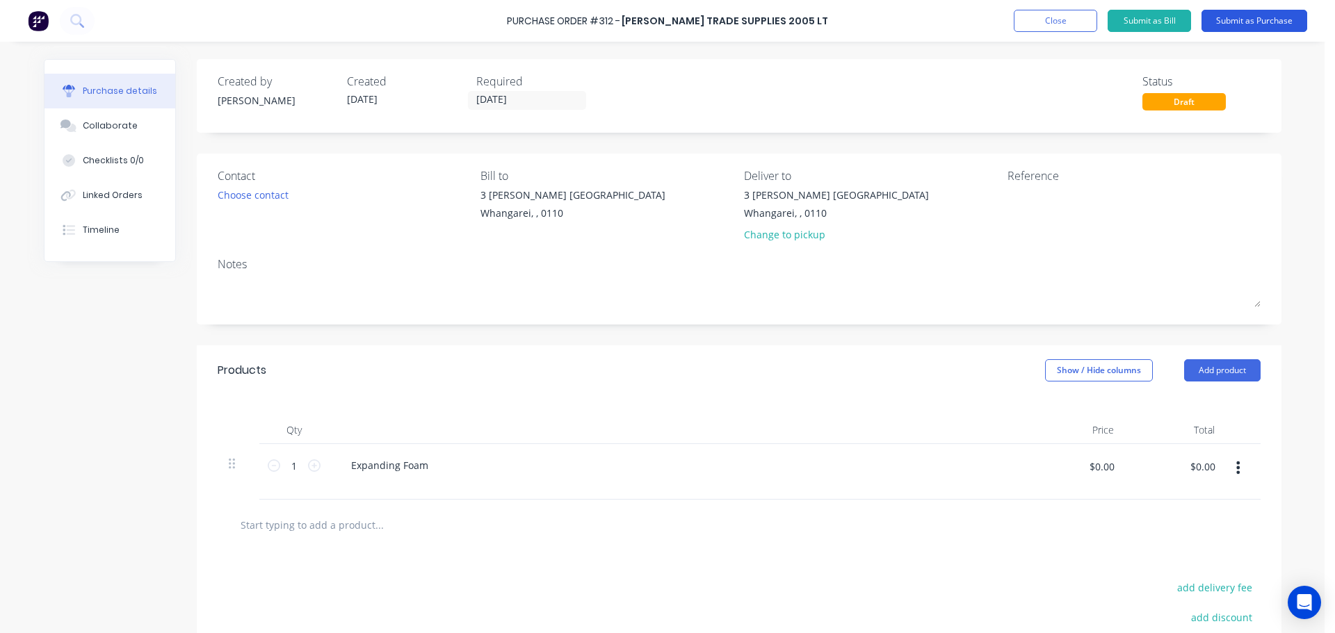
click at [1255, 20] on button "Submit as Purchase" at bounding box center [1254, 21] width 106 height 22
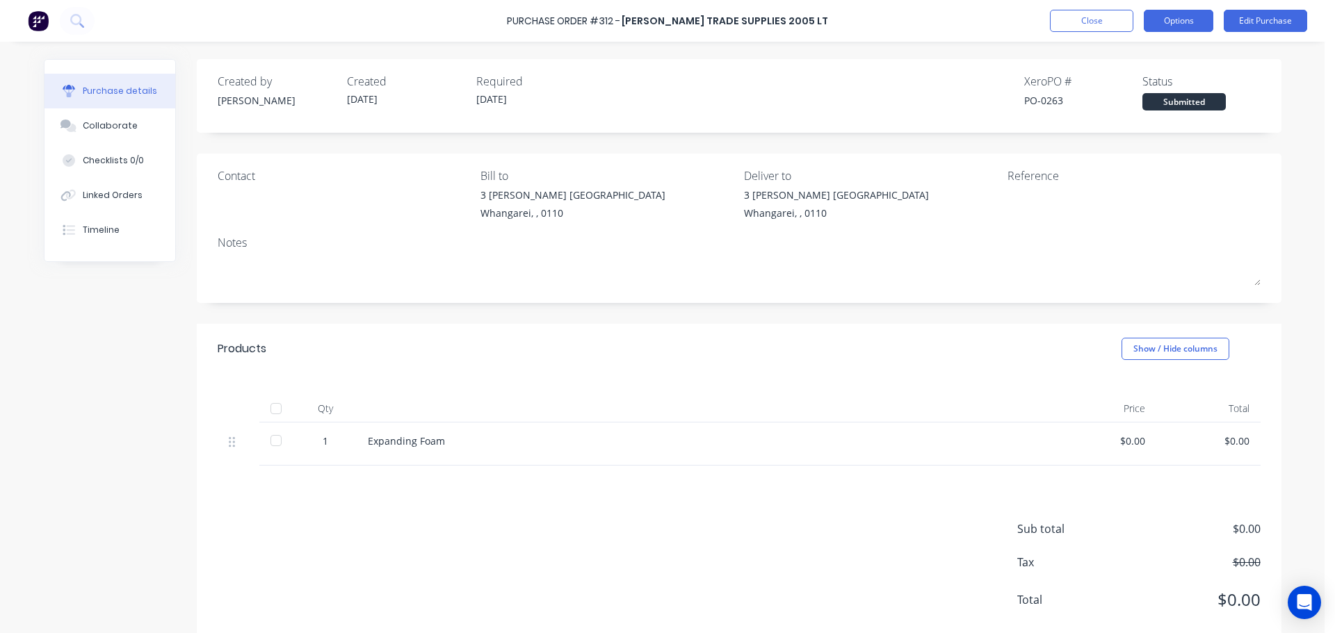
click at [1207, 24] on button "Options" at bounding box center [1179, 21] width 70 height 22
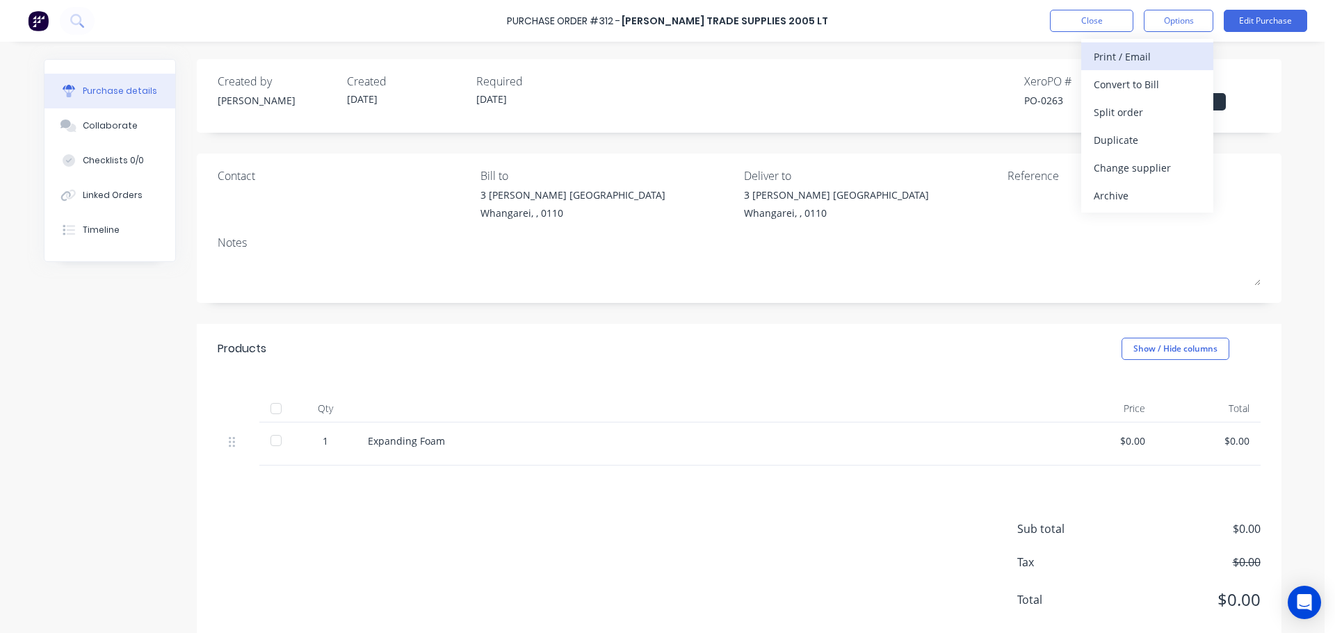
click at [1145, 66] on div "Print / Email" at bounding box center [1146, 57] width 107 height 20
click at [1141, 115] on div "Without pricing" at bounding box center [1146, 112] width 107 height 20
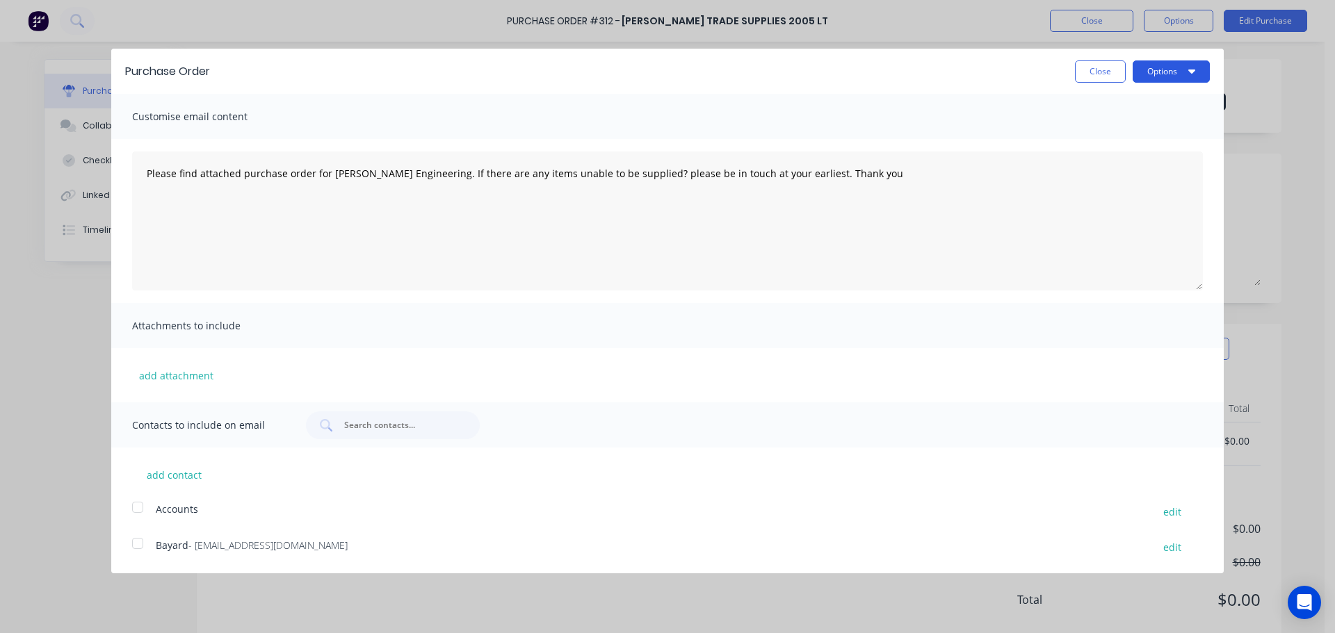
click at [1156, 65] on button "Options" at bounding box center [1170, 71] width 77 height 22
click at [1127, 111] on div "Print" at bounding box center [1143, 107] width 107 height 20
